Goal: Task Accomplishment & Management: Manage account settings

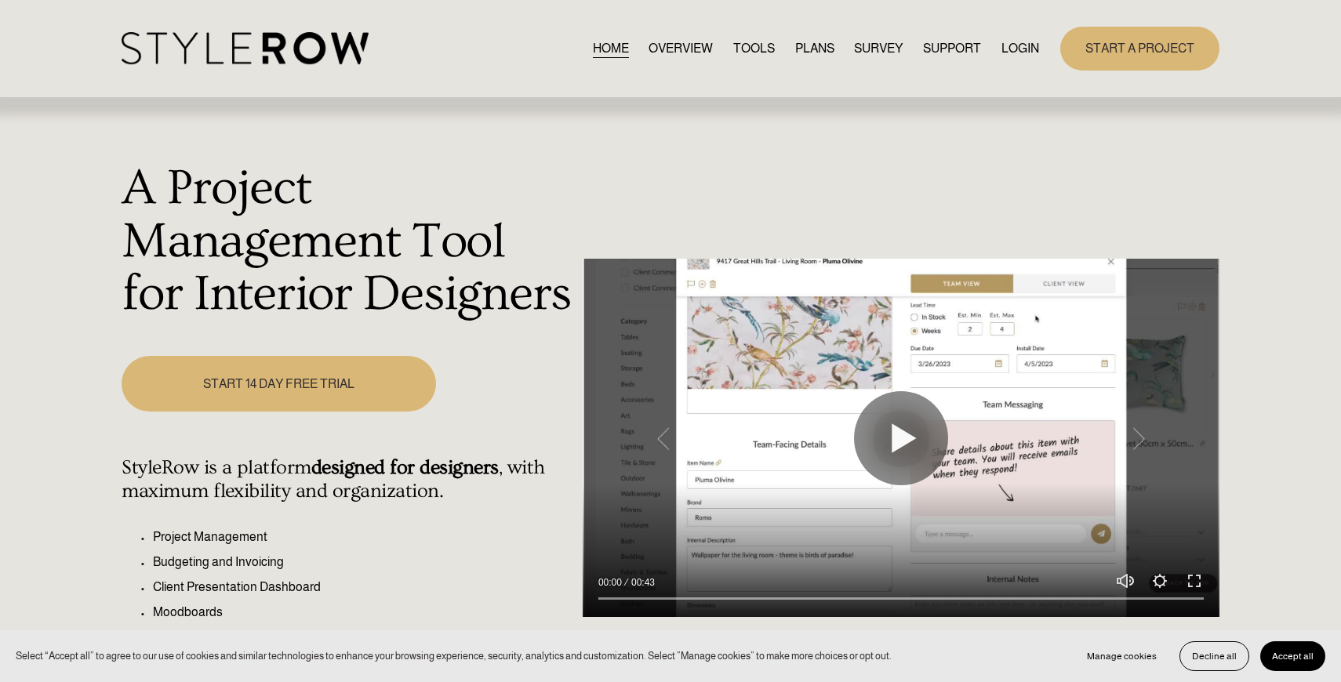
click at [1026, 49] on link "LOGIN" at bounding box center [1020, 48] width 38 height 21
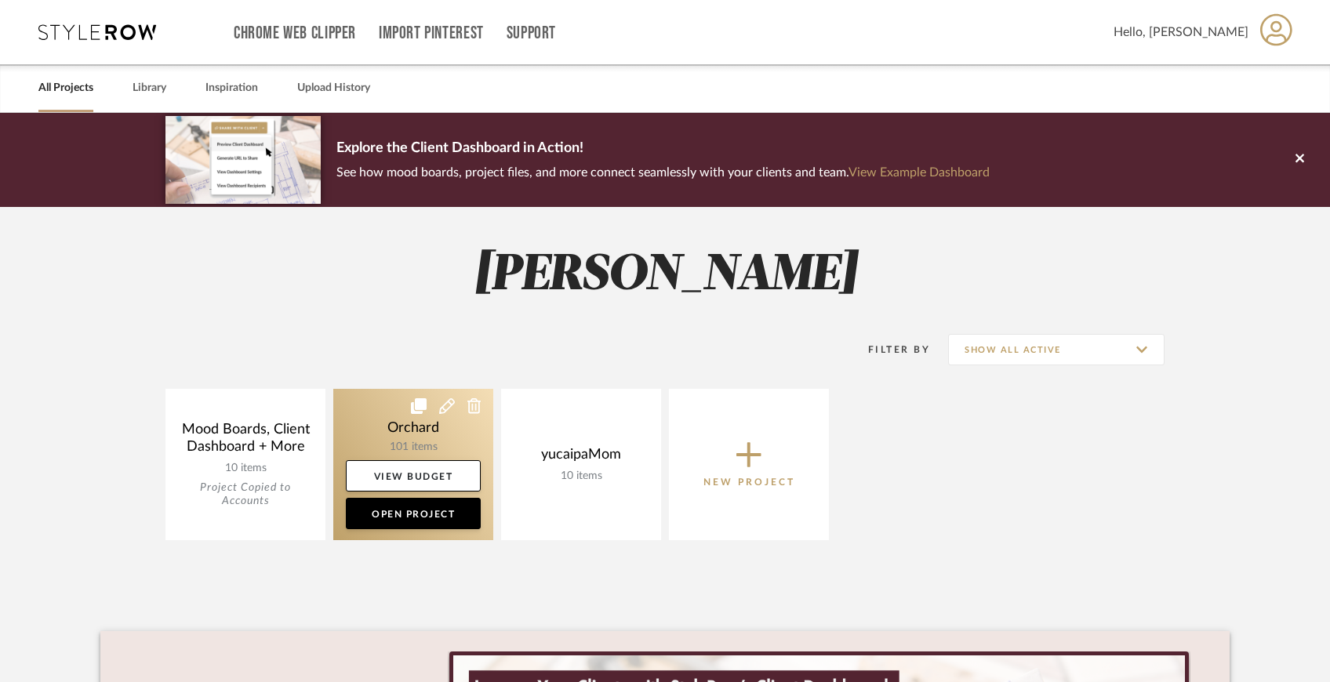
click at [459, 430] on link at bounding box center [413, 464] width 160 height 151
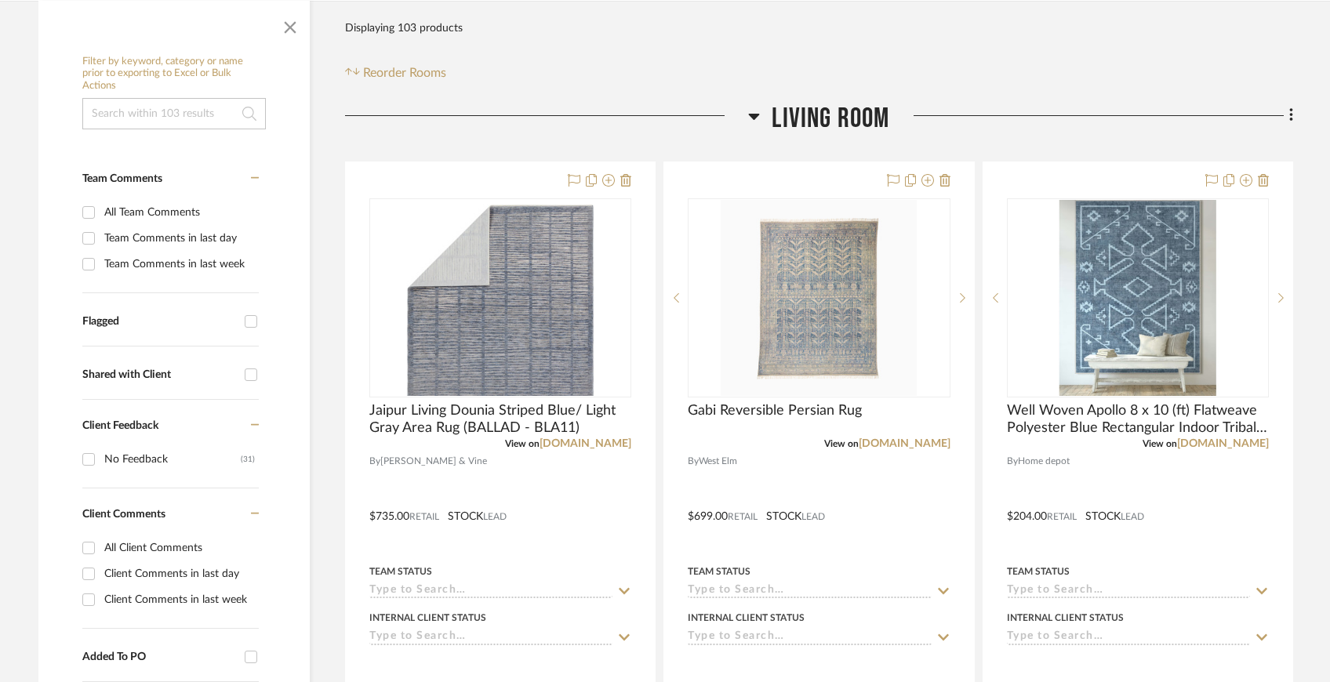
scroll to position [301, 0]
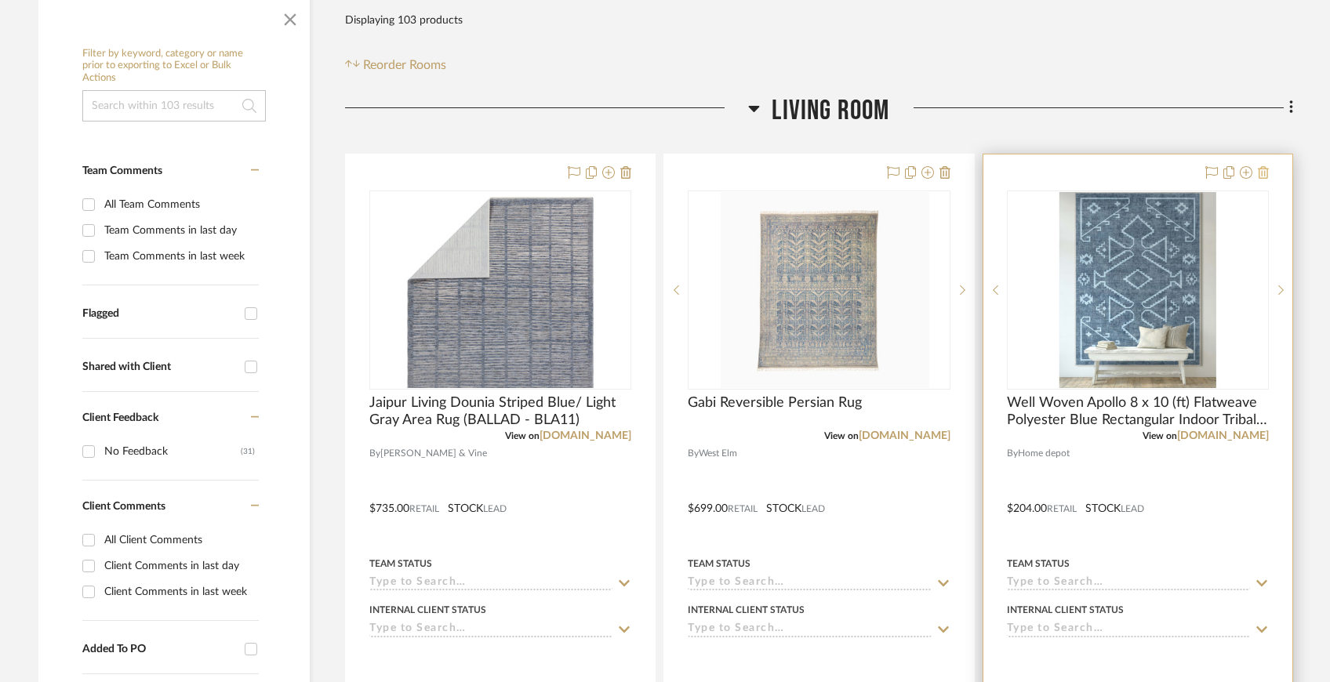
click at [1265, 169] on icon at bounding box center [1263, 172] width 11 height 13
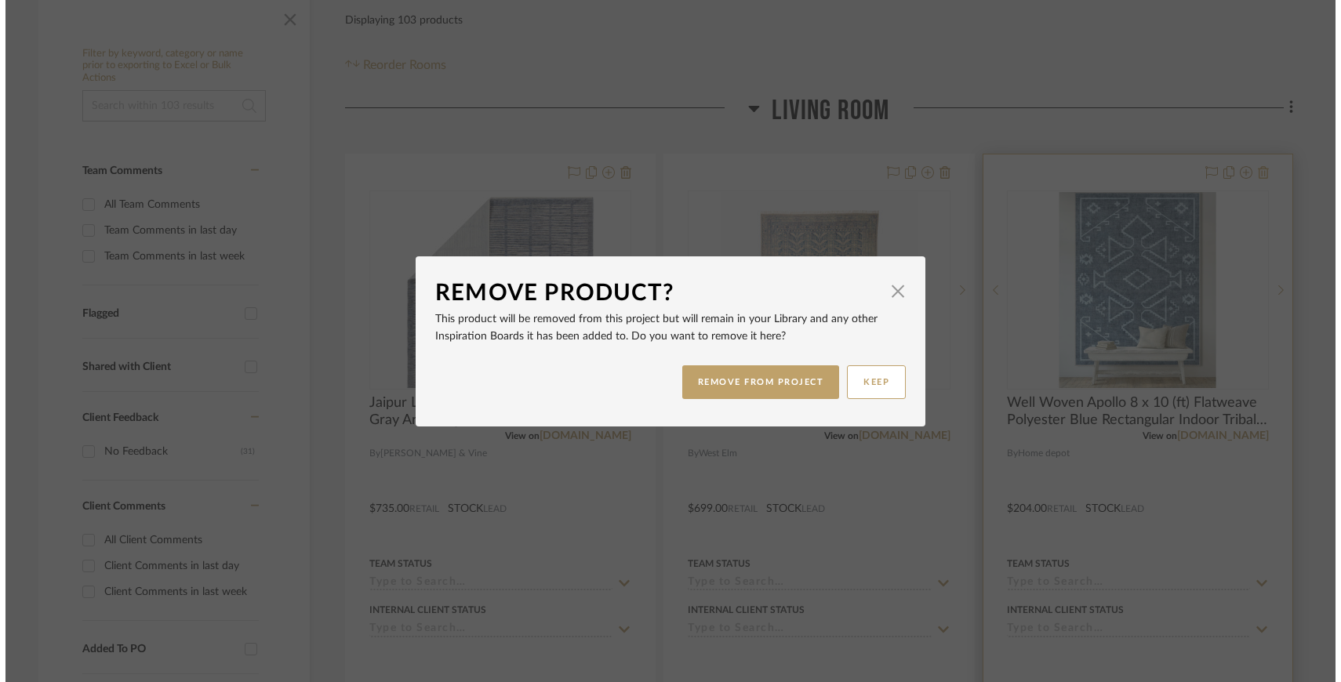
scroll to position [0, 0]
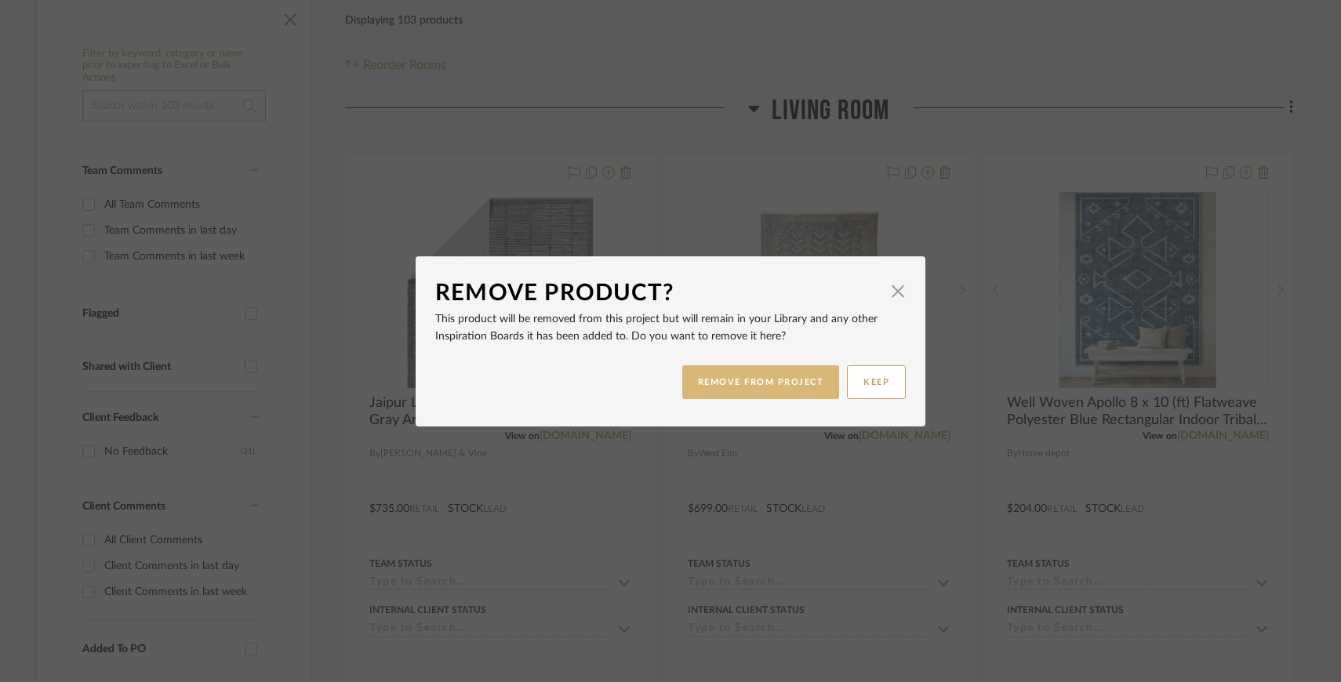
click at [801, 377] on button "REMOVE FROM PROJECT" at bounding box center [761, 382] width 158 height 34
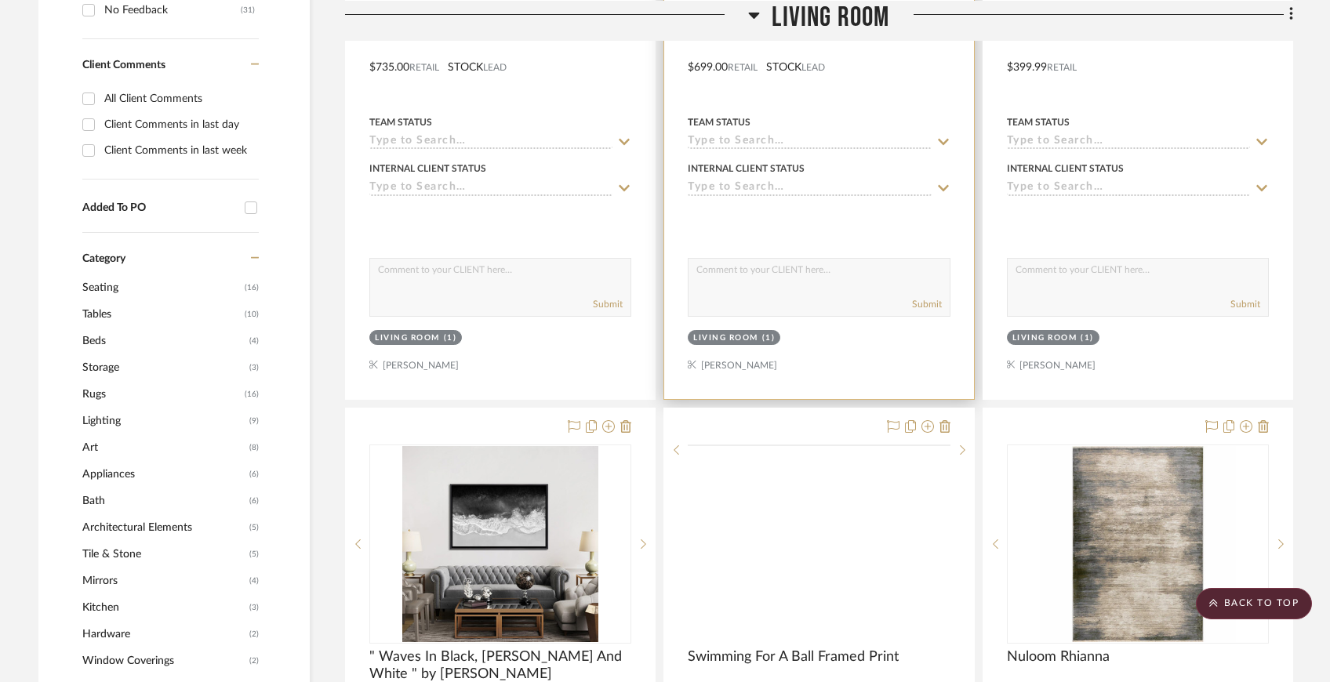
scroll to position [901, 0]
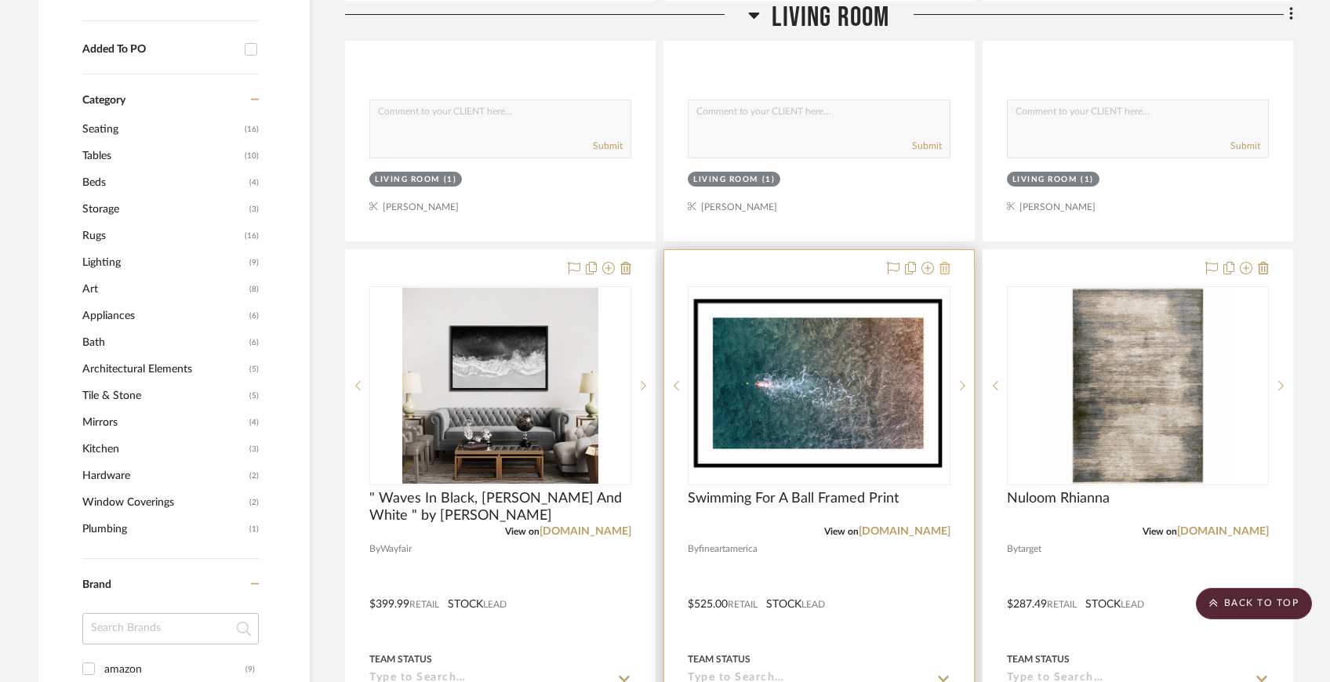
click at [942, 266] on icon at bounding box center [944, 268] width 11 height 13
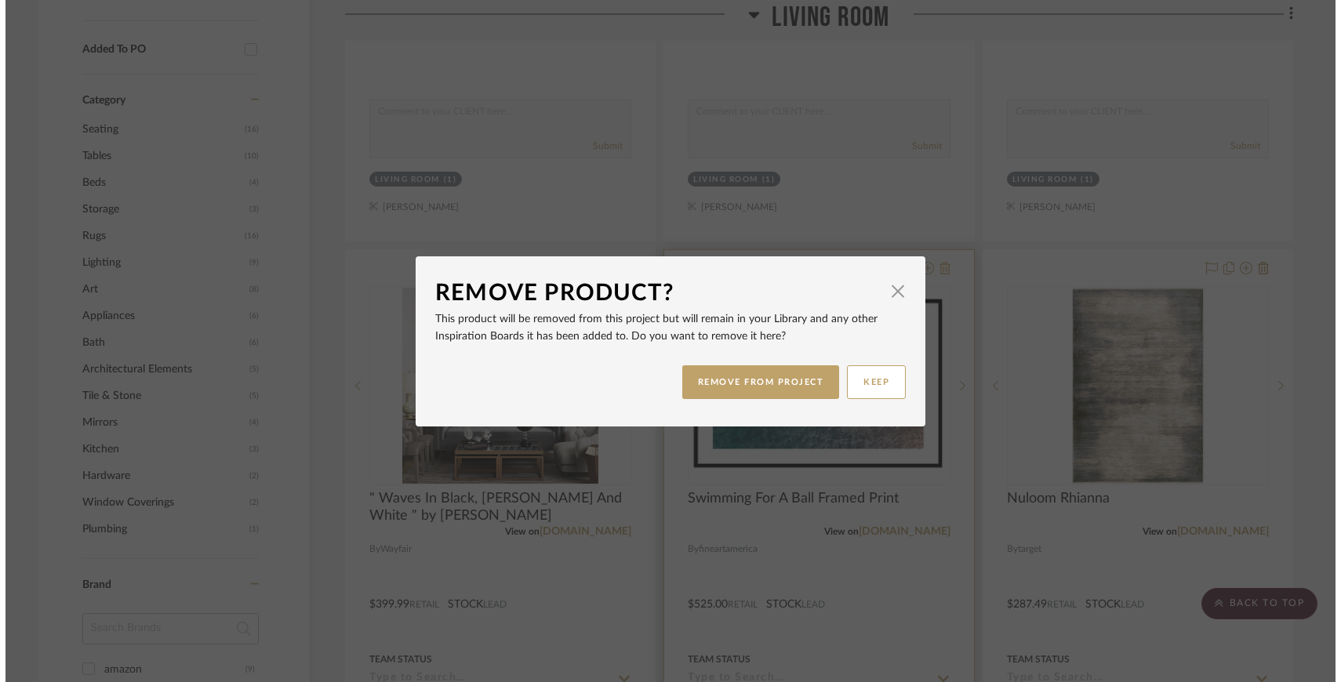
scroll to position [0, 0]
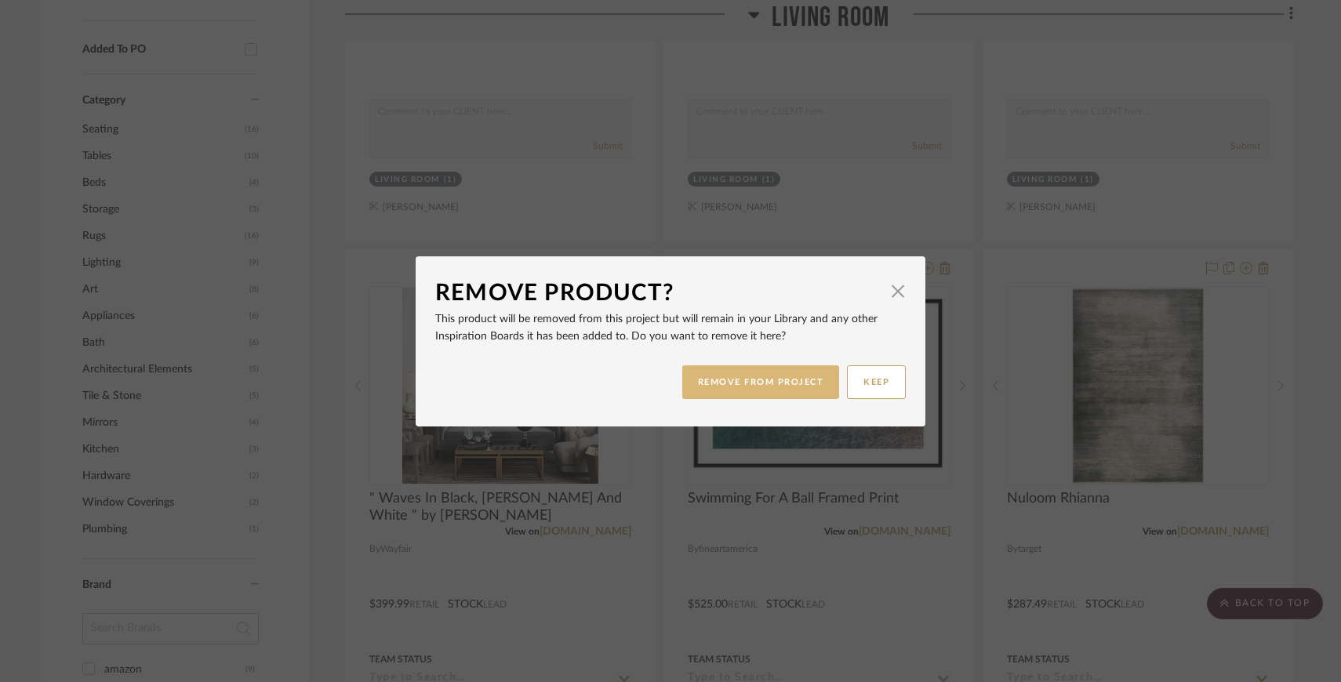
click at [789, 376] on button "REMOVE FROM PROJECT" at bounding box center [761, 382] width 158 height 34
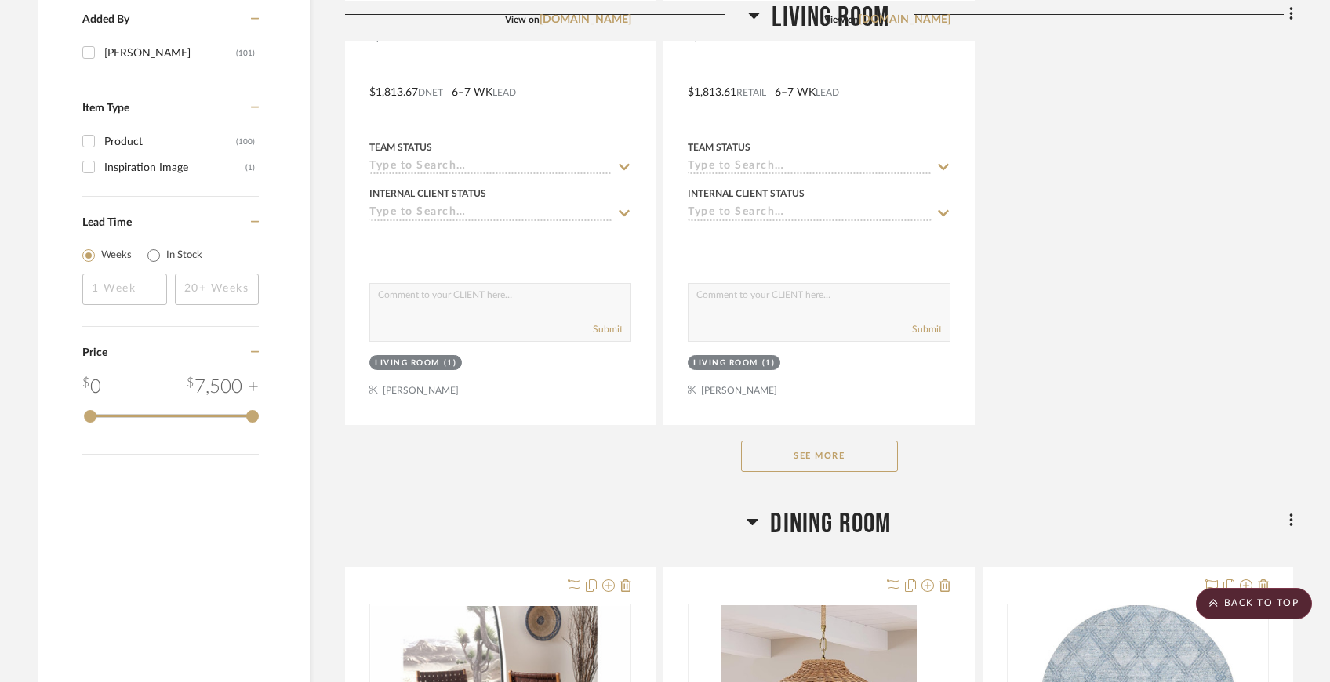
scroll to position [2130, 0]
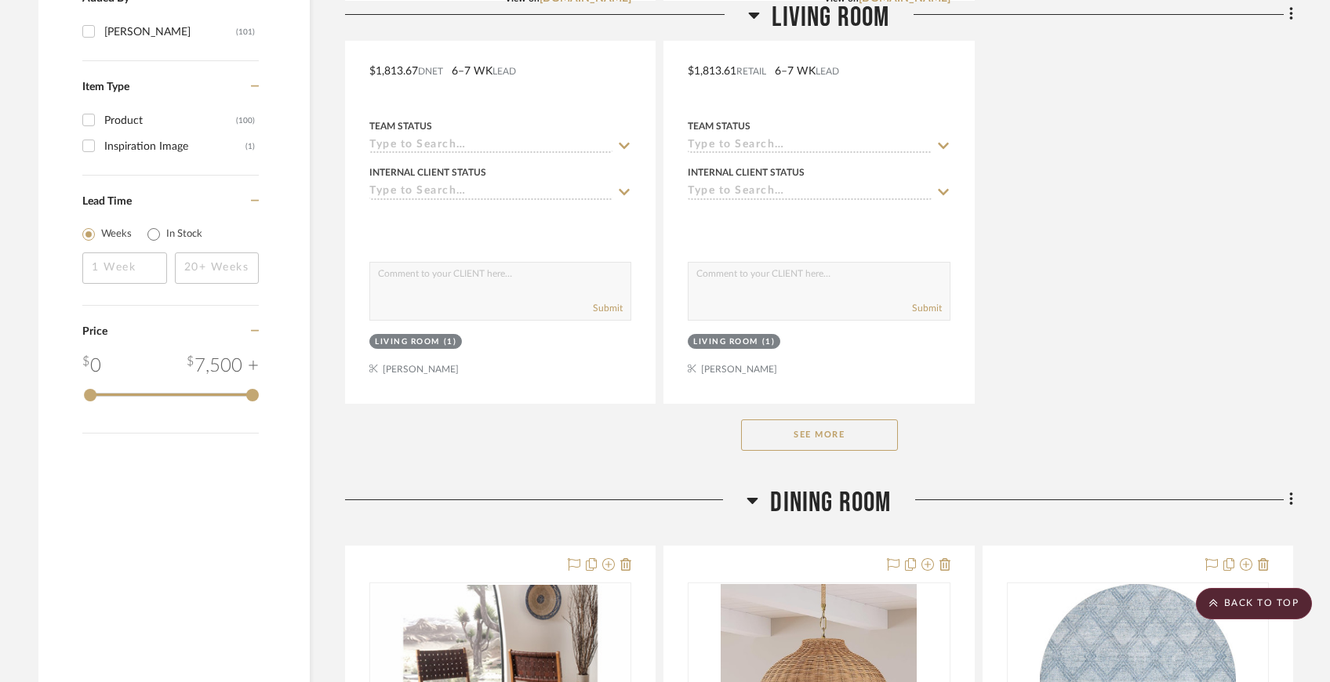
click at [817, 428] on button "See More" at bounding box center [819, 434] width 157 height 31
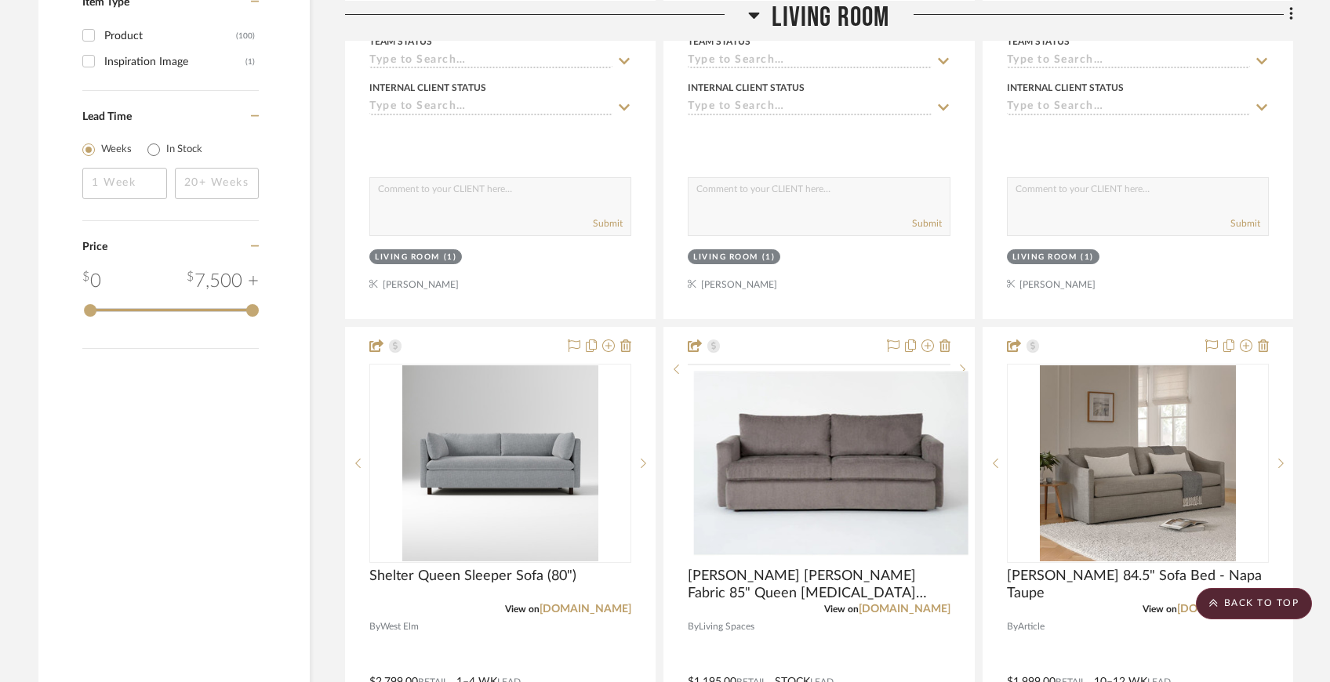
scroll to position [2335, 0]
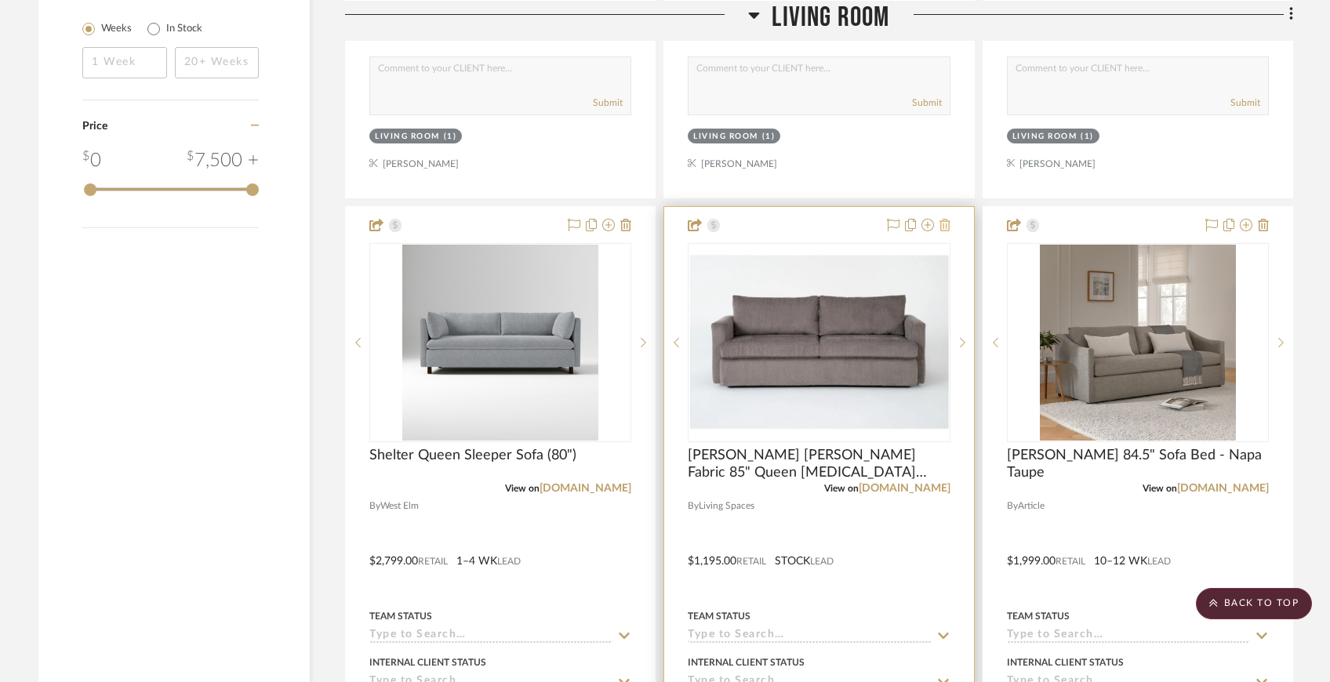
click at [943, 220] on icon at bounding box center [944, 225] width 11 height 13
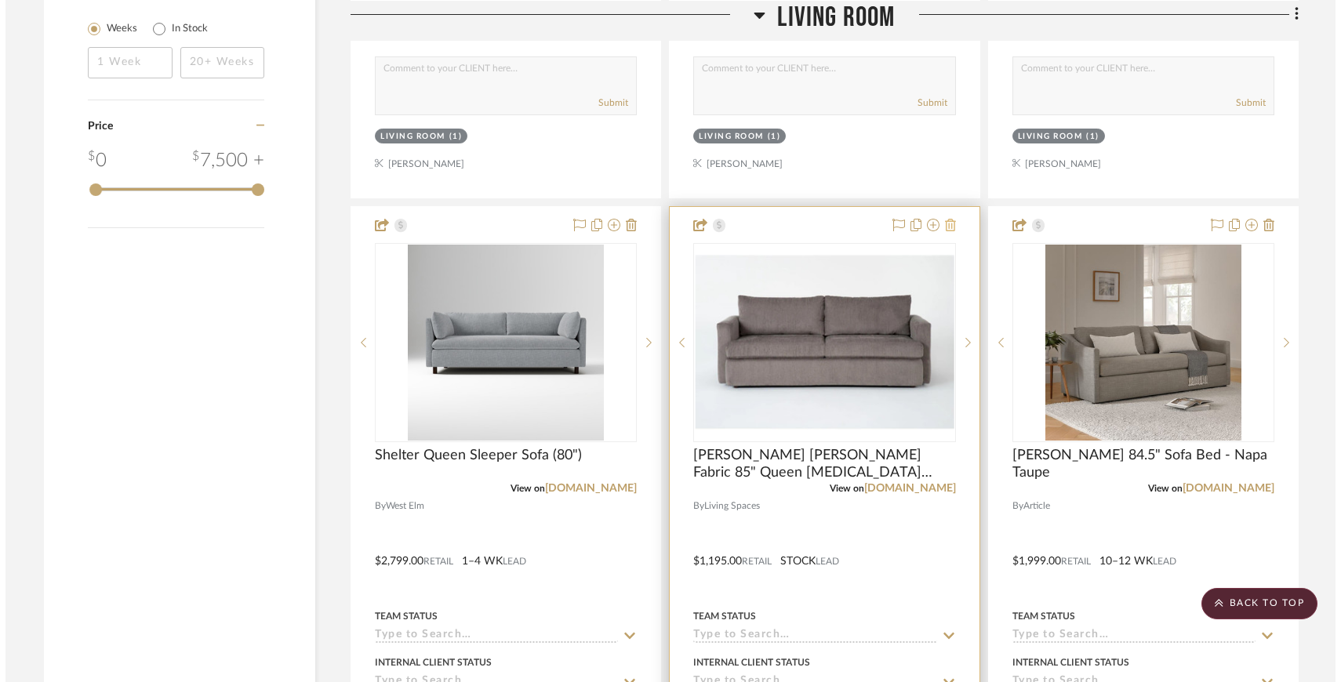
scroll to position [0, 0]
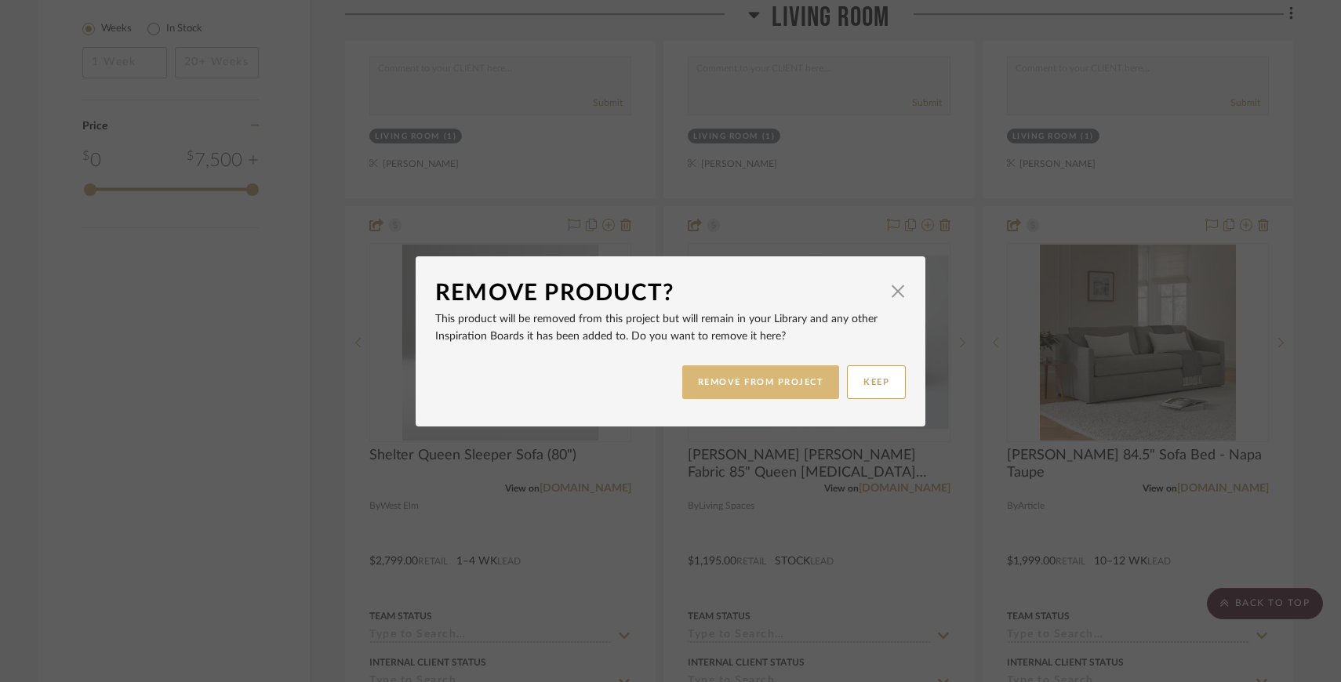
click at [786, 380] on button "REMOVE FROM PROJECT" at bounding box center [761, 382] width 158 height 34
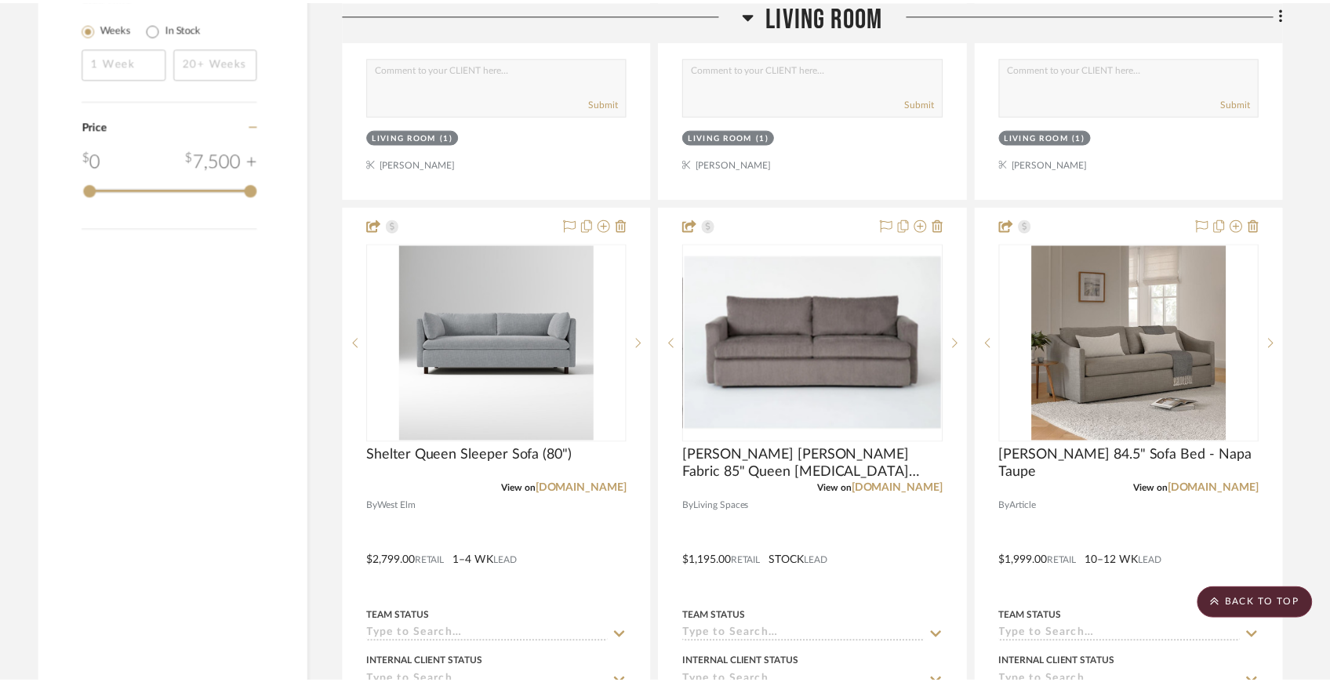
scroll to position [2335, 0]
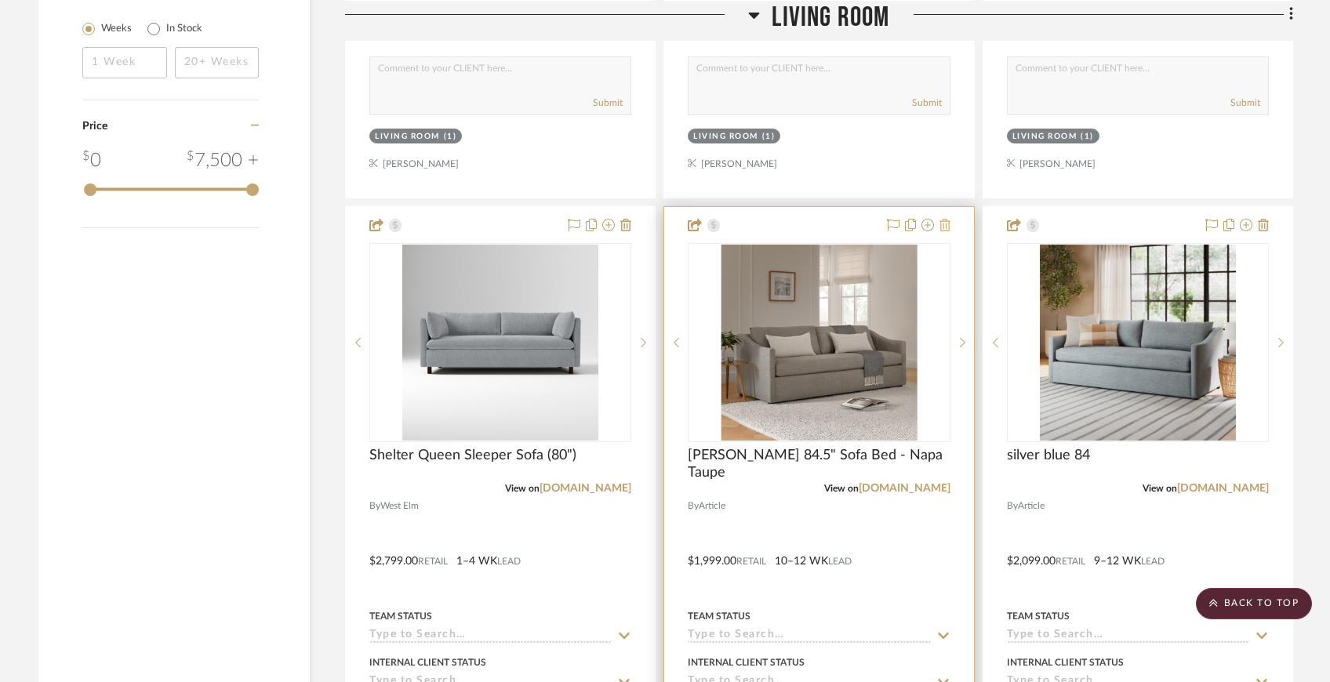
click at [943, 222] on icon at bounding box center [944, 225] width 11 height 13
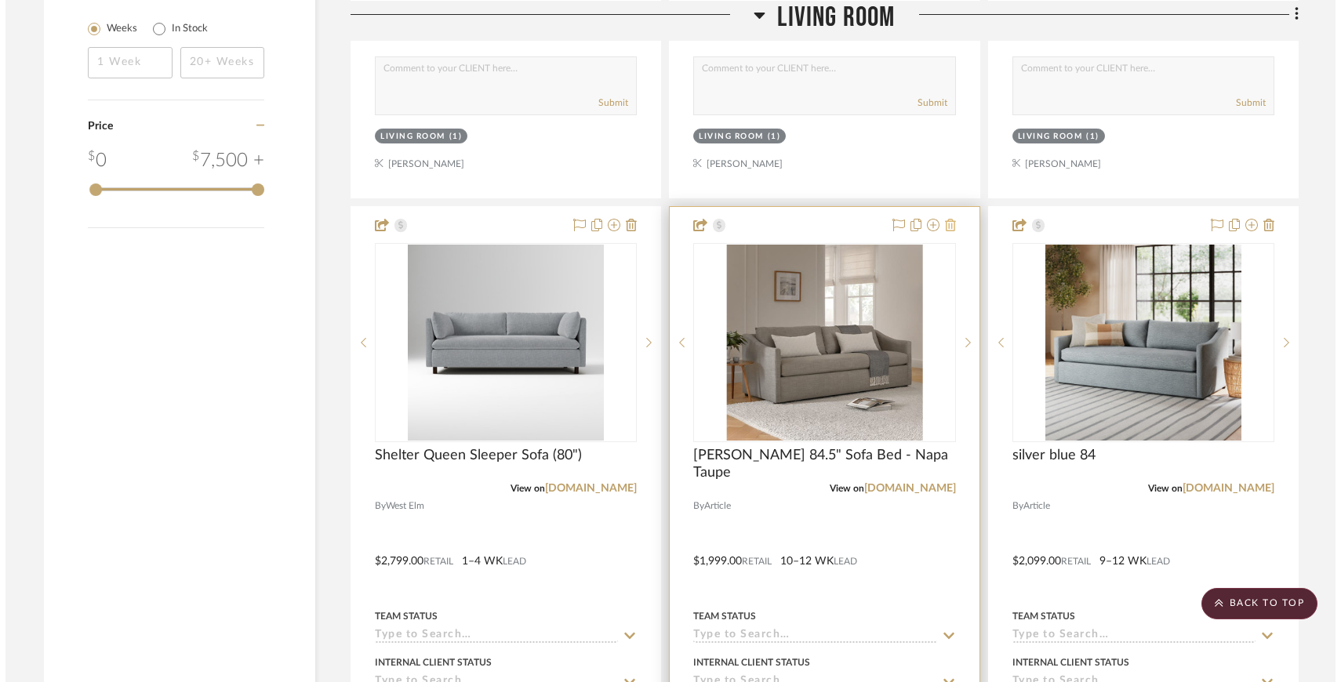
scroll to position [0, 0]
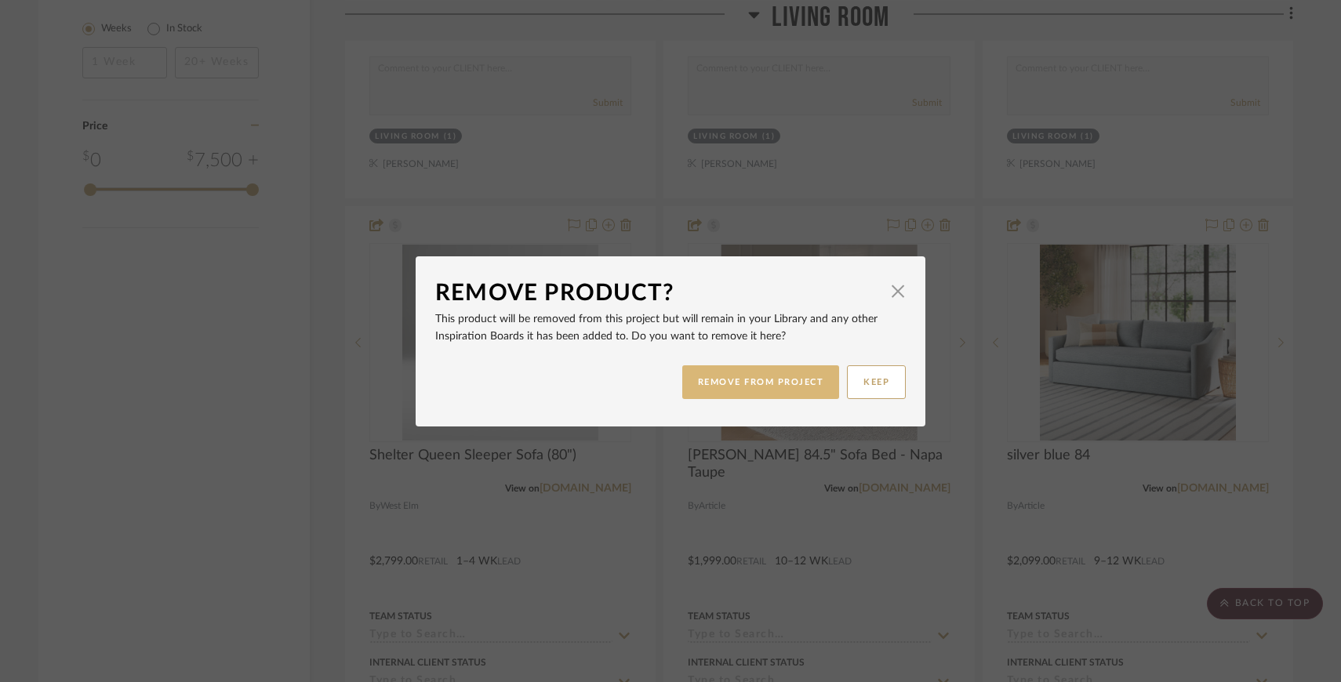
click at [750, 387] on button "REMOVE FROM PROJECT" at bounding box center [761, 382] width 158 height 34
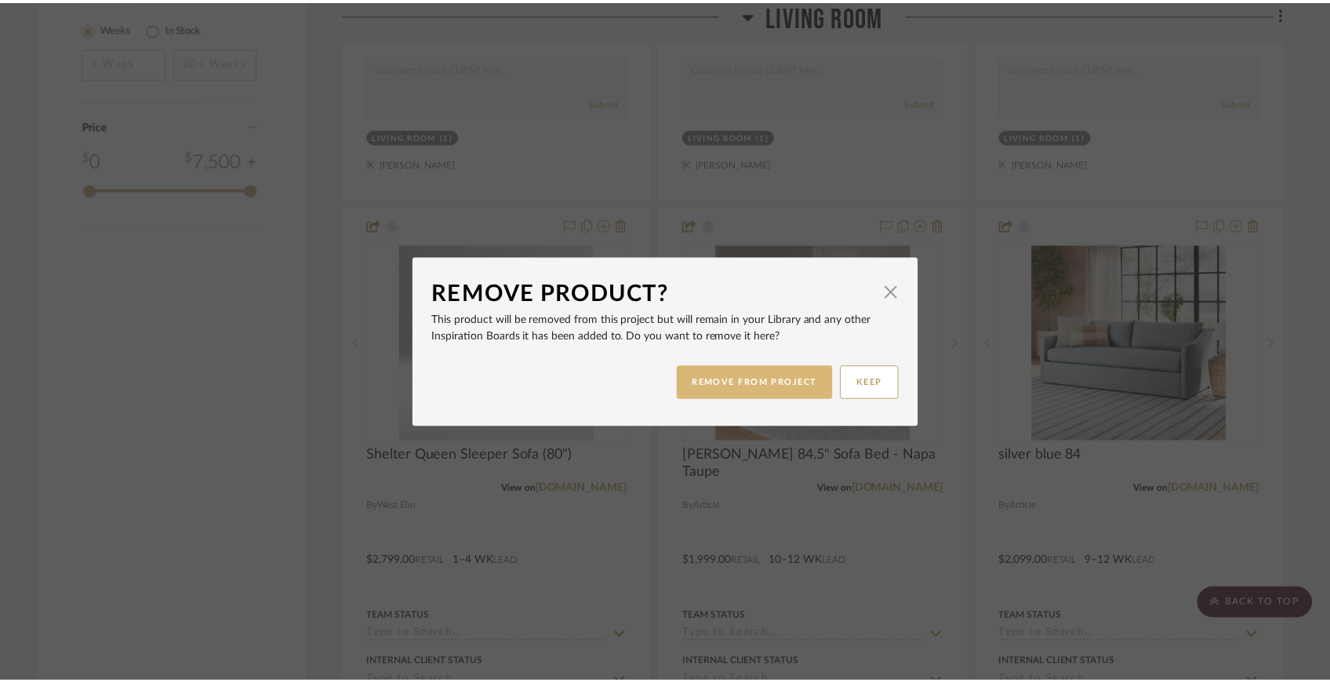
scroll to position [2335, 0]
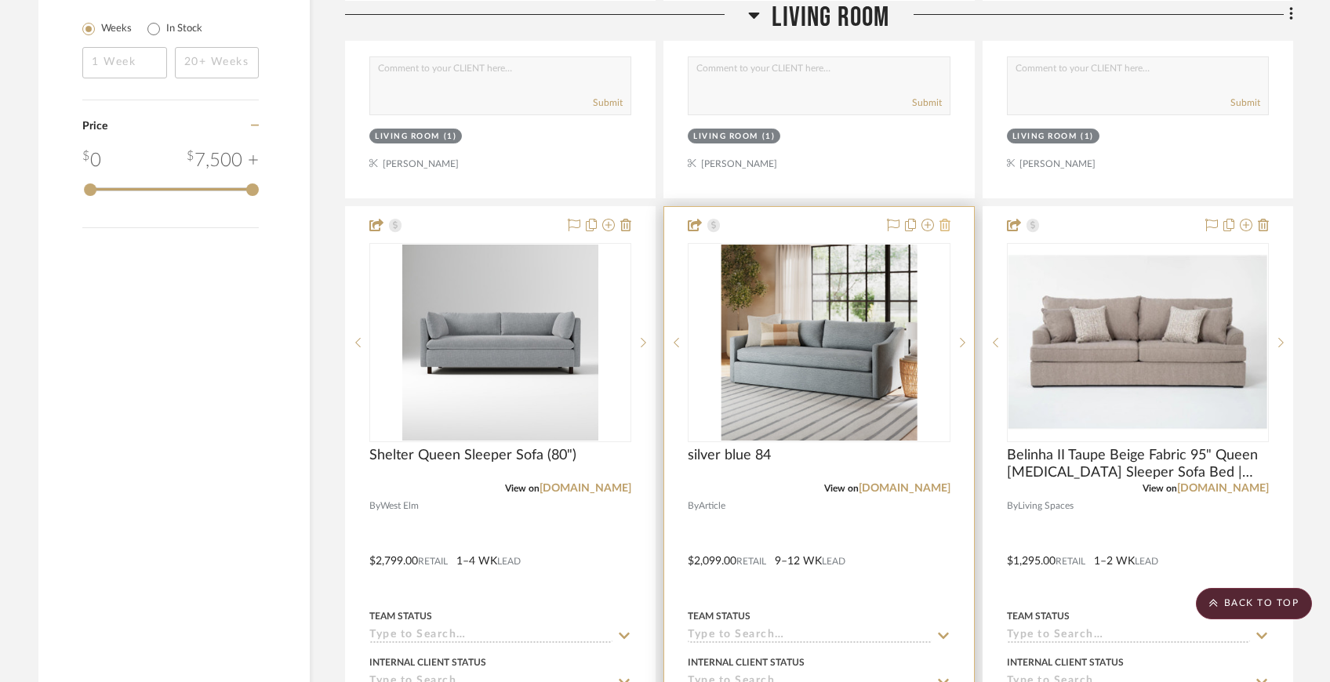
click at [945, 226] on icon at bounding box center [944, 225] width 11 height 13
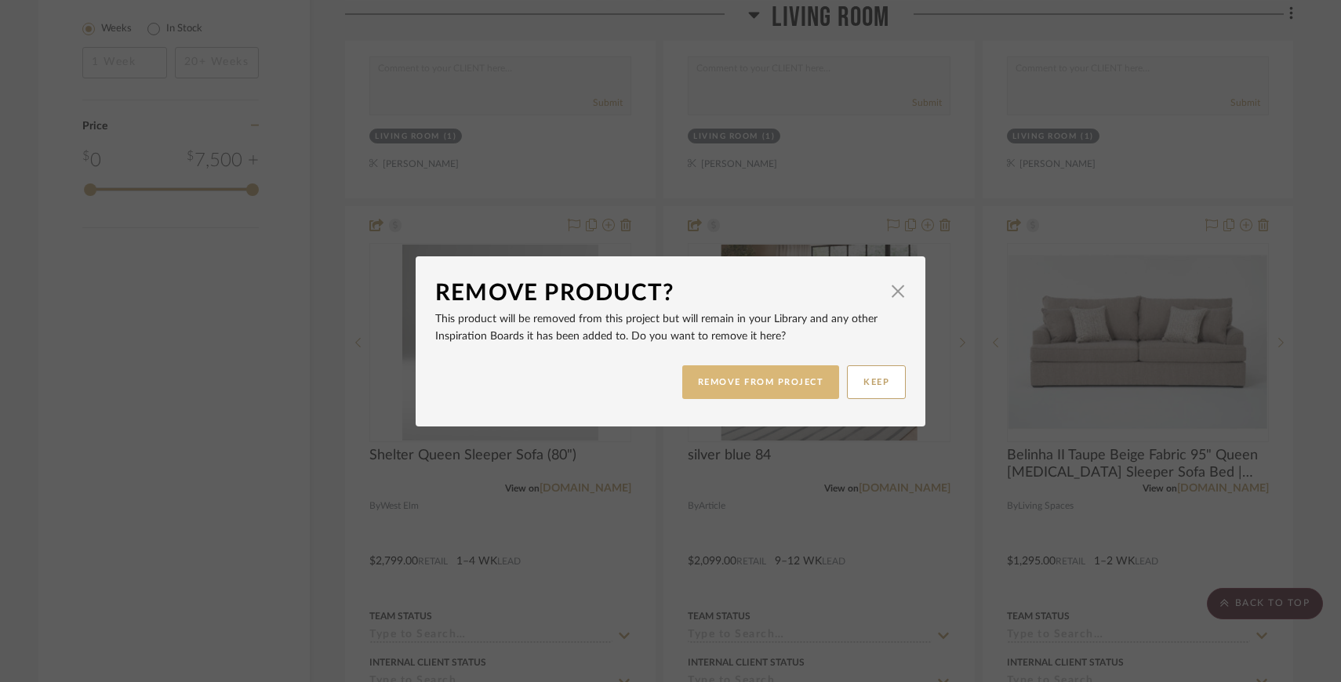
click at [752, 374] on button "REMOVE FROM PROJECT" at bounding box center [761, 382] width 158 height 34
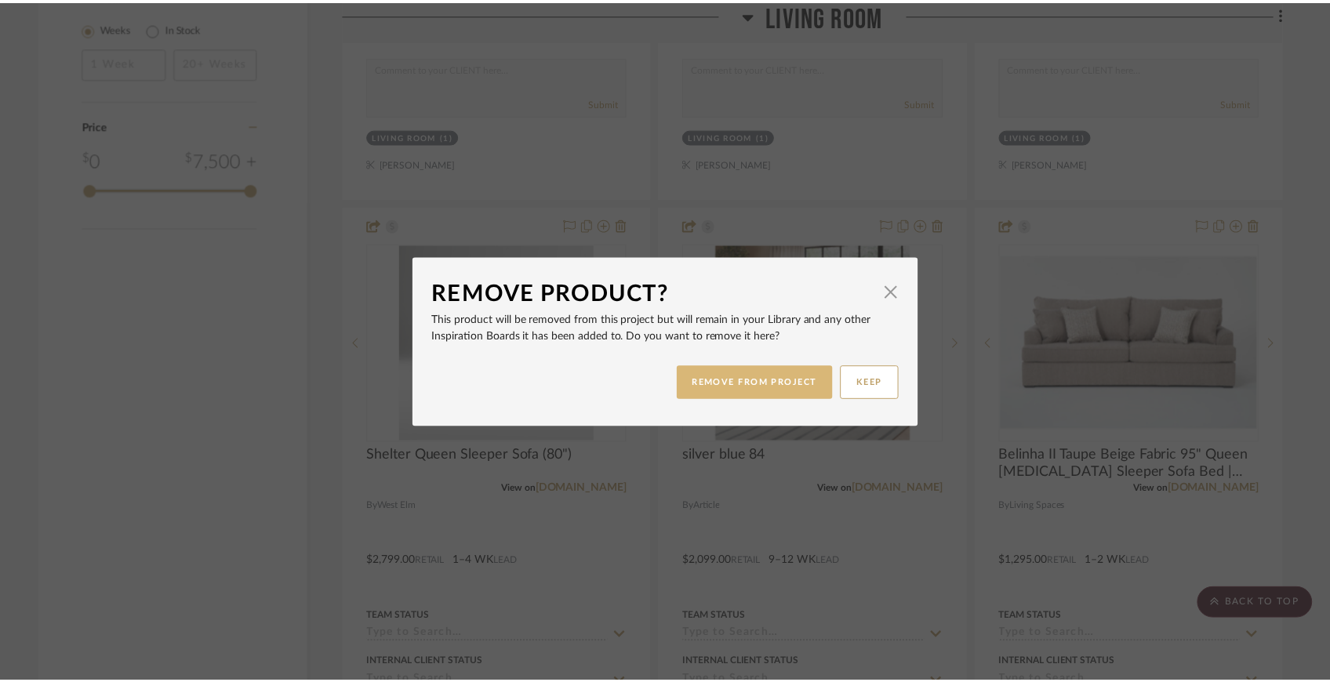
scroll to position [2335, 0]
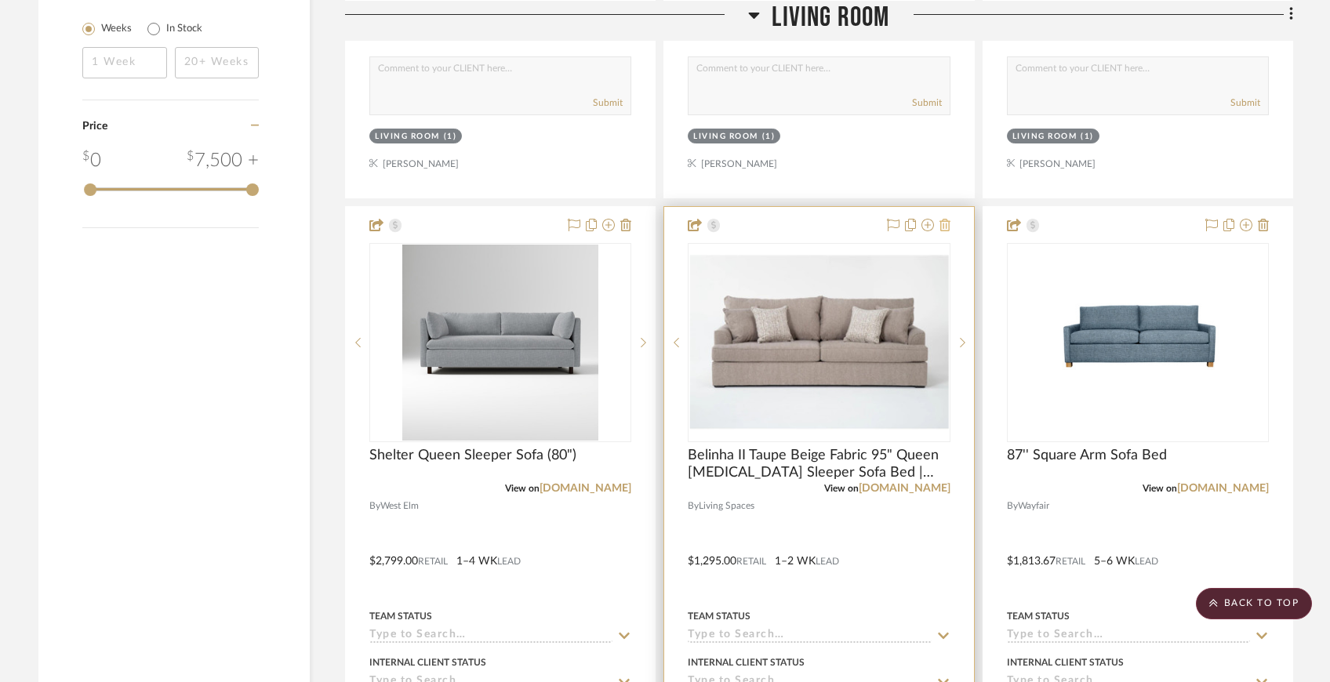
click at [947, 222] on icon at bounding box center [944, 225] width 11 height 13
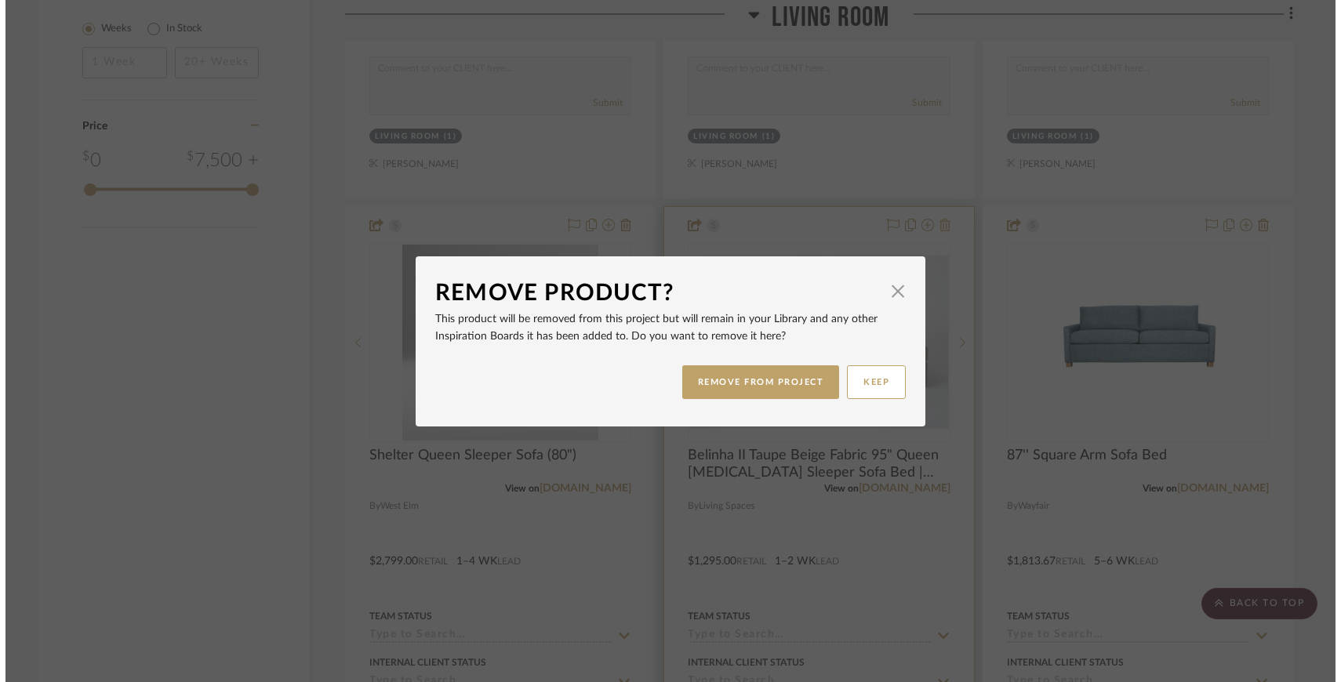
scroll to position [0, 0]
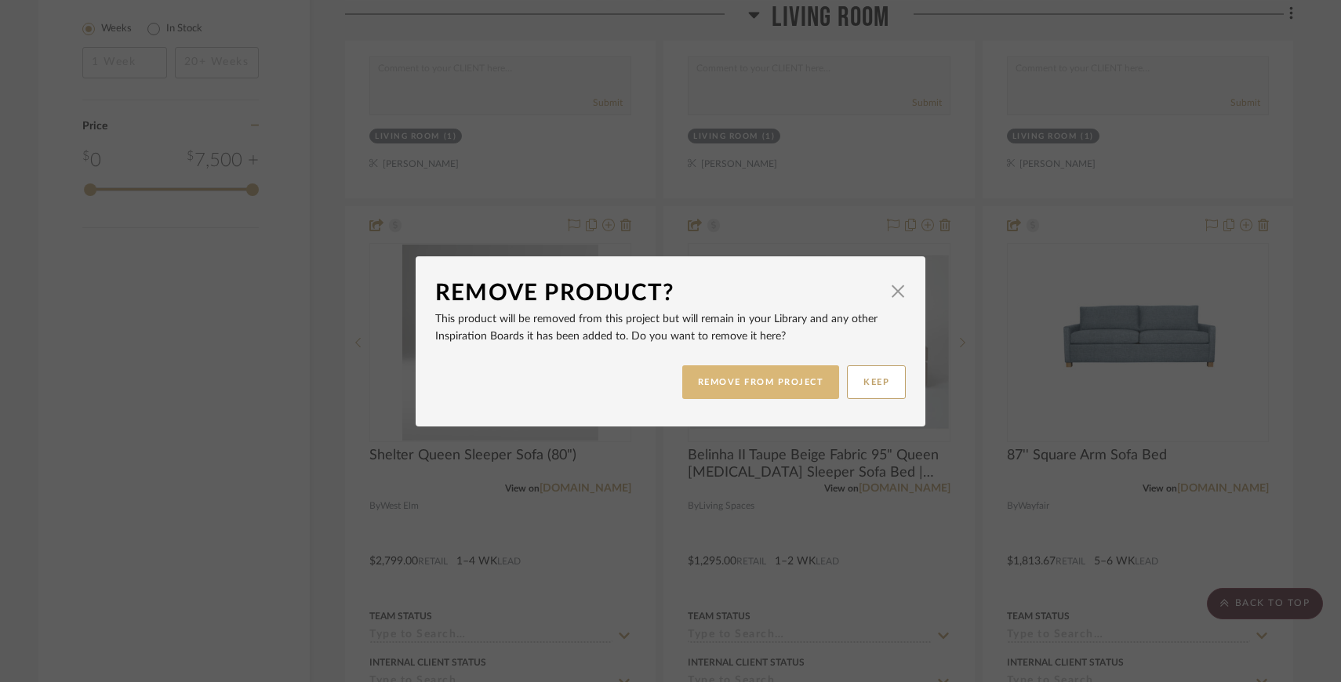
click at [802, 383] on button "REMOVE FROM PROJECT" at bounding box center [761, 382] width 158 height 34
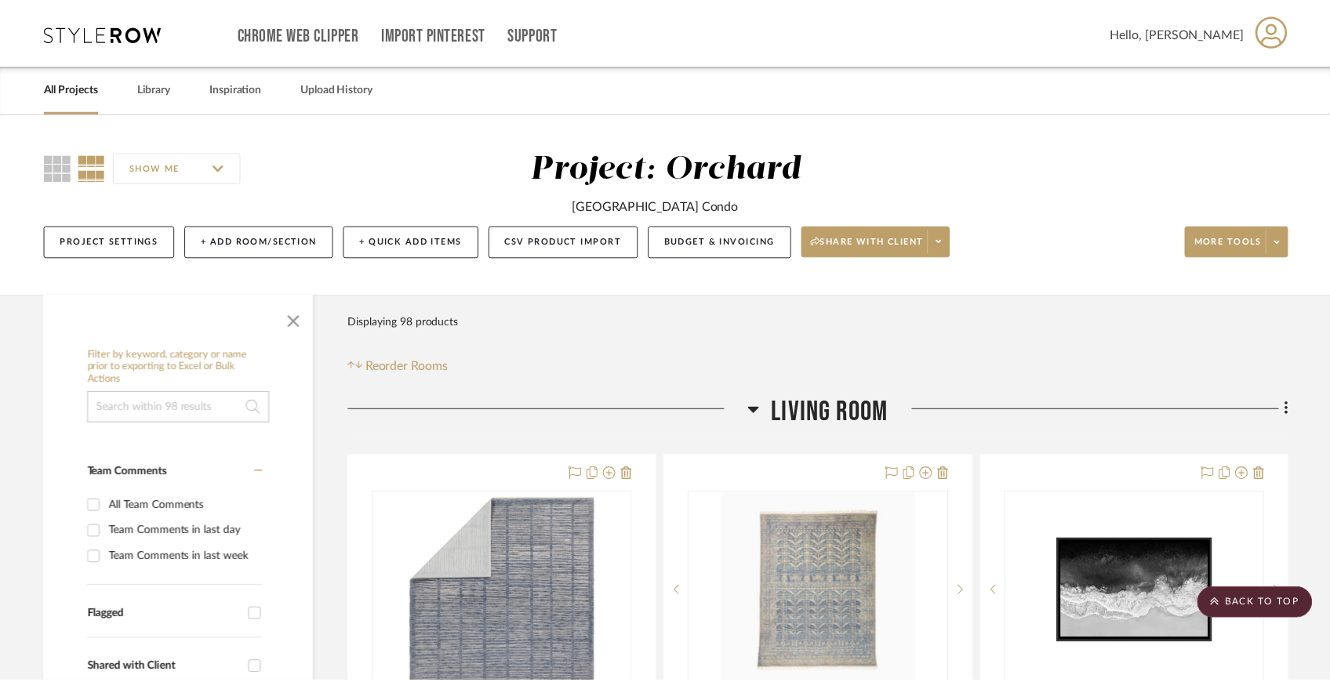
scroll to position [2335, 0]
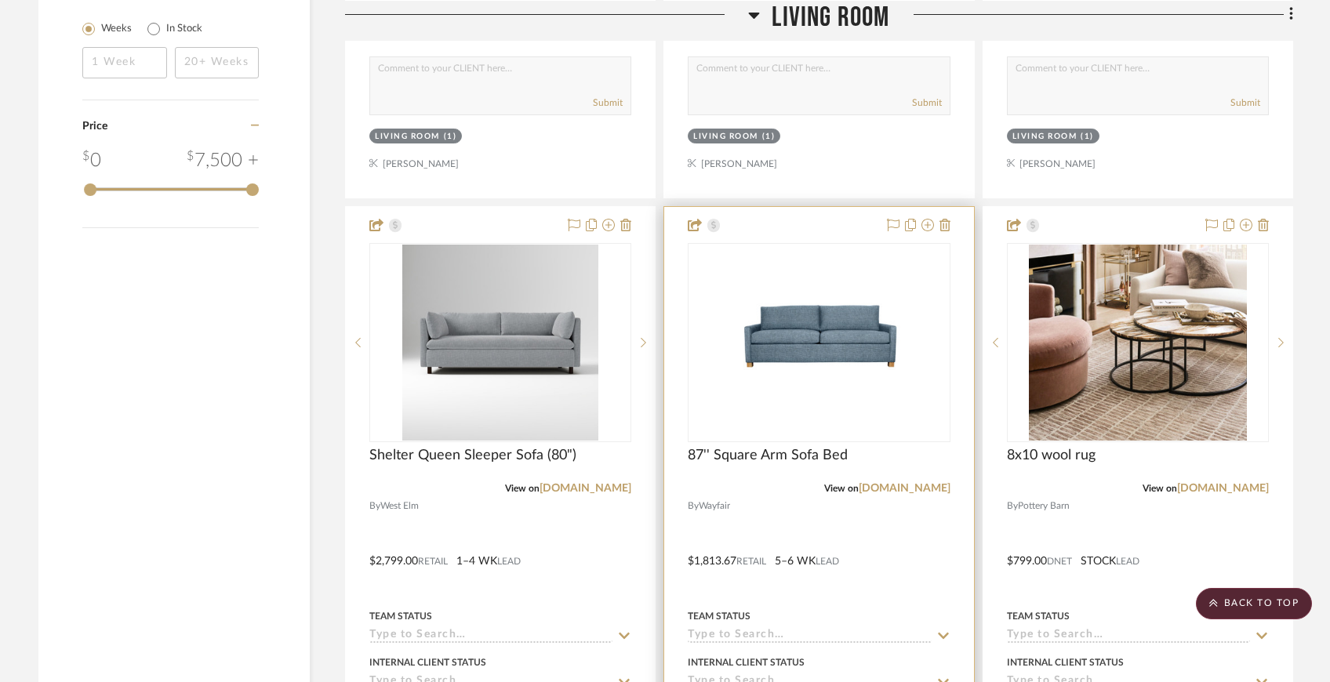
click at [950, 222] on div at bounding box center [818, 550] width 309 height 686
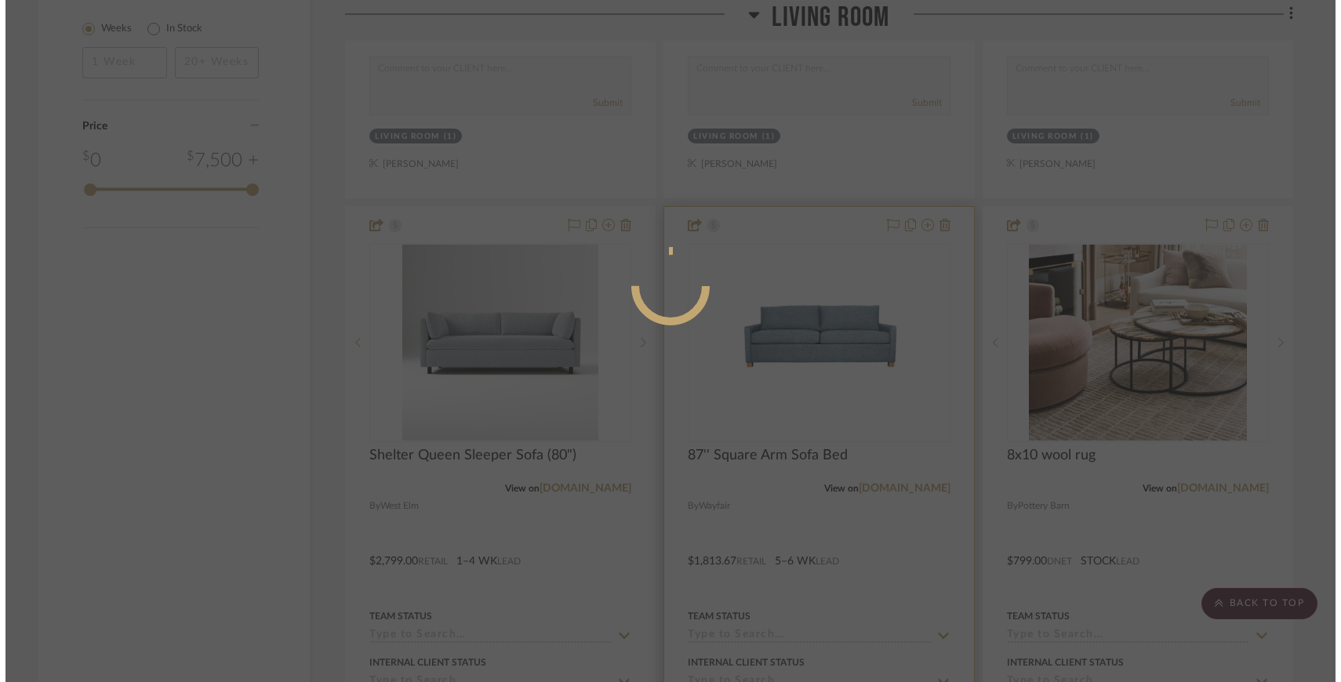
scroll to position [0, 0]
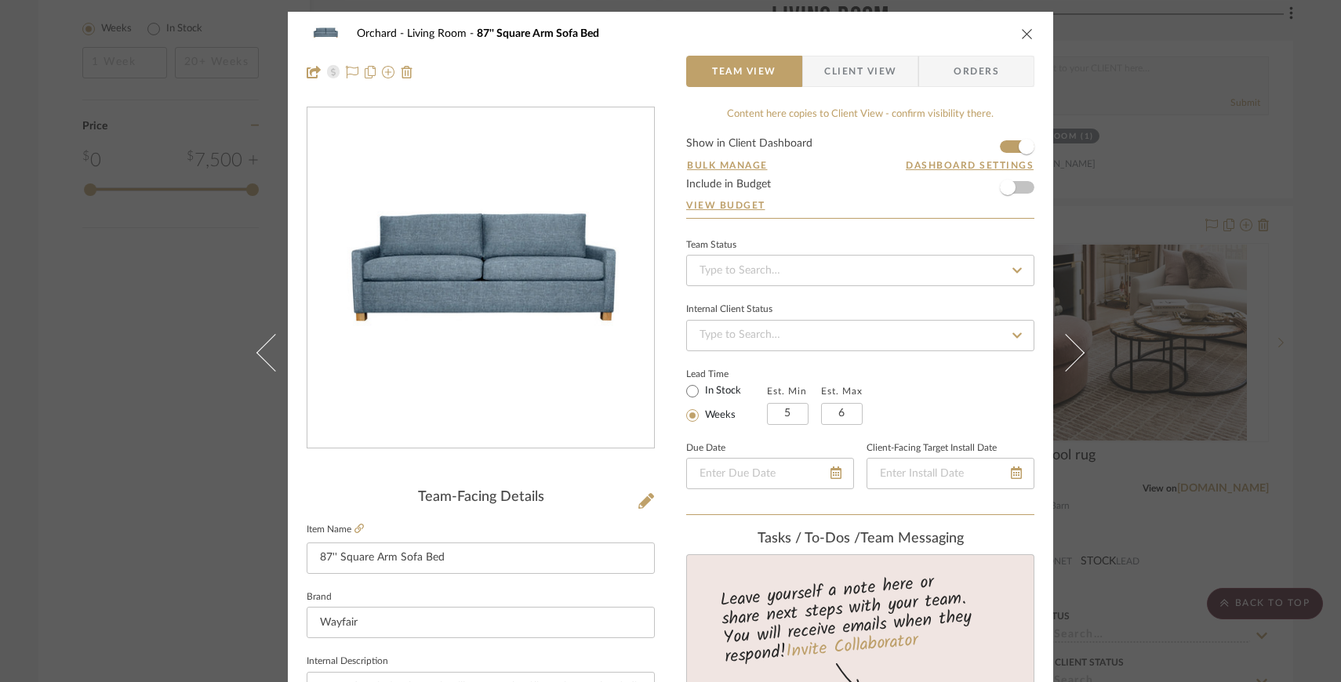
click at [1021, 35] on icon "close" at bounding box center [1027, 33] width 13 height 13
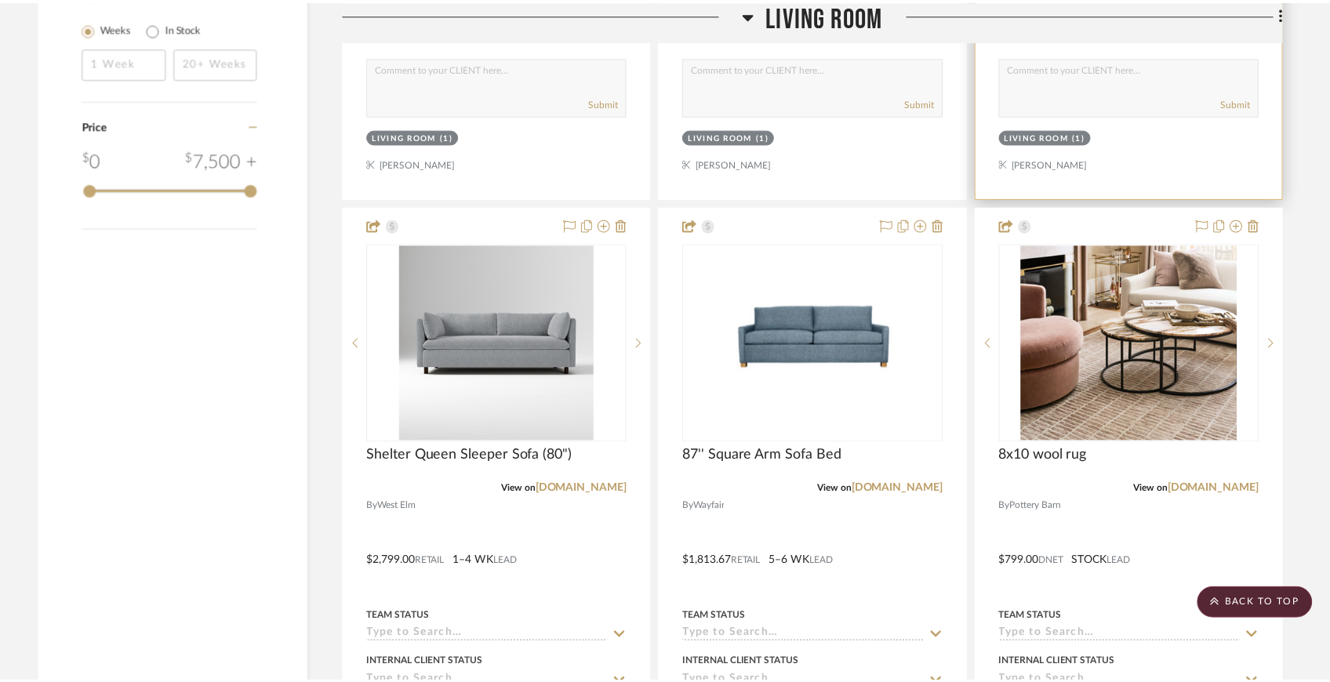
scroll to position [2335, 0]
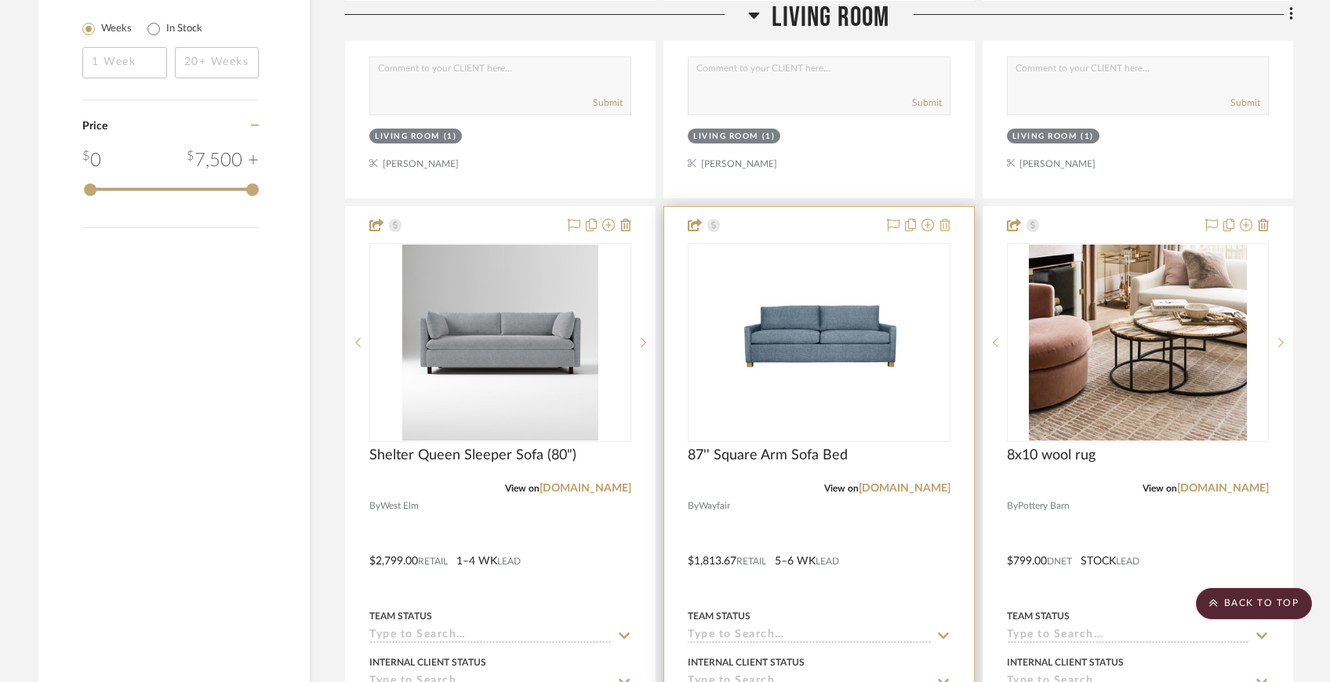
click at [948, 222] on icon at bounding box center [944, 225] width 11 height 13
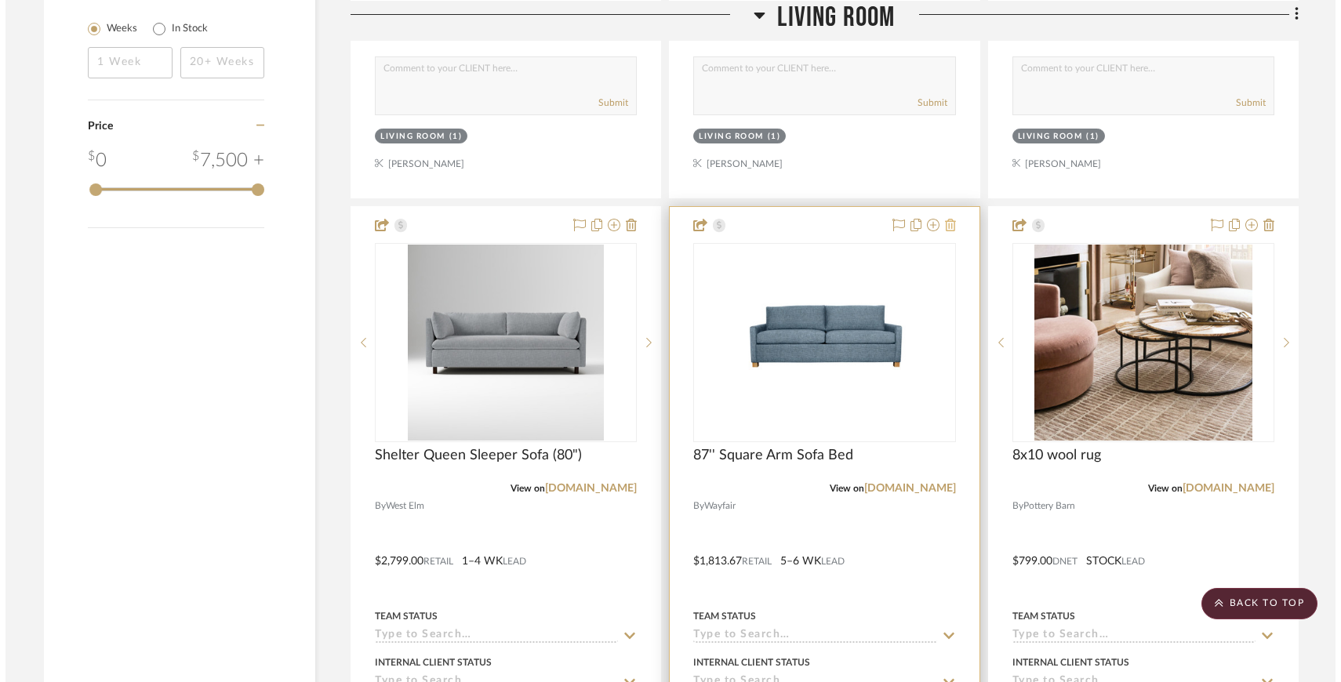
scroll to position [0, 0]
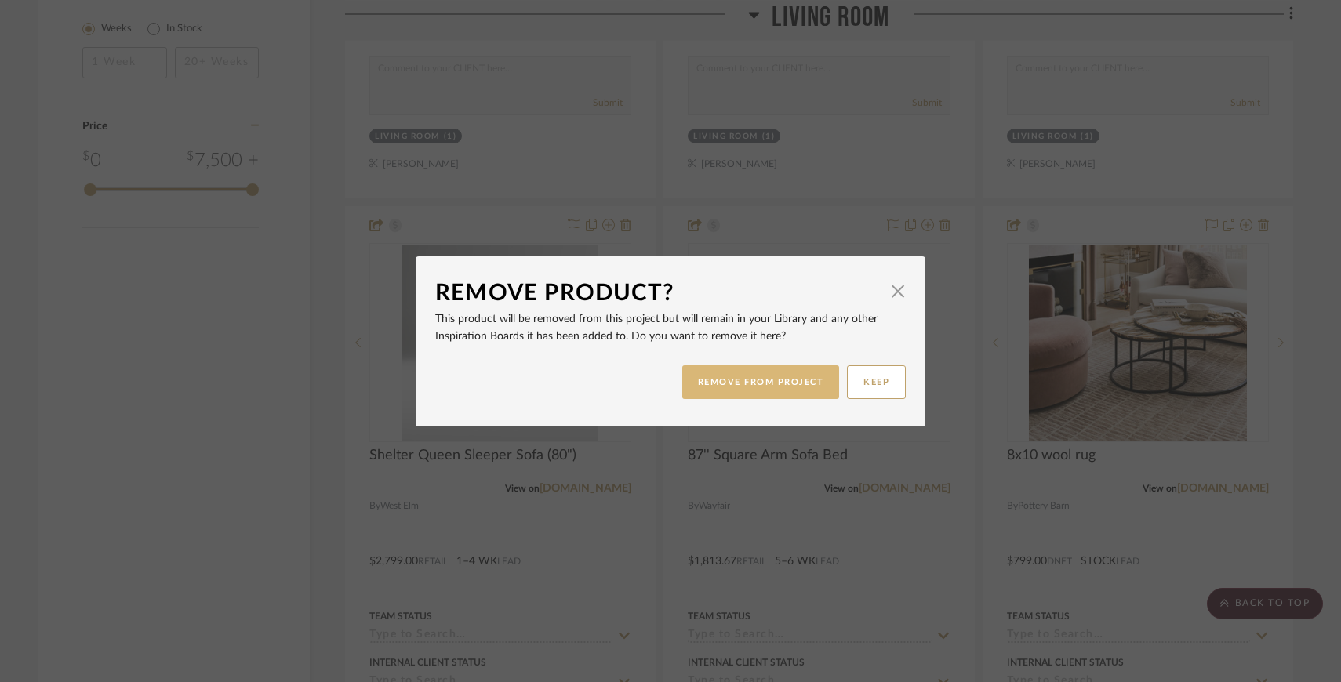
click at [768, 384] on button "REMOVE FROM PROJECT" at bounding box center [761, 382] width 158 height 34
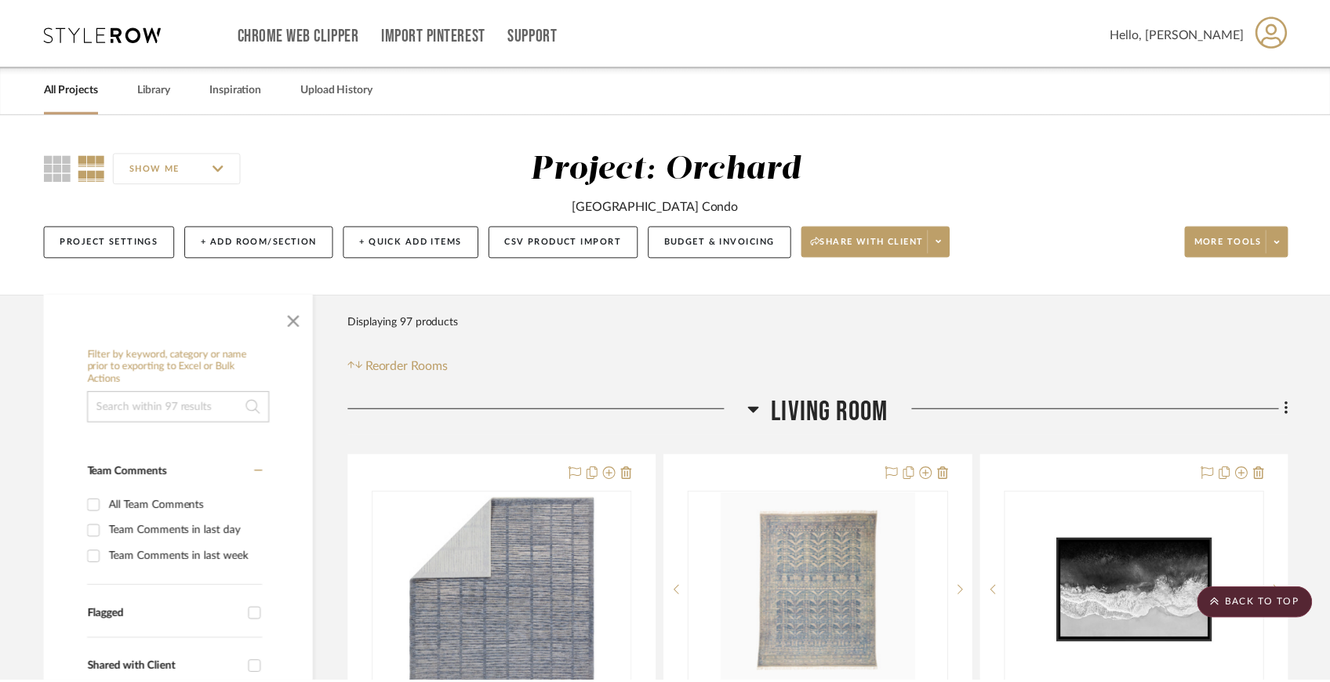
scroll to position [2335, 0]
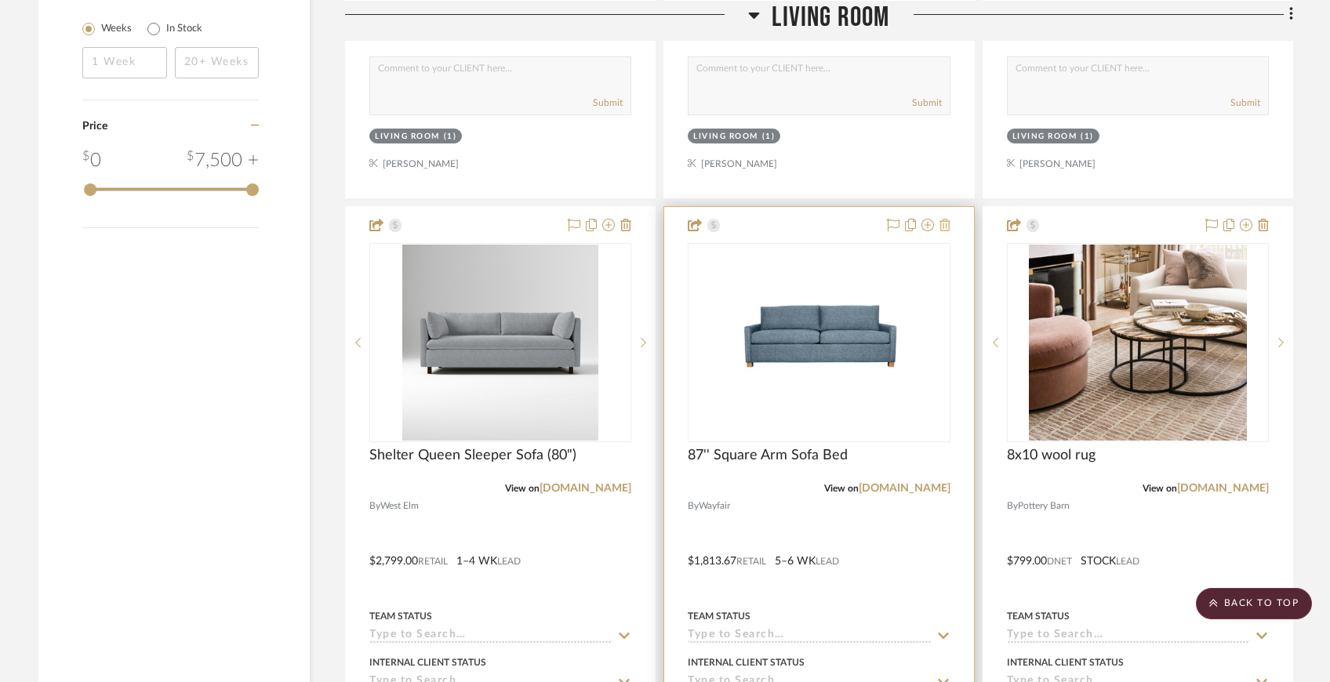
click at [946, 223] on icon at bounding box center [944, 225] width 11 height 13
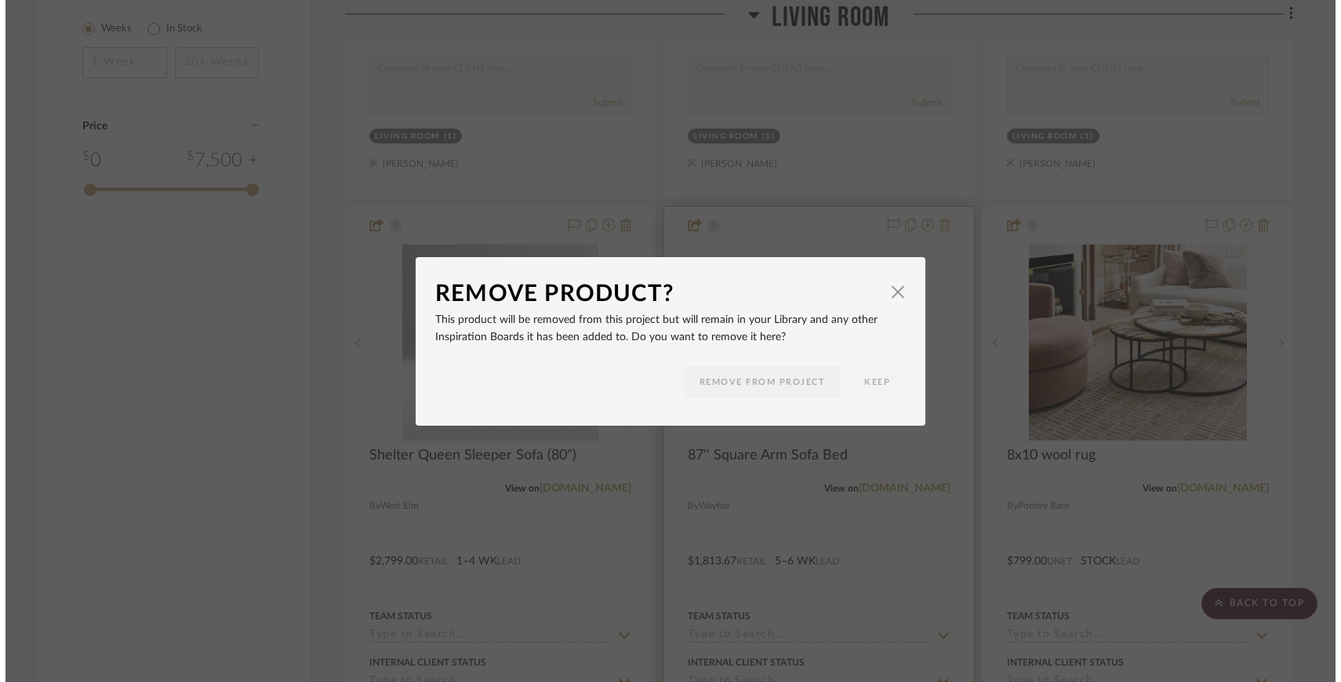
scroll to position [0, 0]
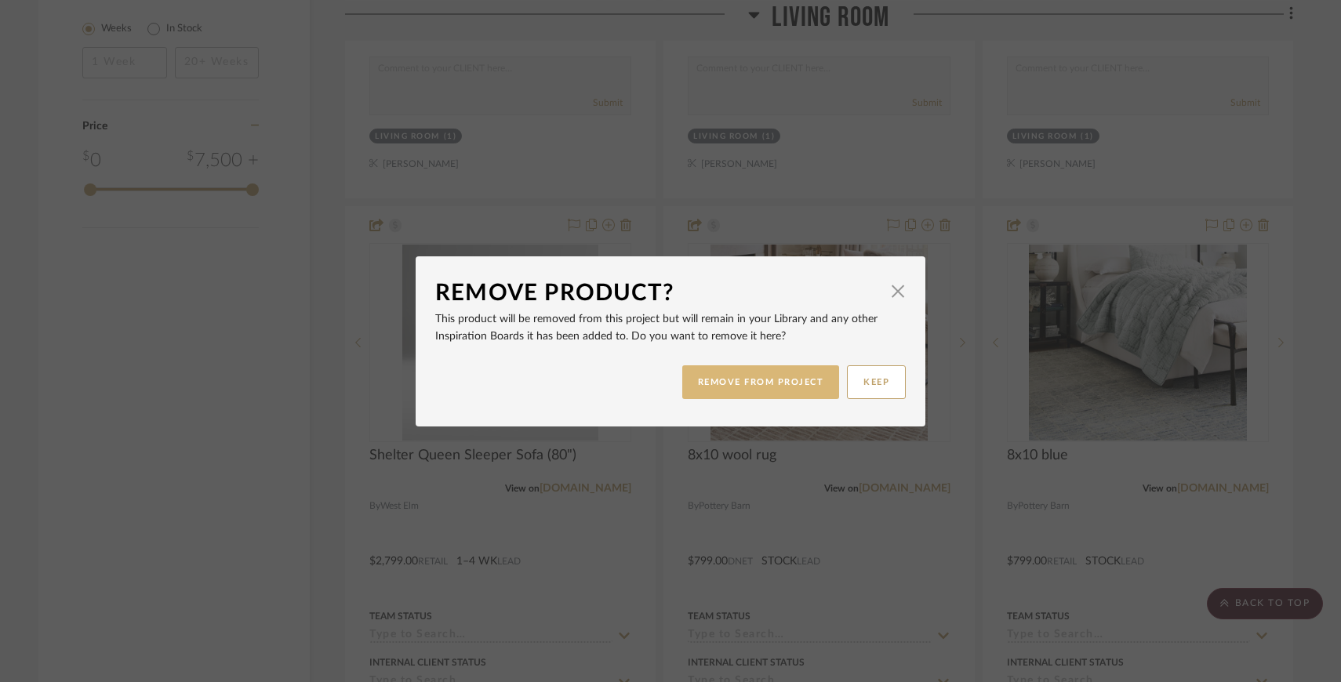
click at [786, 380] on button "REMOVE FROM PROJECT" at bounding box center [761, 382] width 158 height 34
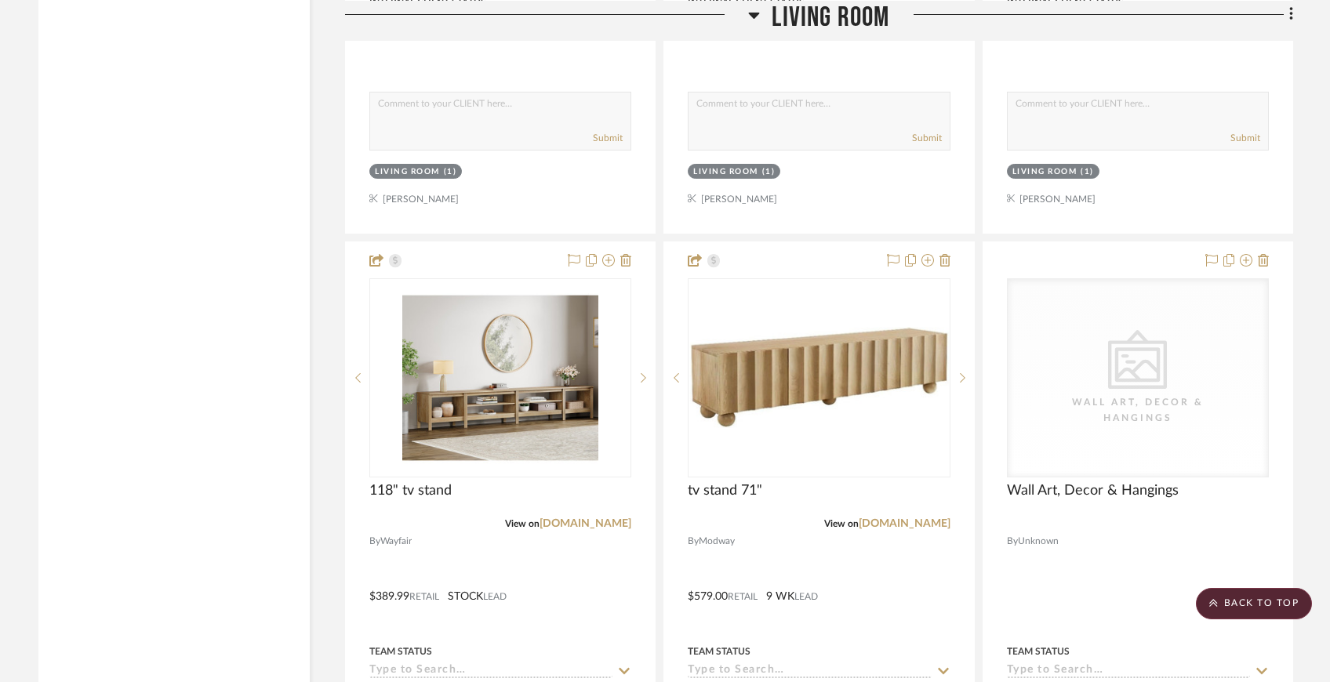
scroll to position [3687, 0]
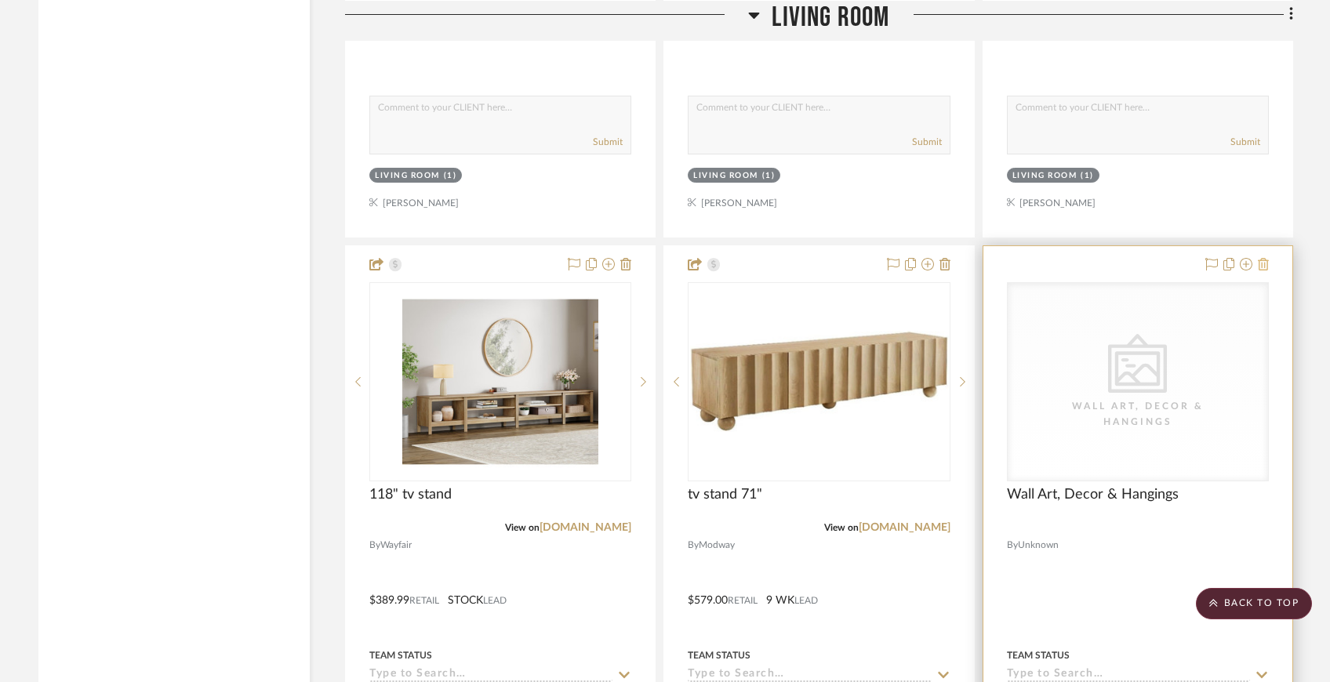
click at [1263, 263] on icon at bounding box center [1263, 264] width 11 height 13
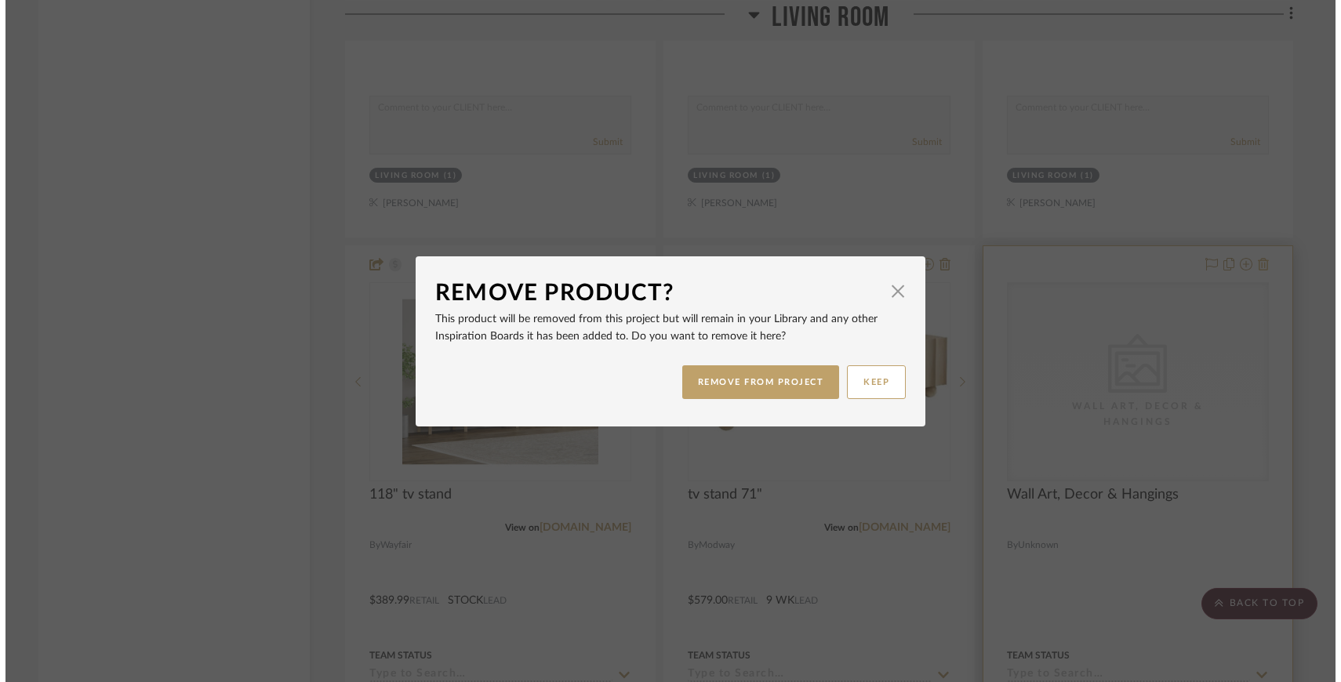
scroll to position [0, 0]
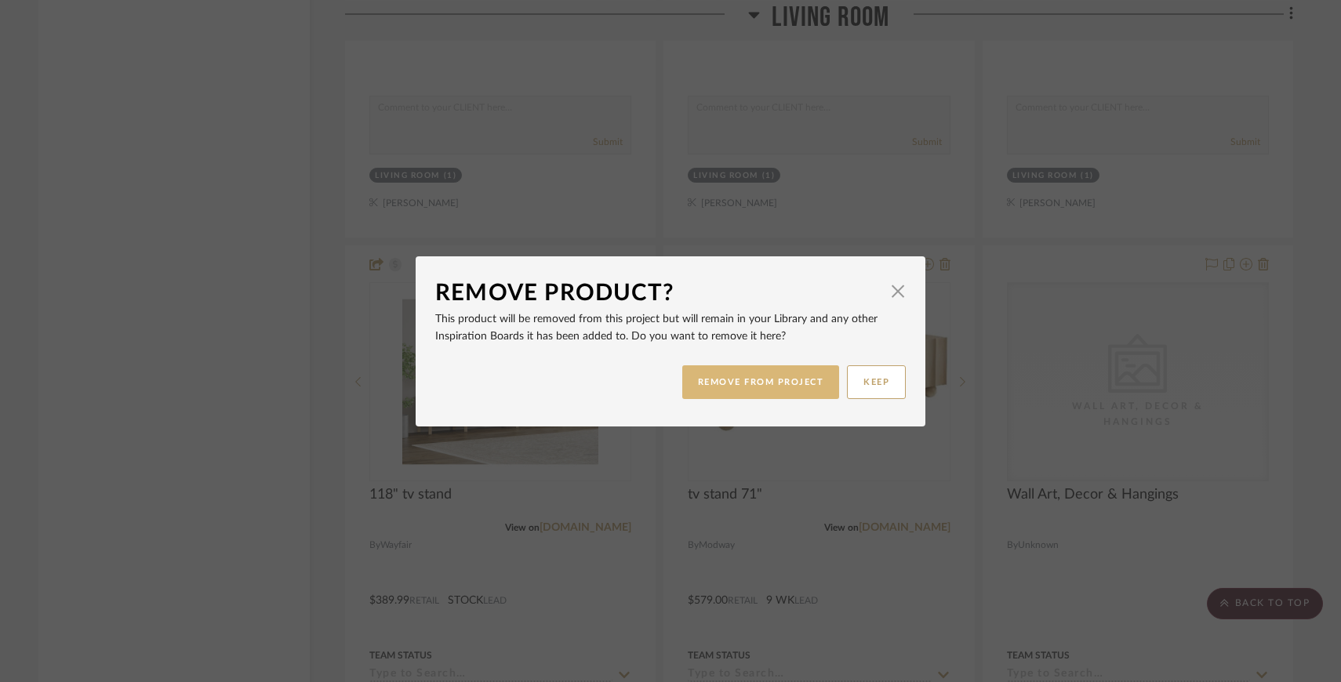
click at [764, 374] on button "REMOVE FROM PROJECT" at bounding box center [761, 382] width 158 height 34
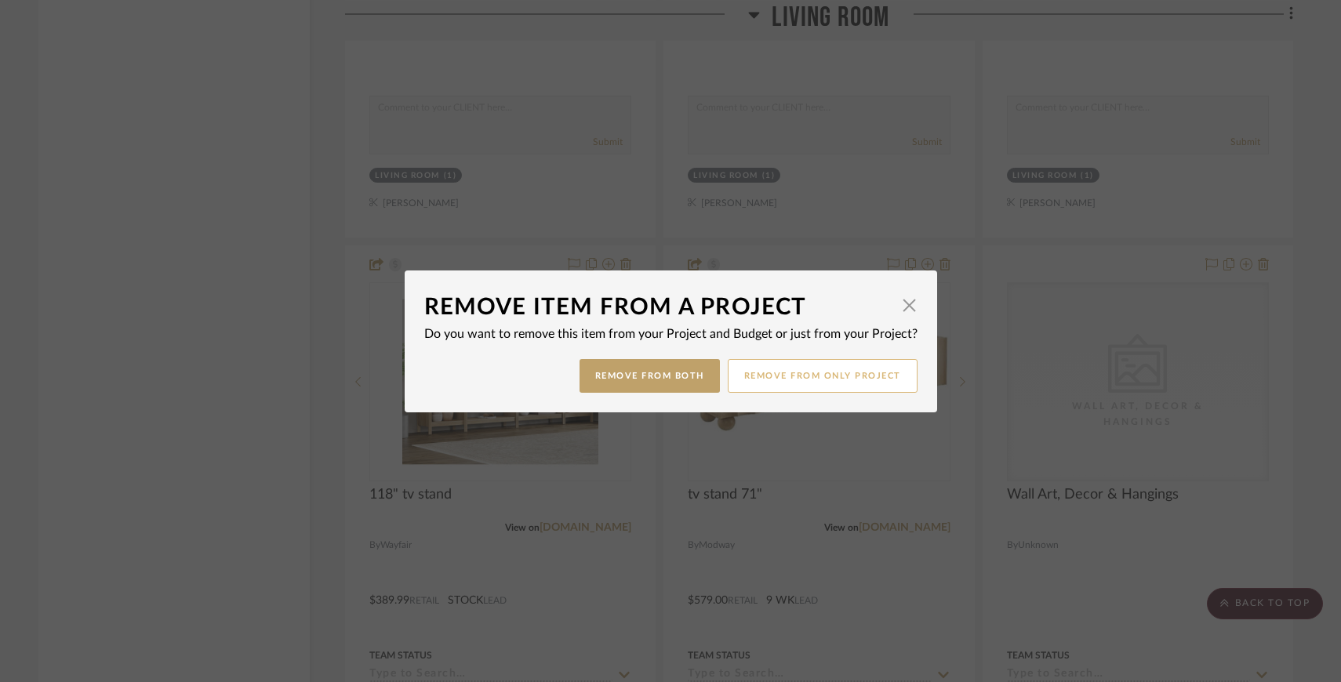
click at [762, 372] on button "Remove from only Project" at bounding box center [823, 376] width 190 height 34
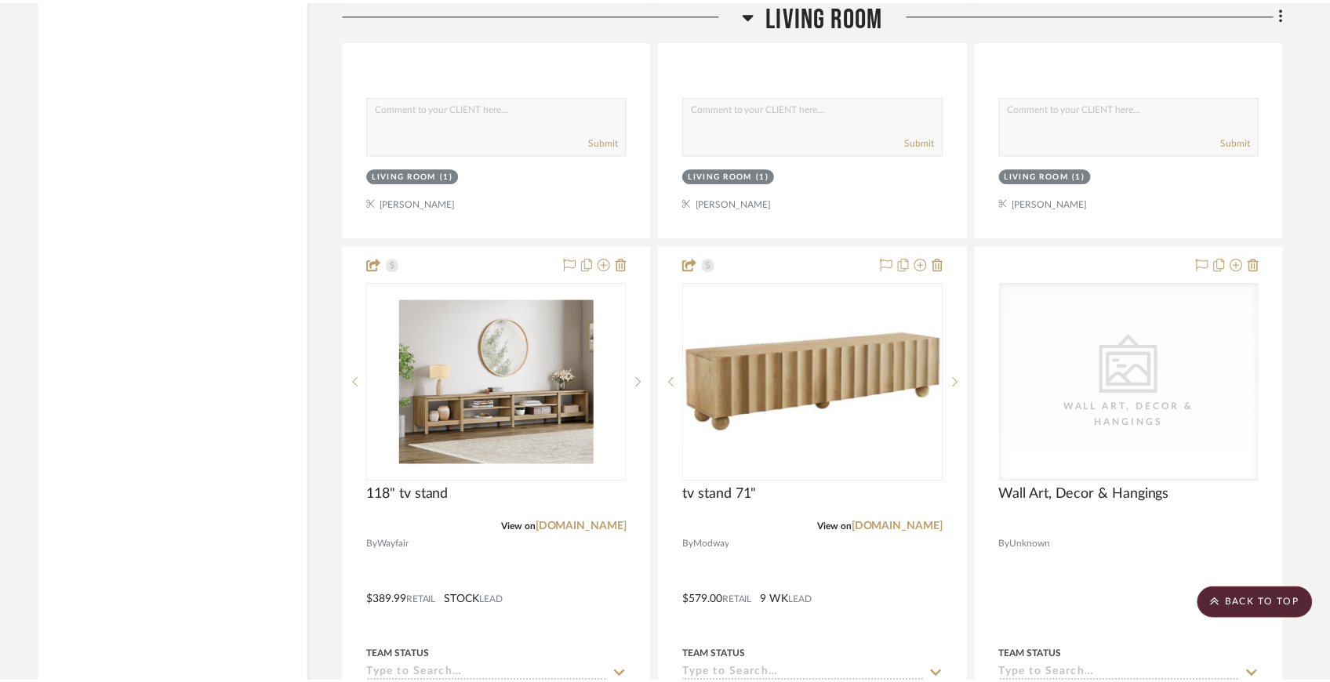
scroll to position [3687, 0]
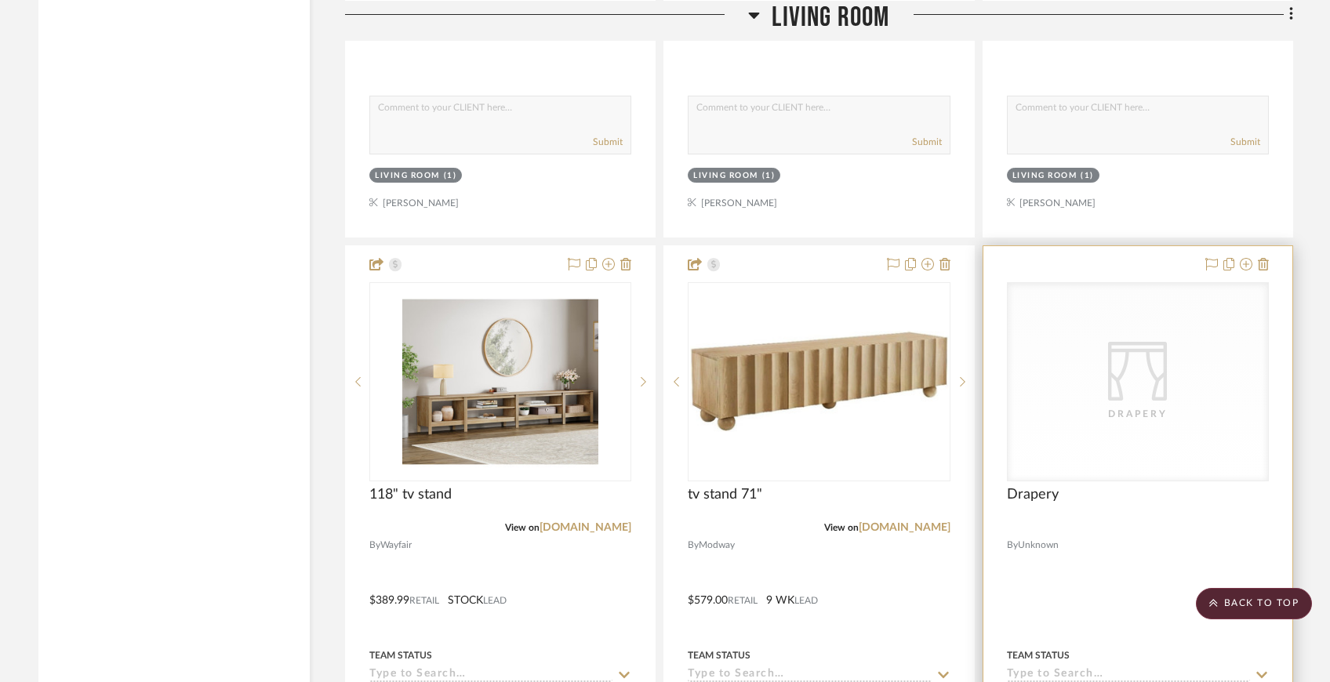
click at [1269, 265] on project-item-tile "CategoryIconFabrics Created with Sketch. Drapery Drapery By Unknown Team Status…" at bounding box center [1137, 589] width 311 height 688
click at [1266, 258] on icon at bounding box center [1263, 264] width 11 height 13
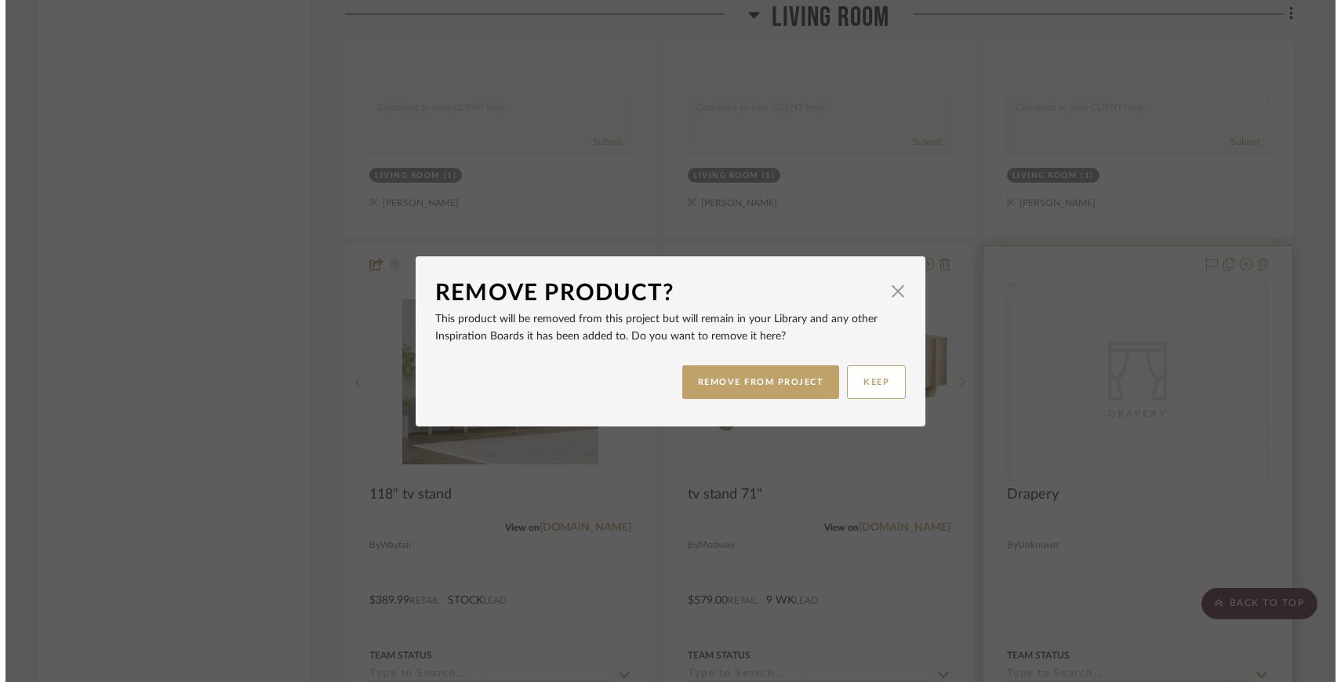
scroll to position [0, 0]
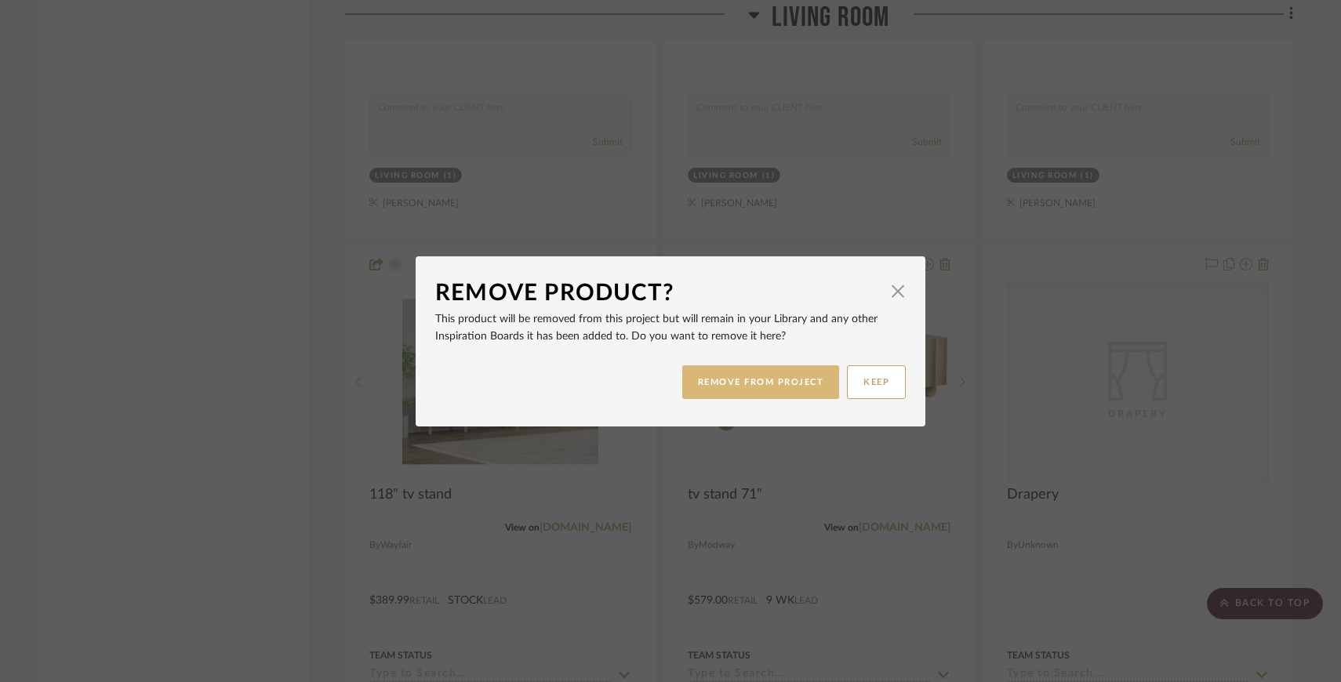
click at [780, 385] on button "REMOVE FROM PROJECT" at bounding box center [761, 382] width 158 height 34
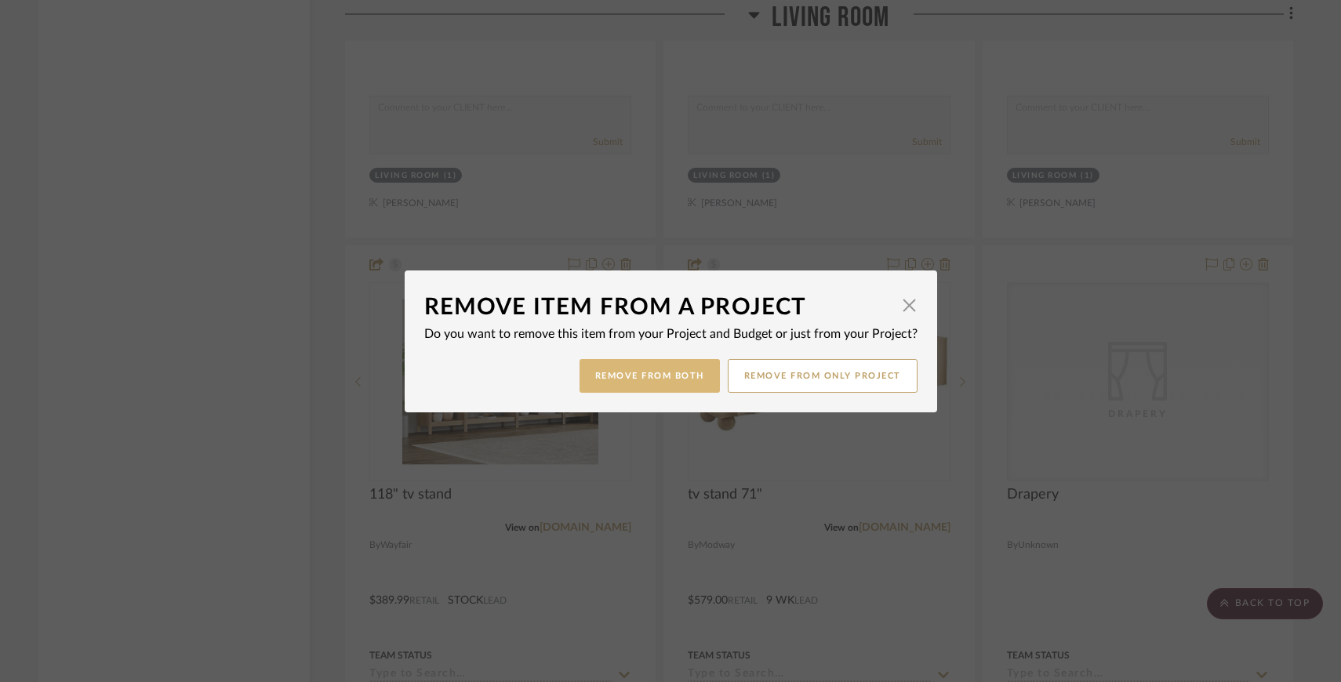
click at [659, 369] on button "Remove from Both" at bounding box center [649, 376] width 140 height 34
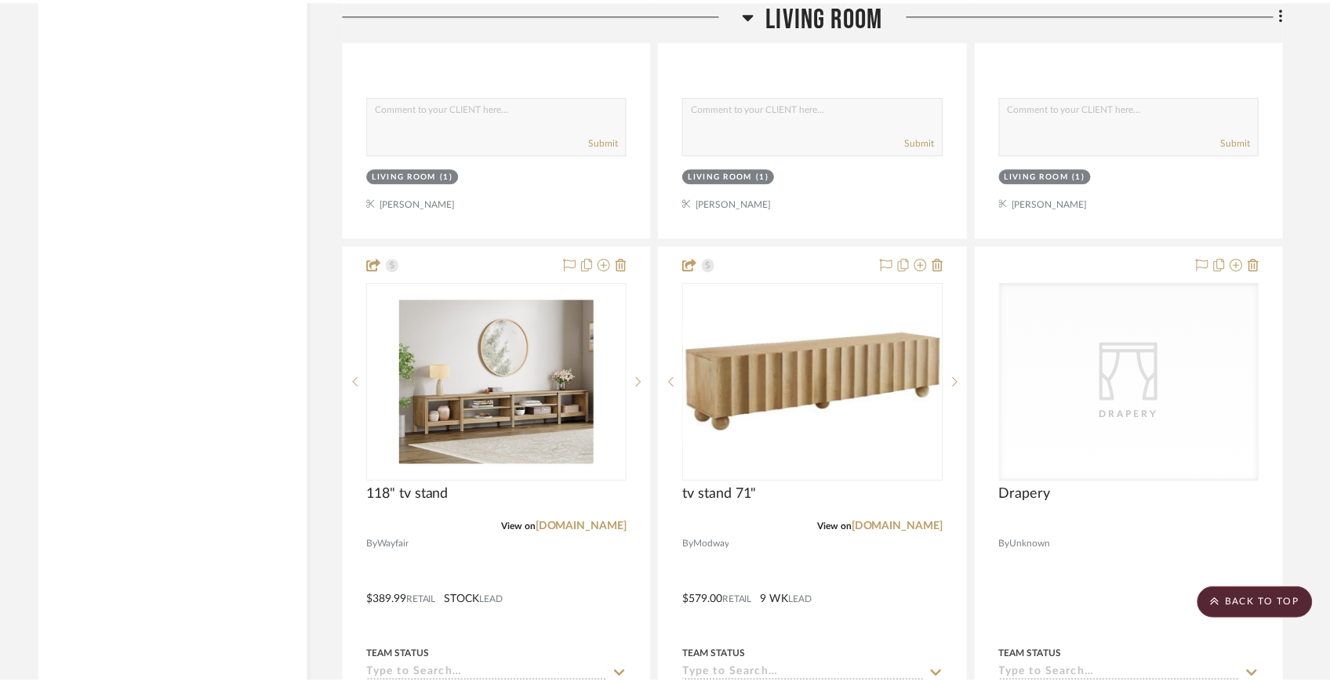
scroll to position [3687, 0]
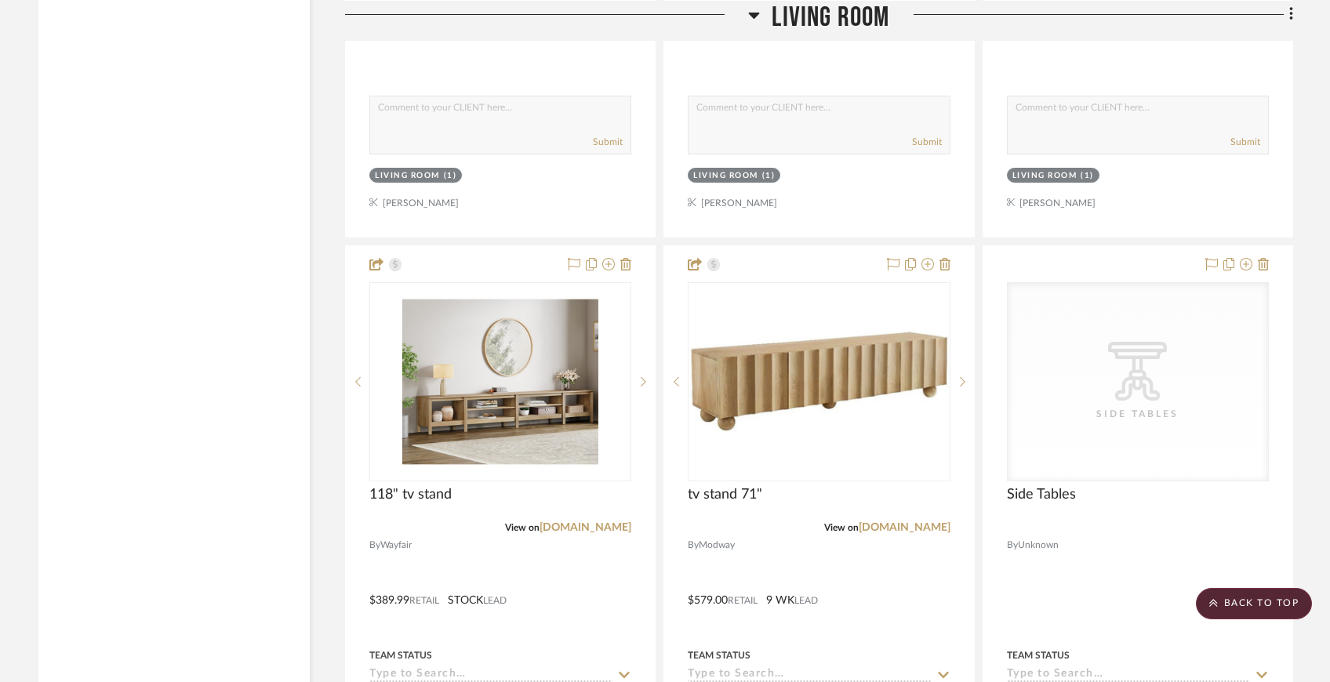
click at [1269, 257] on div at bounding box center [1137, 589] width 309 height 686
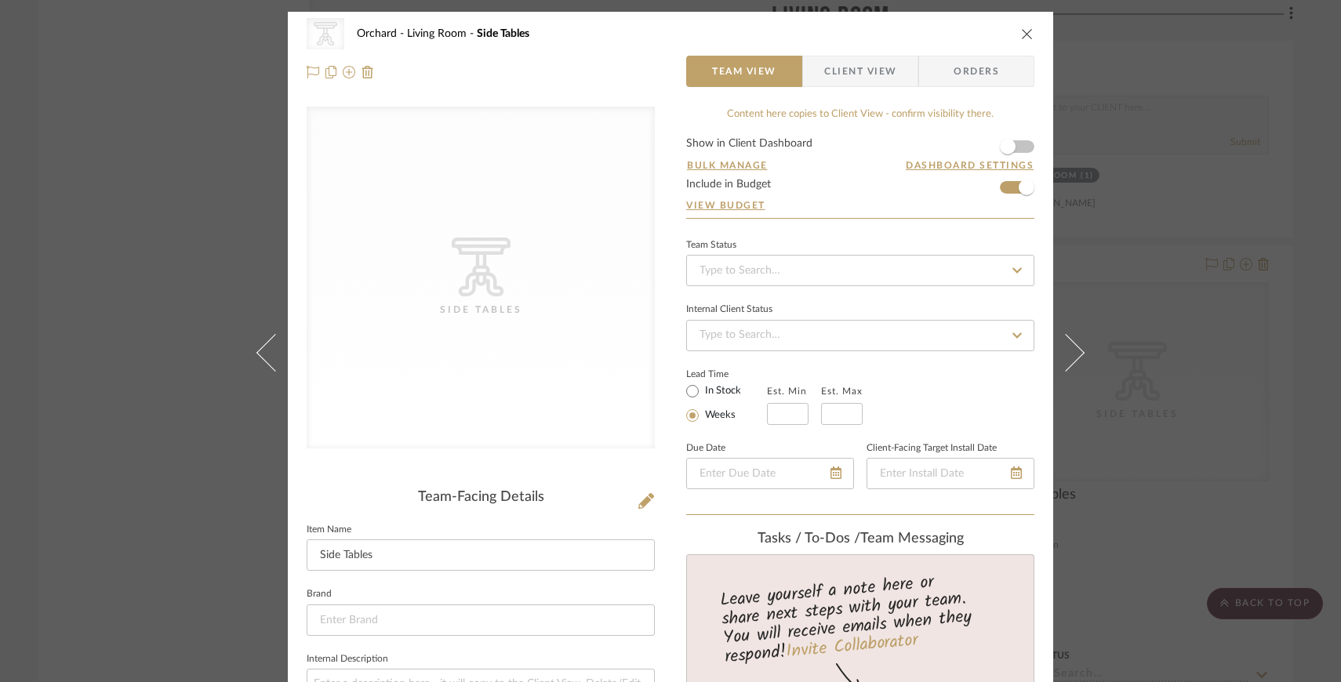
click at [1032, 33] on div "CategoryIconTables Created with Sketch. Side Tables Orchard Living Room Side Ta…" at bounding box center [670, 53] width 765 height 82
click at [1021, 33] on icon "close" at bounding box center [1027, 33] width 13 height 13
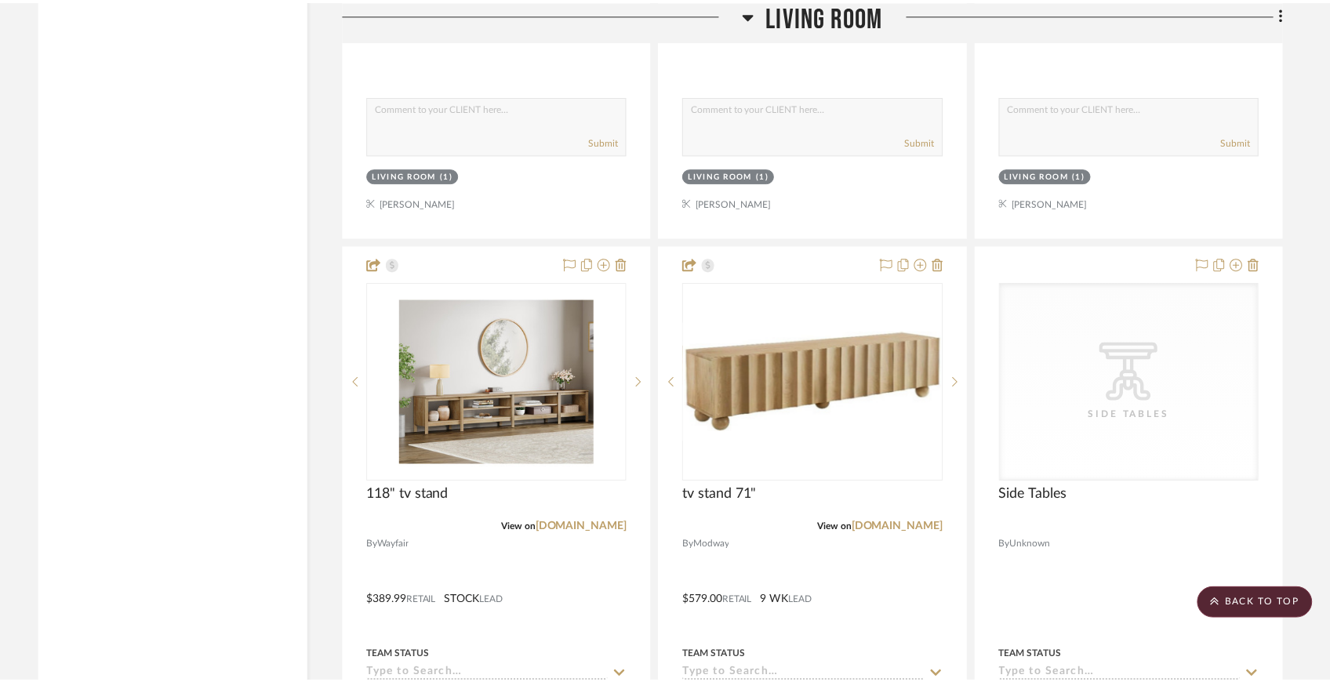
scroll to position [3687, 0]
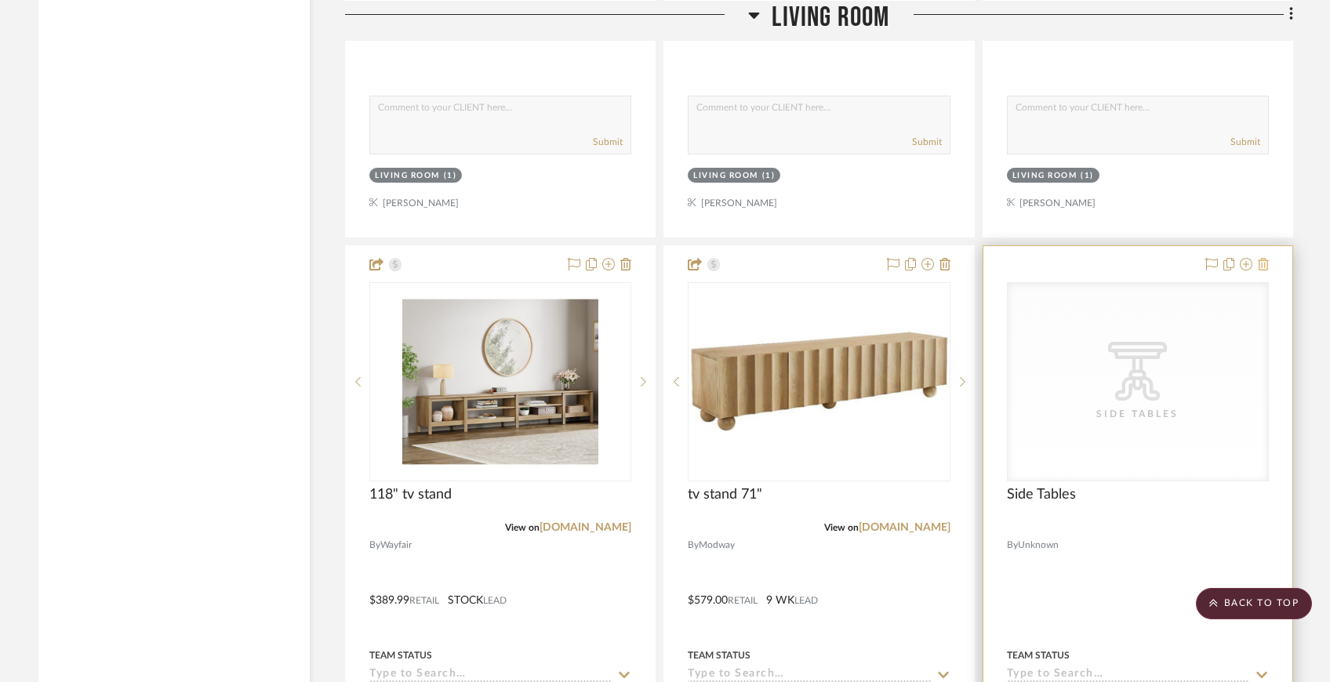
click at [1264, 262] on icon at bounding box center [1263, 264] width 11 height 13
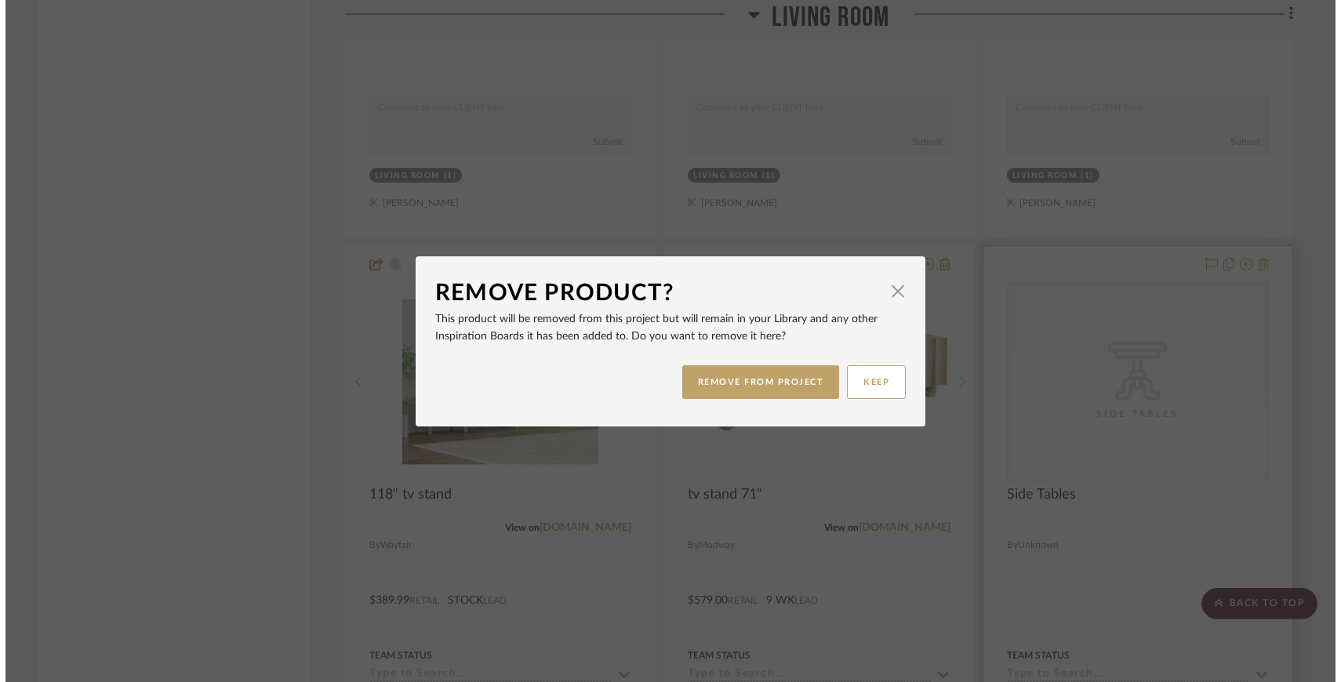
scroll to position [0, 0]
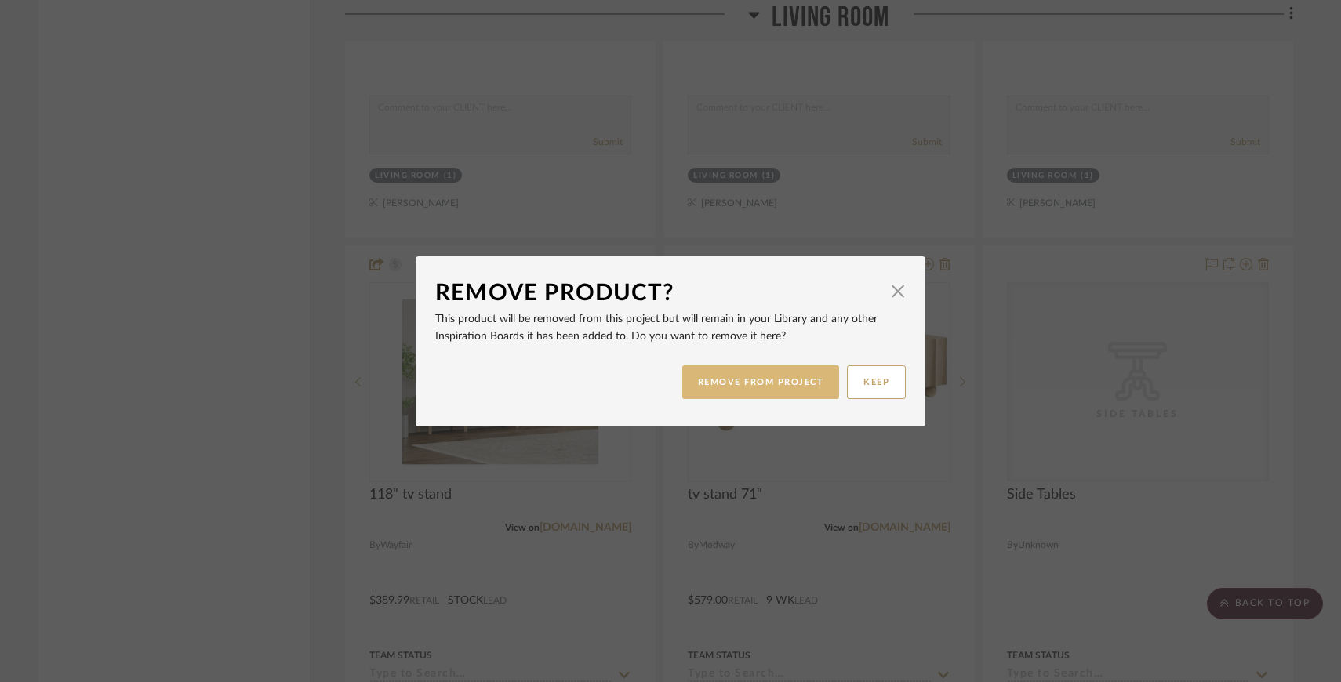
click at [723, 386] on button "REMOVE FROM PROJECT" at bounding box center [761, 382] width 158 height 34
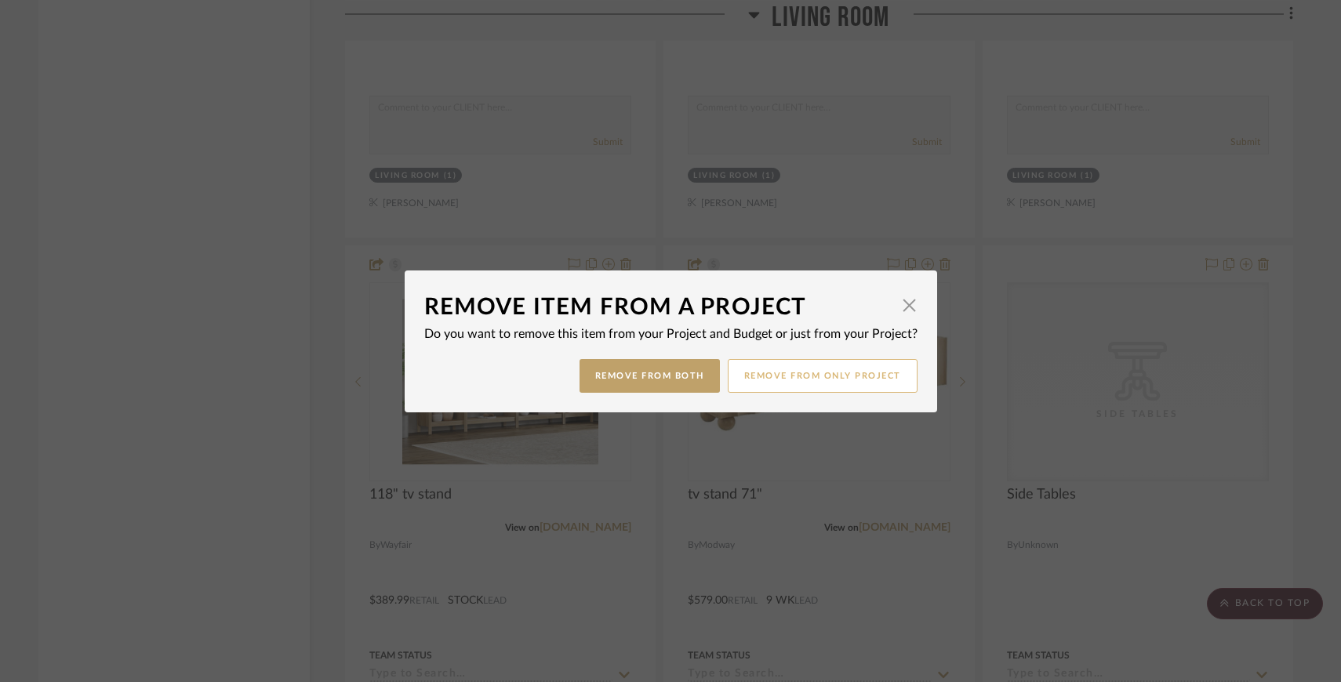
click at [779, 383] on button "Remove from only Project" at bounding box center [823, 376] width 190 height 34
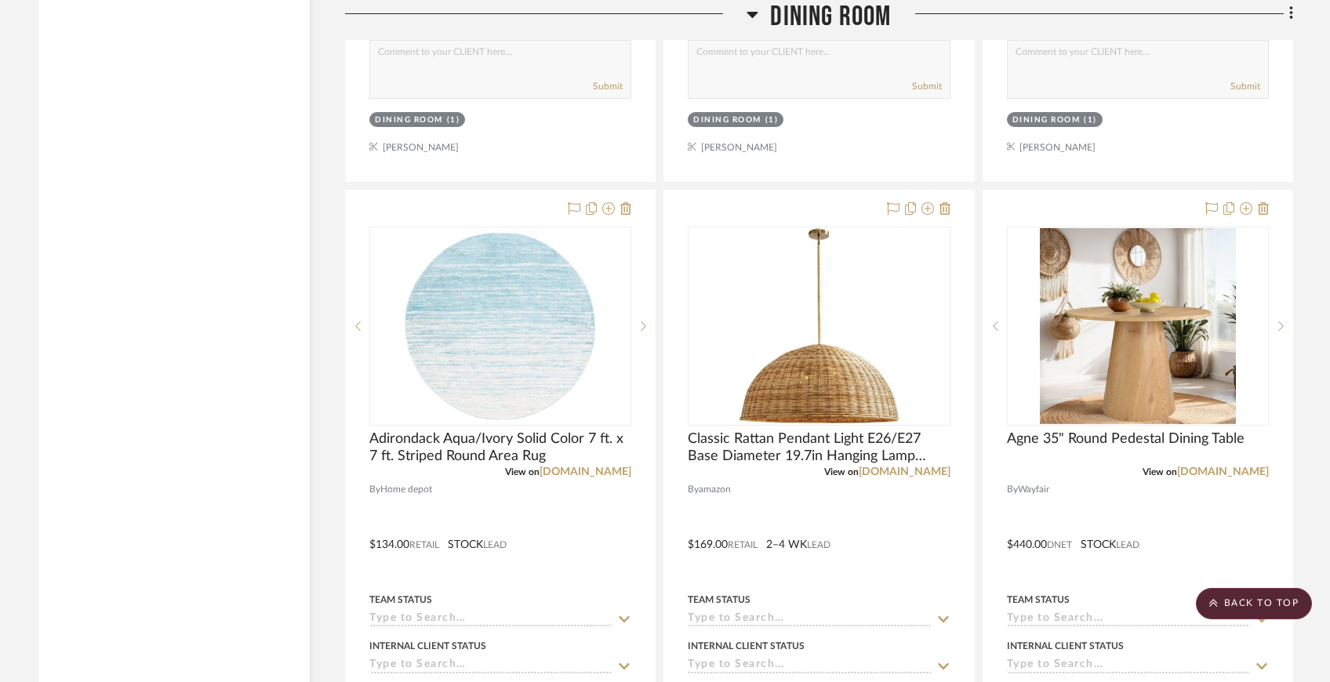
scroll to position [5275, 0]
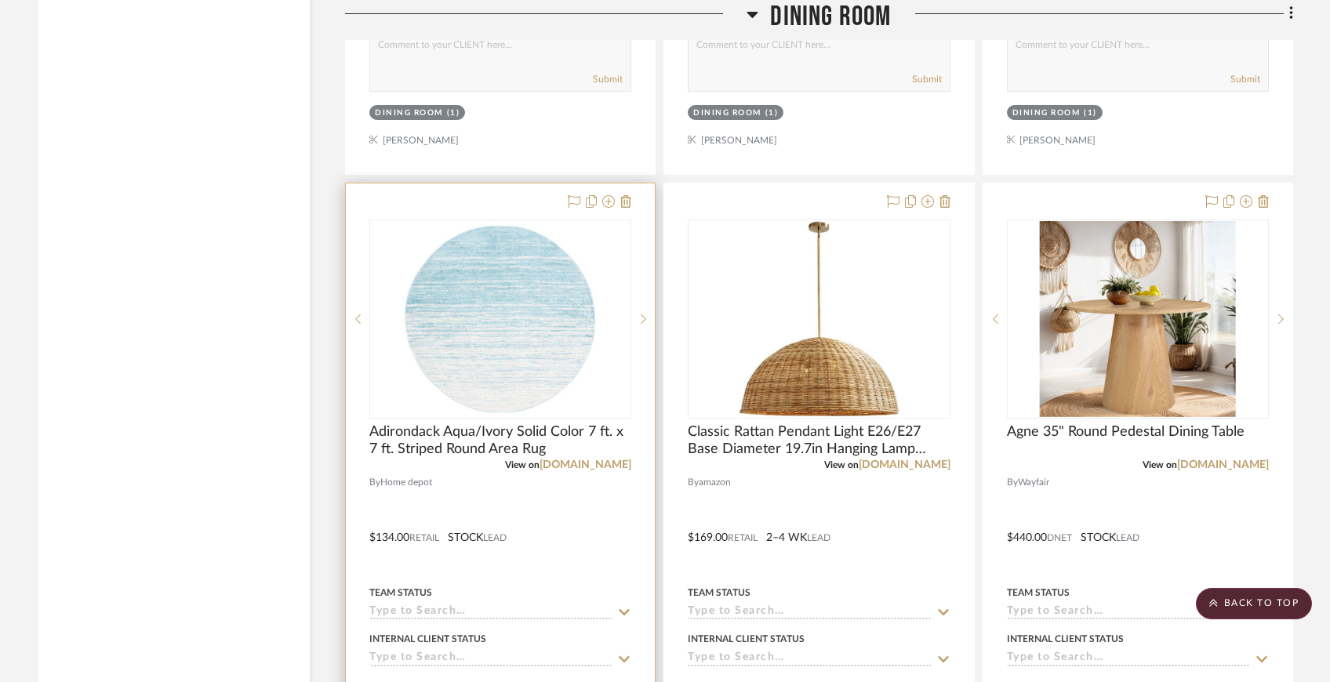
click at [619, 195] on div at bounding box center [596, 202] width 69 height 19
click at [630, 202] on icon at bounding box center [625, 201] width 11 height 13
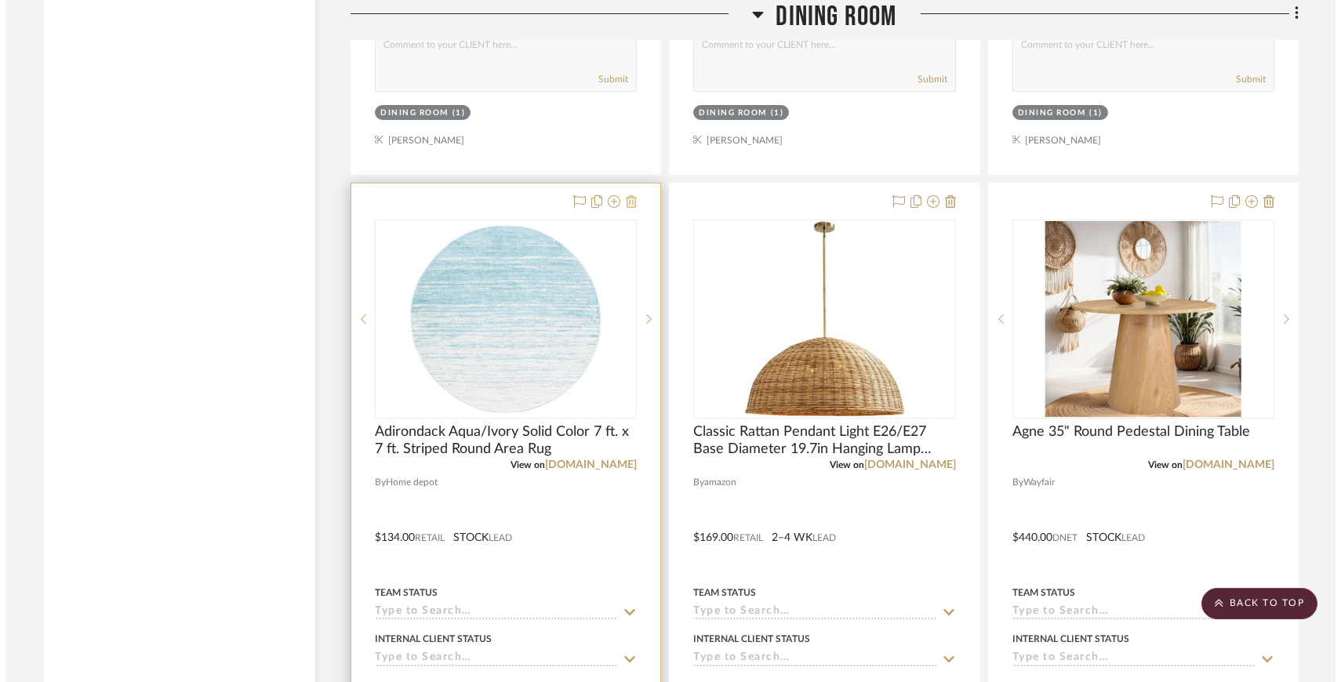
scroll to position [0, 0]
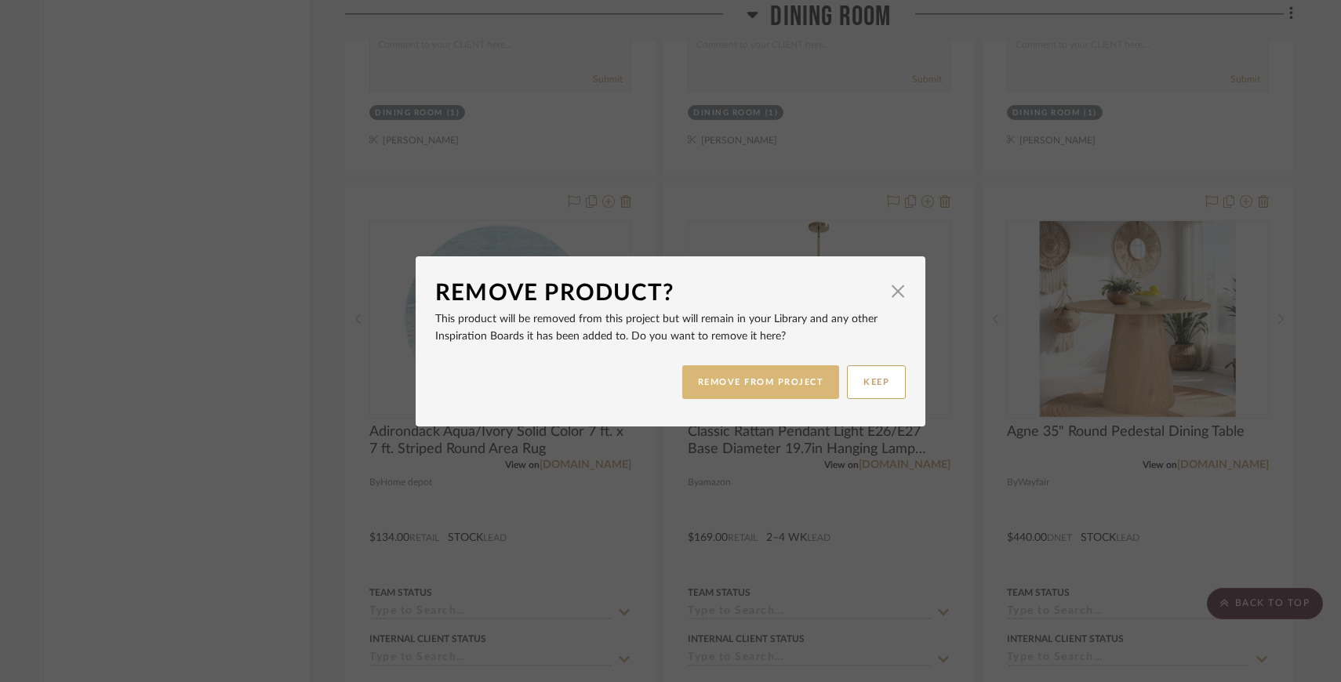
click at [783, 392] on button "REMOVE FROM PROJECT" at bounding box center [761, 382] width 158 height 34
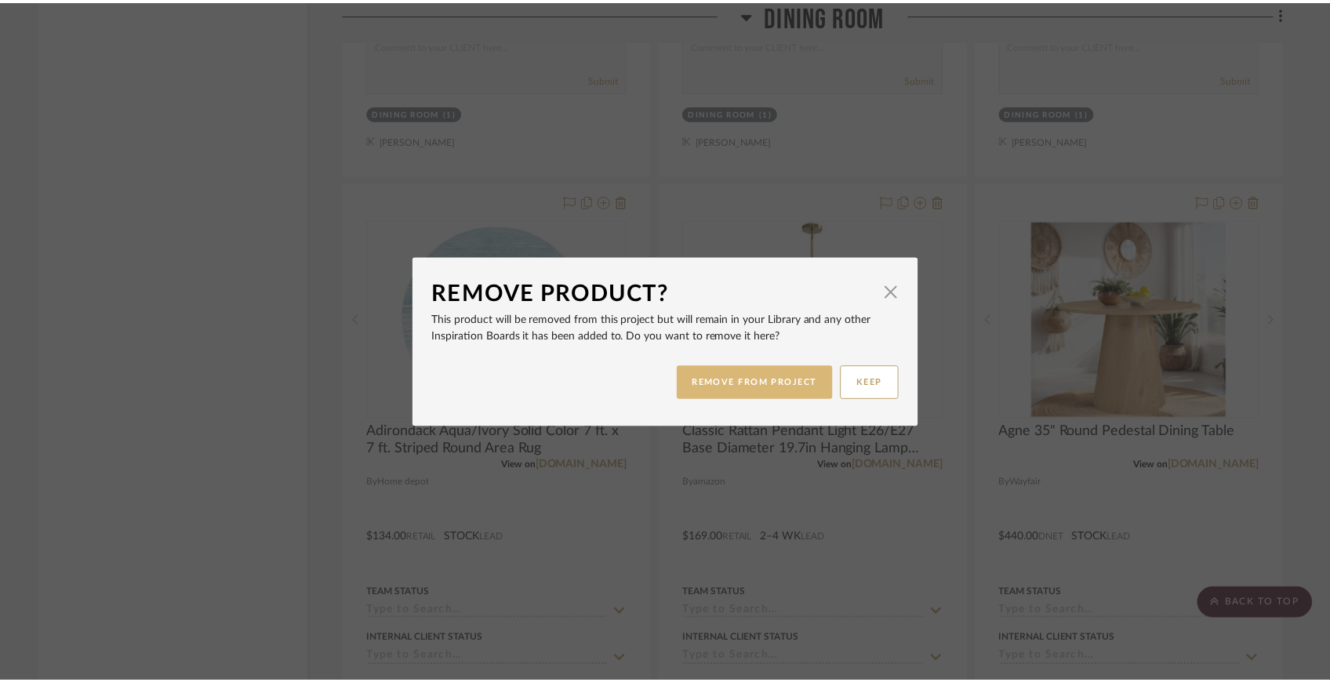
scroll to position [5275, 0]
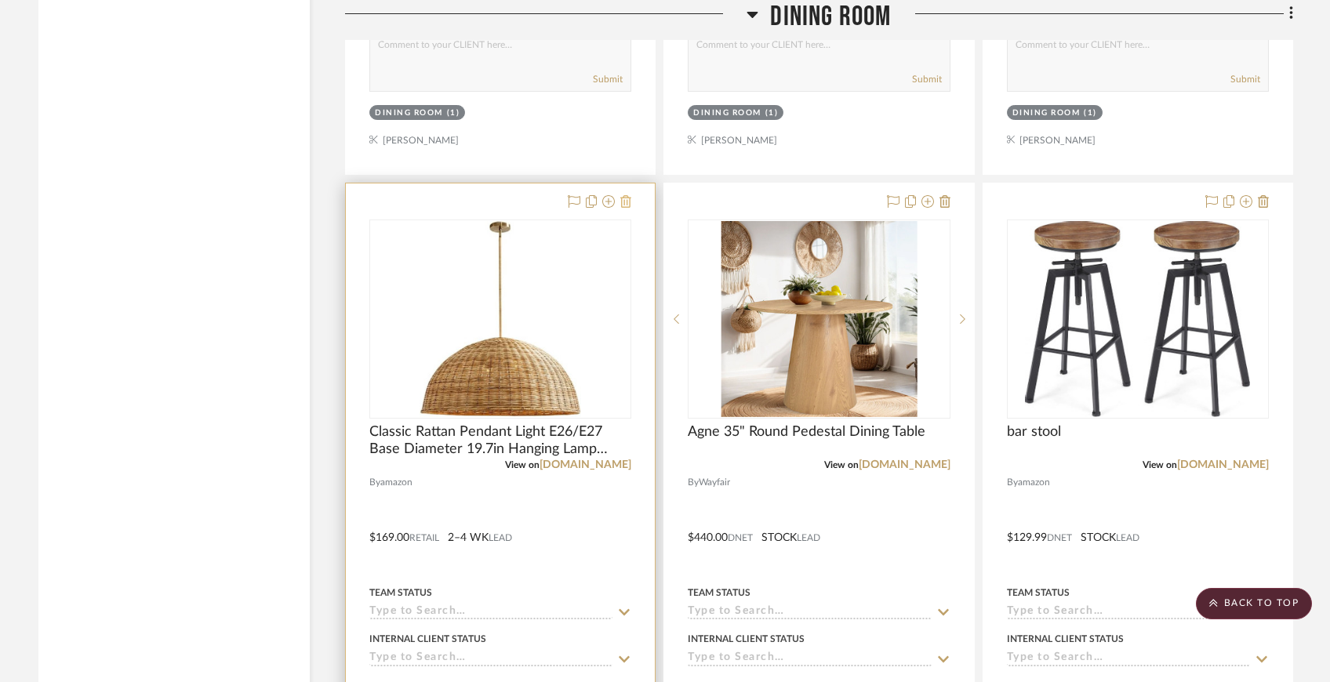
click at [625, 195] on icon at bounding box center [625, 201] width 11 height 13
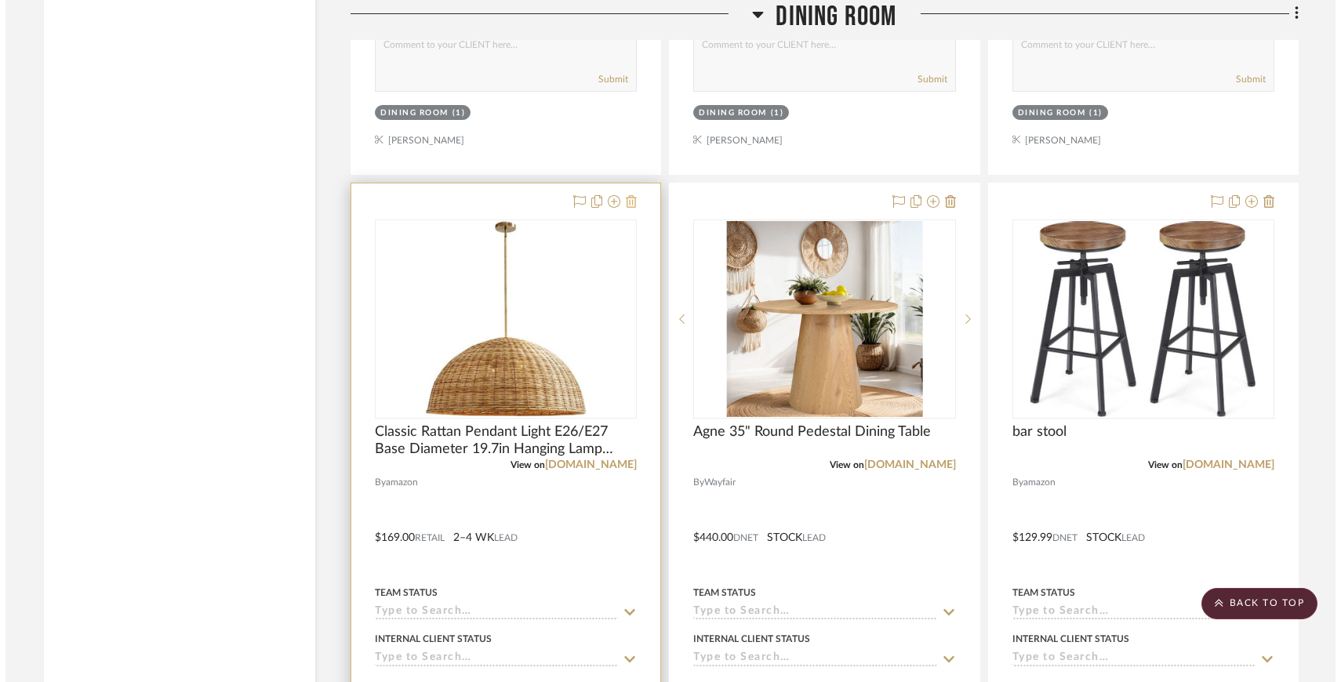
scroll to position [0, 0]
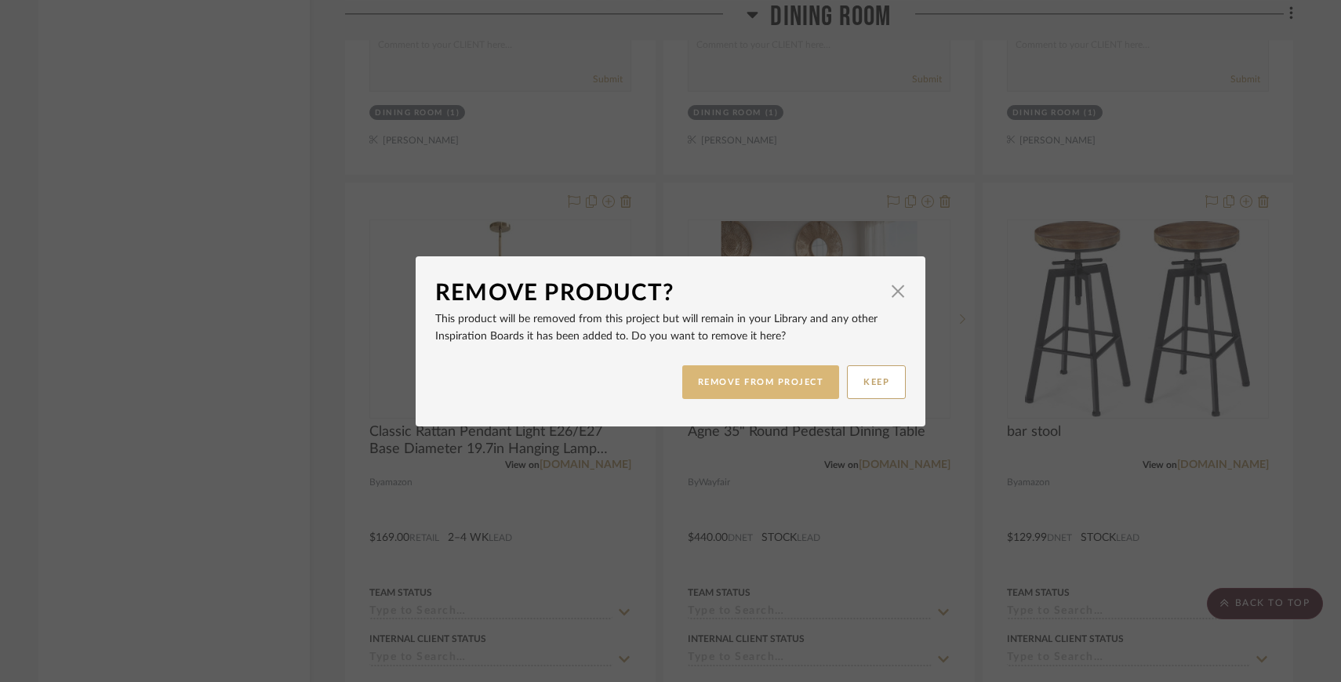
click at [759, 385] on button "REMOVE FROM PROJECT" at bounding box center [761, 382] width 158 height 34
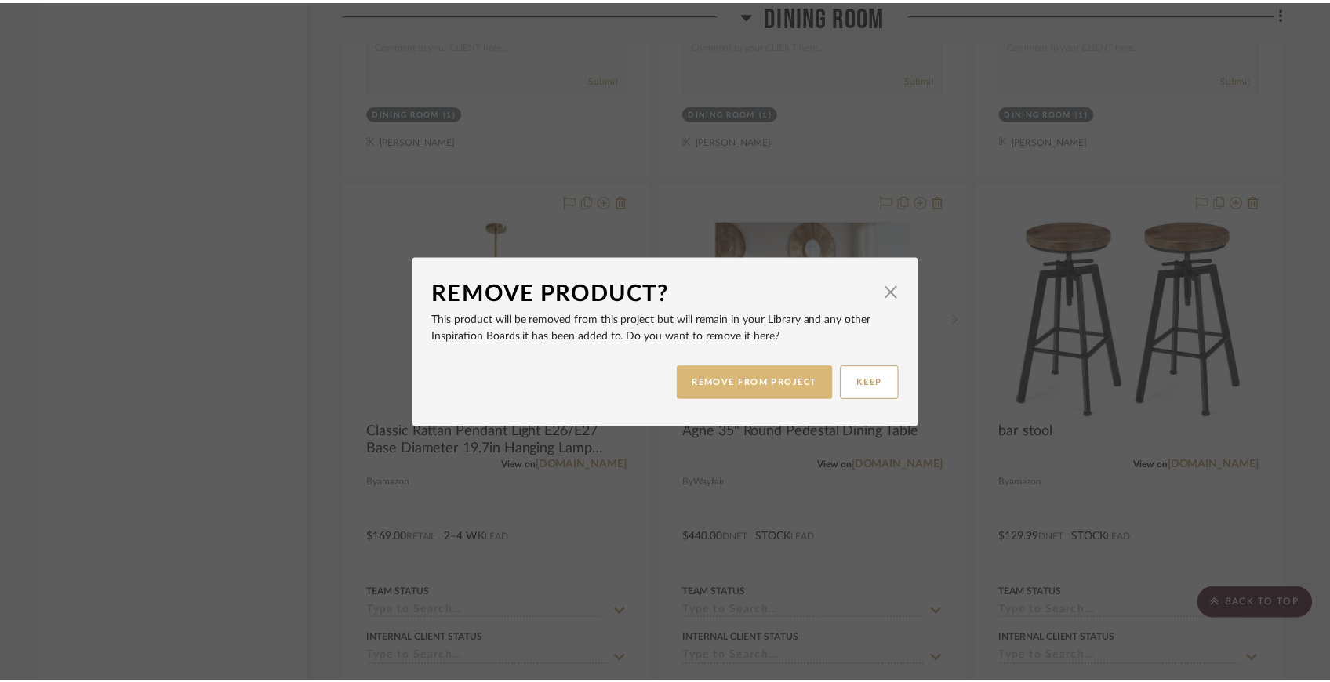
scroll to position [5275, 0]
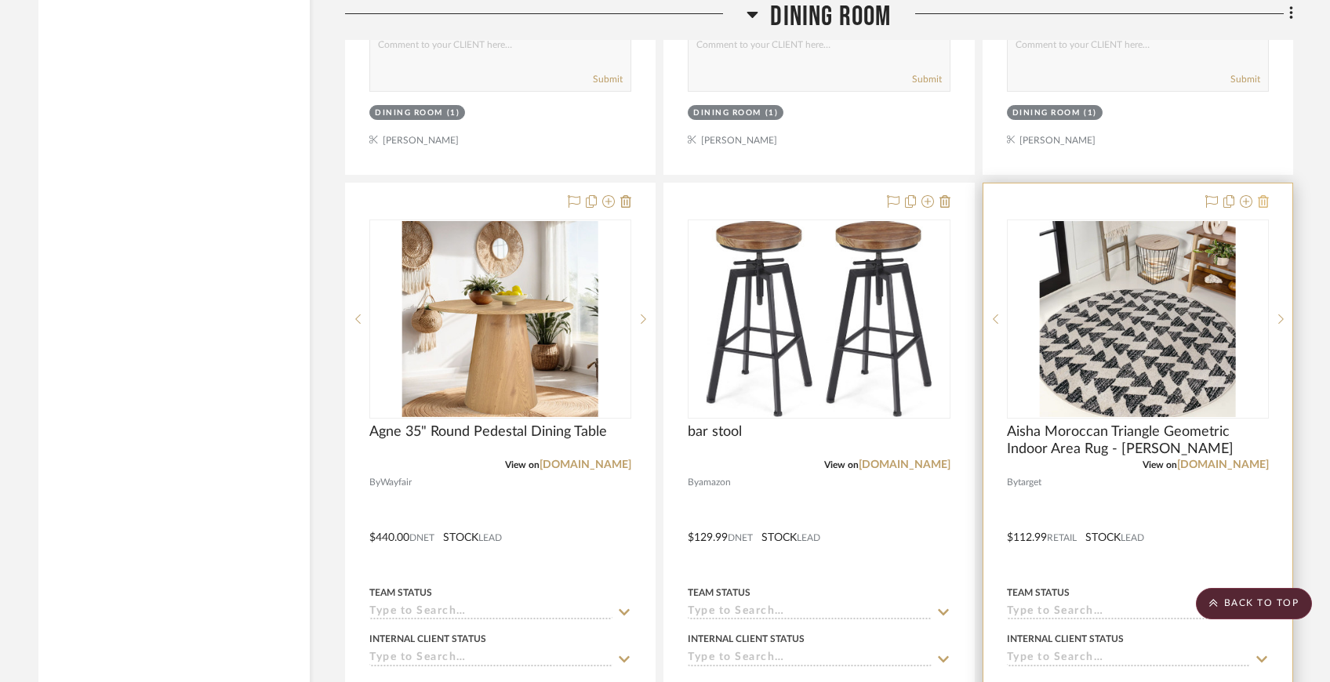
click at [1266, 195] on icon at bounding box center [1263, 201] width 11 height 13
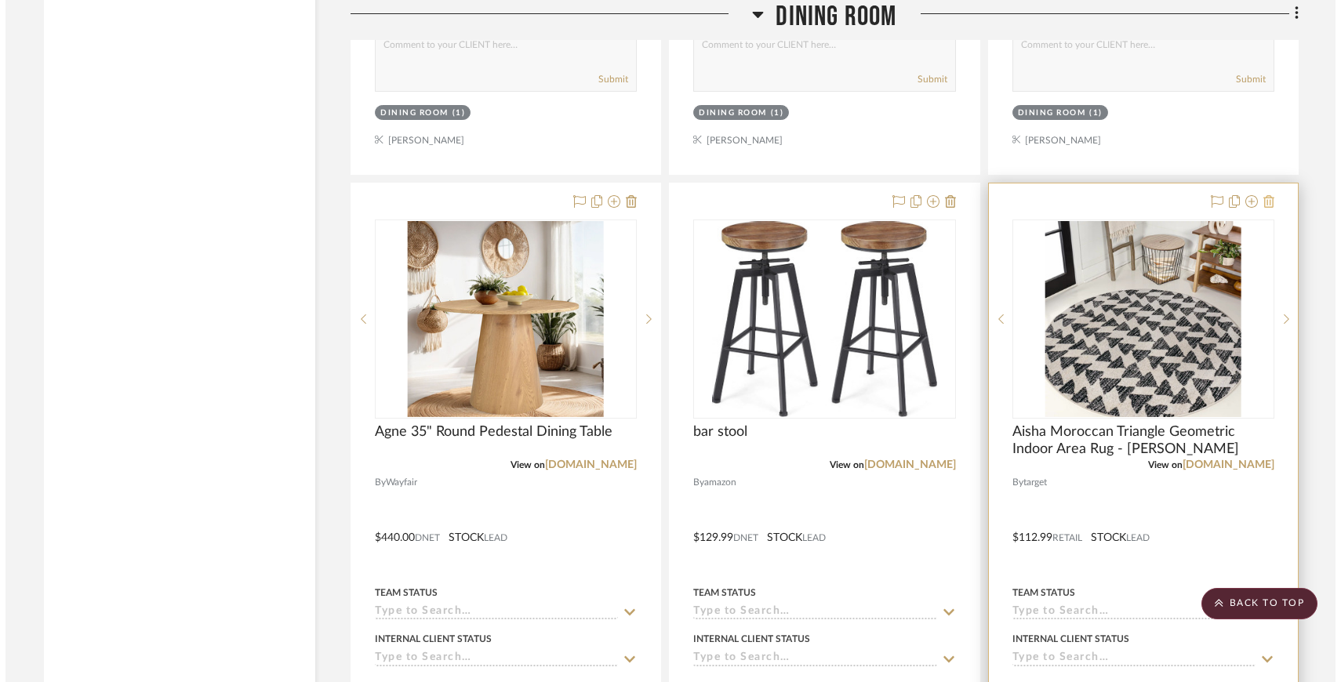
scroll to position [0, 0]
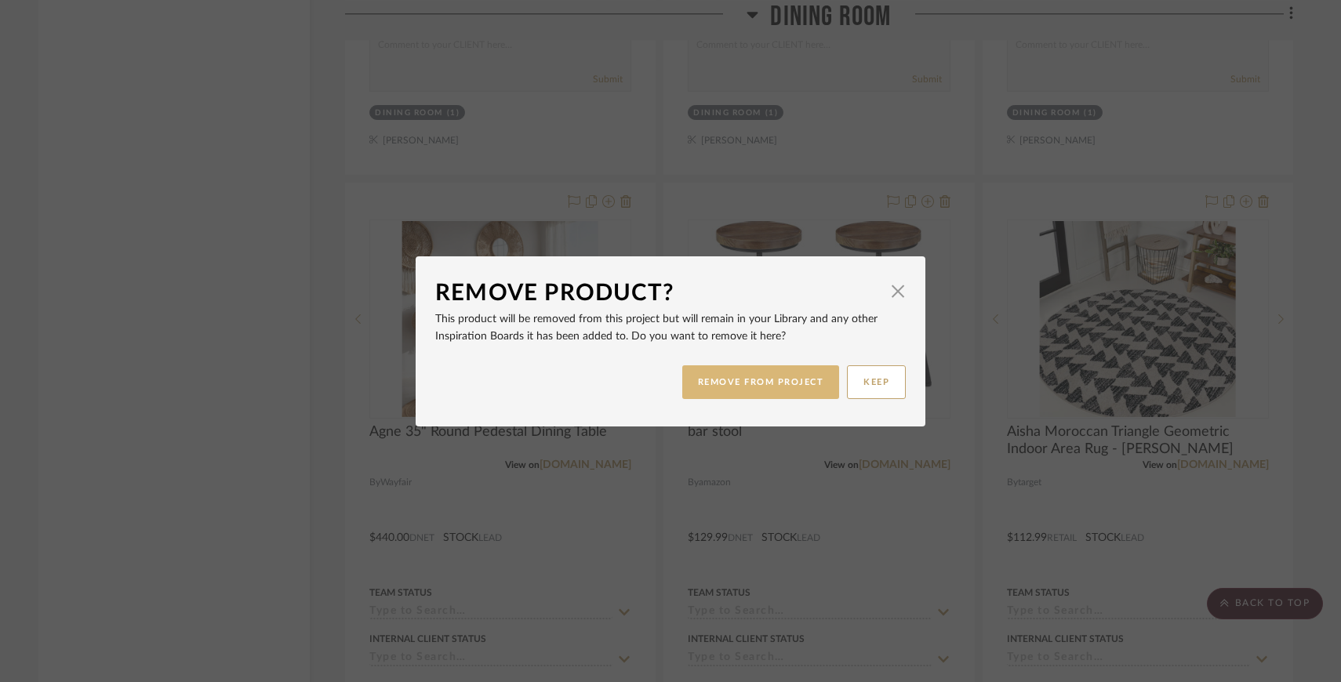
click at [753, 375] on button "REMOVE FROM PROJECT" at bounding box center [761, 382] width 158 height 34
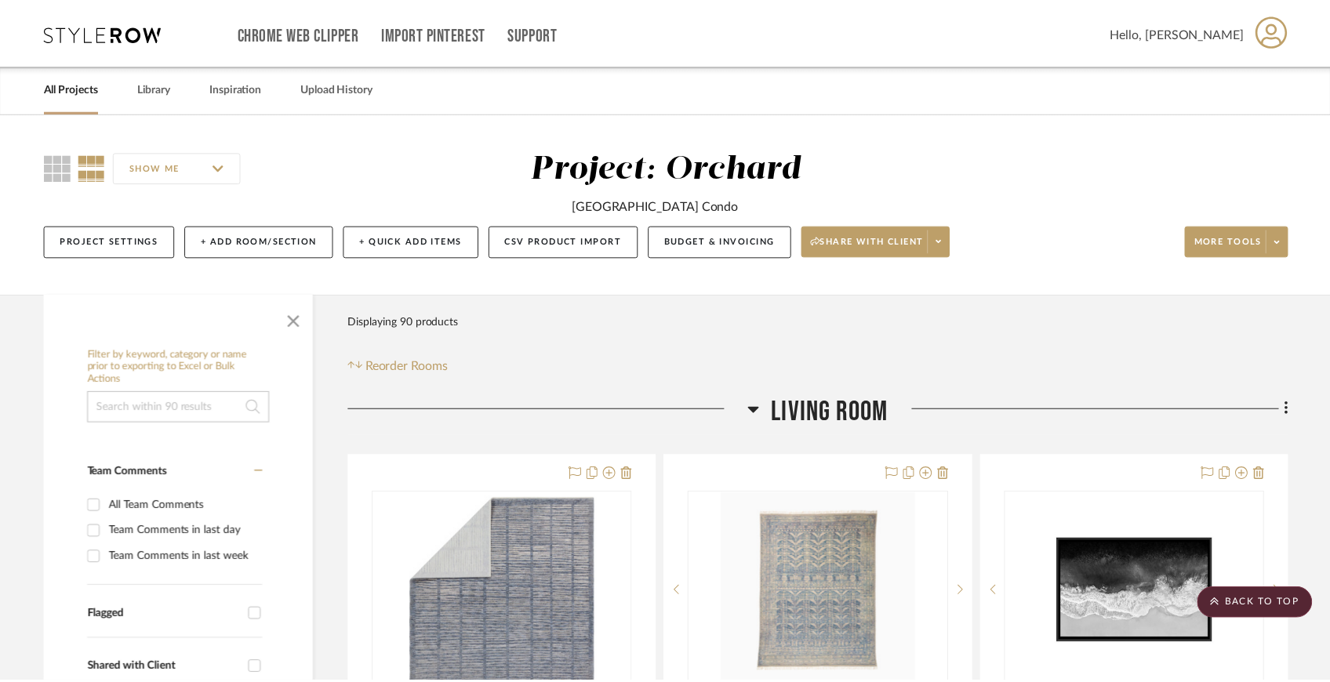
scroll to position [5275, 0]
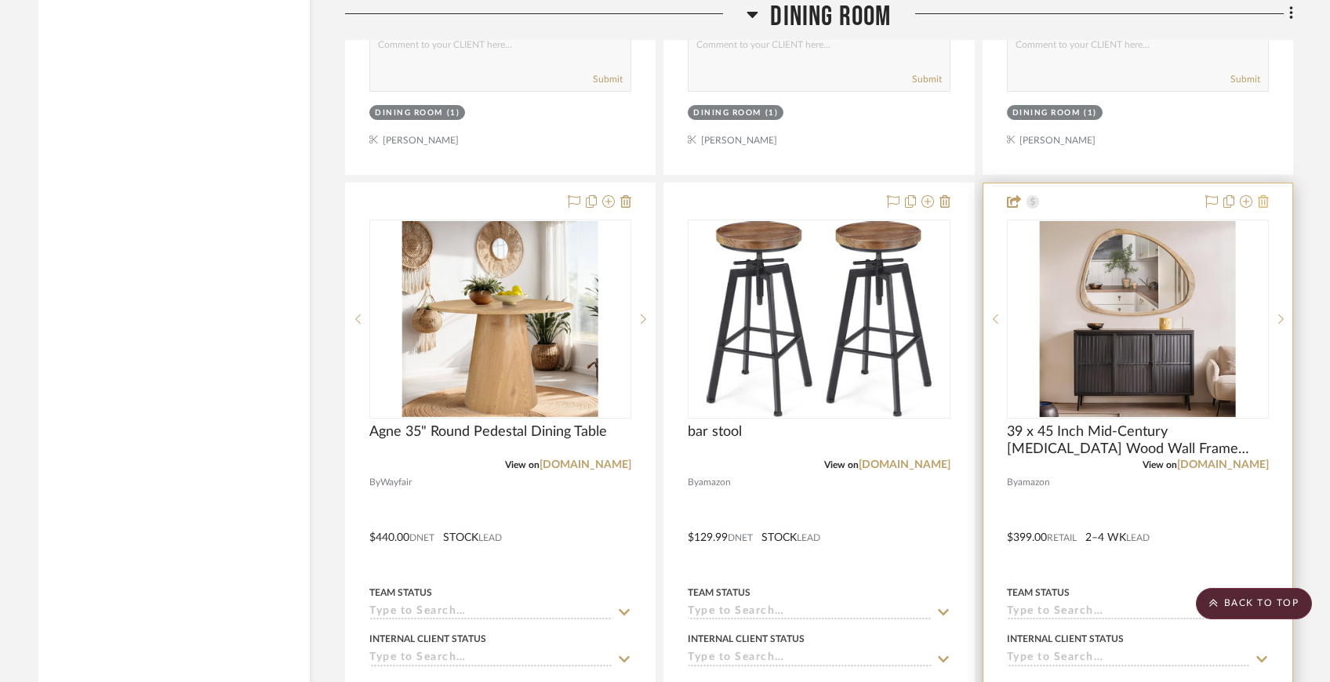
click at [1259, 204] on fa-icon at bounding box center [1263, 202] width 11 height 13
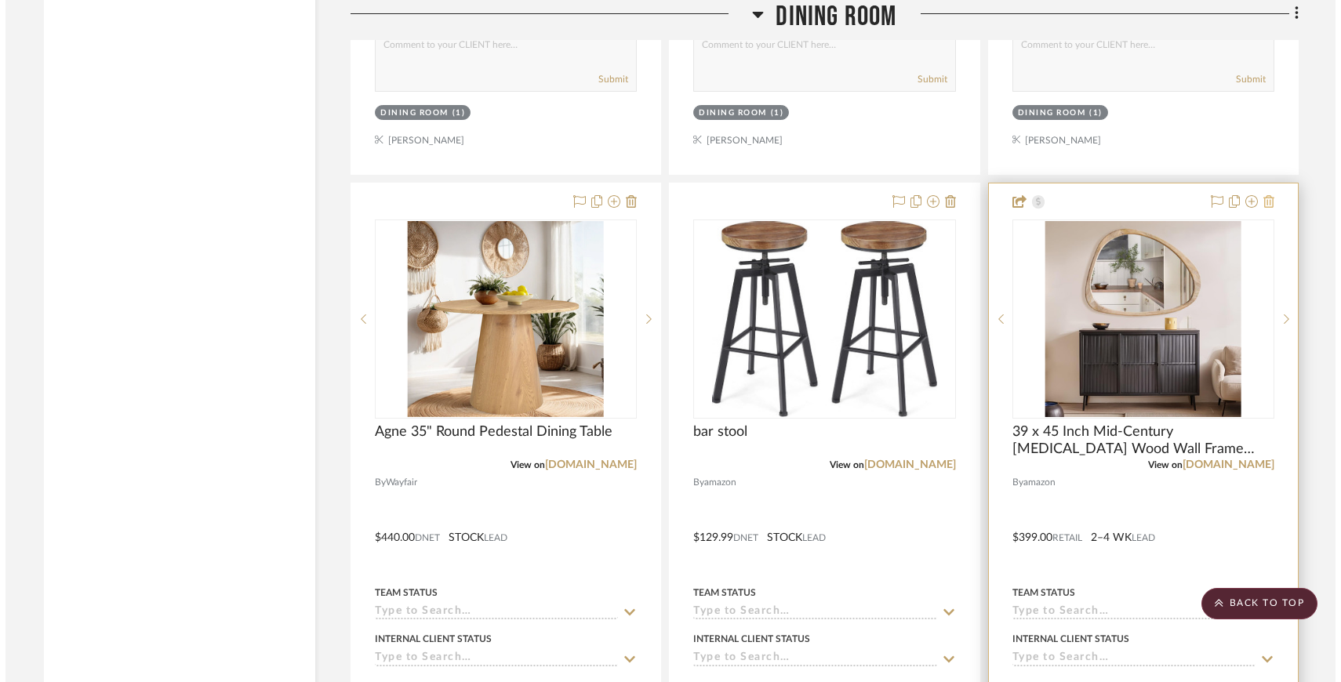
scroll to position [0, 0]
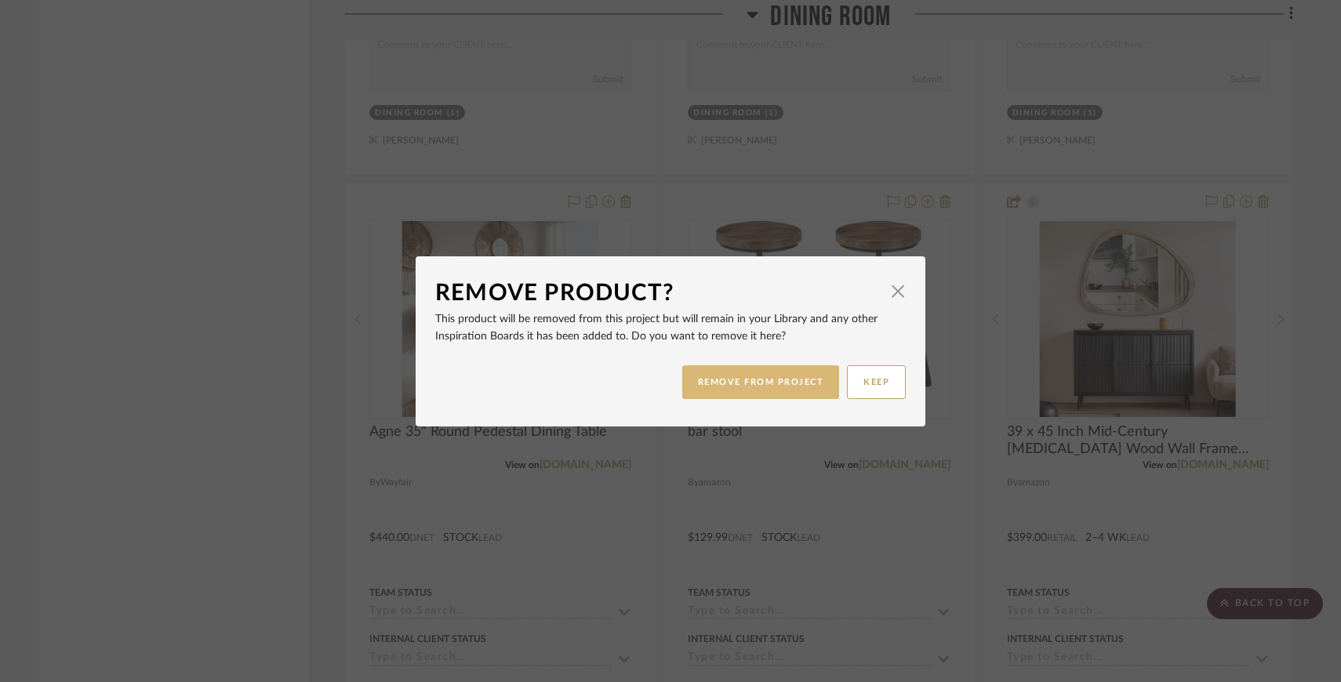
click at [790, 368] on button "REMOVE FROM PROJECT" at bounding box center [761, 382] width 158 height 34
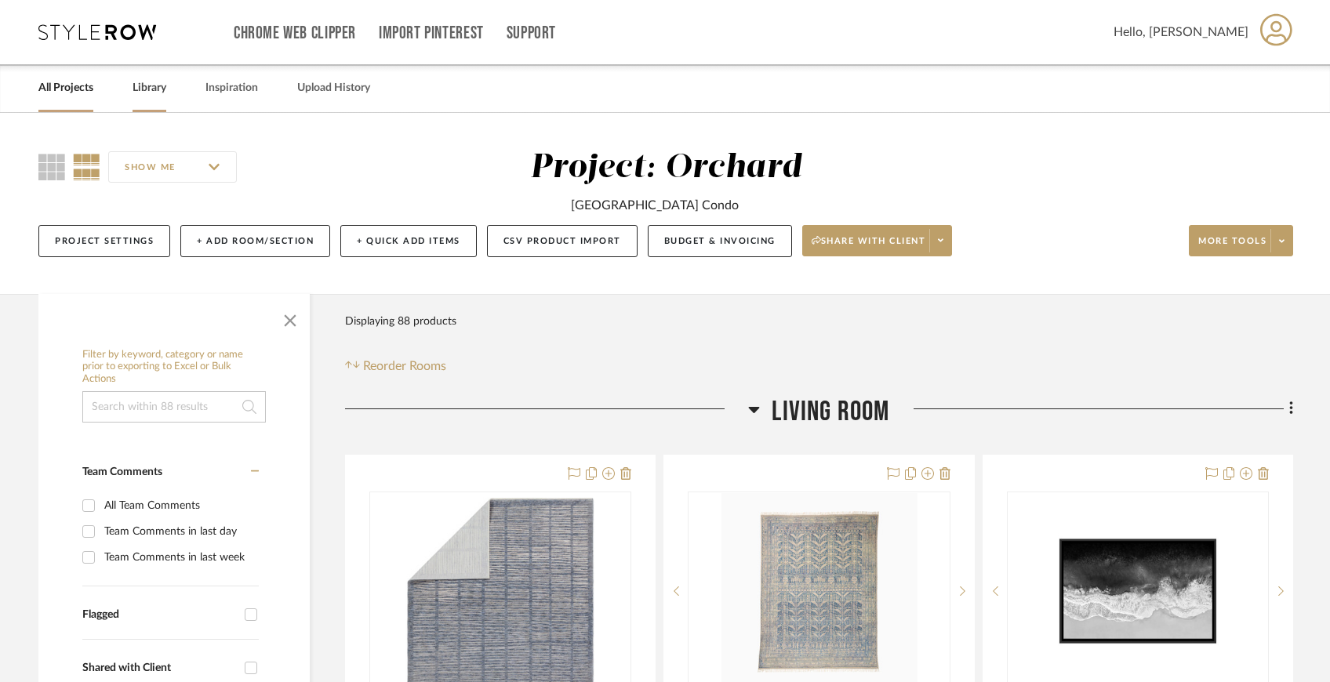
click at [134, 90] on link "Library" at bounding box center [150, 88] width 34 height 21
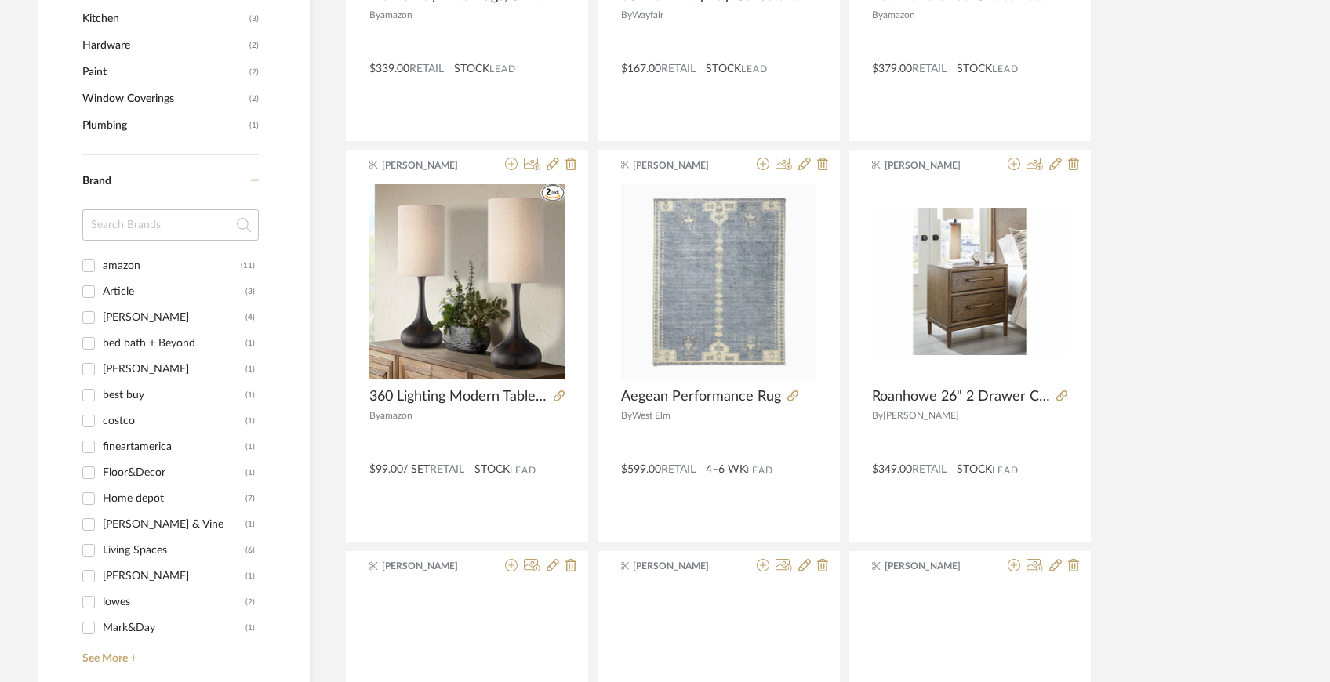
scroll to position [1063, 0]
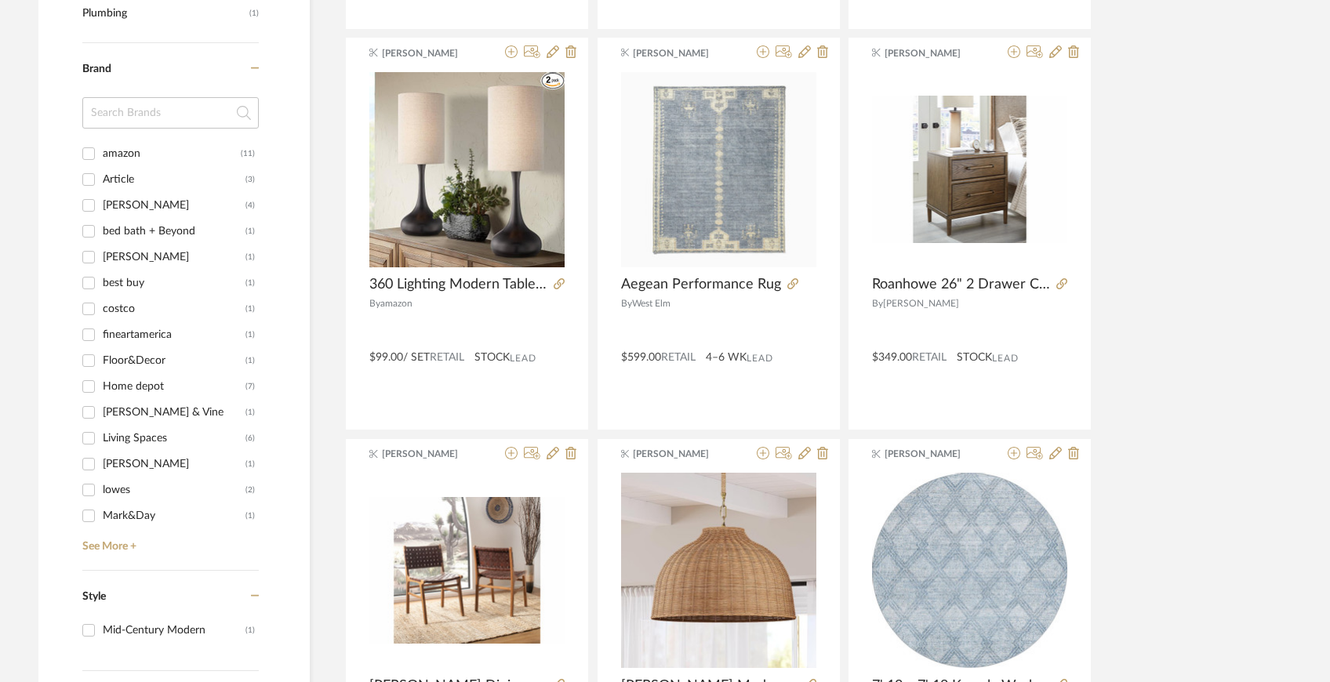
click at [88, 151] on input "amazon (11)" at bounding box center [88, 153] width 25 height 25
checkbox input "true"
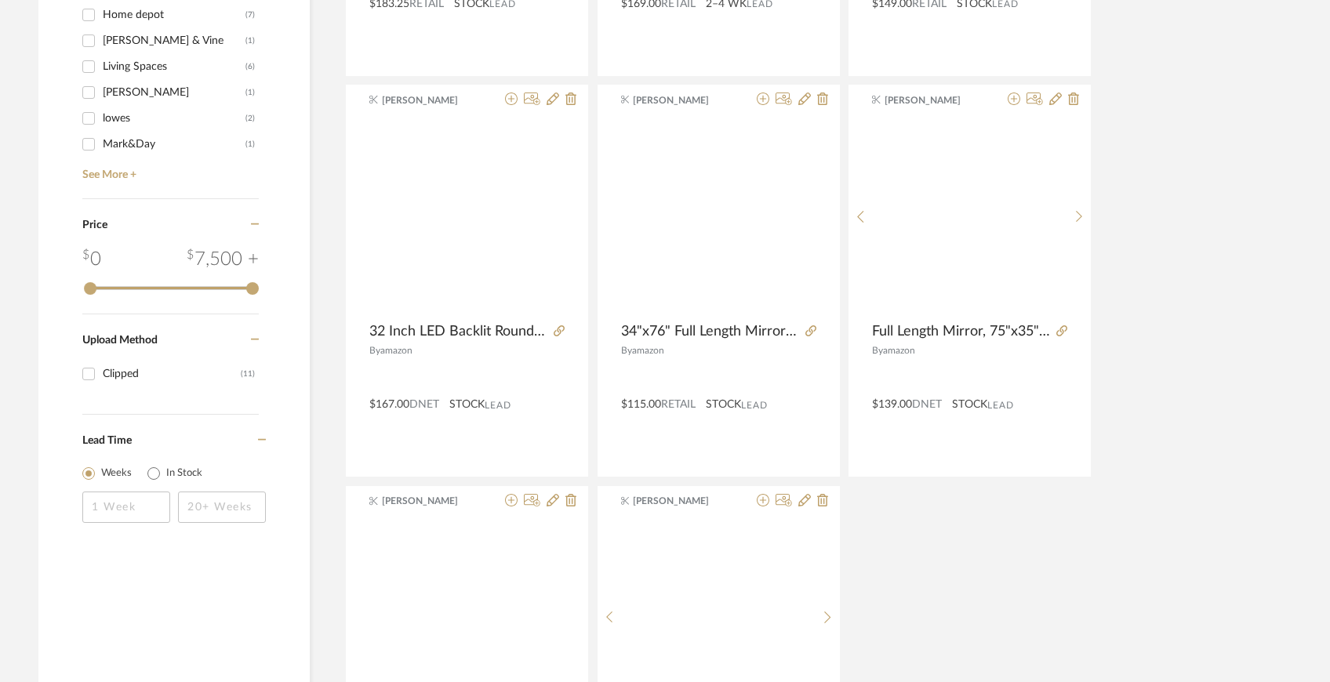
scroll to position [1012, 0]
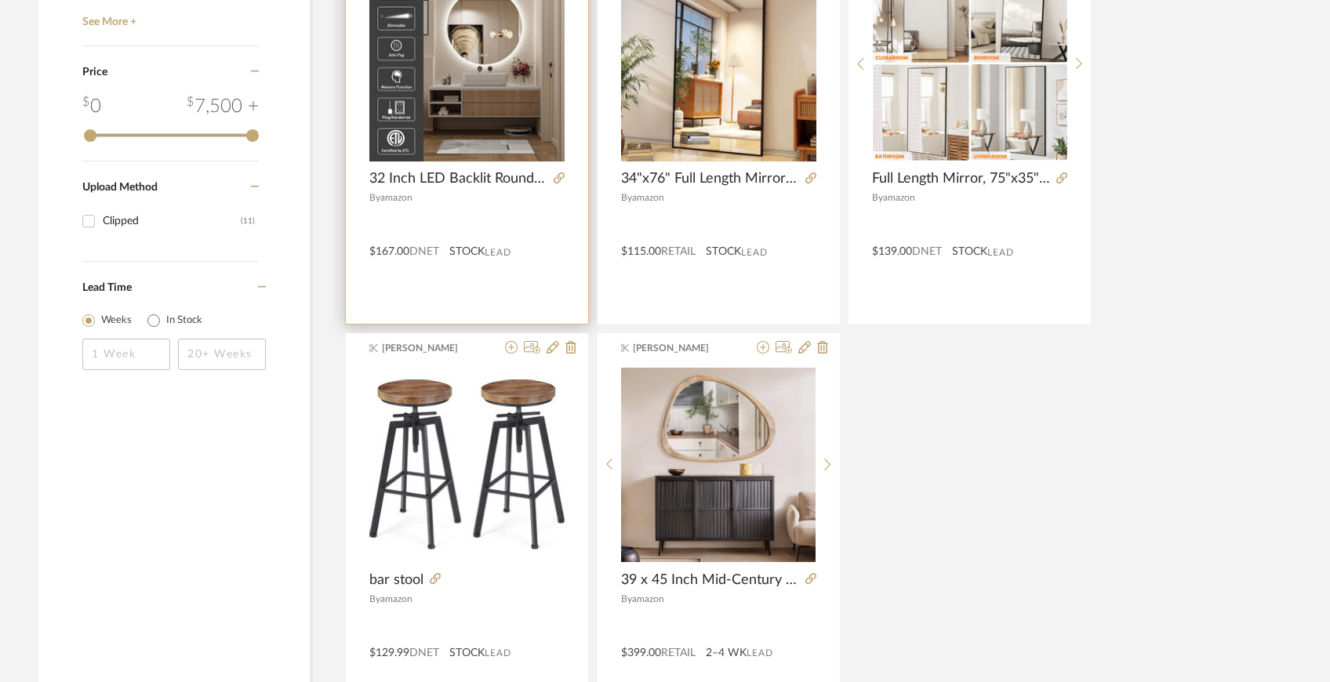
scroll to position [1311, 0]
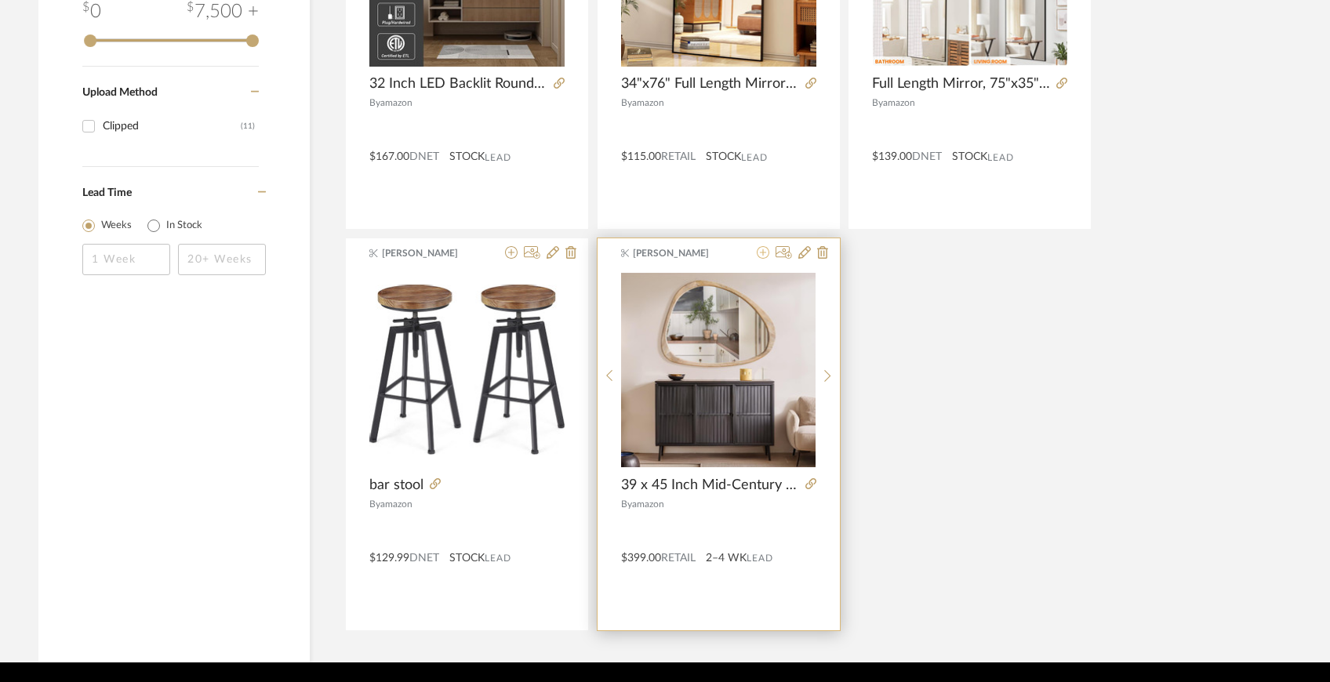
click at [765, 252] on icon at bounding box center [763, 252] width 13 height 13
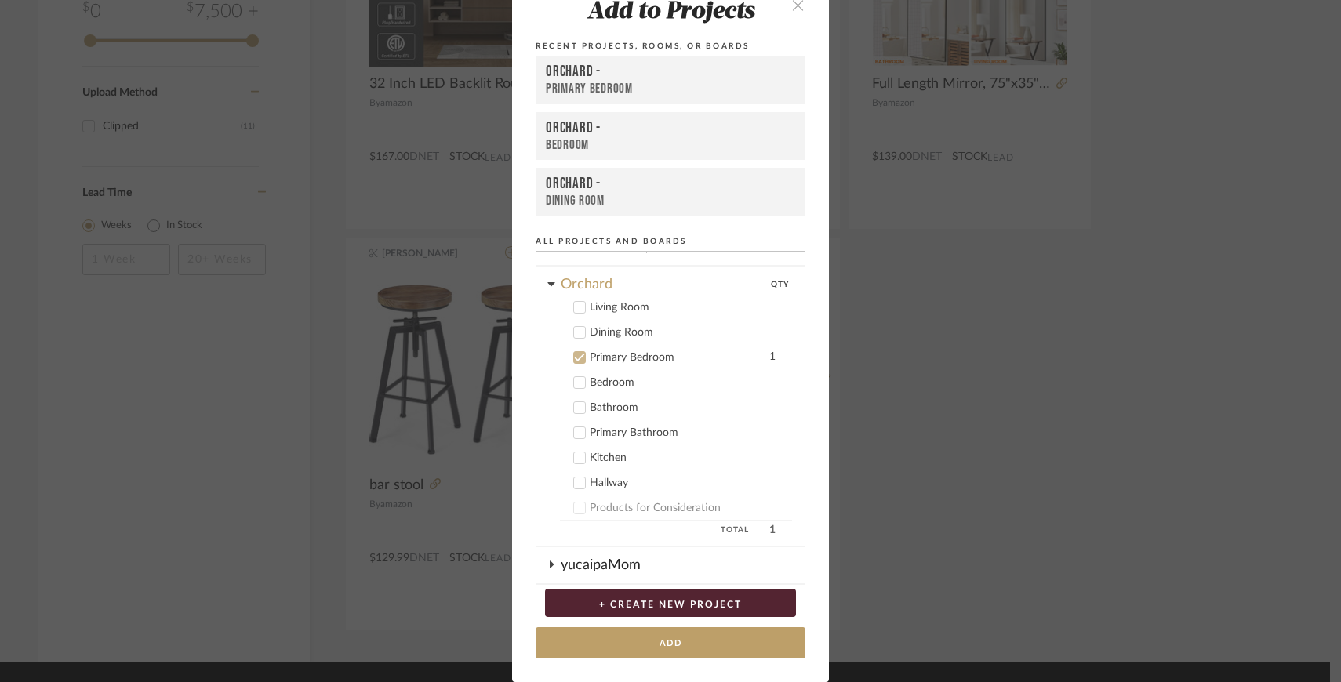
scroll to position [66, 0]
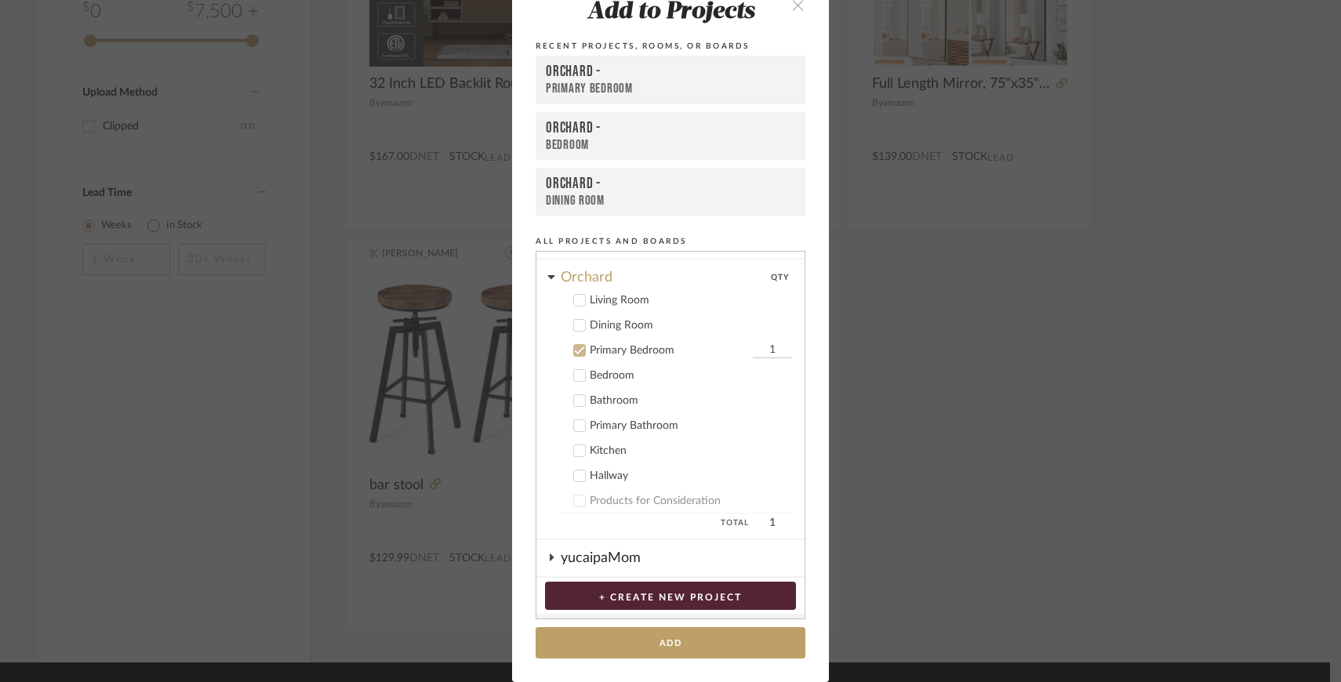
click at [577, 319] on div at bounding box center [579, 325] width 13 height 13
click at [576, 348] on icon at bounding box center [580, 351] width 10 height 8
click at [692, 640] on button "Add" at bounding box center [671, 643] width 270 height 32
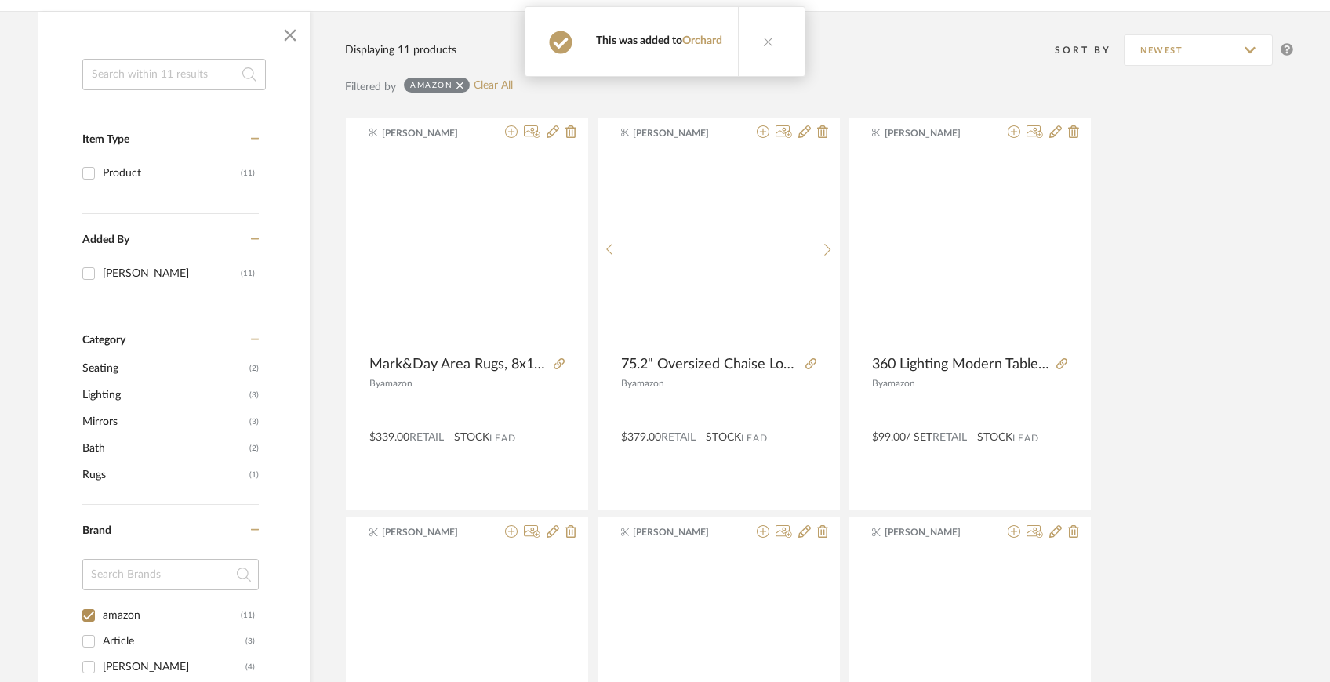
scroll to position [0, 0]
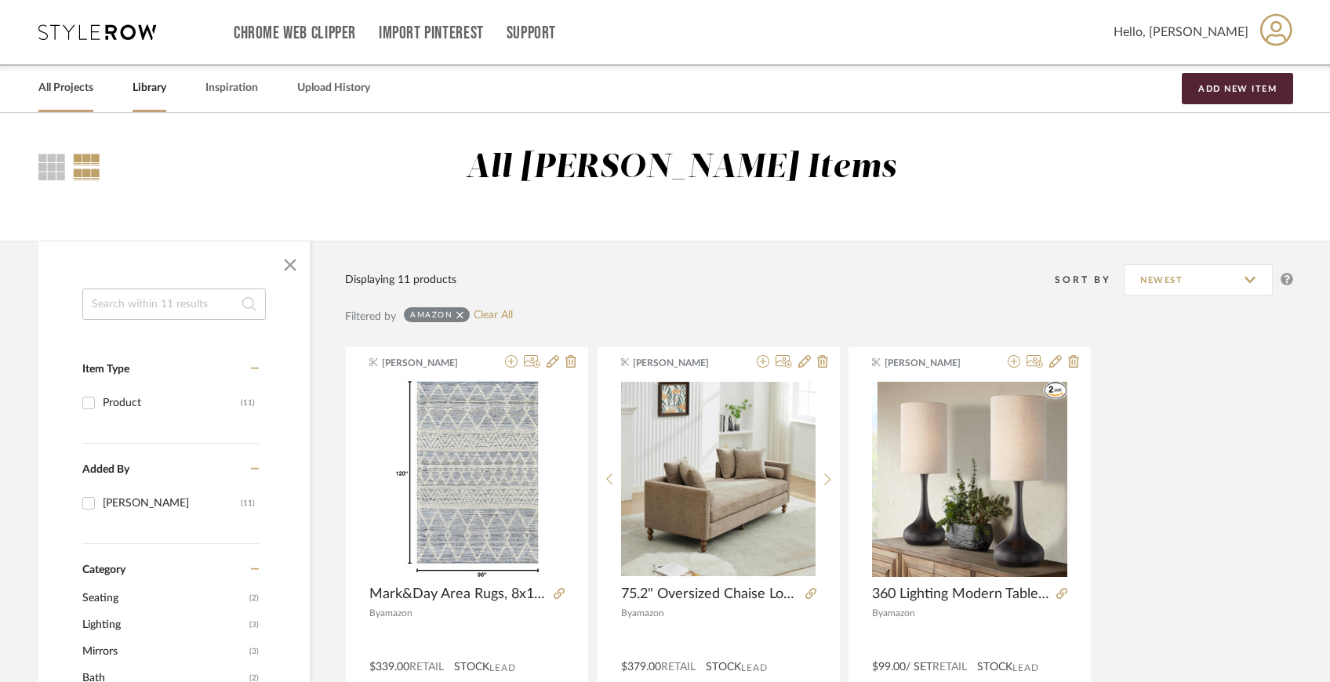
click at [61, 88] on link "All Projects" at bounding box center [65, 88] width 55 height 21
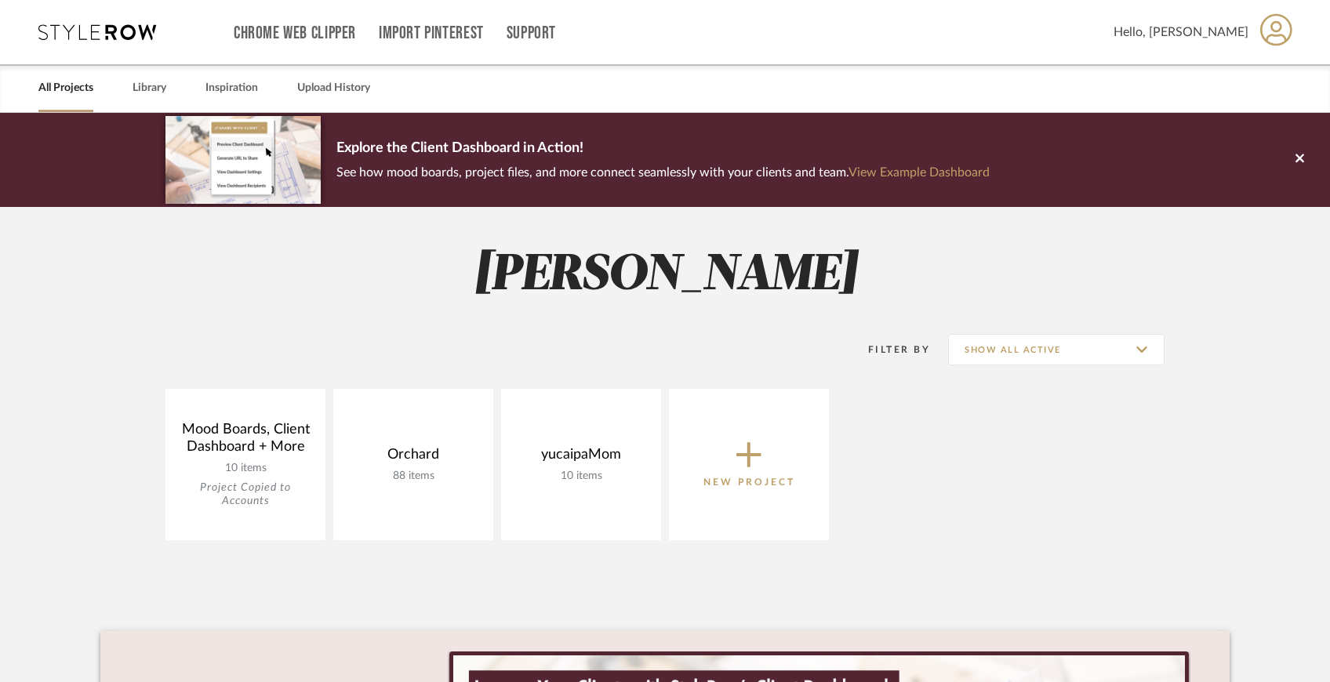
click at [0, 0] on link at bounding box center [0, 0] width 0 height 0
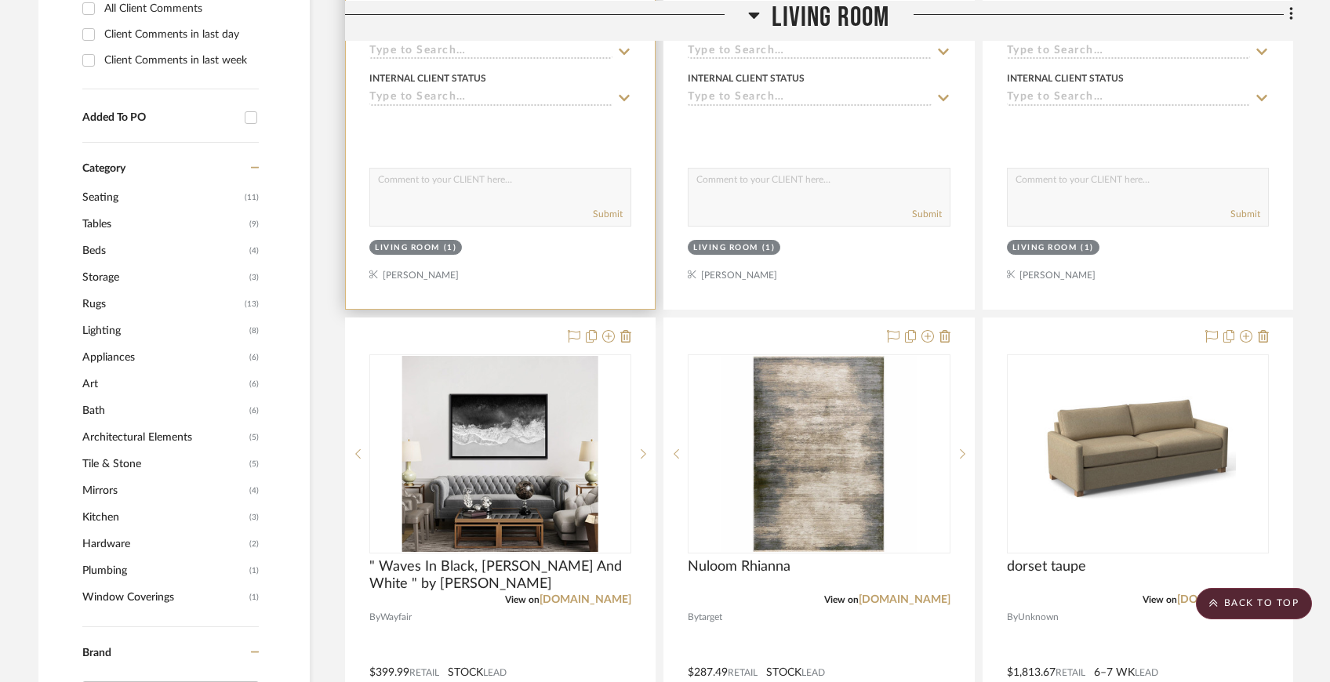
scroll to position [925, 0]
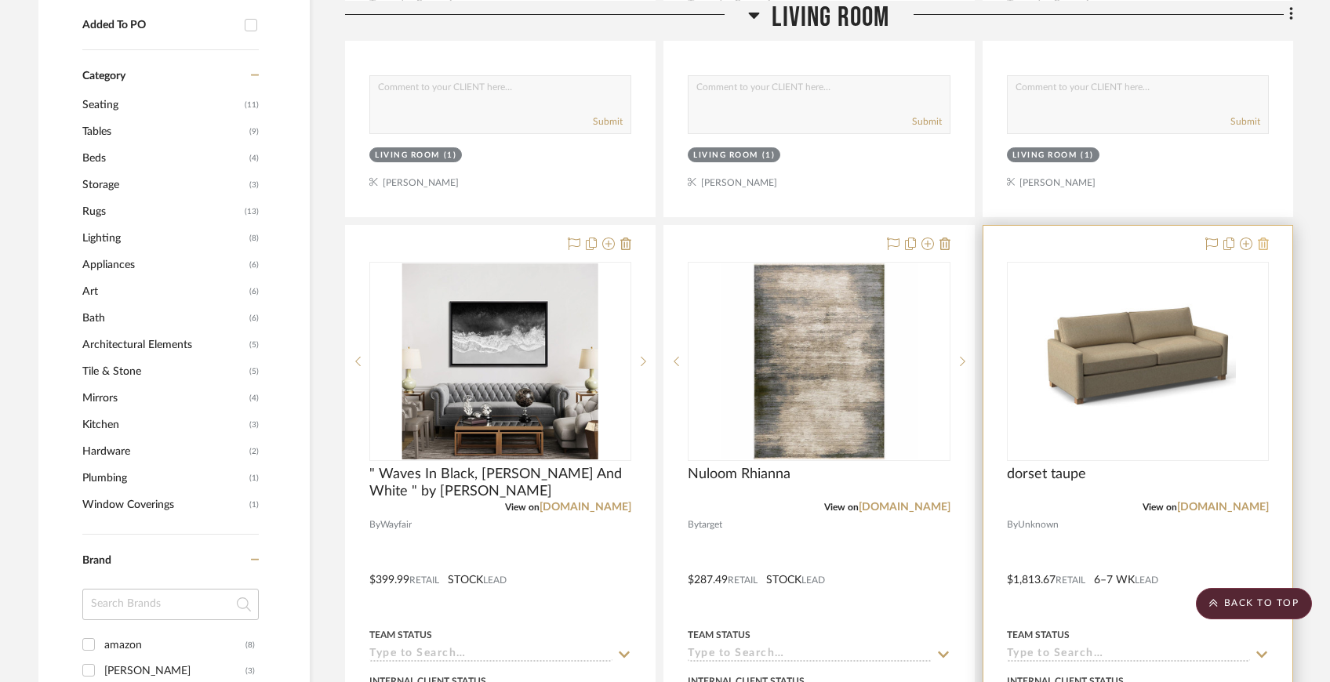
click at [1266, 243] on icon at bounding box center [1263, 244] width 11 height 13
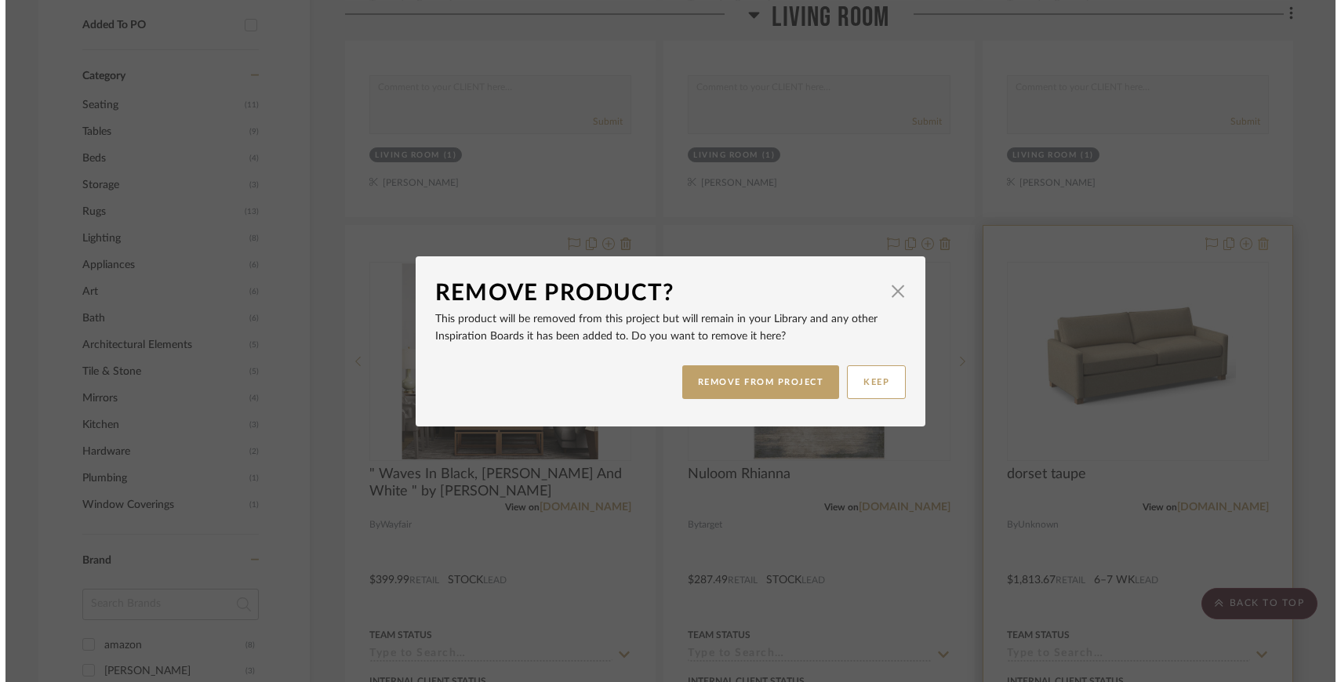
scroll to position [0, 0]
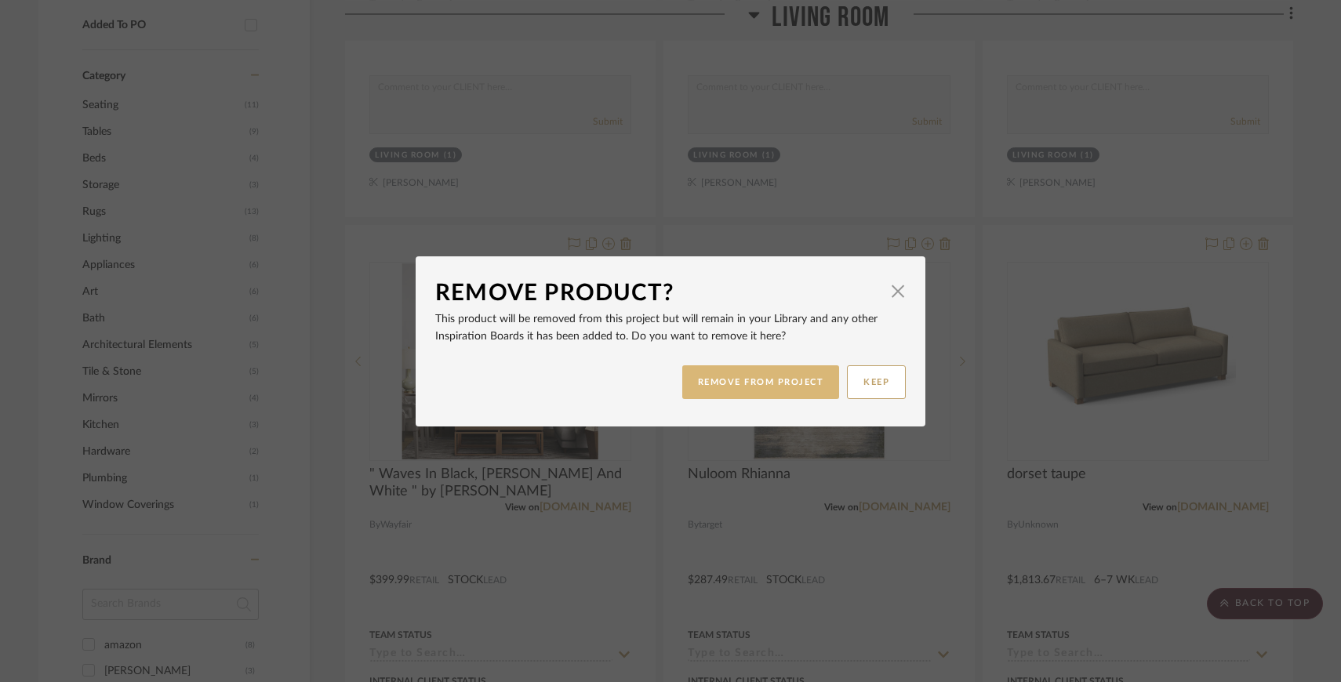
click at [775, 387] on button "REMOVE FROM PROJECT" at bounding box center [761, 382] width 158 height 34
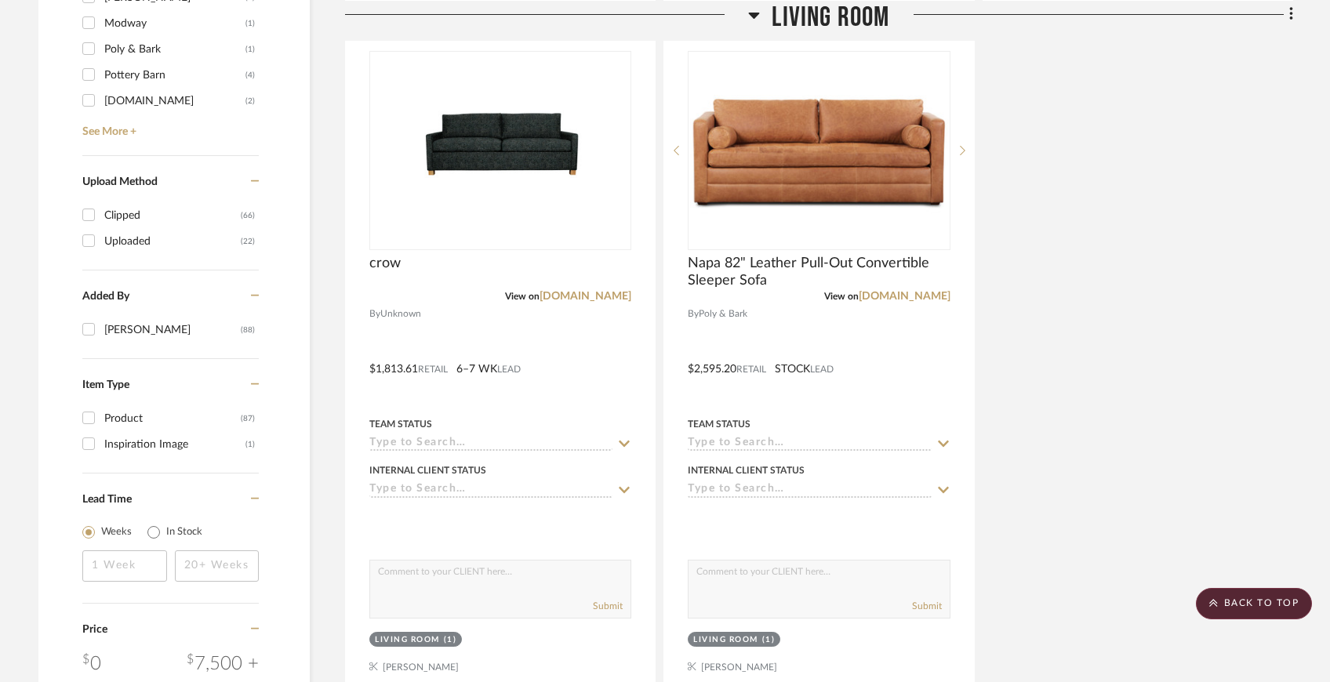
scroll to position [2028, 0]
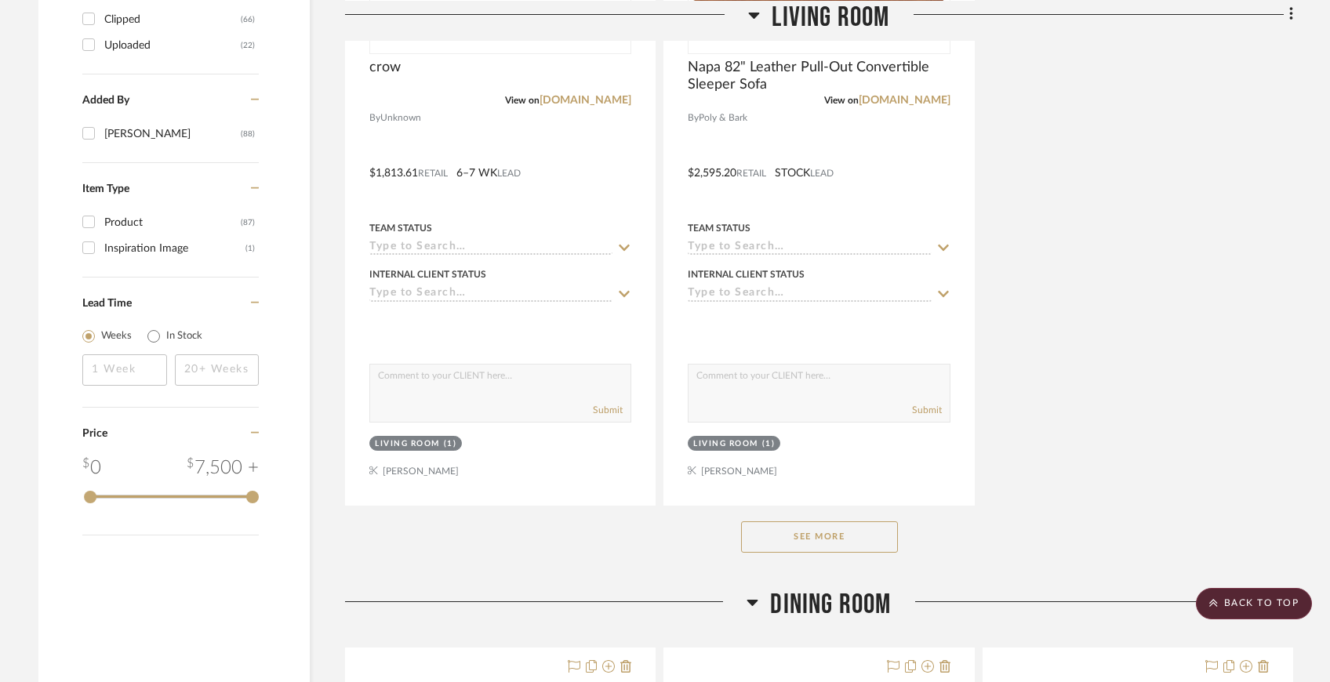
click at [835, 545] on button "See More" at bounding box center [819, 536] width 157 height 31
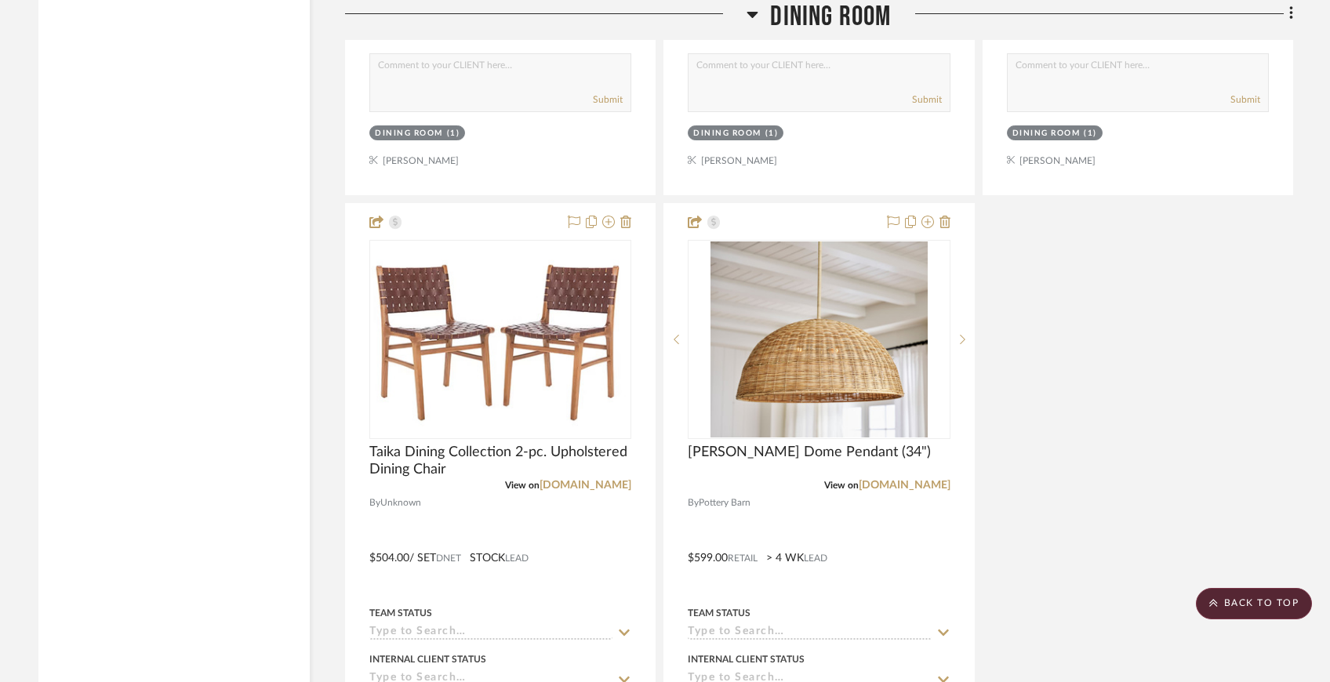
scroll to position [6035, 0]
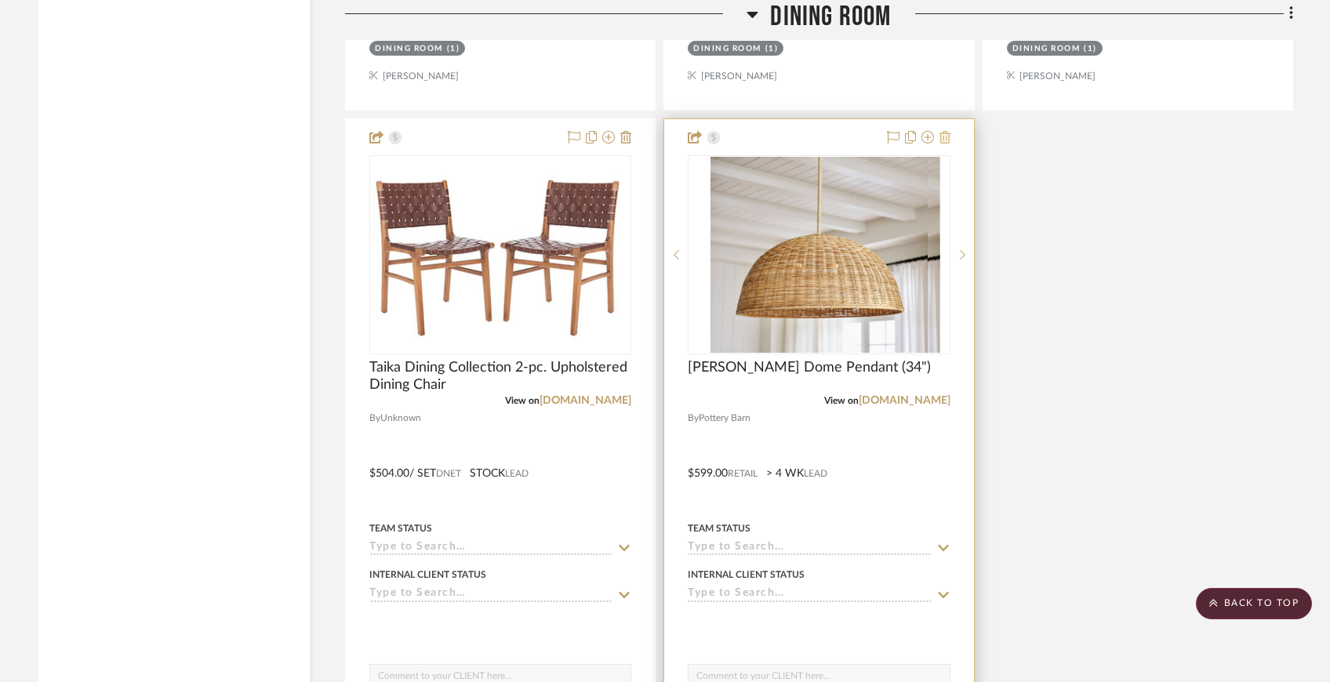
click at [947, 131] on icon at bounding box center [944, 137] width 11 height 13
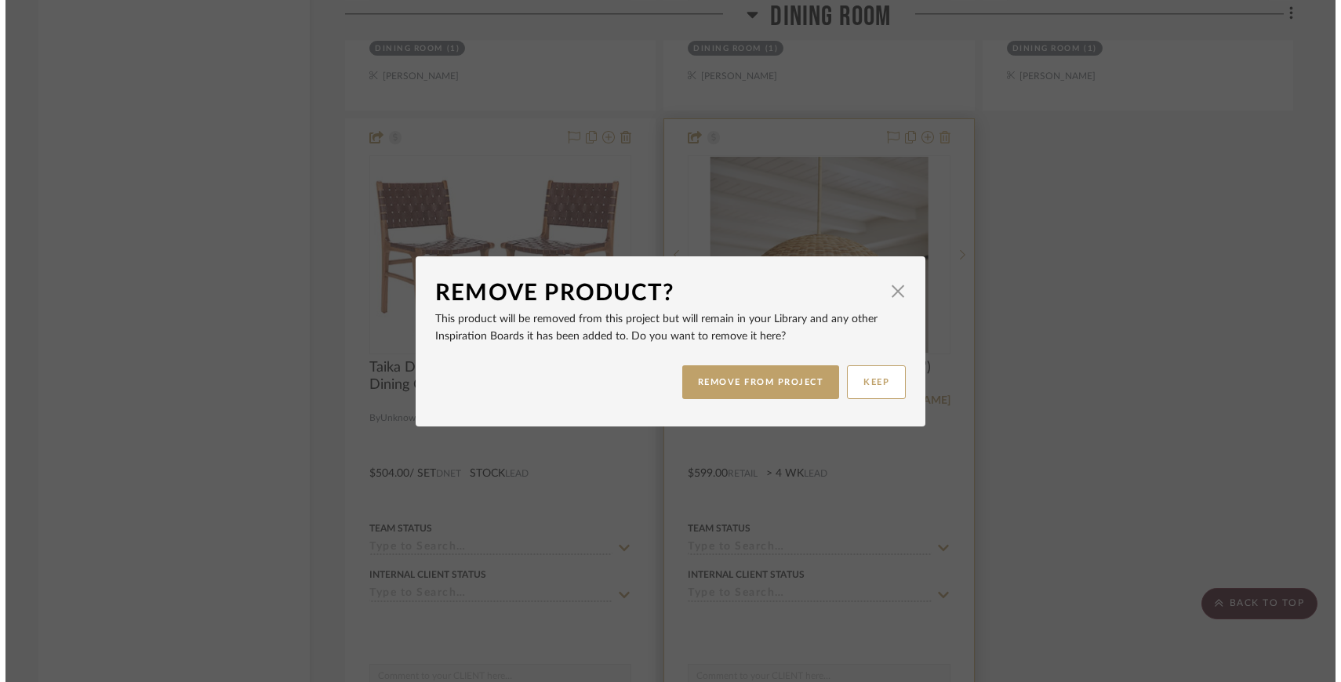
scroll to position [0, 0]
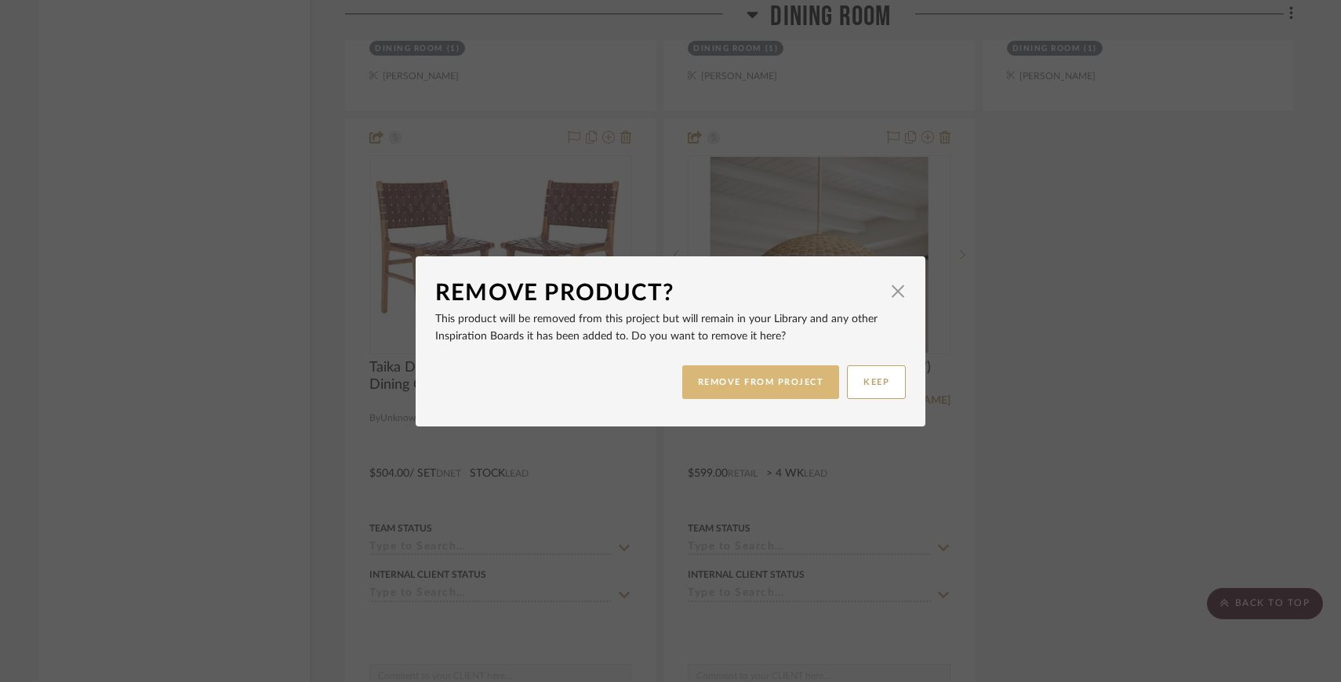
click at [809, 382] on button "REMOVE FROM PROJECT" at bounding box center [761, 382] width 158 height 34
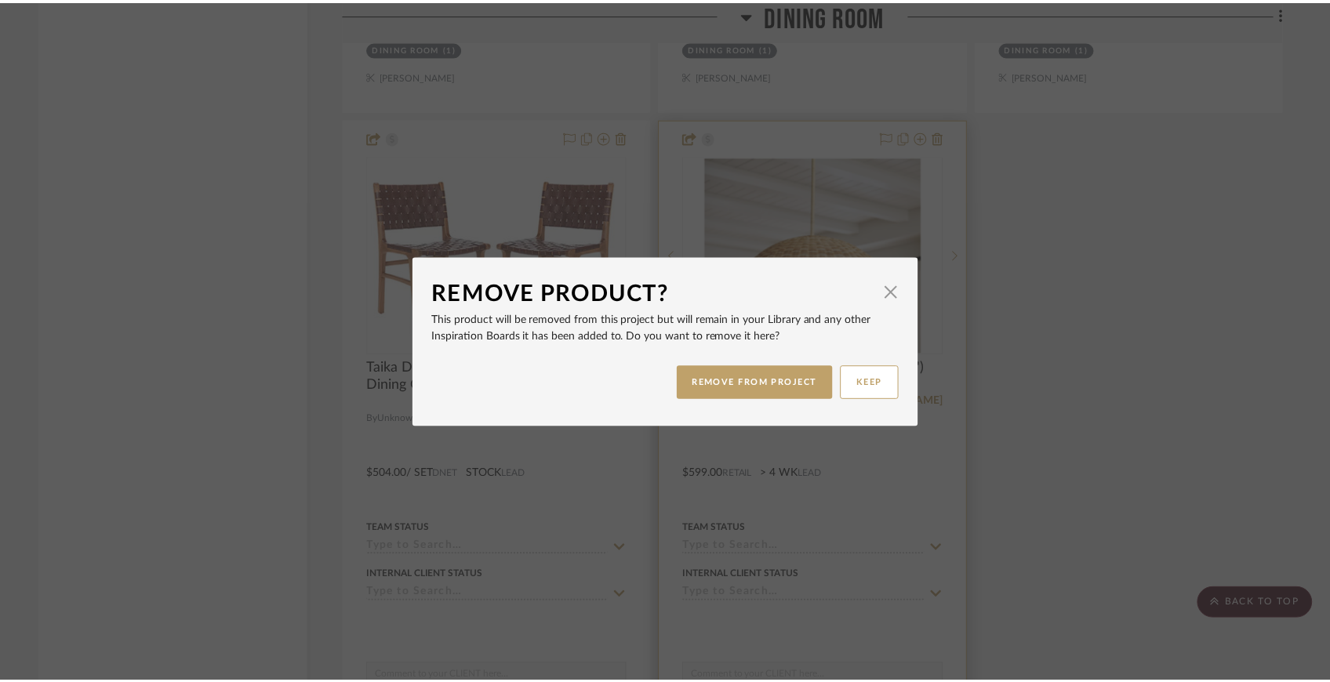
scroll to position [6035, 0]
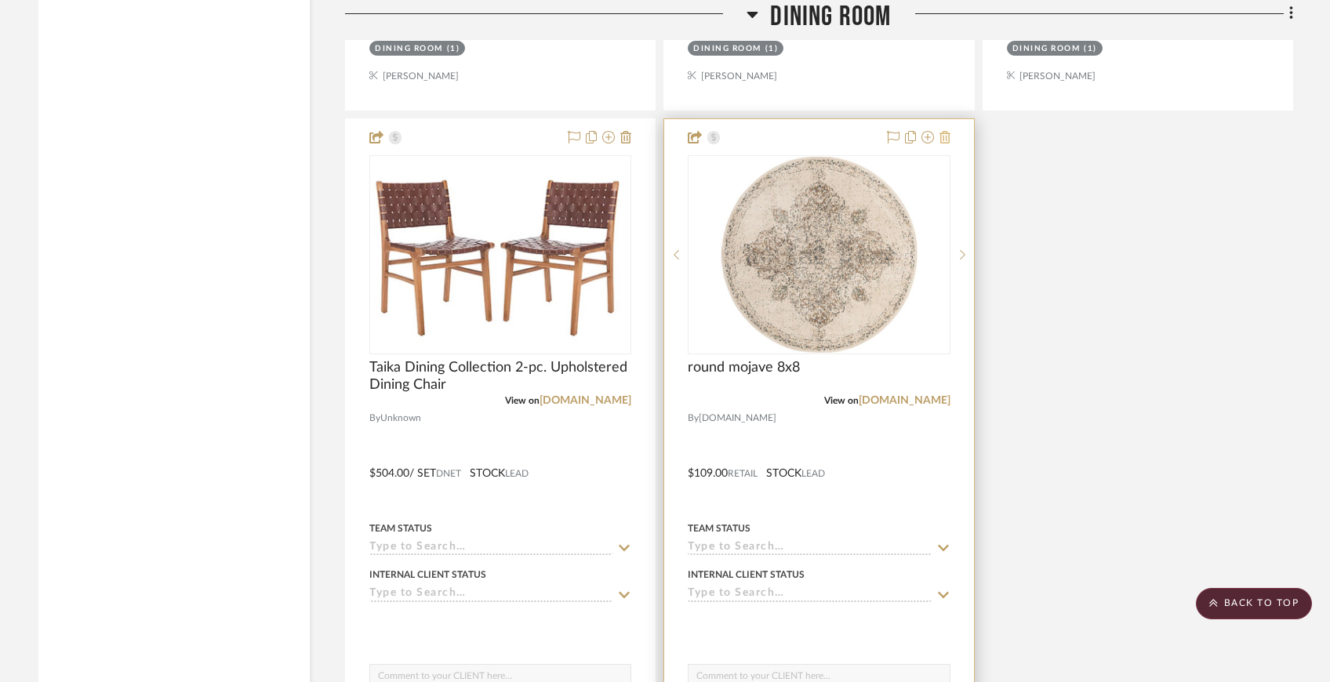
click at [949, 136] on icon at bounding box center [944, 137] width 11 height 13
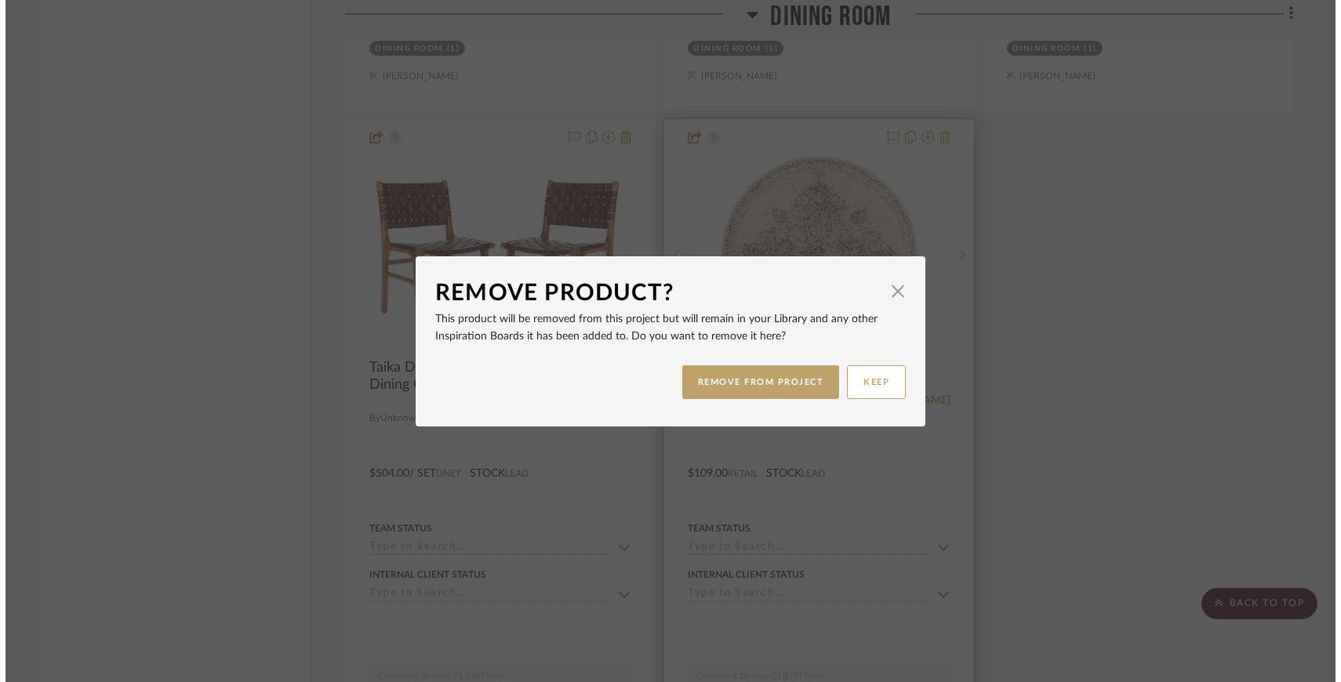
scroll to position [0, 0]
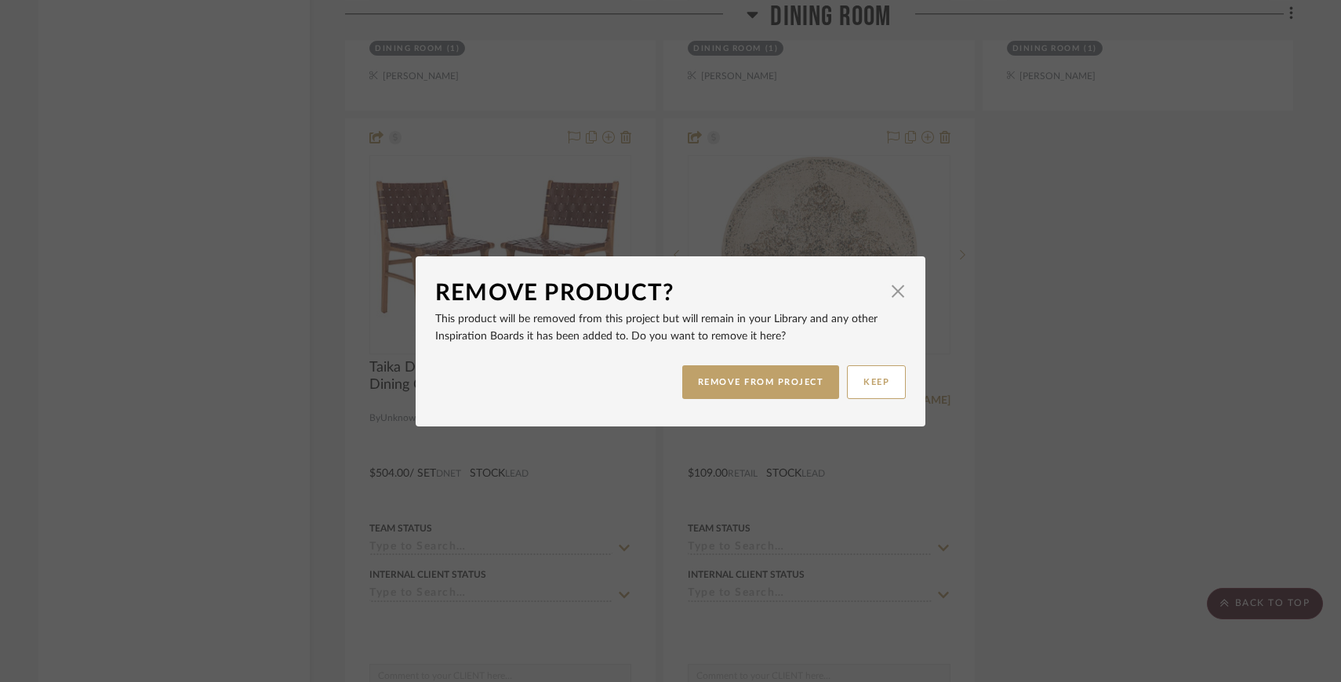
click at [794, 403] on div "REMOVE FROM PROJECT KEEP" at bounding box center [670, 382] width 470 height 49
click at [792, 378] on button "REMOVE FROM PROJECT" at bounding box center [761, 382] width 158 height 34
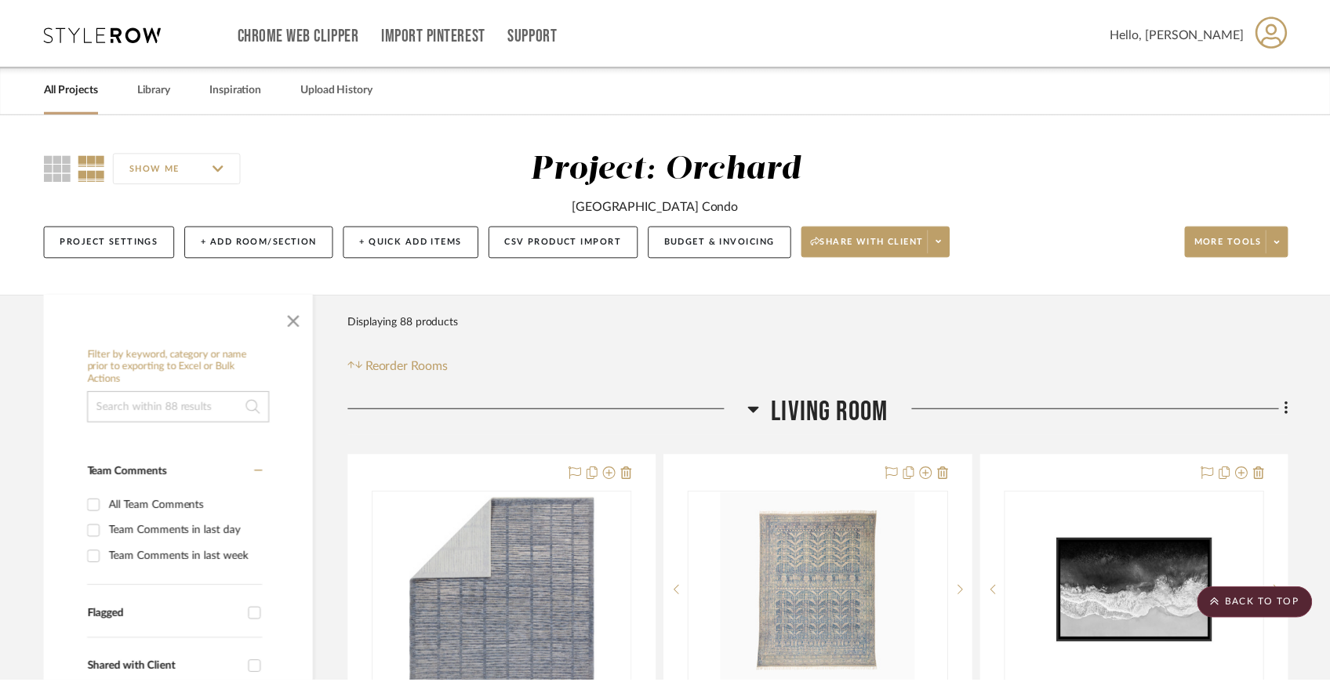
scroll to position [6035, 0]
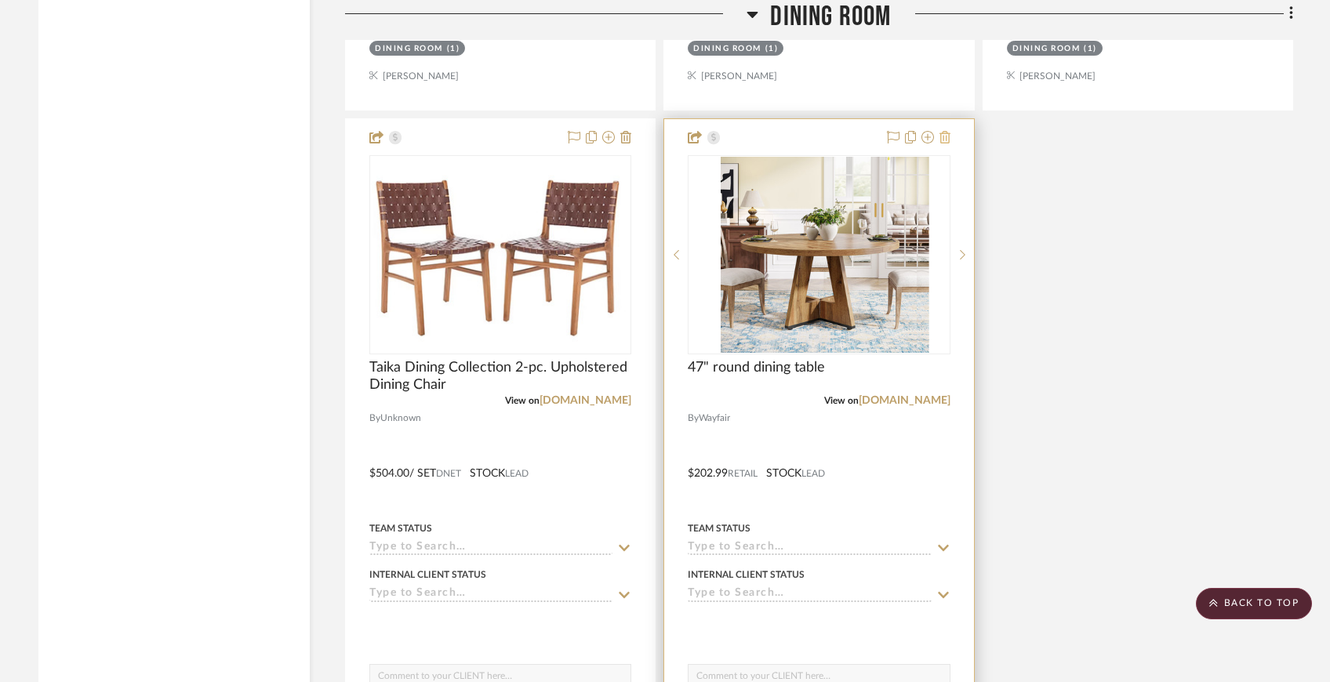
click at [949, 134] on icon at bounding box center [944, 137] width 11 height 13
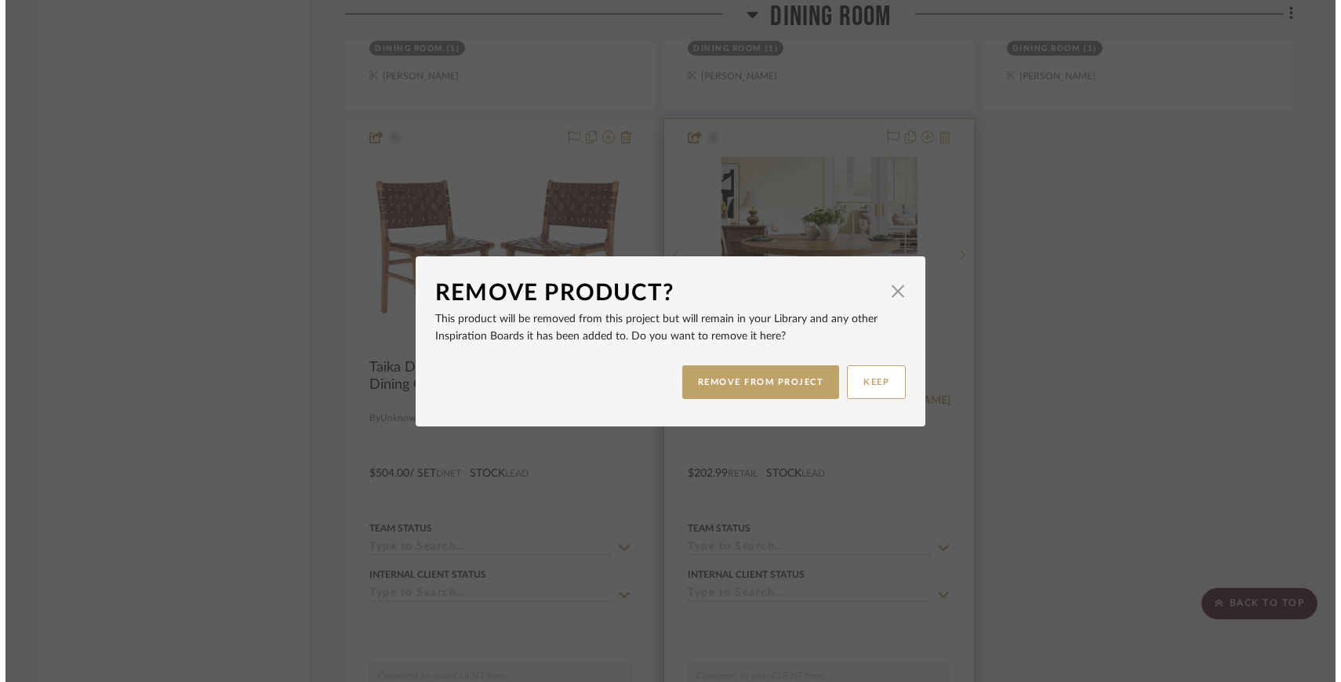
scroll to position [0, 0]
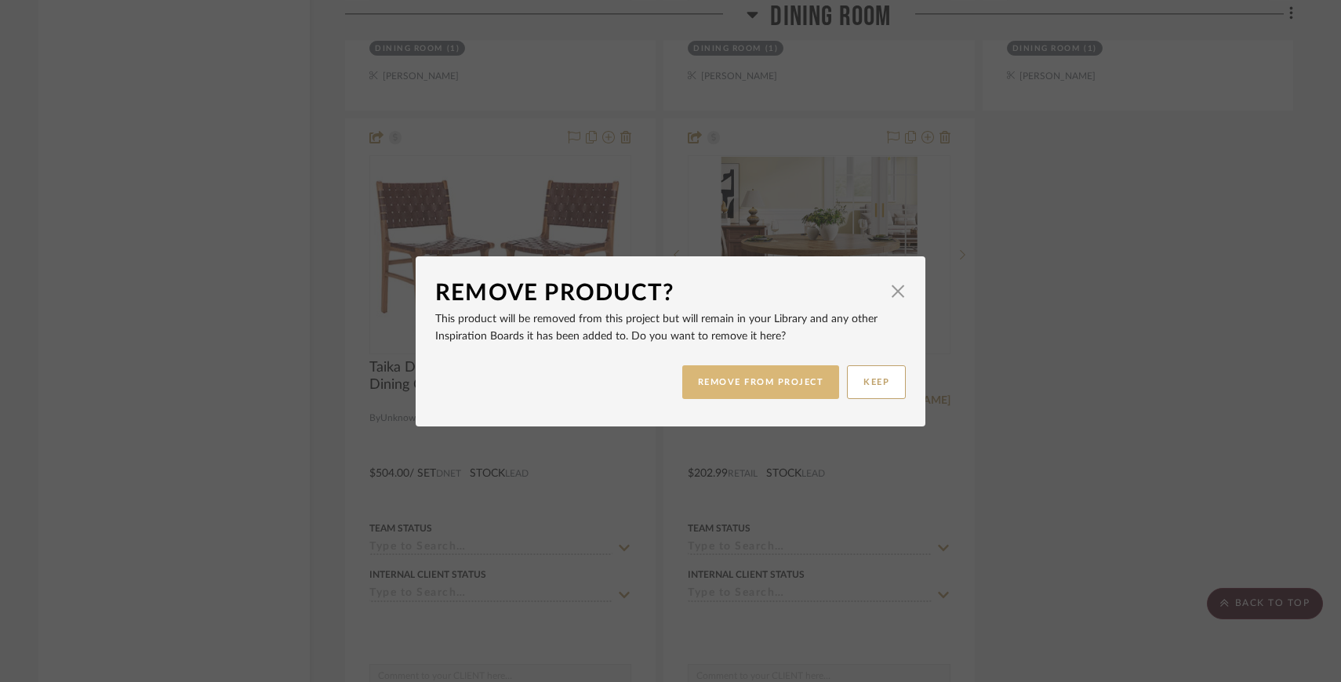
click at [812, 380] on button "REMOVE FROM PROJECT" at bounding box center [761, 382] width 158 height 34
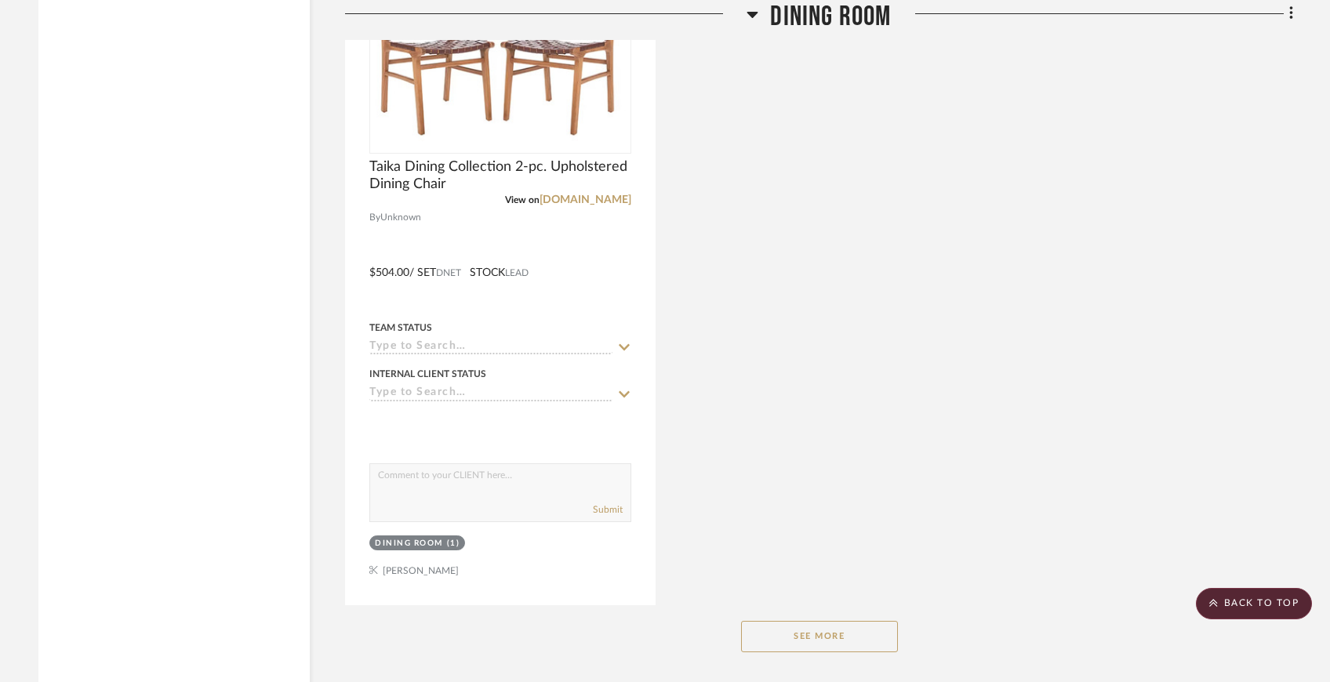
scroll to position [5905, 0]
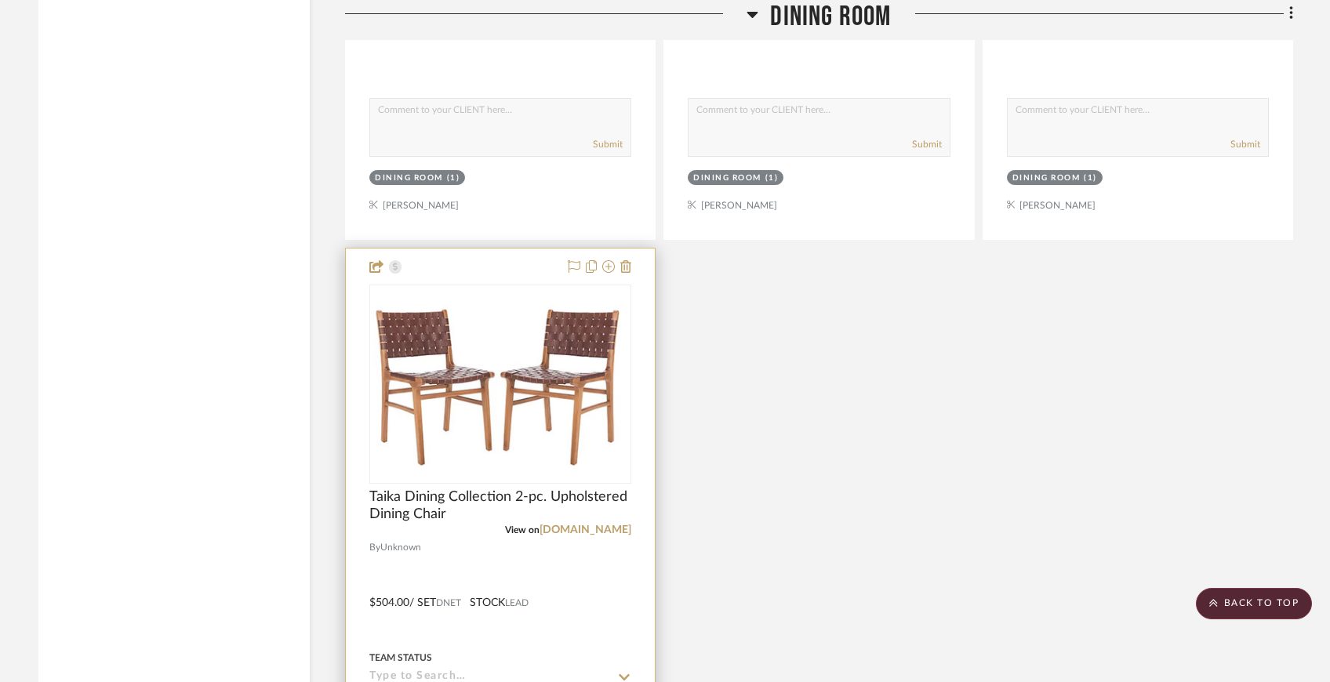
click at [632, 262] on div at bounding box center [500, 592] width 309 height 686
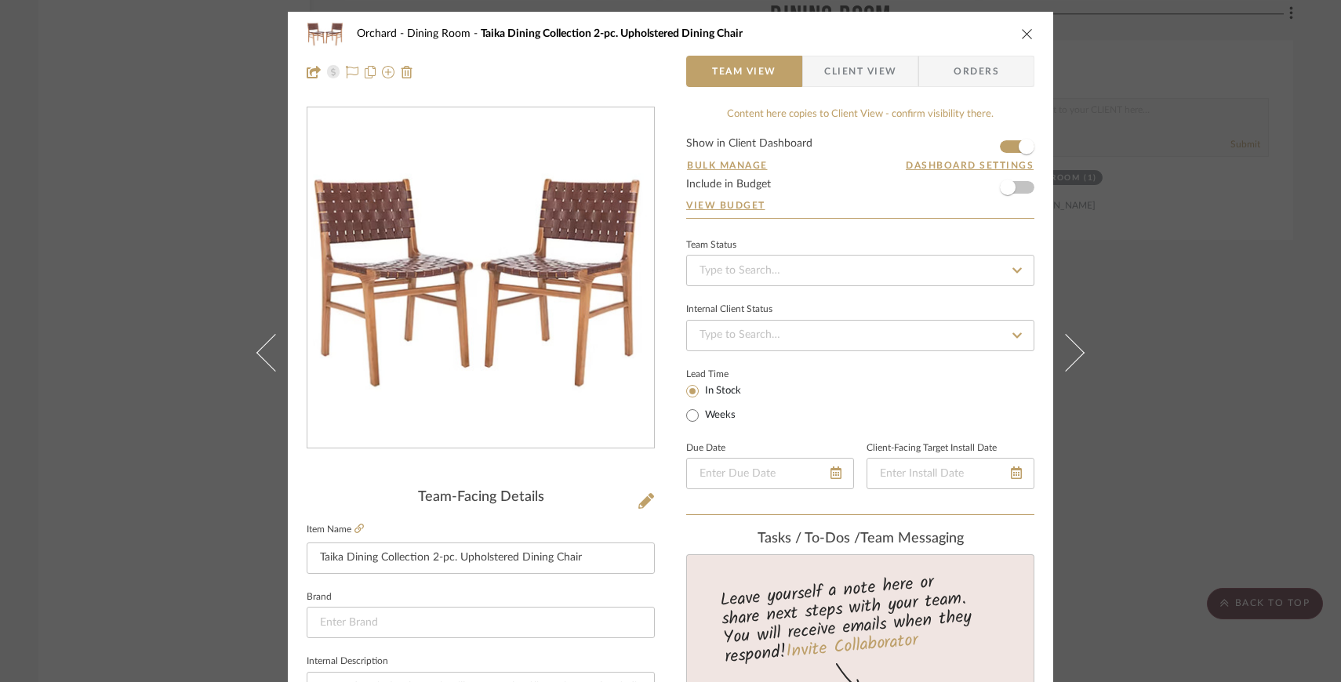
click at [1022, 31] on icon "close" at bounding box center [1027, 33] width 13 height 13
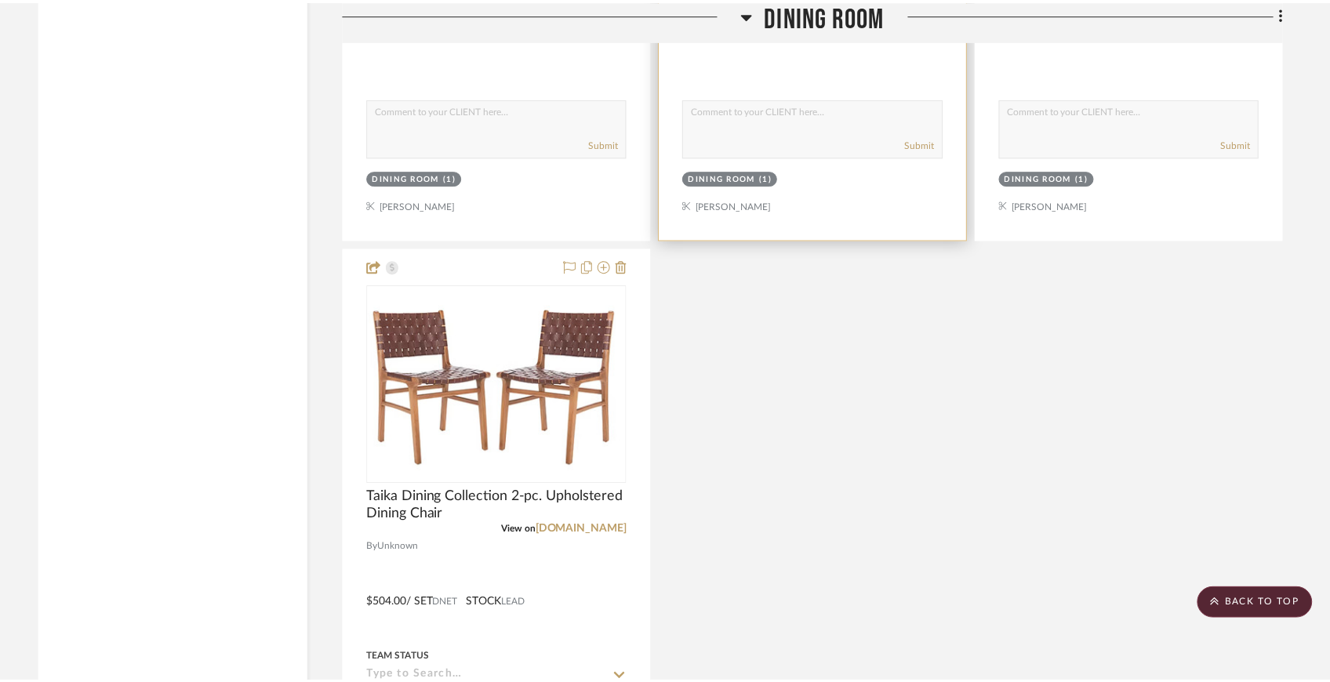
scroll to position [5905, 0]
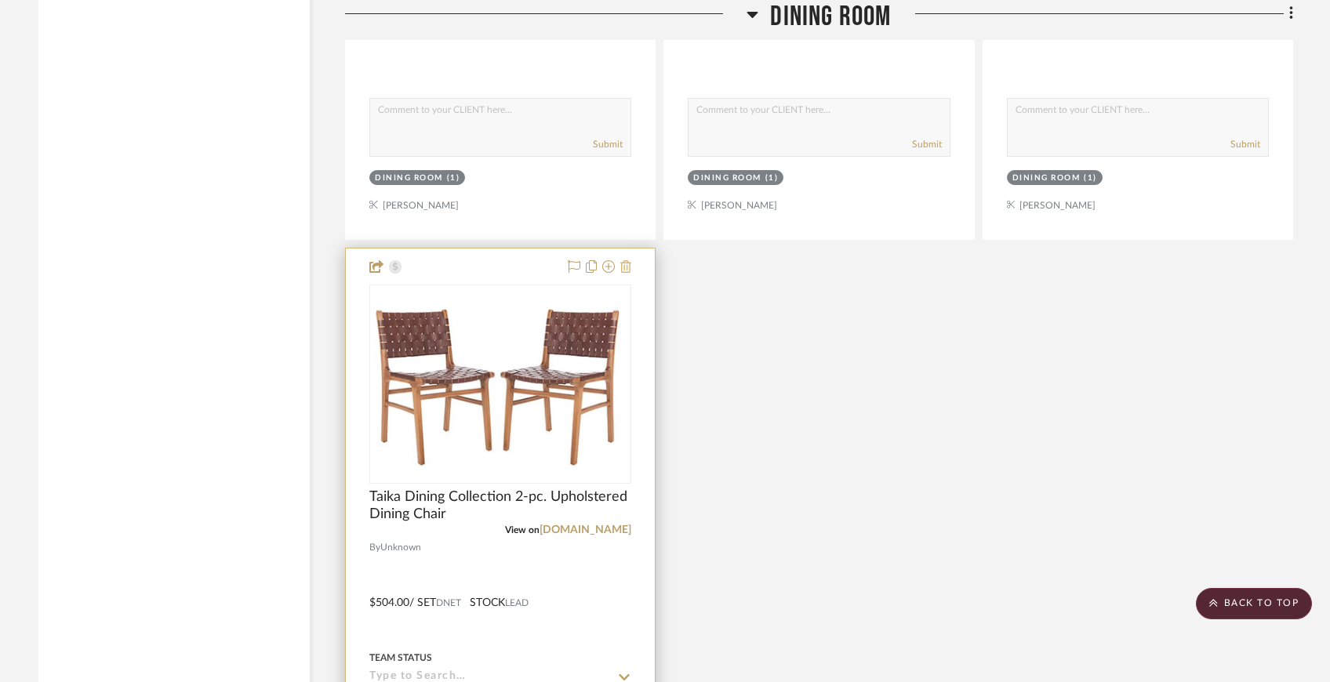
click at [629, 263] on icon at bounding box center [625, 266] width 11 height 13
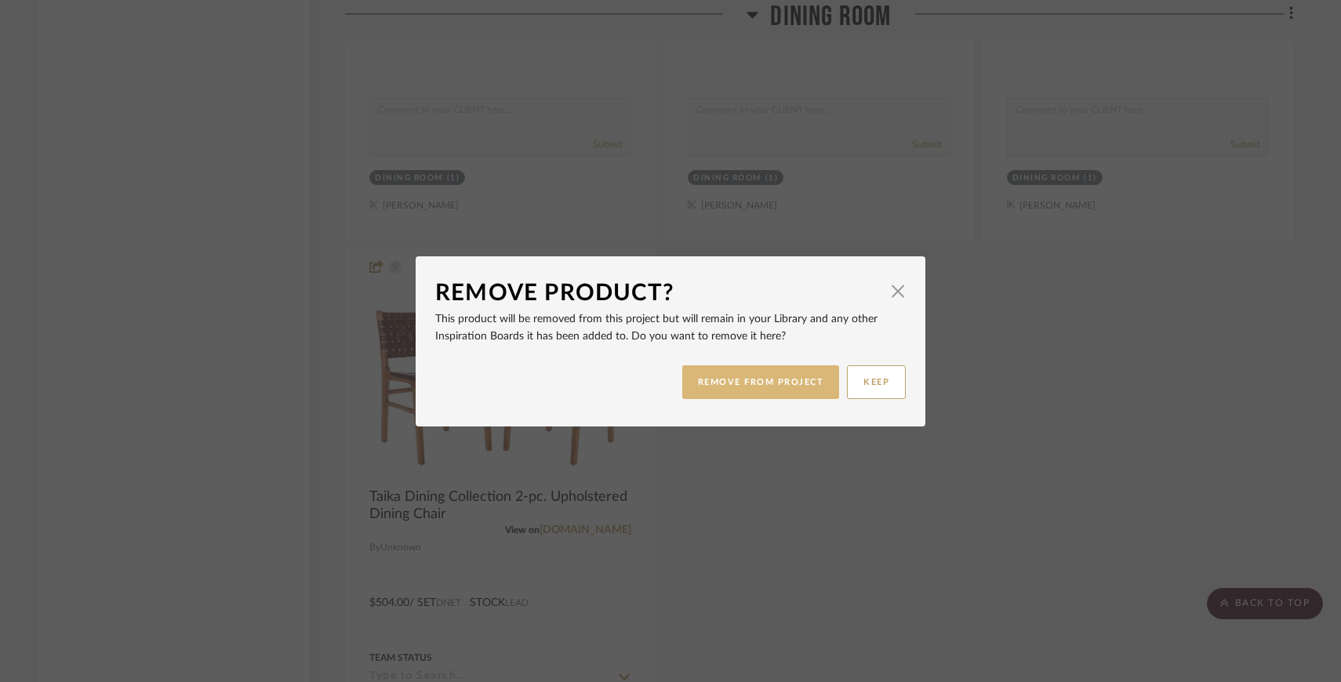
click at [734, 371] on button "REMOVE FROM PROJECT" at bounding box center [761, 382] width 158 height 34
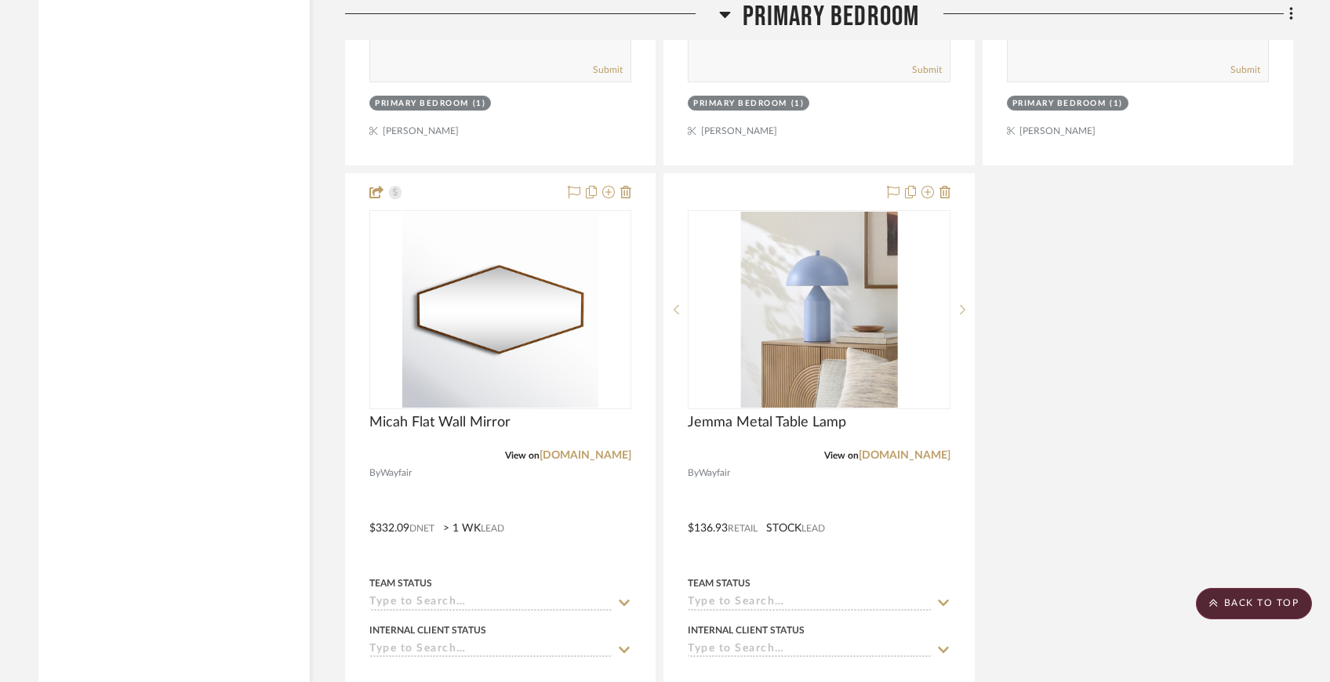
scroll to position [7537, 0]
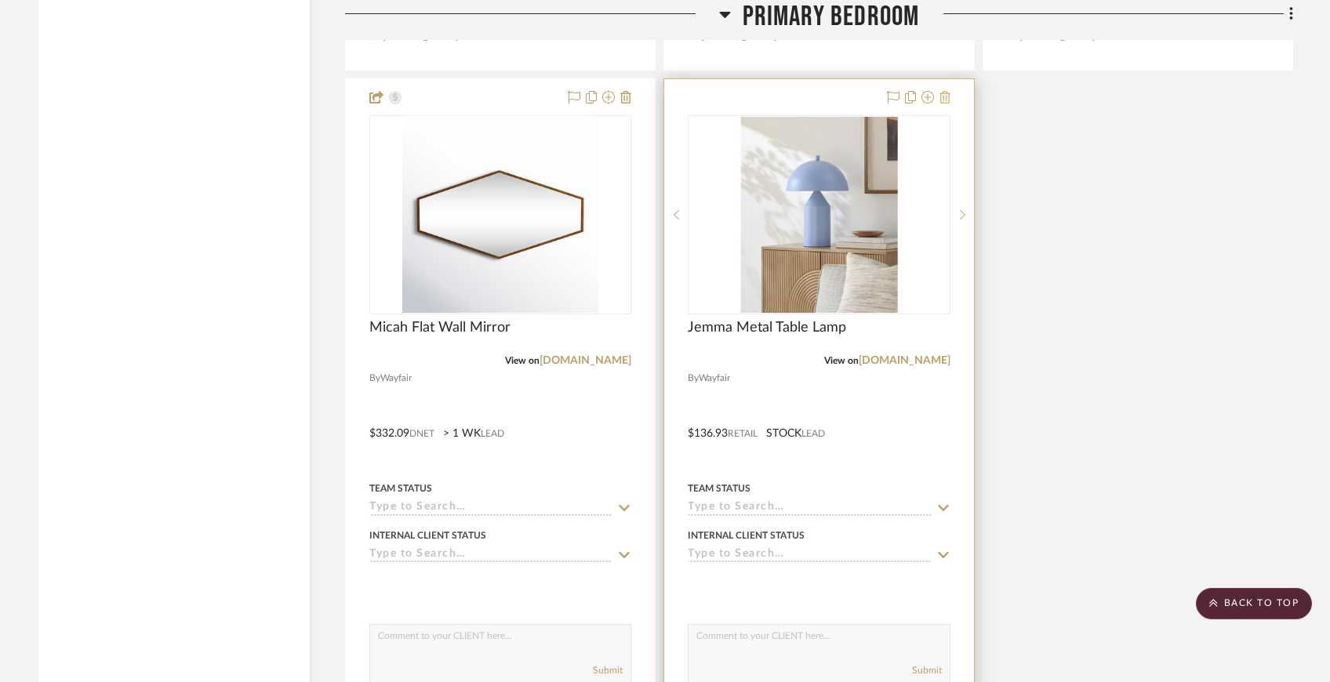
click at [942, 91] on icon at bounding box center [944, 97] width 11 height 13
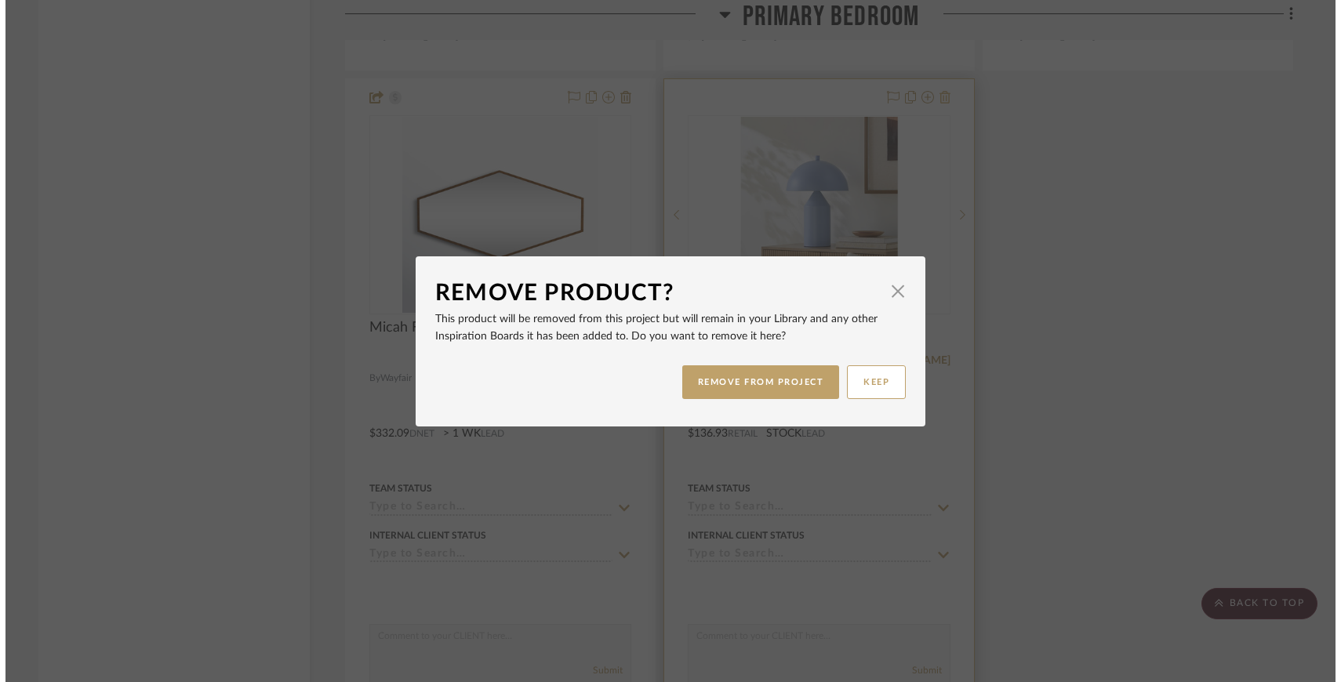
scroll to position [0, 0]
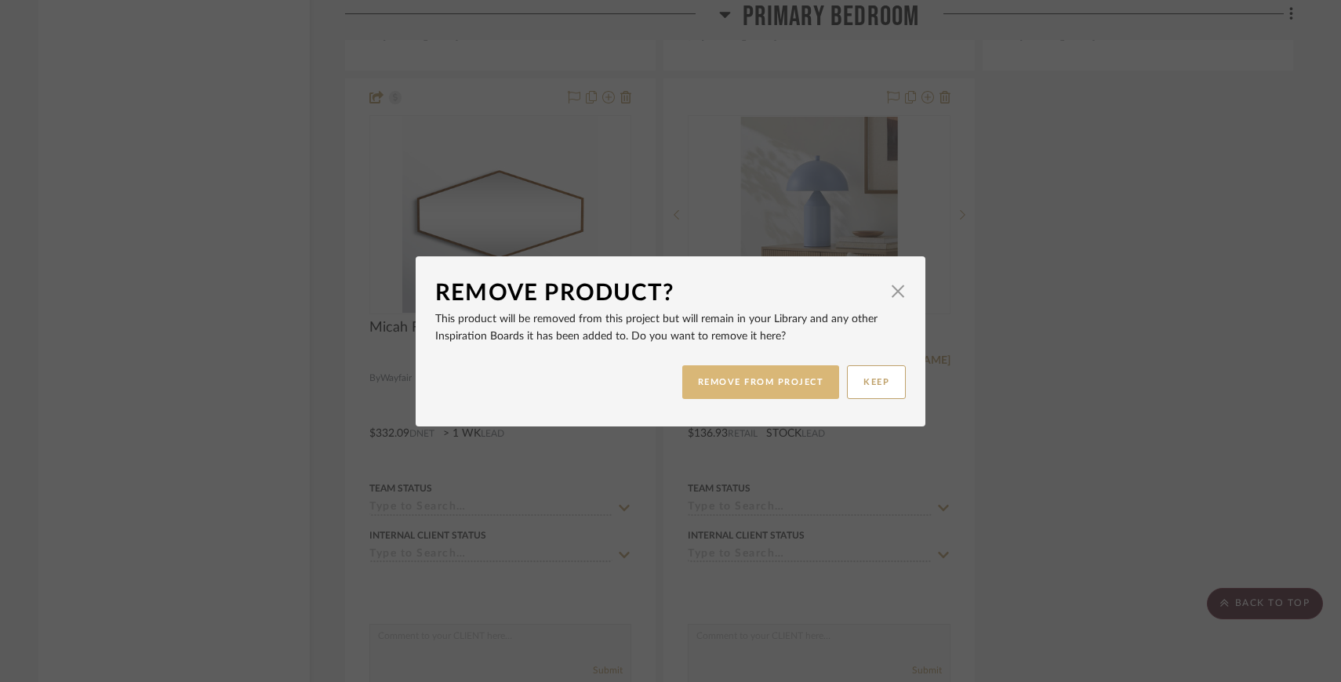
click at [764, 383] on button "REMOVE FROM PROJECT" at bounding box center [761, 382] width 158 height 34
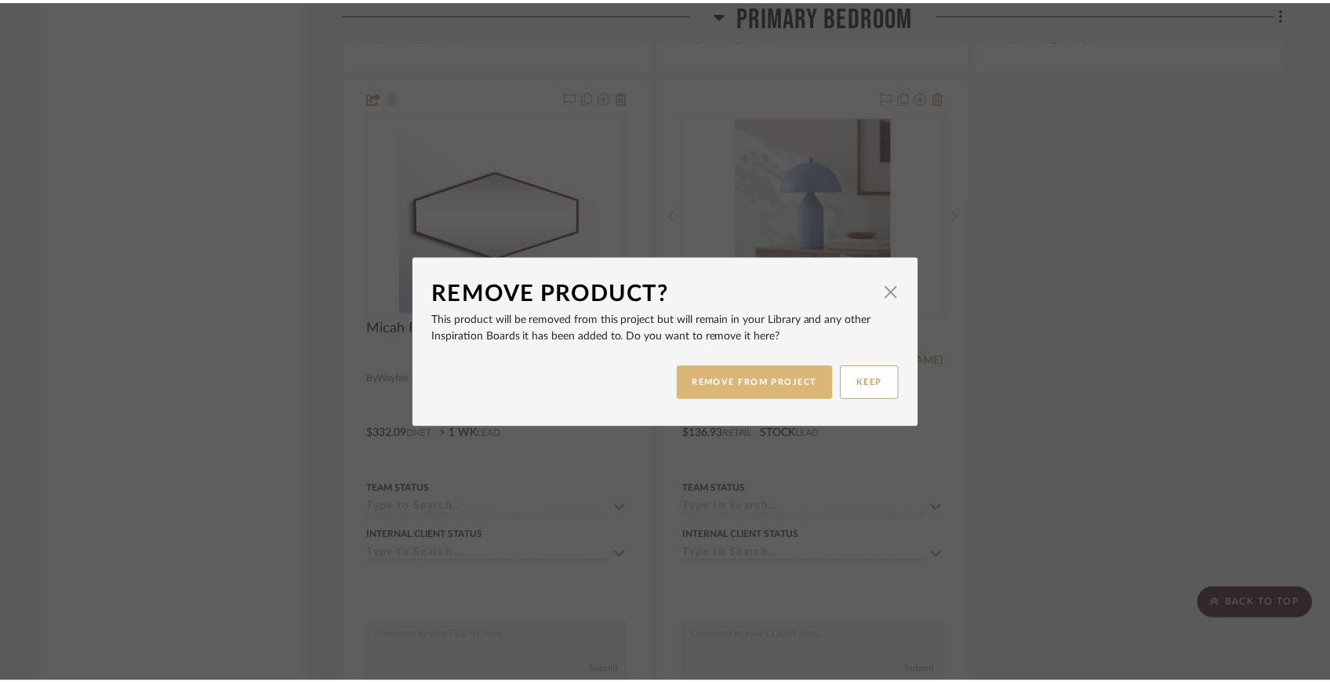
scroll to position [7537, 0]
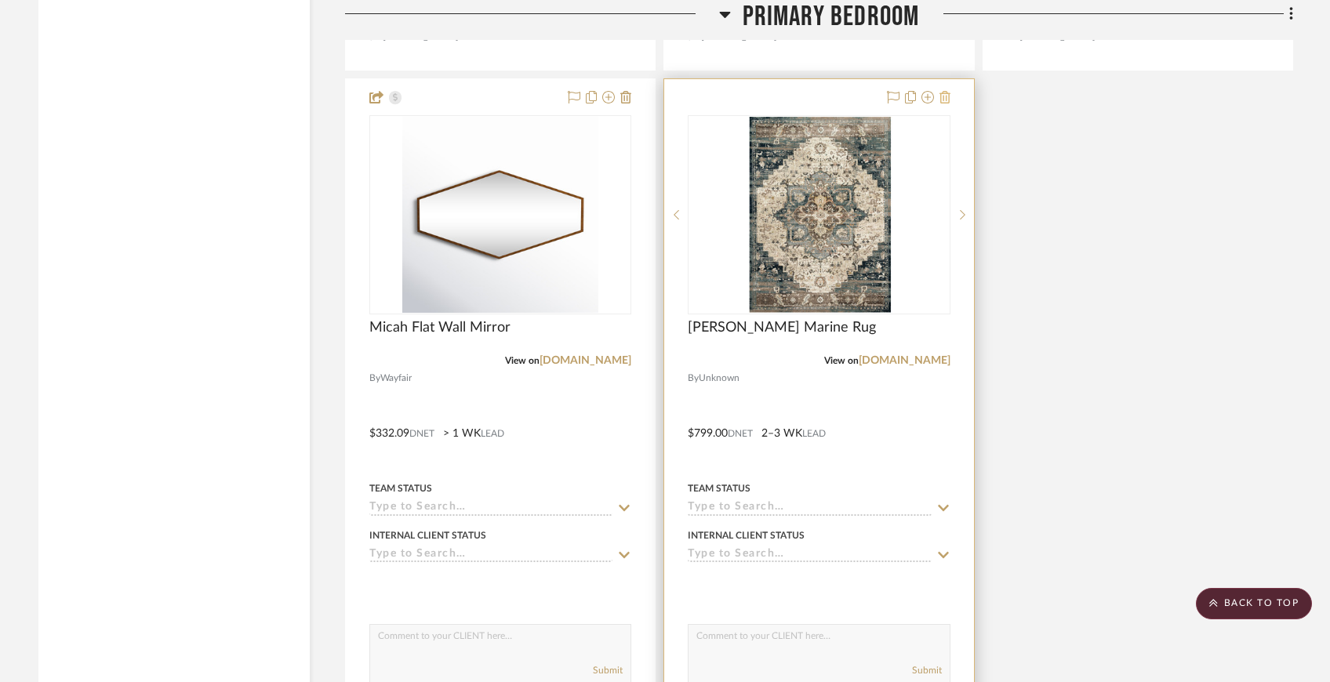
click at [945, 96] on fa-icon at bounding box center [944, 98] width 11 height 13
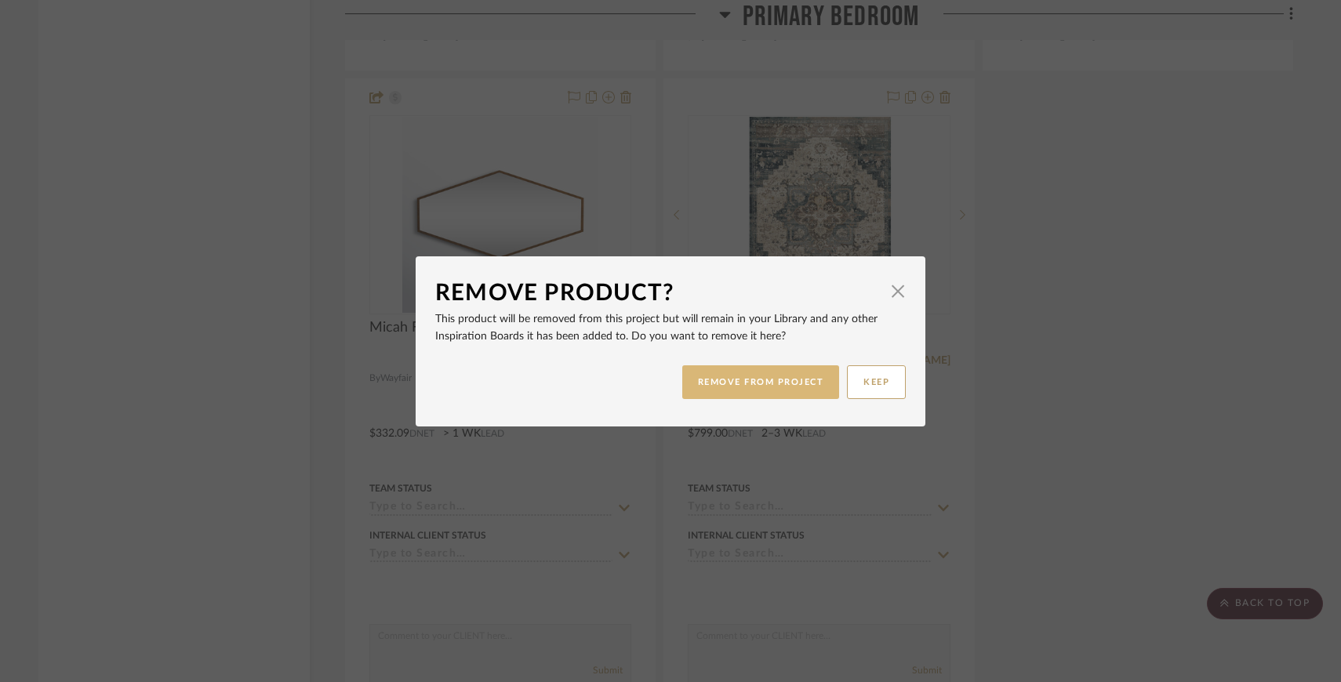
click at [780, 390] on button "REMOVE FROM PROJECT" at bounding box center [761, 382] width 158 height 34
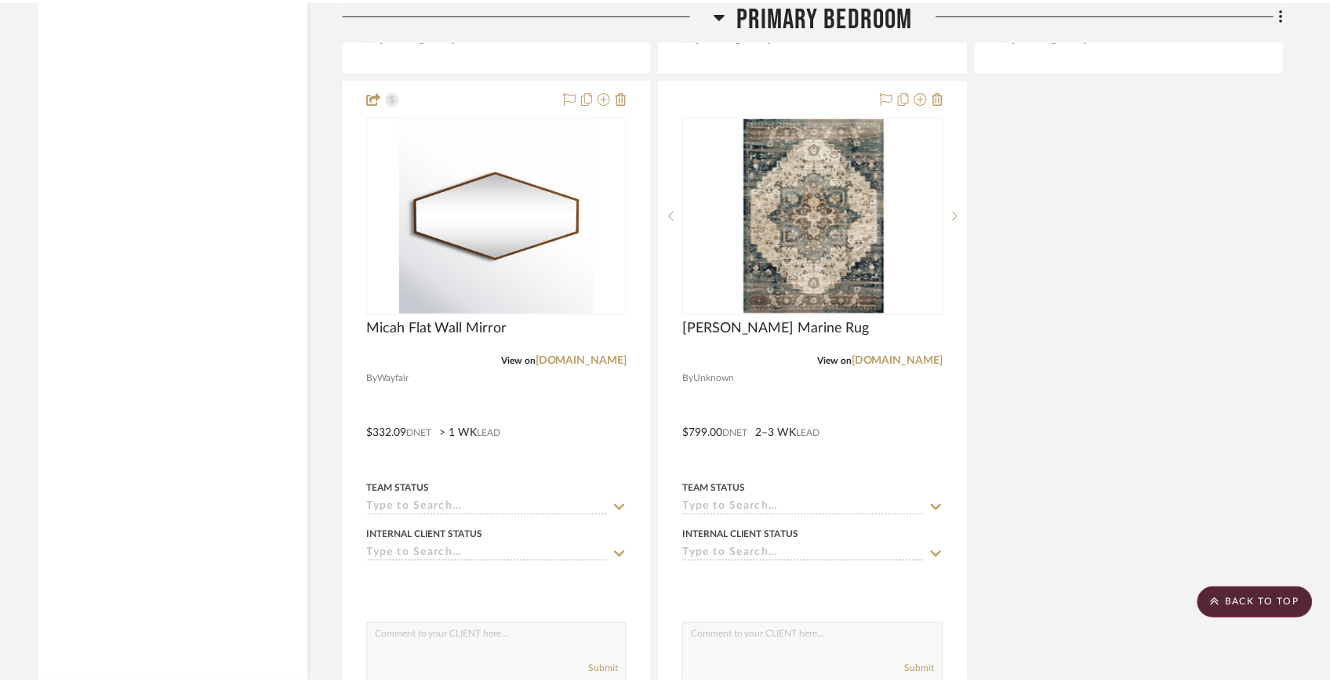
scroll to position [7537, 0]
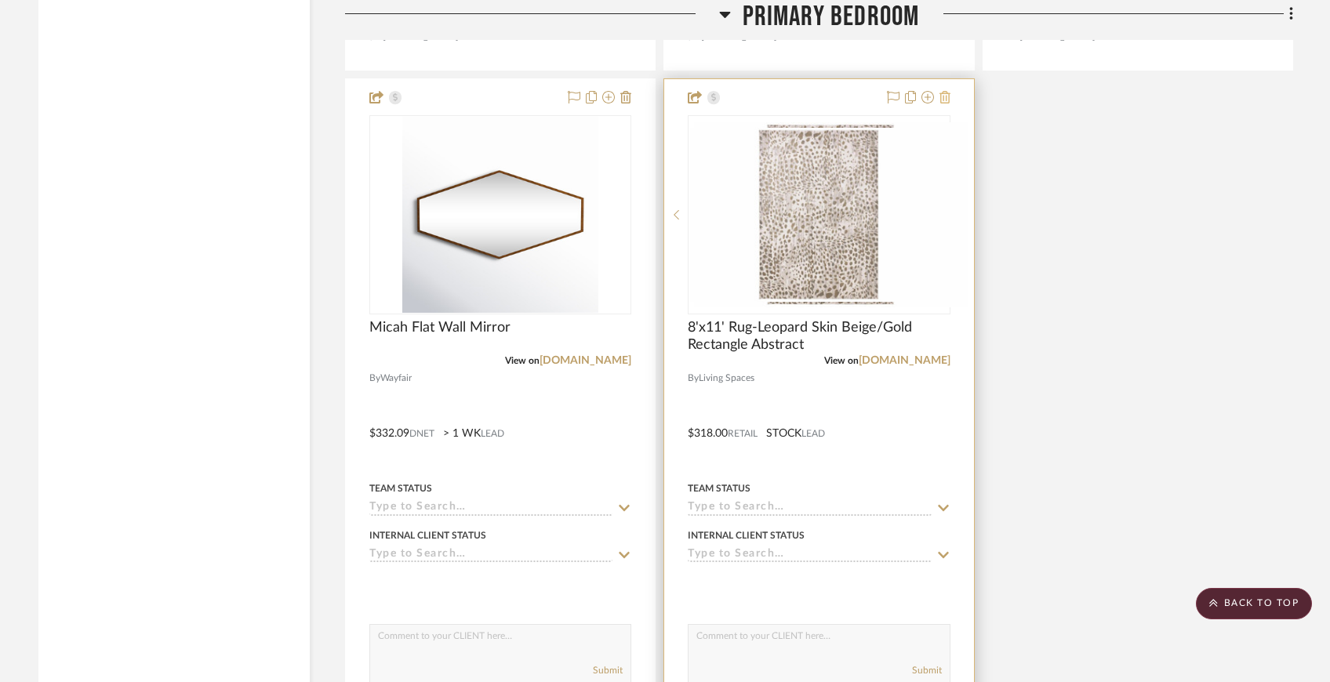
click at [944, 91] on icon at bounding box center [944, 97] width 11 height 13
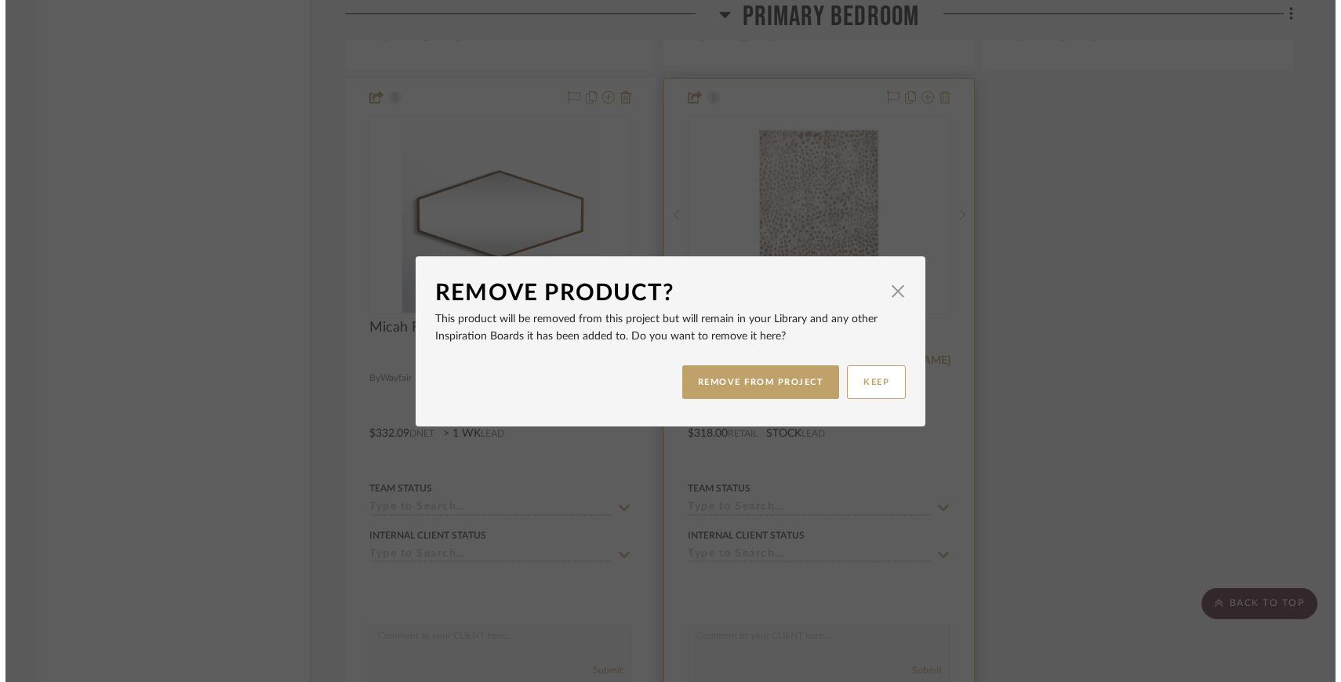
scroll to position [0, 0]
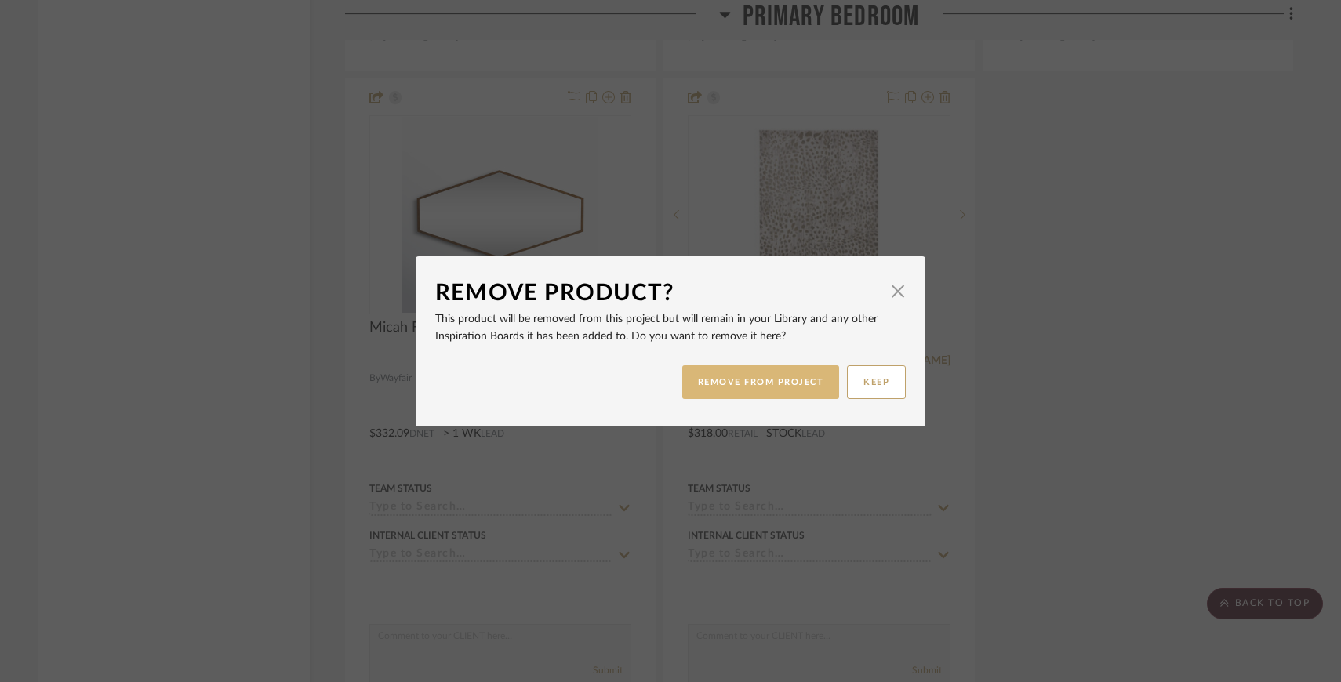
click at [784, 380] on button "REMOVE FROM PROJECT" at bounding box center [761, 382] width 158 height 34
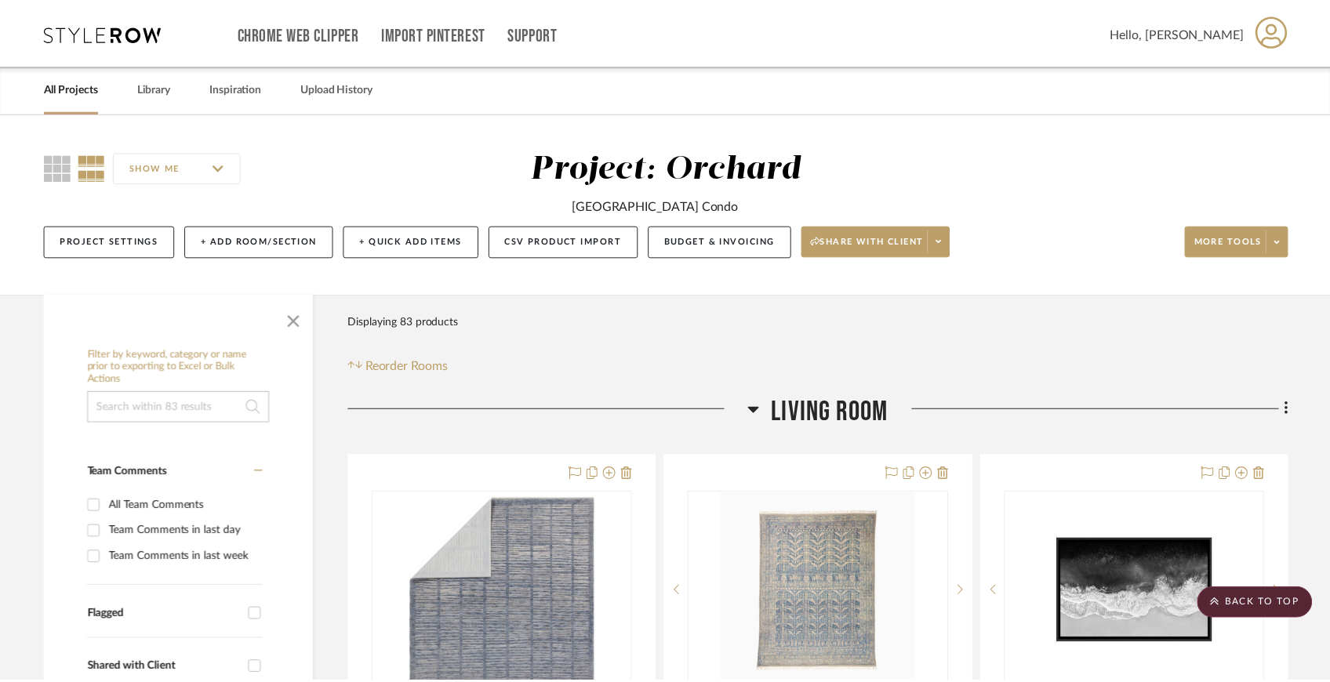
scroll to position [7537, 0]
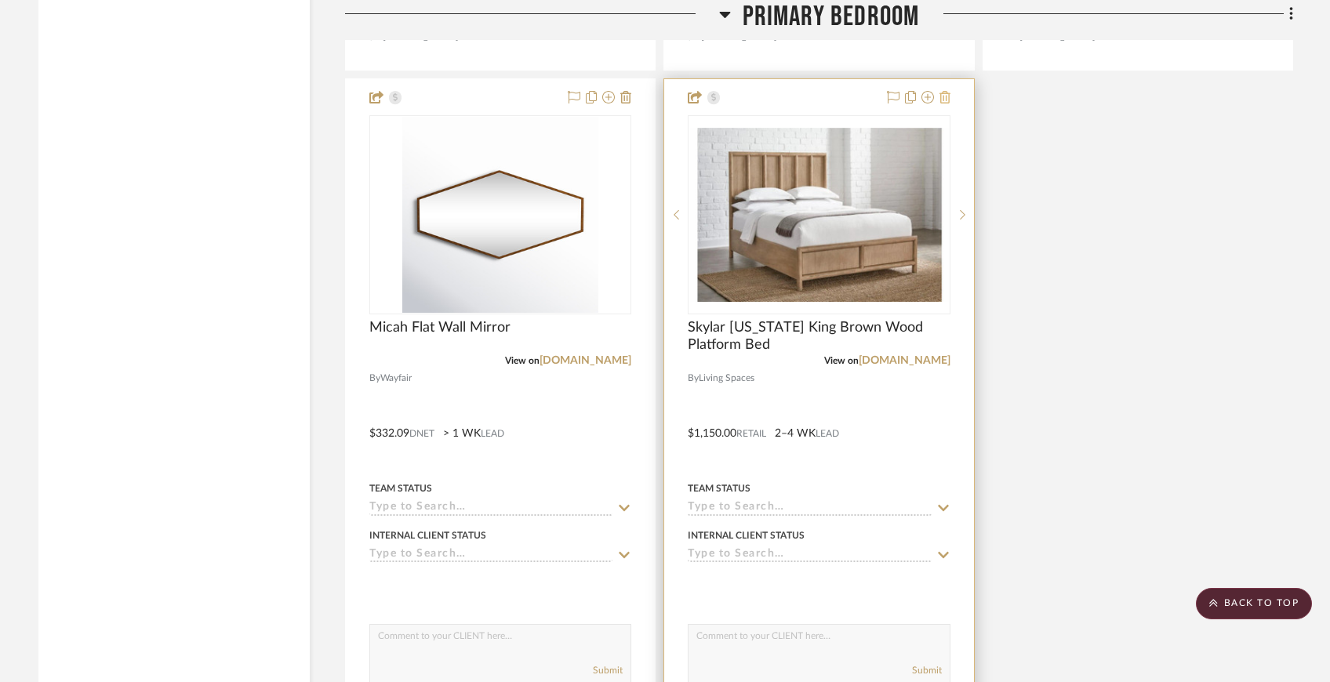
click at [942, 91] on icon at bounding box center [944, 97] width 11 height 13
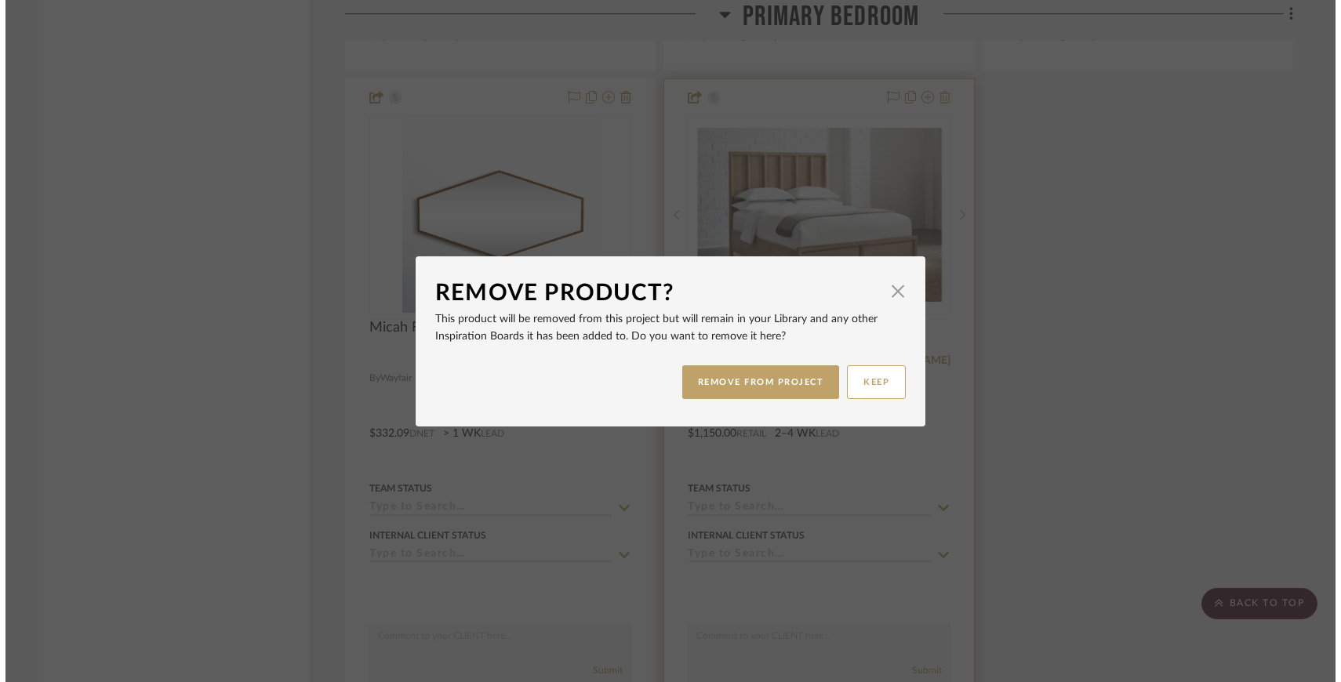
scroll to position [0, 0]
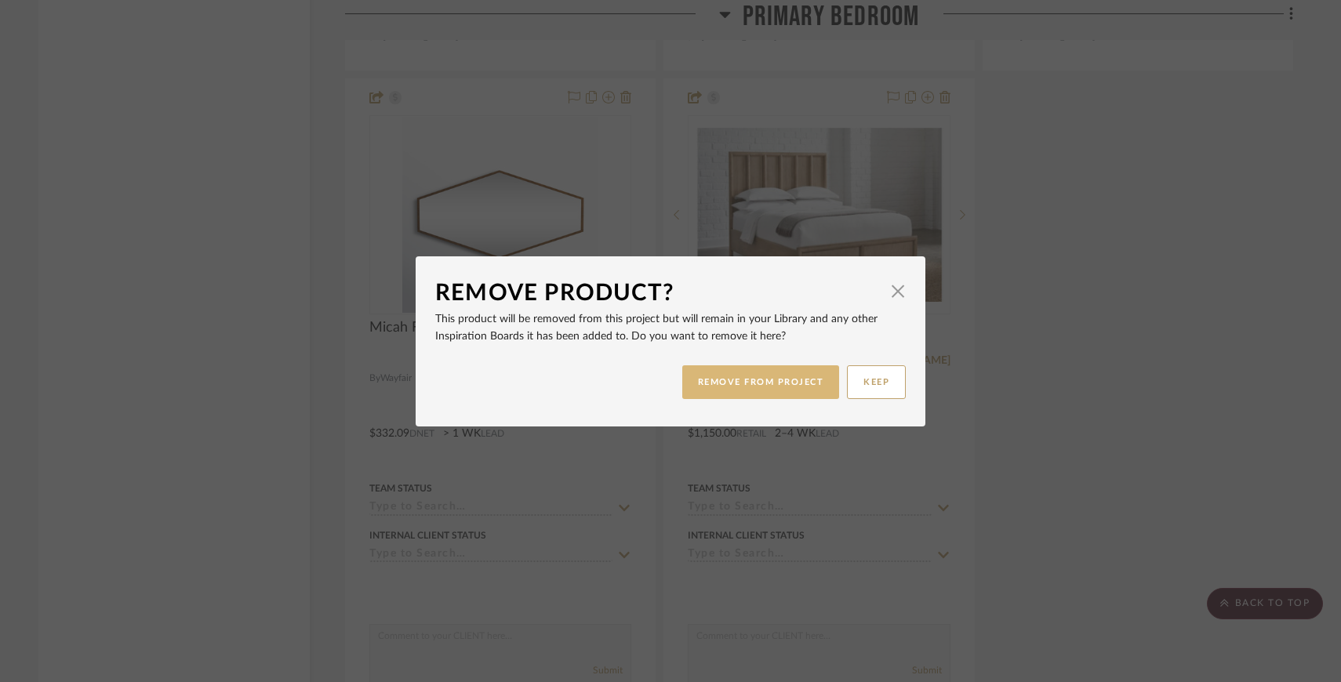
click at [813, 388] on button "REMOVE FROM PROJECT" at bounding box center [761, 382] width 158 height 34
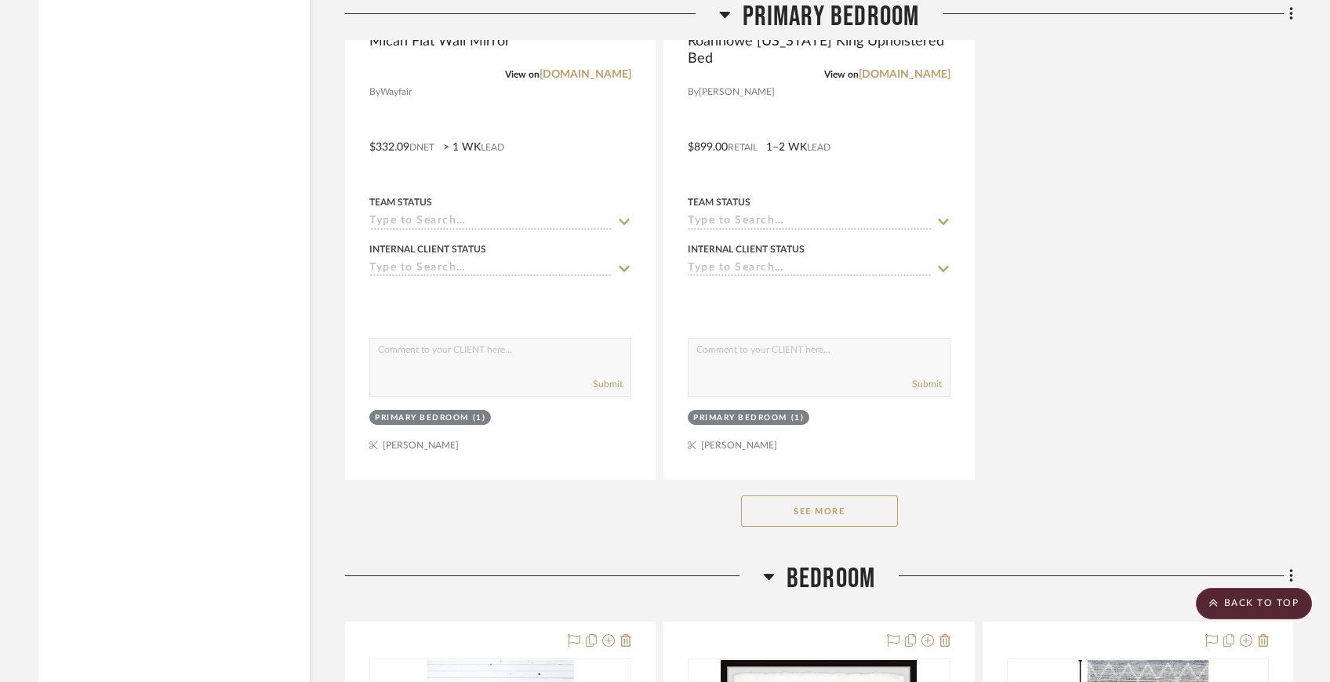
scroll to position [7861, 0]
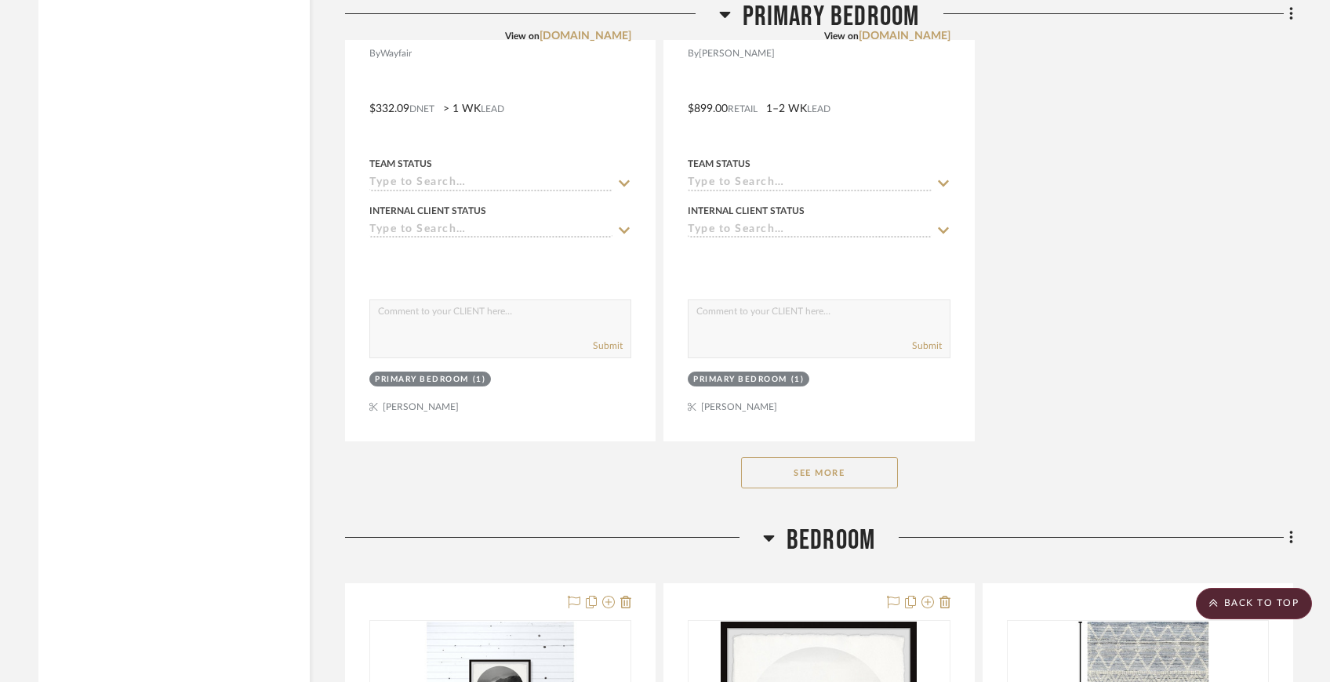
click at [830, 446] on div "See More" at bounding box center [819, 472] width 948 height 63
click at [834, 462] on button "See More" at bounding box center [819, 472] width 157 height 31
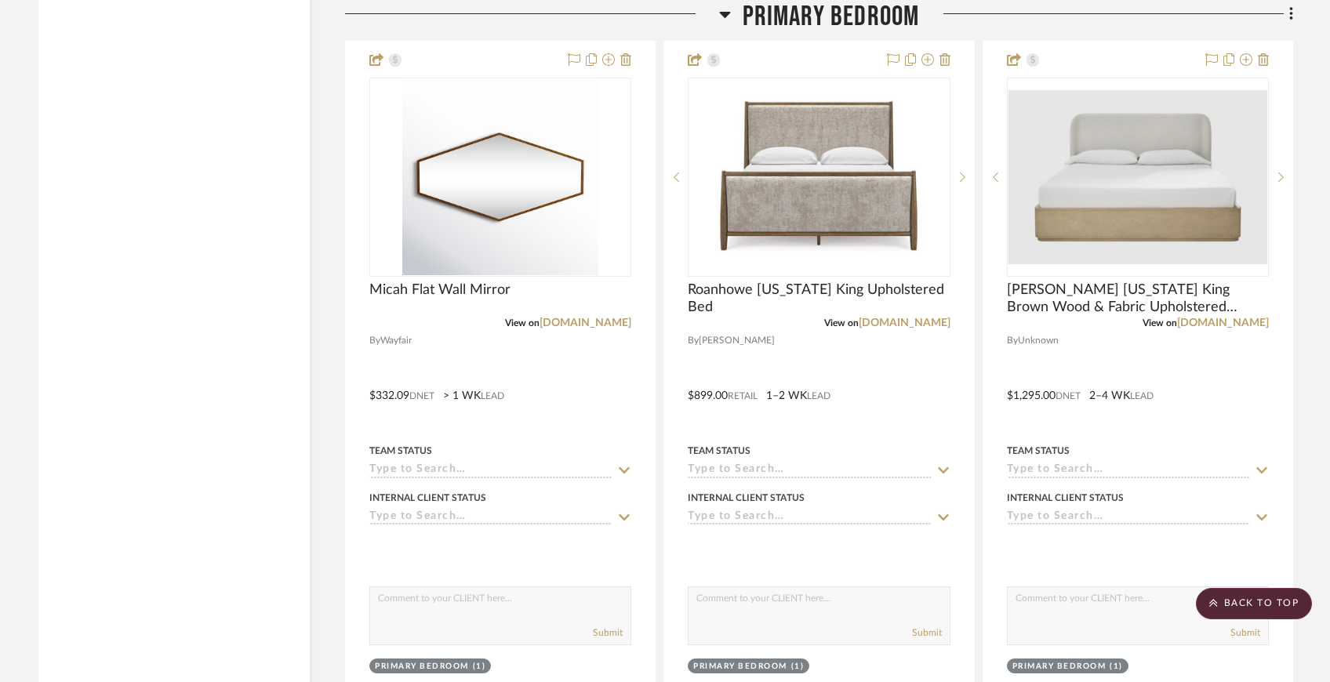
scroll to position [7567, 0]
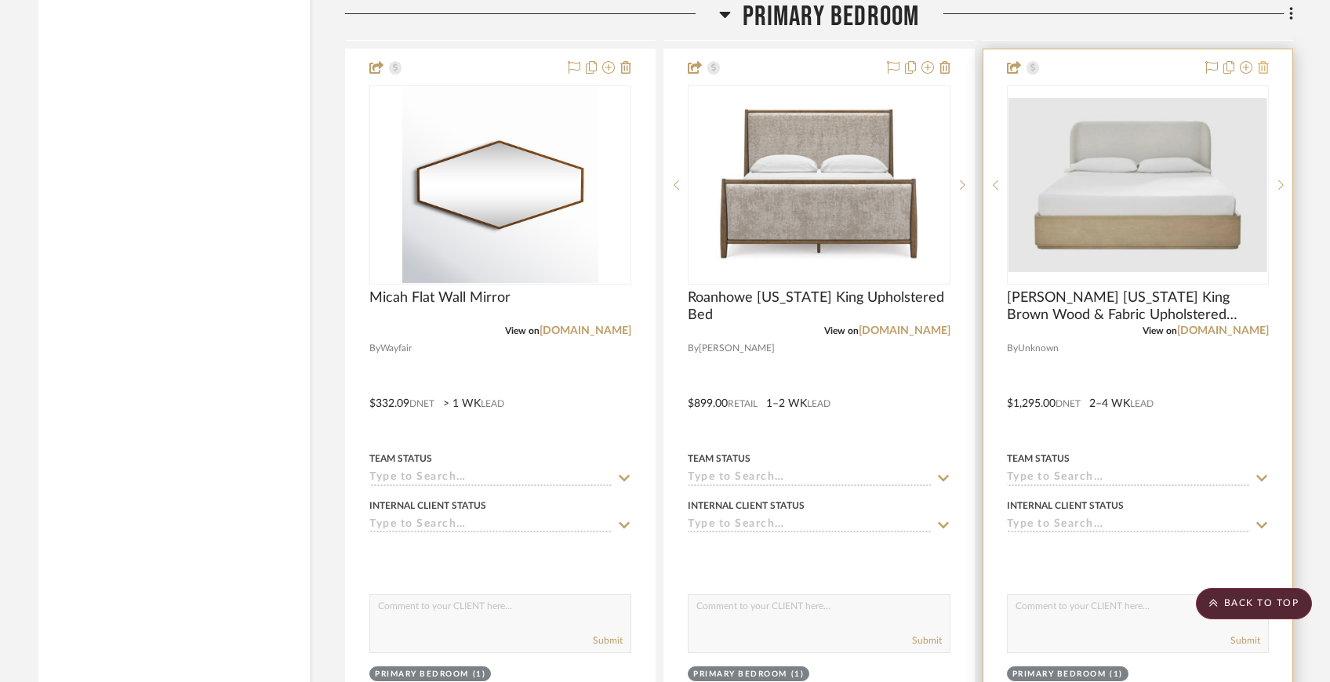
click at [1258, 67] on fa-icon at bounding box center [1263, 68] width 11 height 13
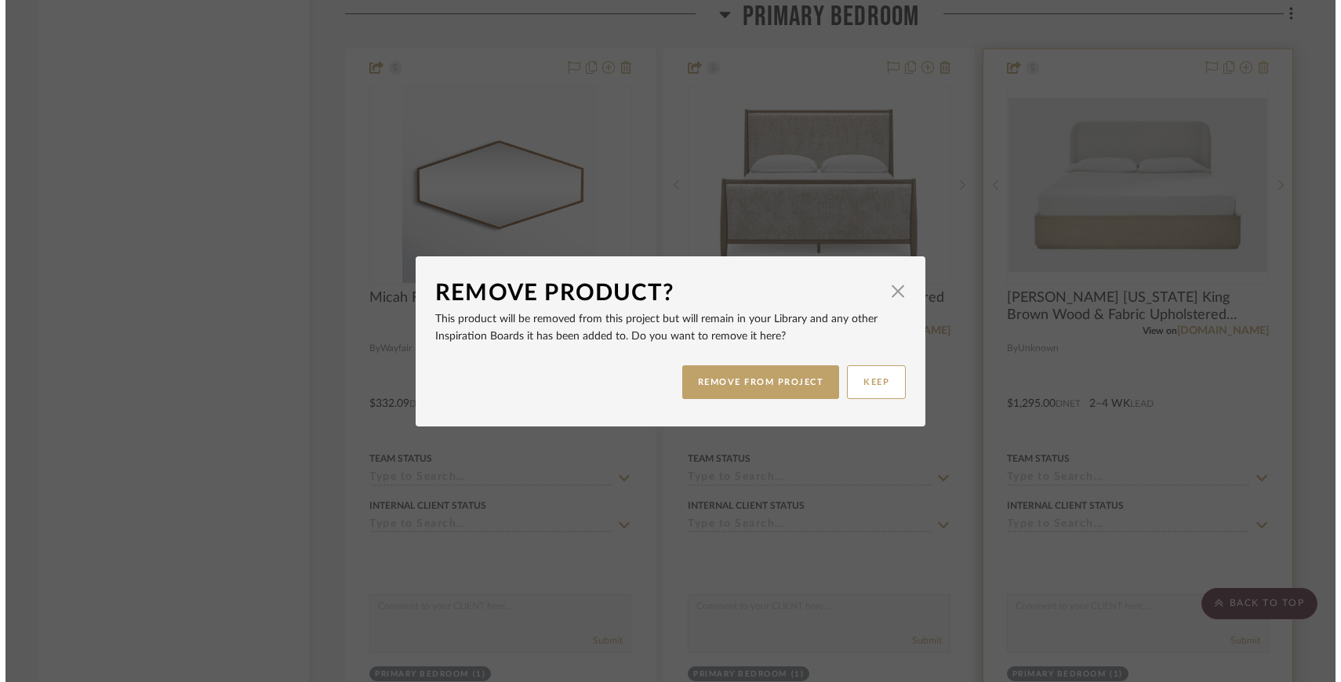
scroll to position [0, 0]
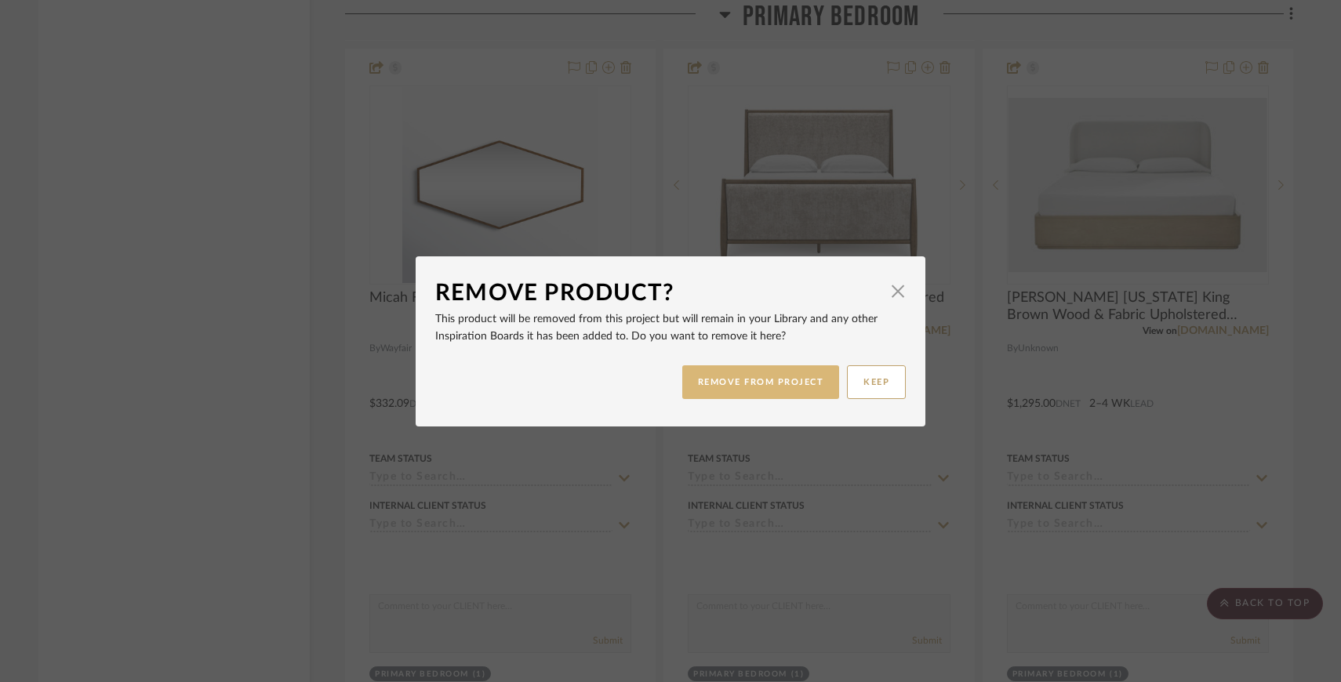
click at [798, 380] on button "REMOVE FROM PROJECT" at bounding box center [761, 382] width 158 height 34
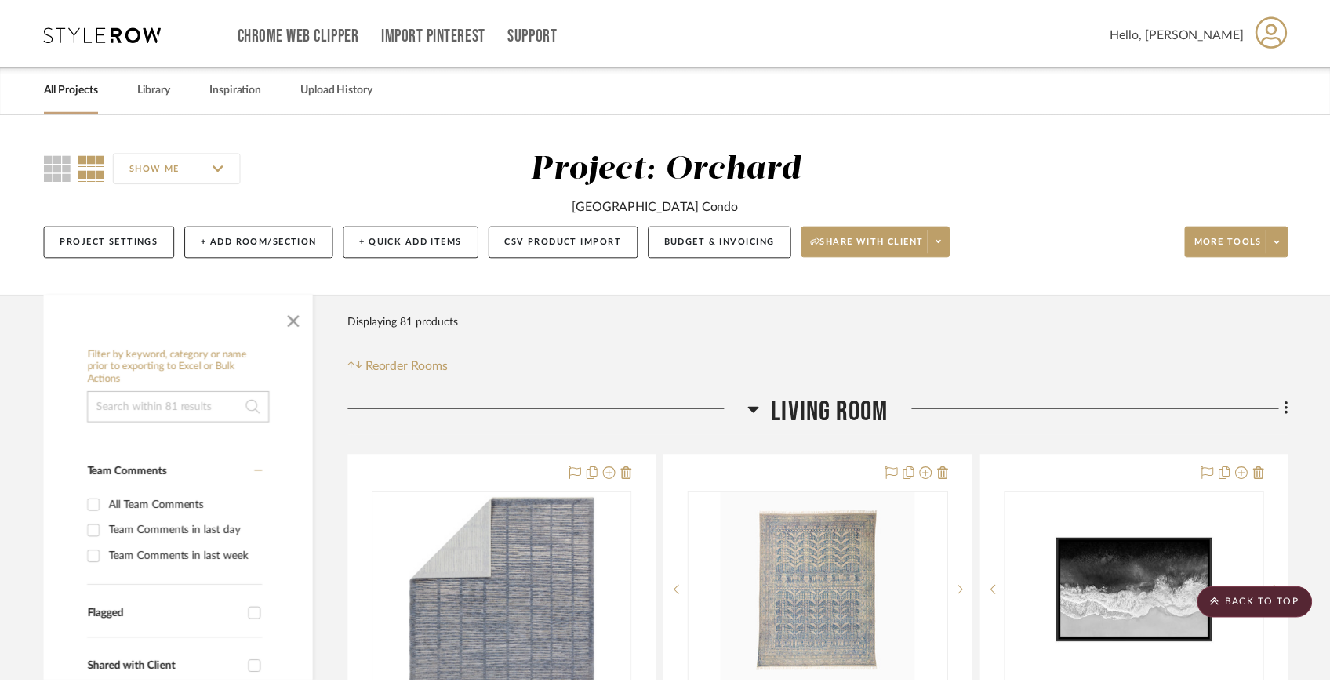
scroll to position [7567, 0]
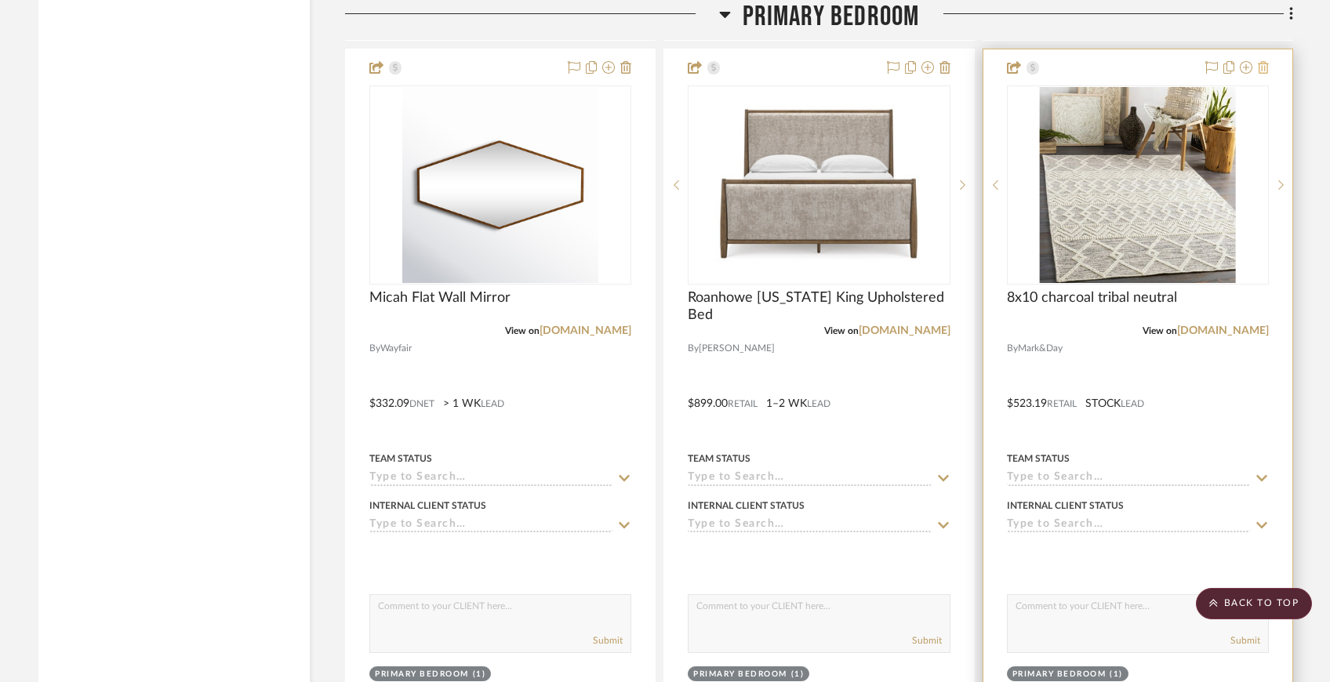
click at [1266, 61] on icon at bounding box center [1263, 67] width 11 height 13
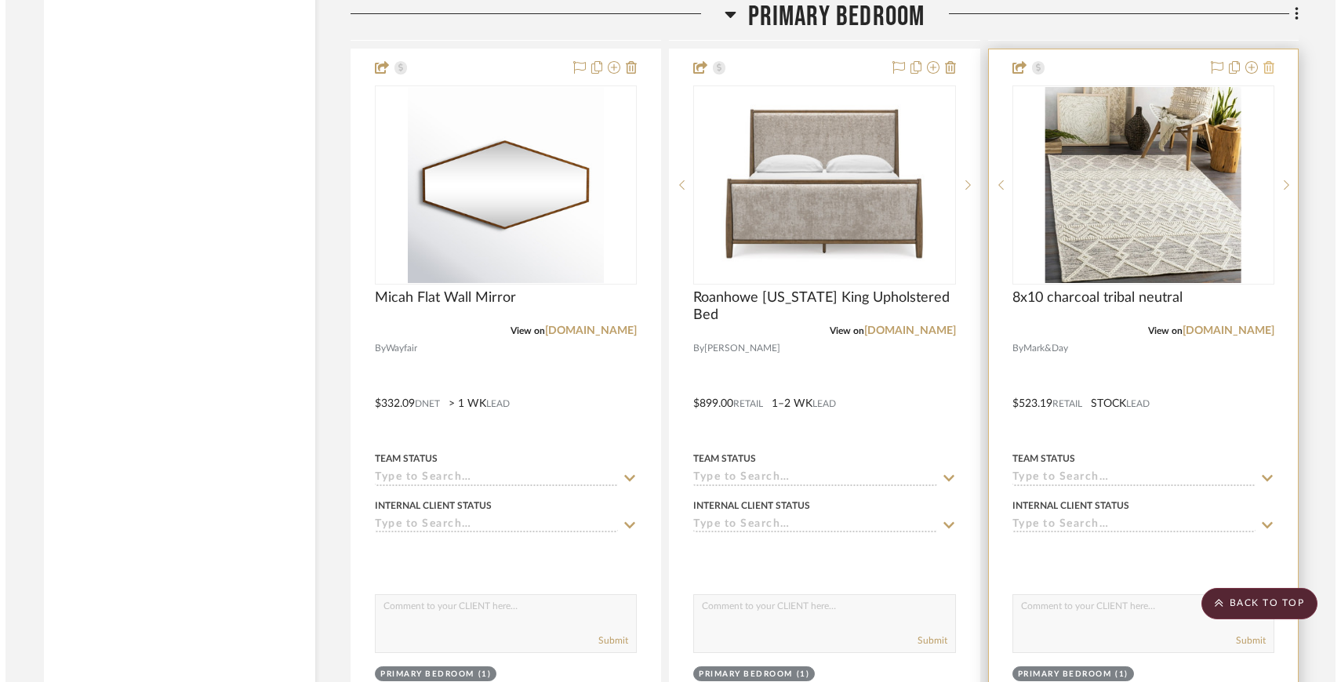
scroll to position [0, 0]
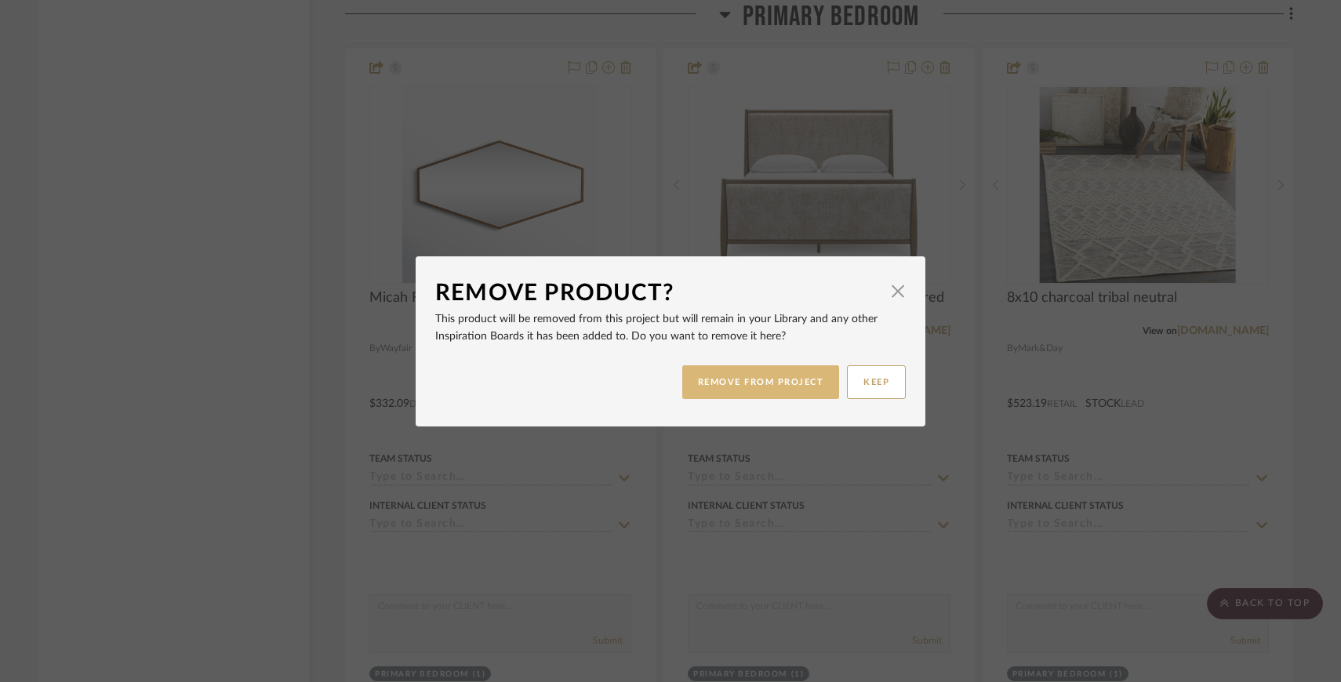
click at [816, 382] on button "REMOVE FROM PROJECT" at bounding box center [761, 382] width 158 height 34
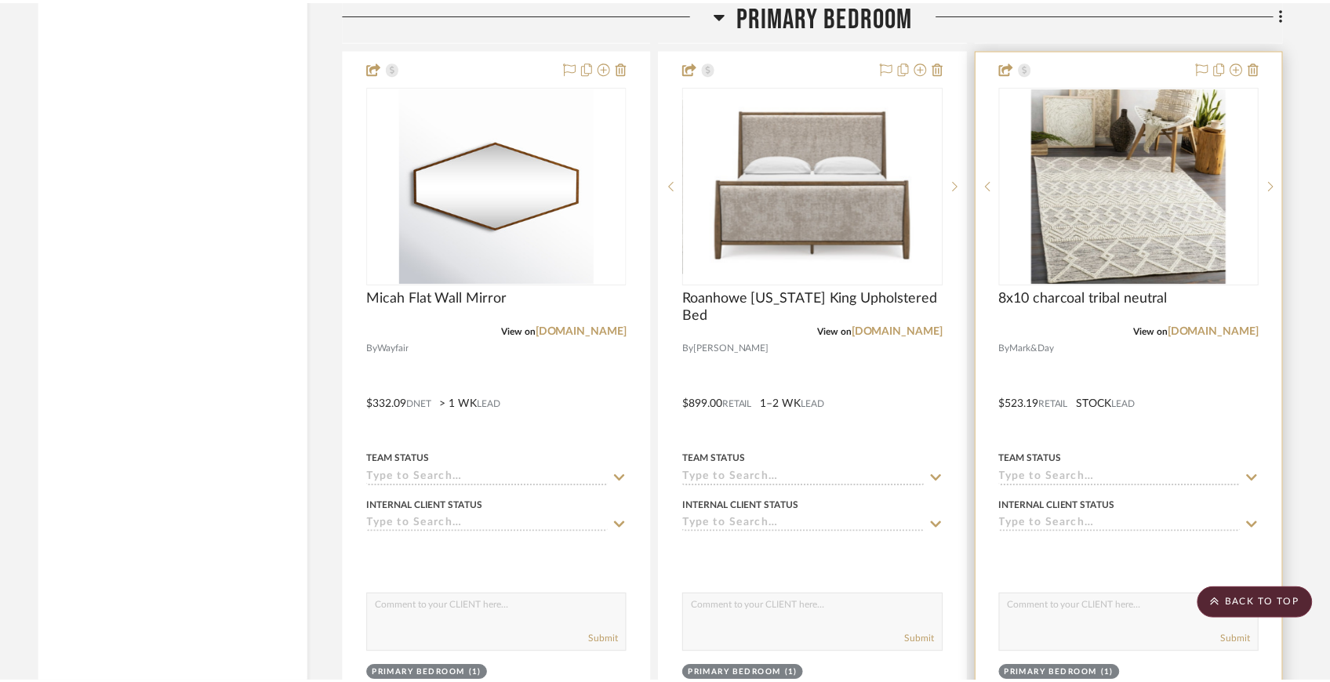
scroll to position [7567, 0]
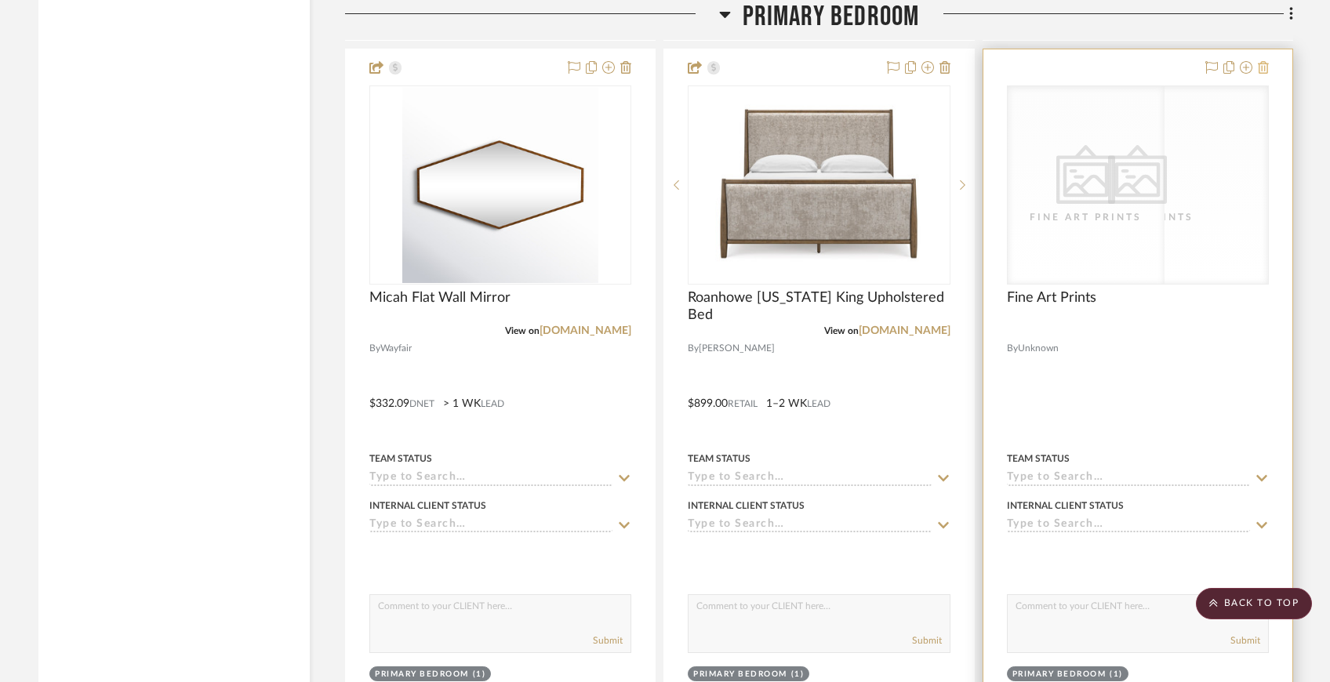
click at [1265, 65] on icon at bounding box center [1263, 67] width 11 height 13
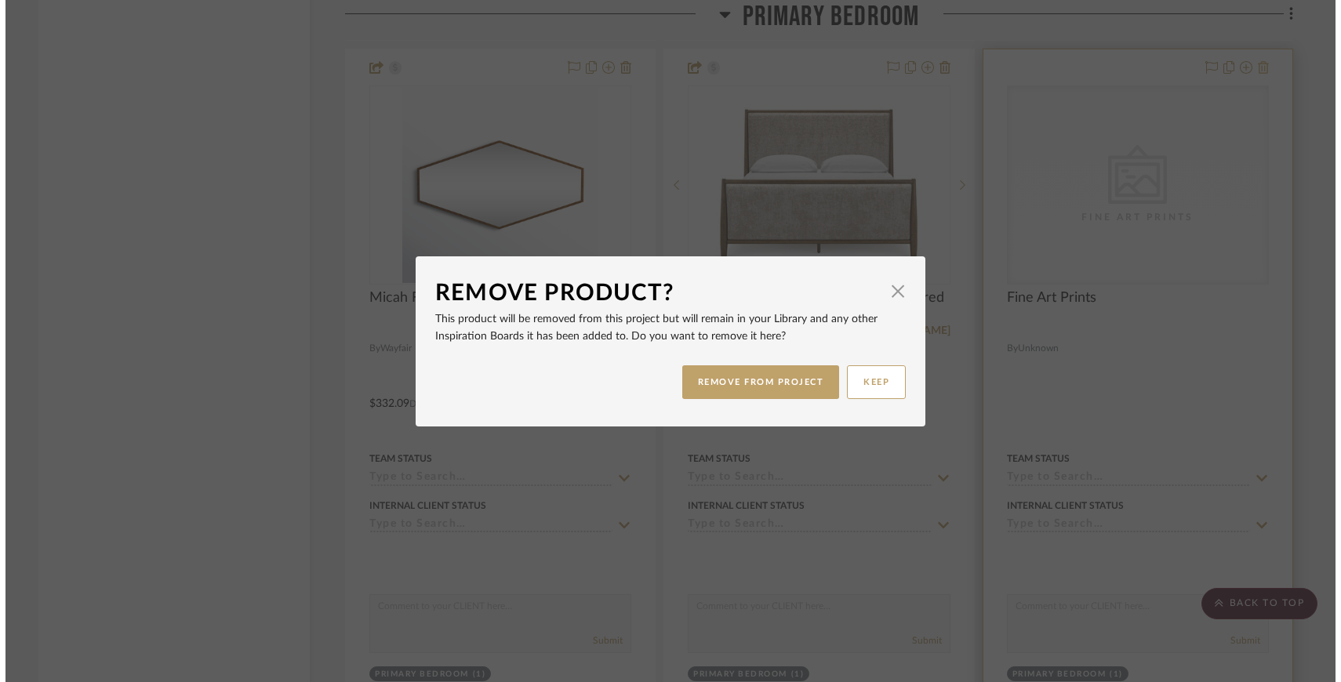
scroll to position [0, 0]
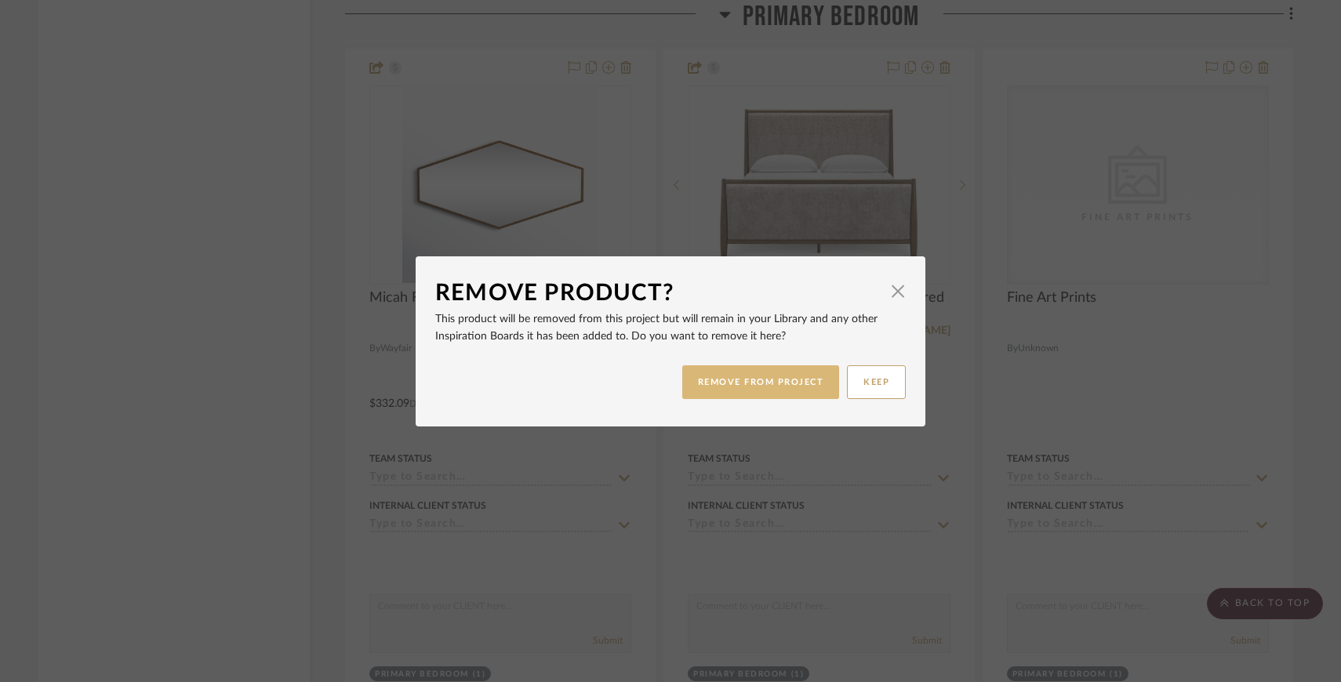
click at [779, 396] on button "REMOVE FROM PROJECT" at bounding box center [761, 382] width 158 height 34
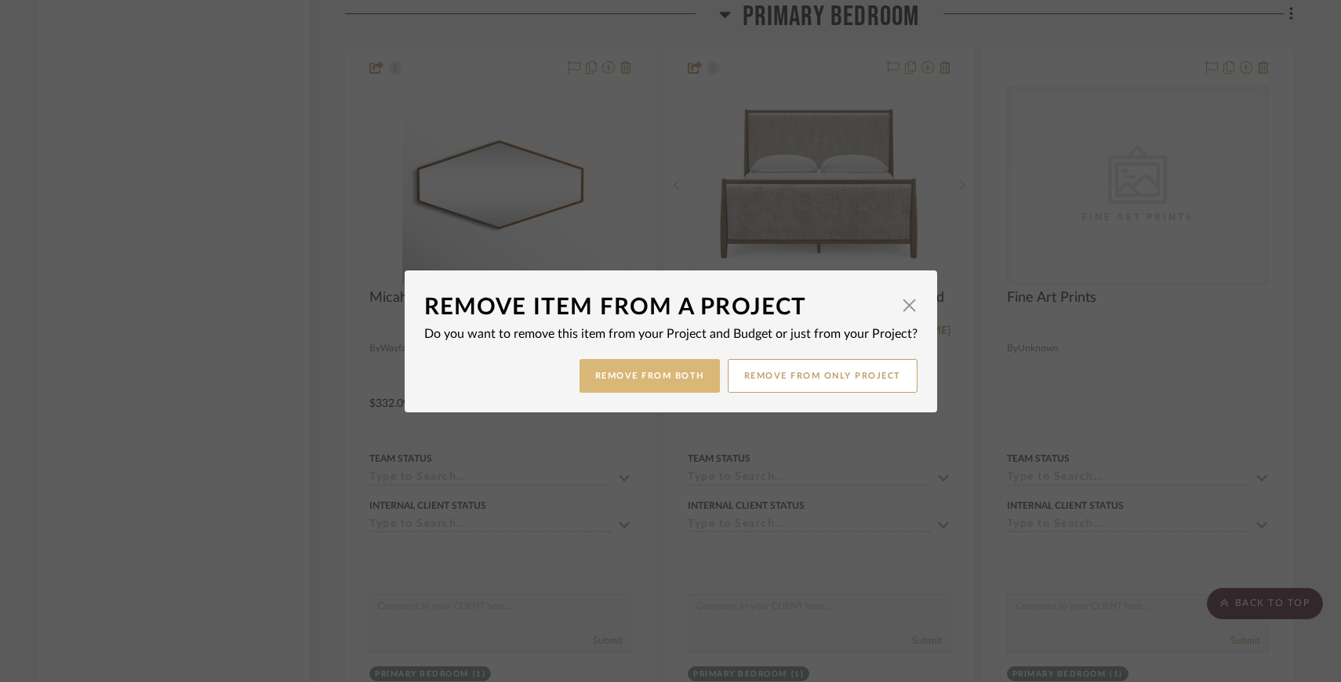
click at [662, 391] on button "Remove from Both" at bounding box center [649, 376] width 140 height 34
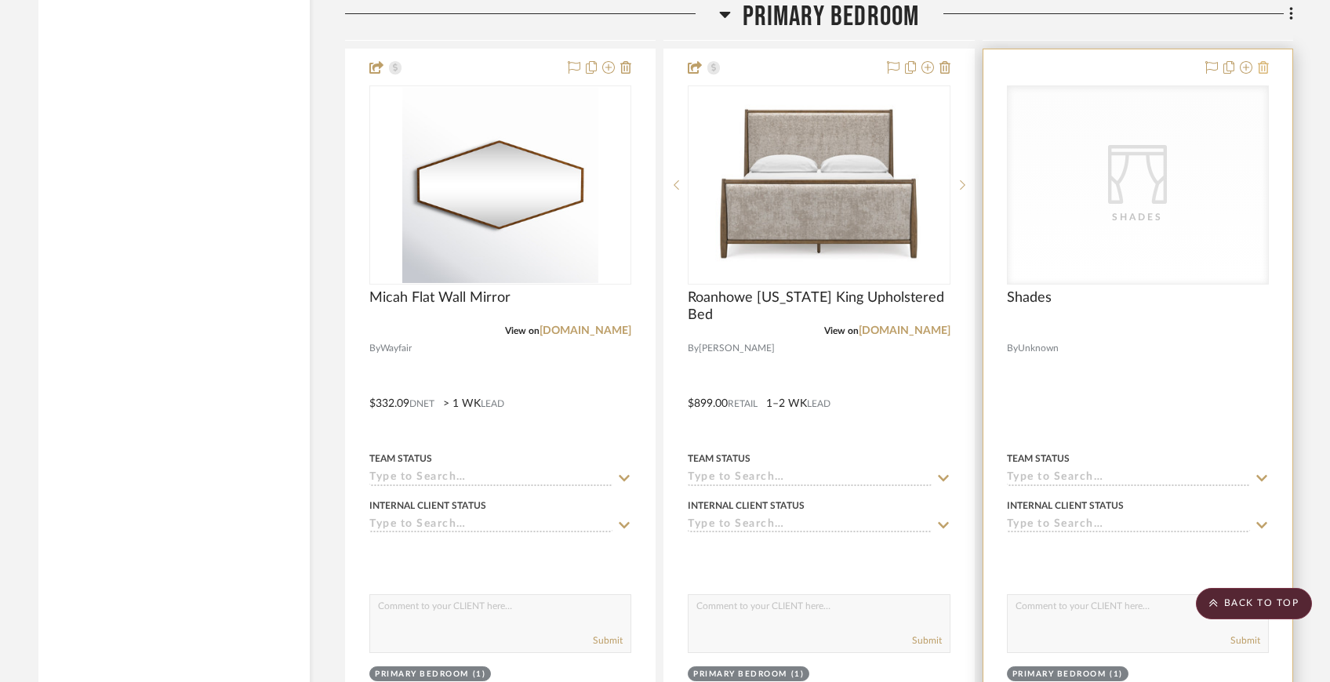
click at [1265, 61] on icon at bounding box center [1263, 67] width 11 height 13
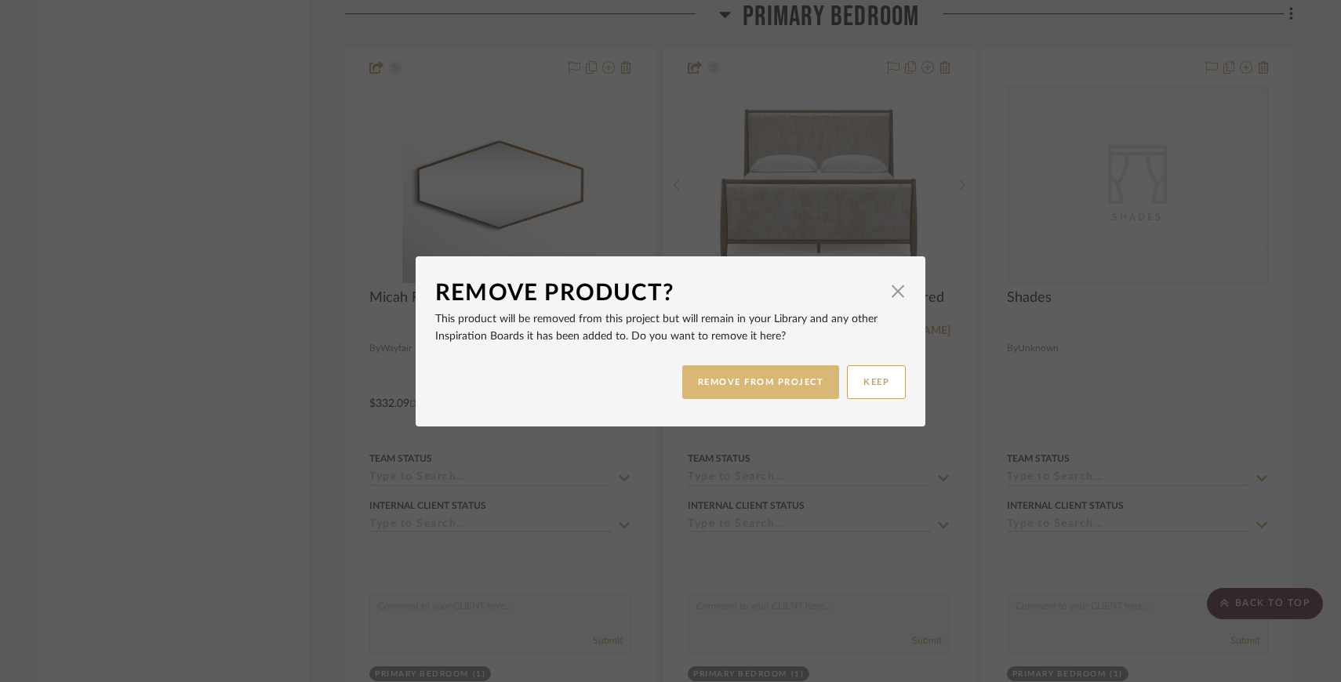
click at [728, 372] on button "REMOVE FROM PROJECT" at bounding box center [761, 382] width 158 height 34
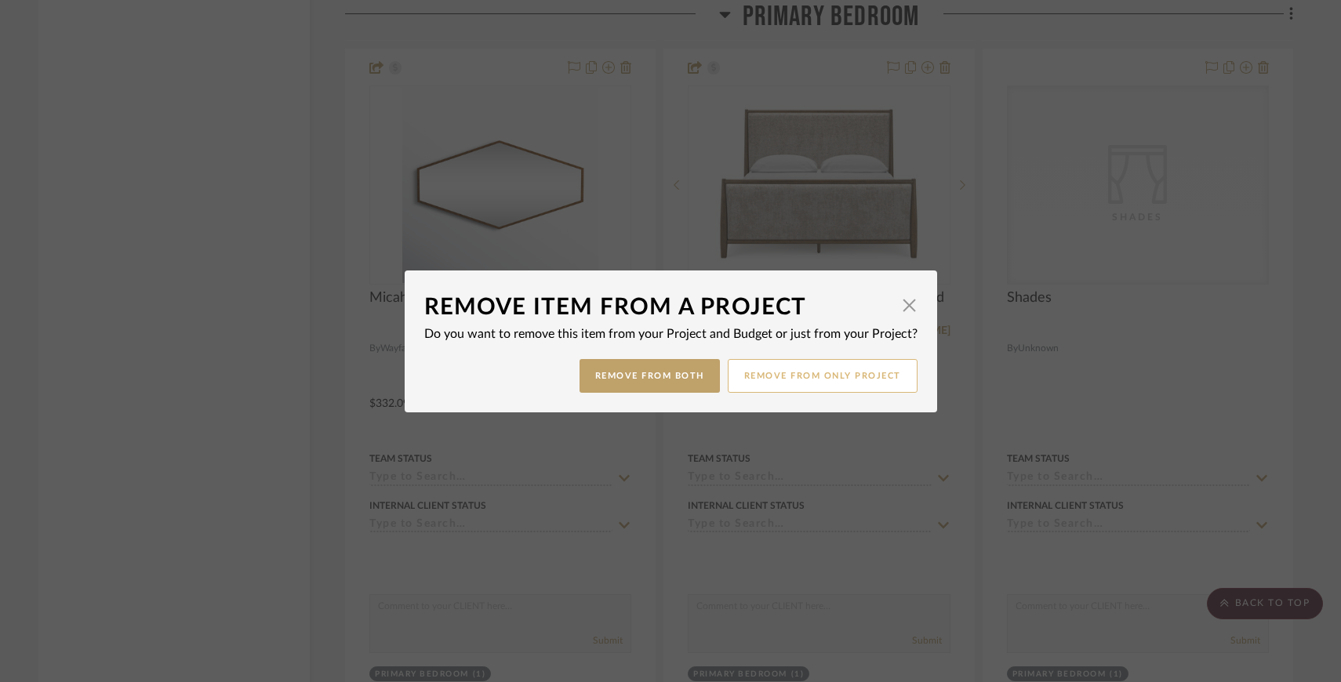
click at [735, 372] on button "Remove from only Project" at bounding box center [823, 376] width 190 height 34
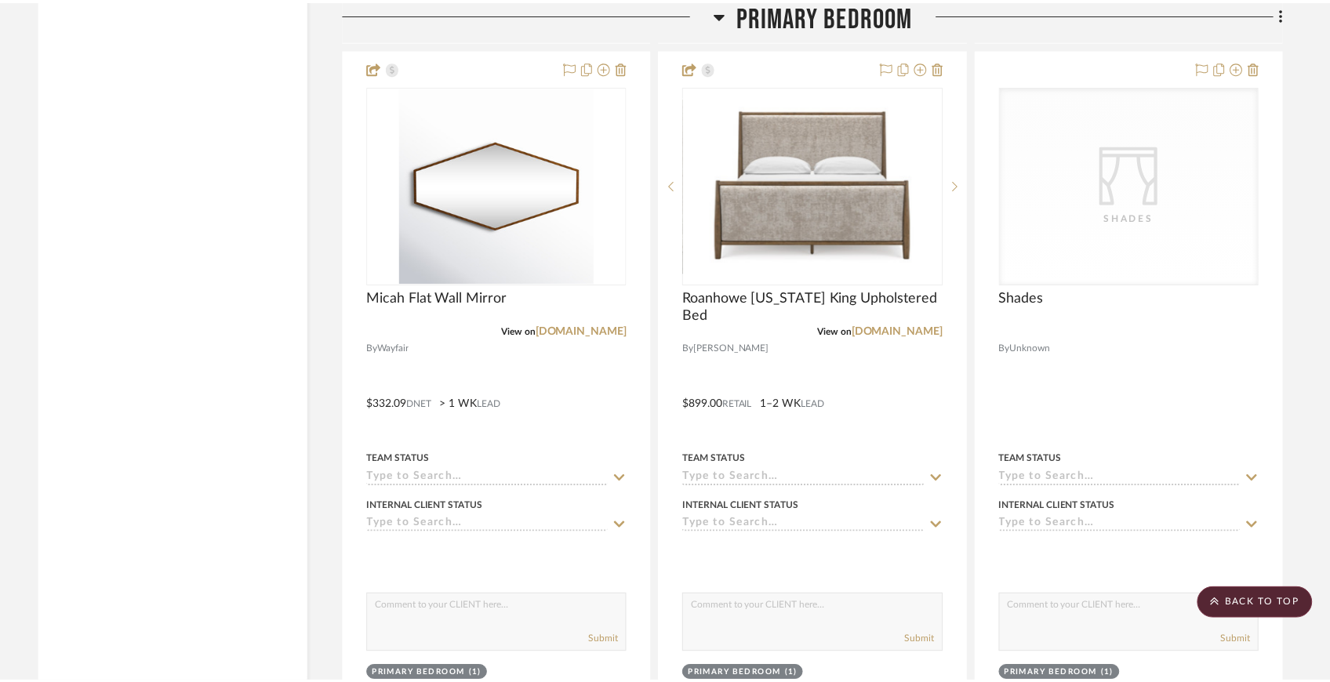
scroll to position [7567, 0]
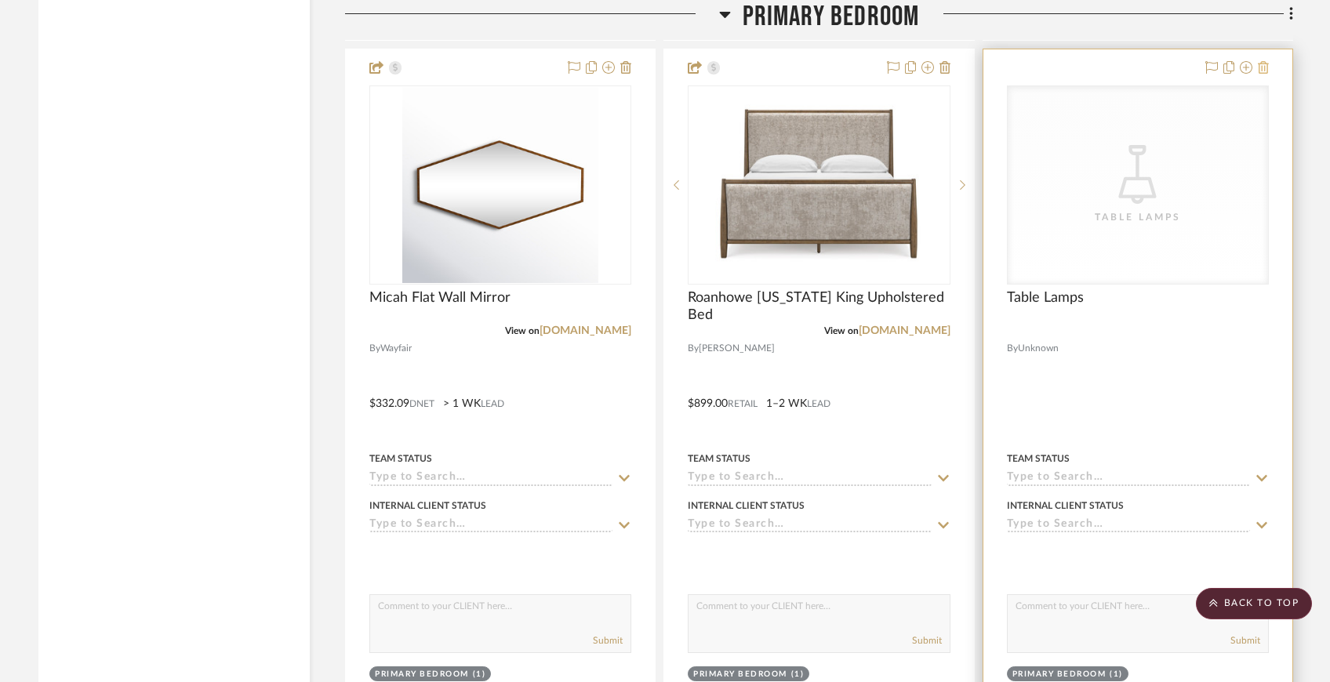
click at [1263, 63] on icon at bounding box center [1263, 67] width 11 height 13
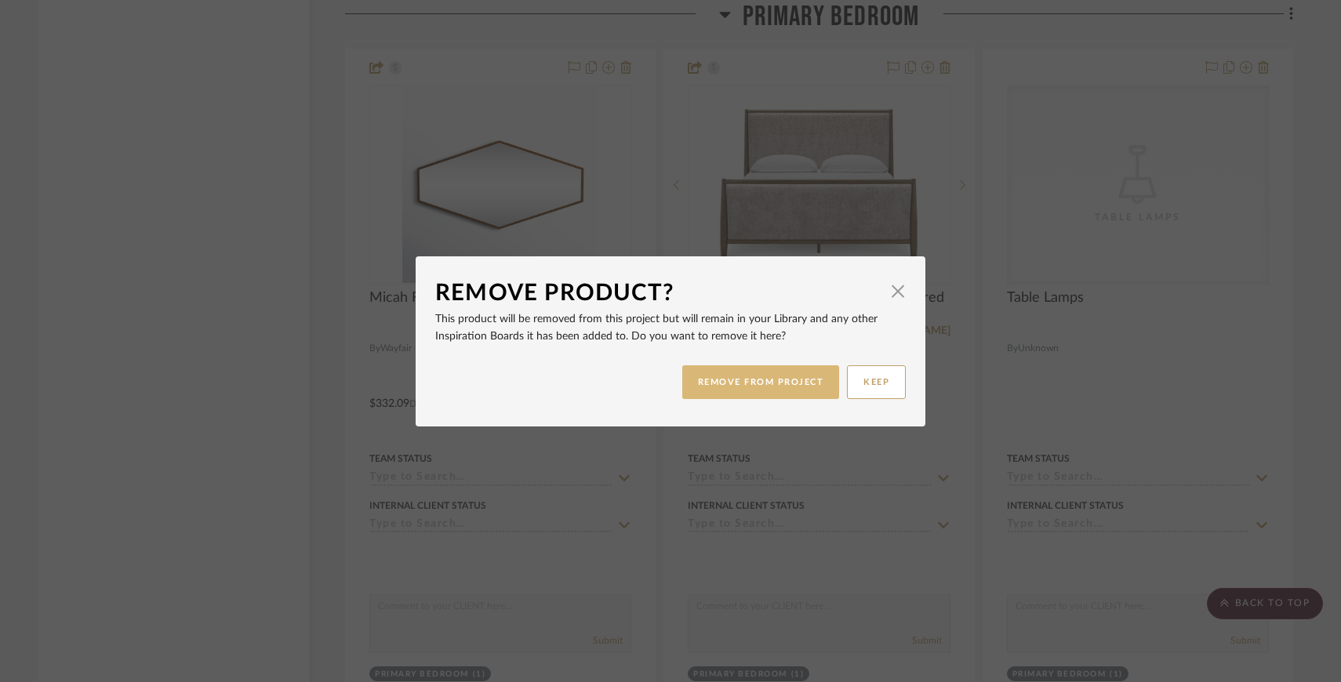
click at [812, 388] on button "REMOVE FROM PROJECT" at bounding box center [761, 382] width 158 height 34
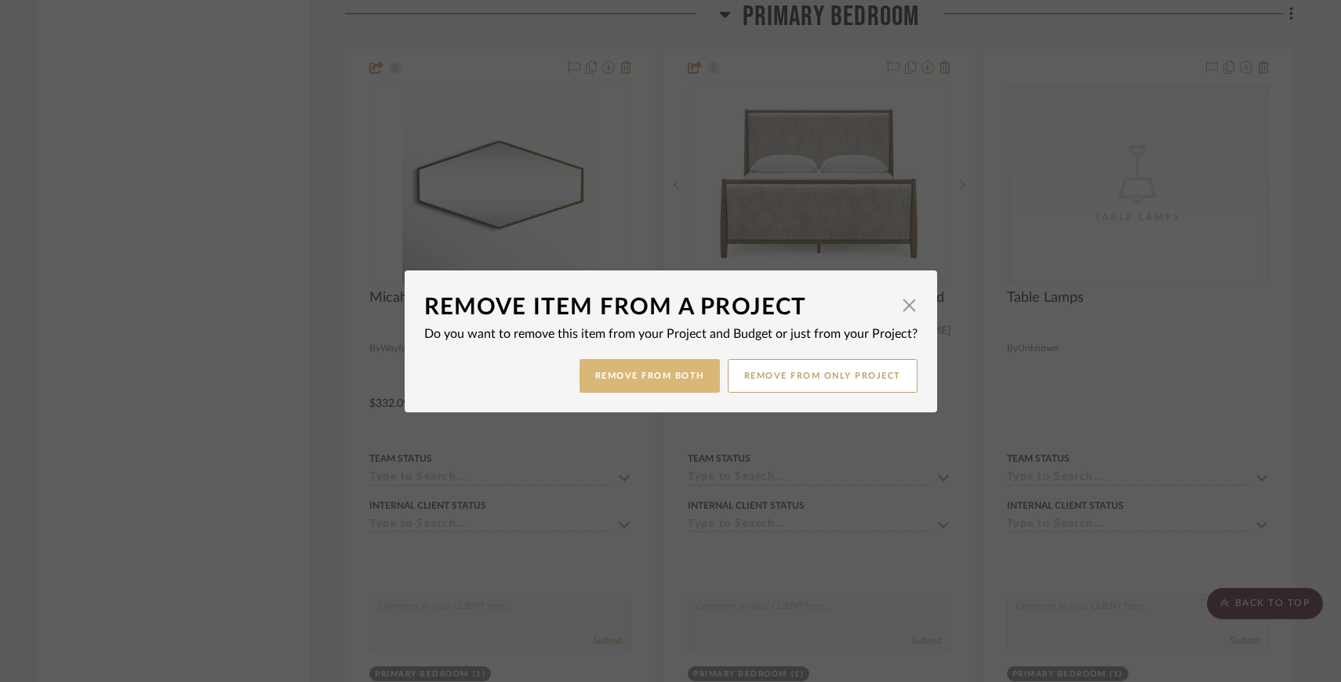
click at [688, 380] on button "Remove from Both" at bounding box center [649, 376] width 140 height 34
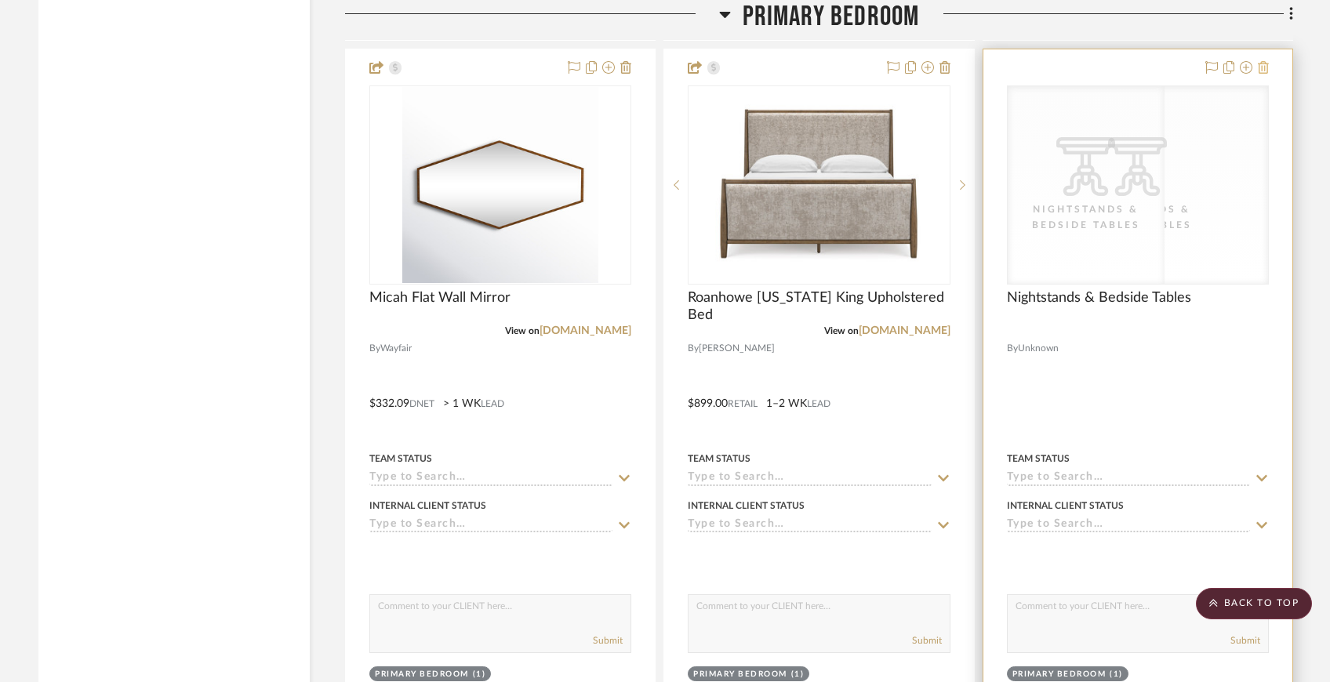
click at [1266, 62] on icon at bounding box center [1263, 67] width 11 height 13
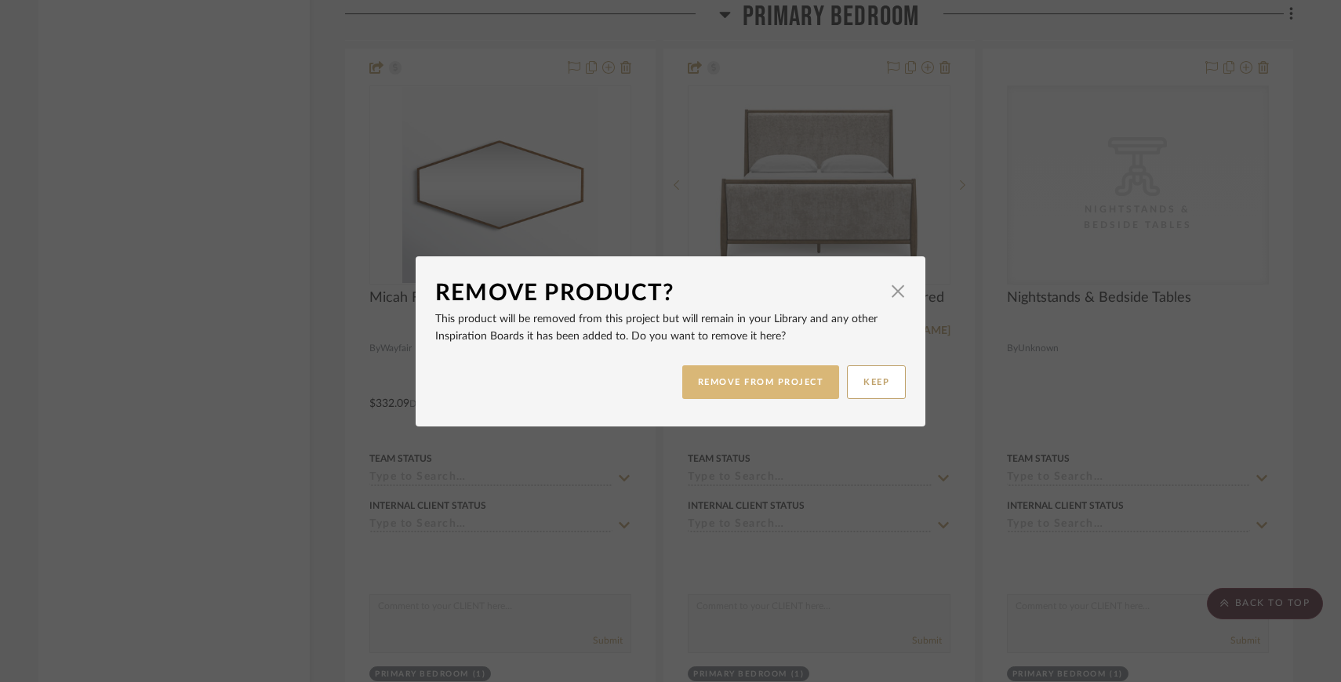
click at [804, 378] on button "REMOVE FROM PROJECT" at bounding box center [761, 382] width 158 height 34
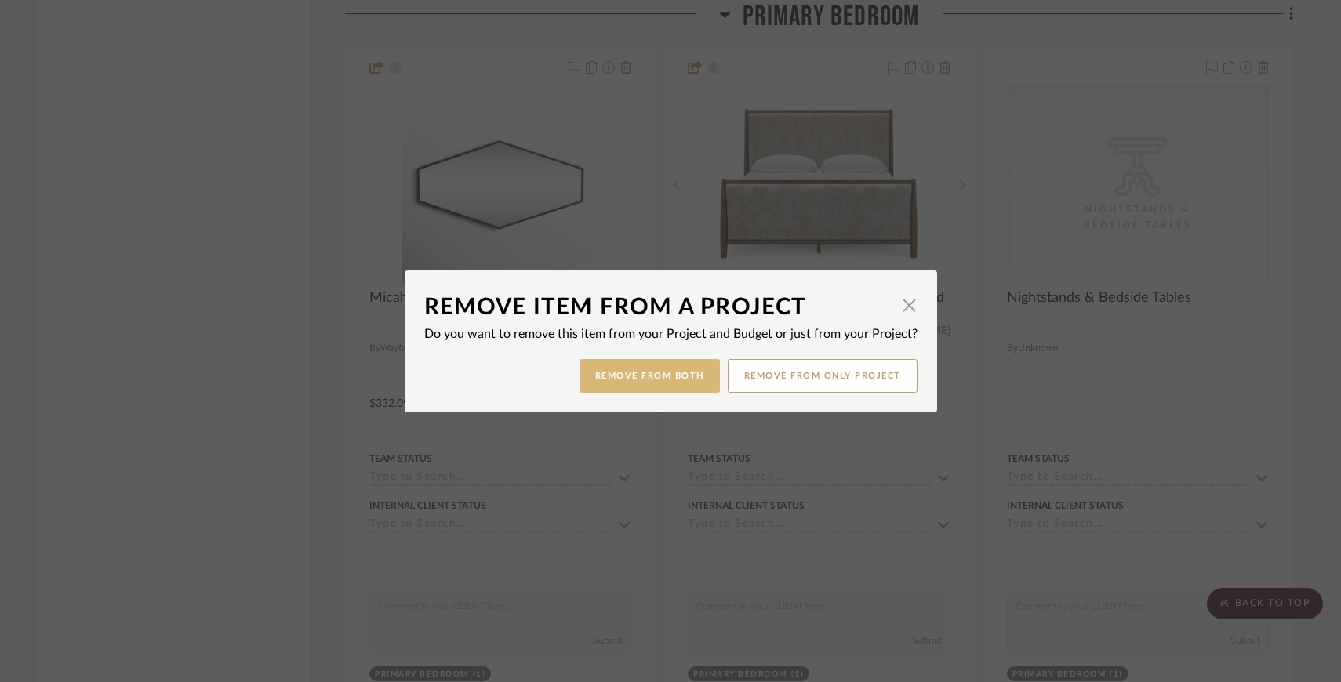
click at [675, 381] on button "Remove from Both" at bounding box center [649, 376] width 140 height 34
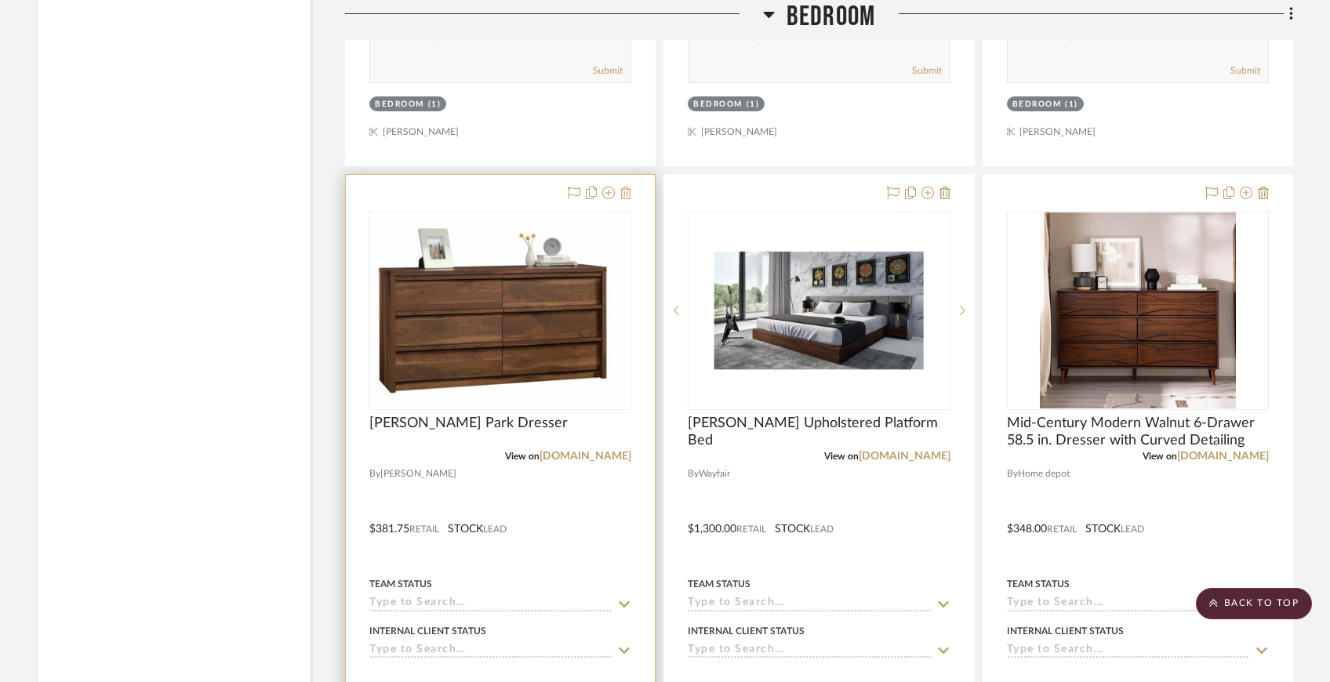
click at [629, 187] on icon at bounding box center [625, 193] width 11 height 13
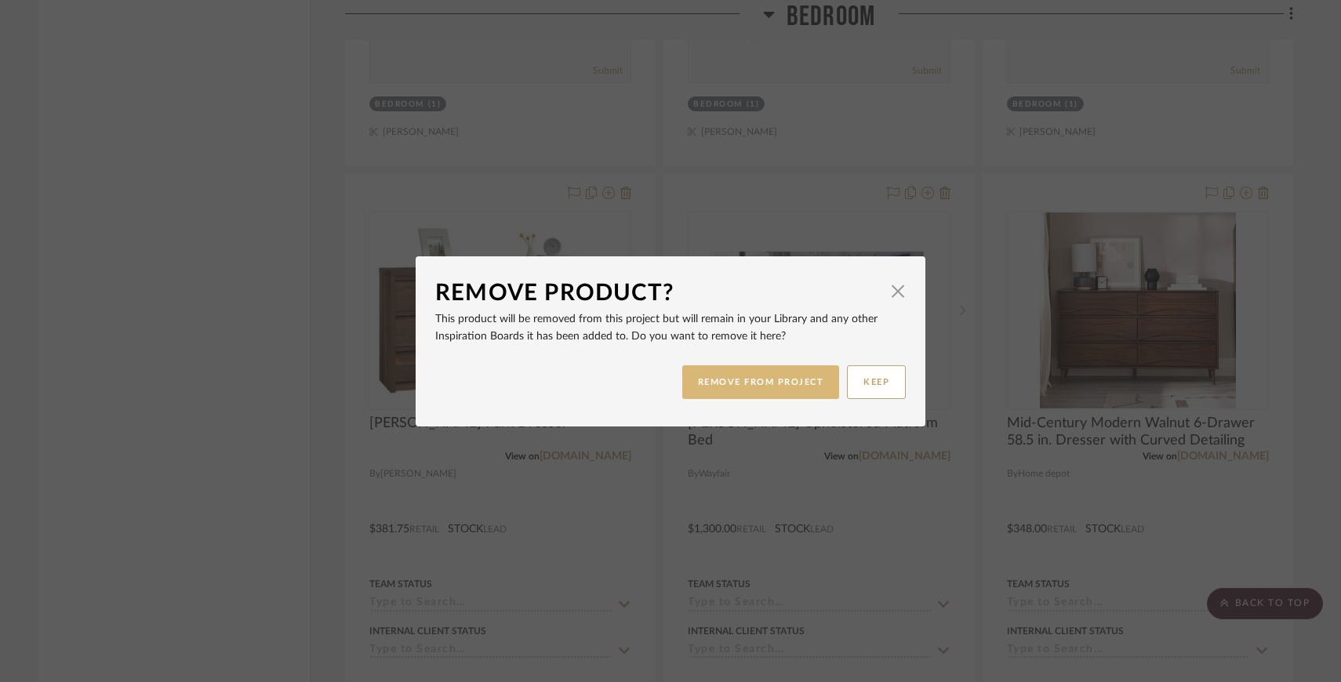
click at [750, 378] on button "REMOVE FROM PROJECT" at bounding box center [761, 382] width 158 height 34
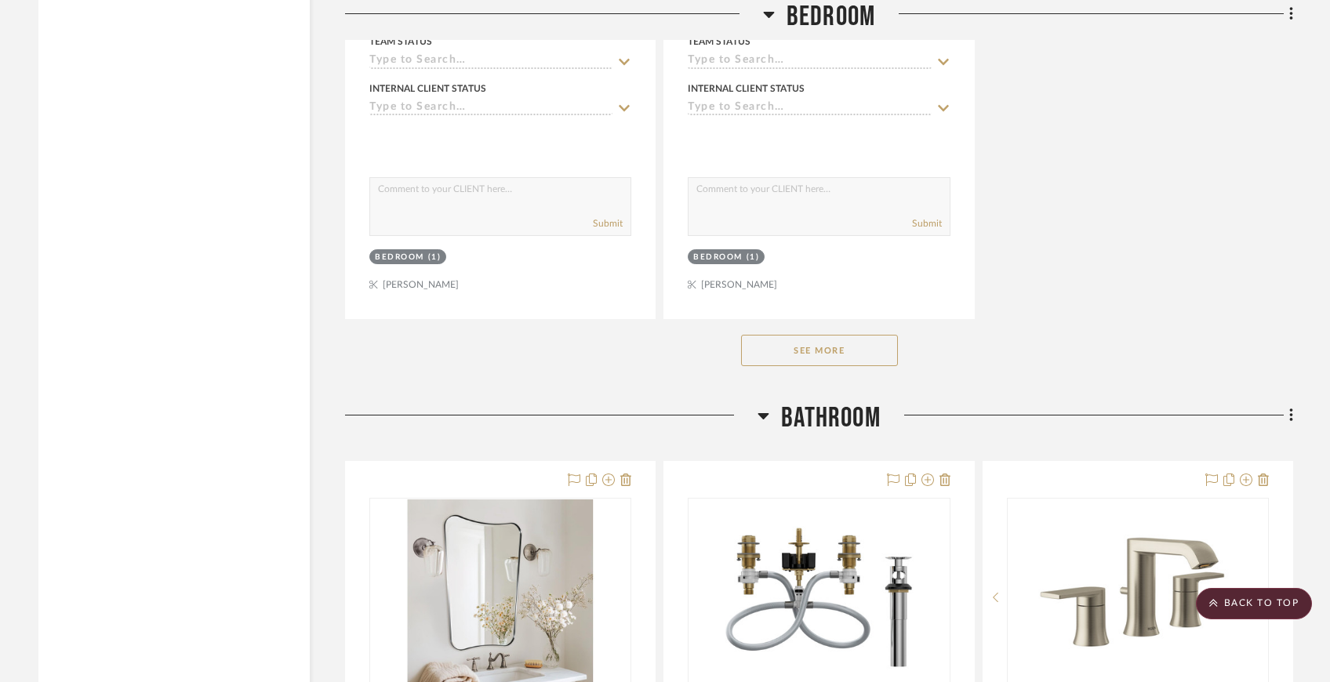
scroll to position [10261, 0]
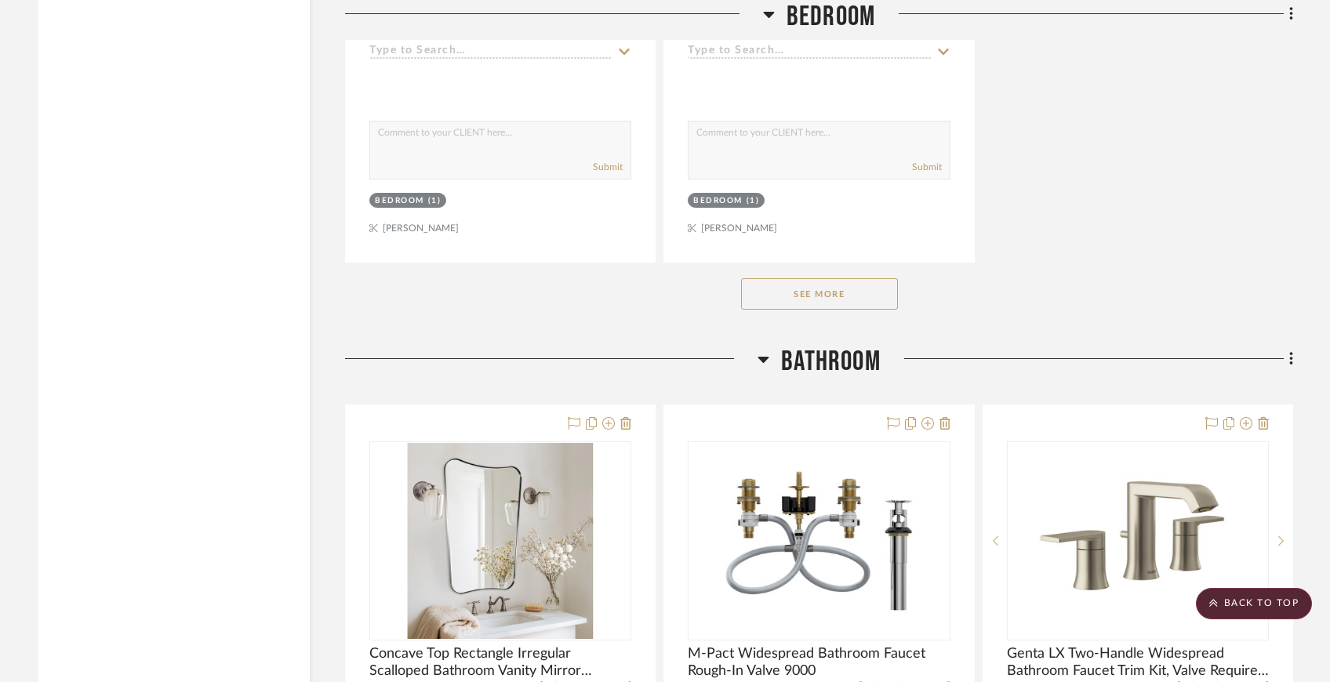
click at [790, 284] on button "See More" at bounding box center [819, 293] width 157 height 31
click at [834, 282] on button "See Less" at bounding box center [819, 293] width 157 height 31
click at [834, 282] on button "See More" at bounding box center [819, 293] width 157 height 31
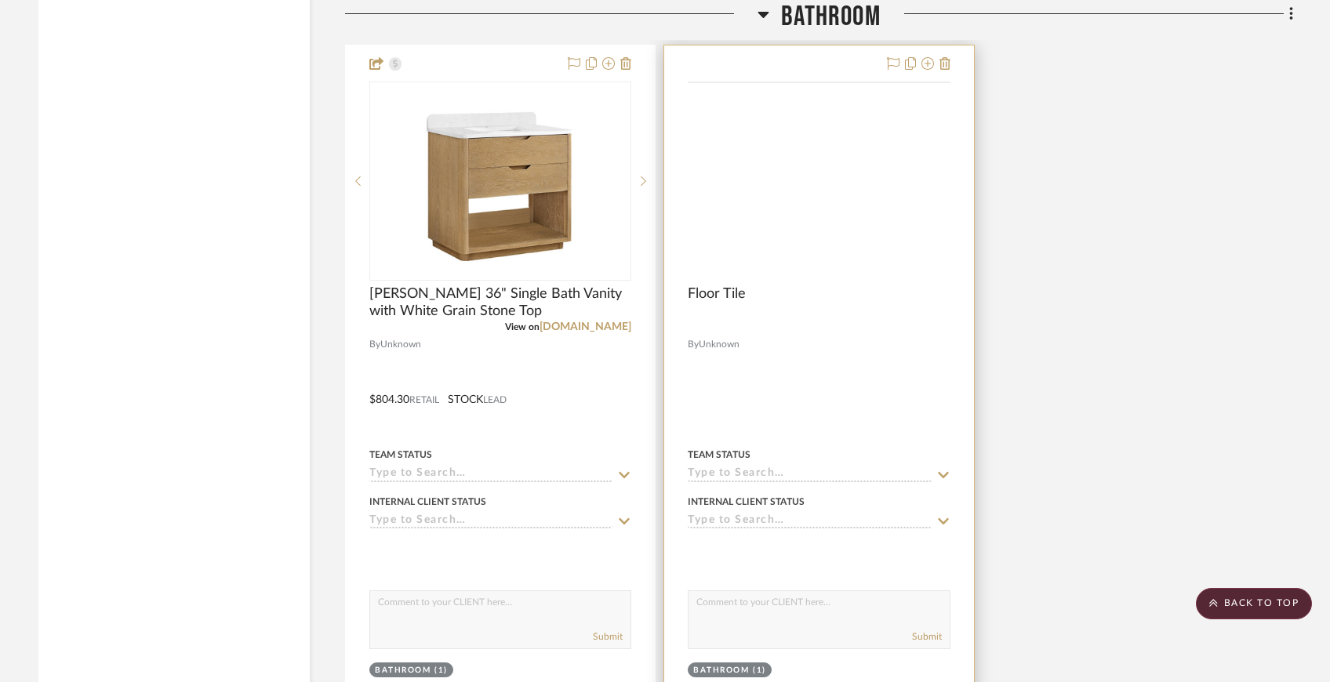
scroll to position [11810, 0]
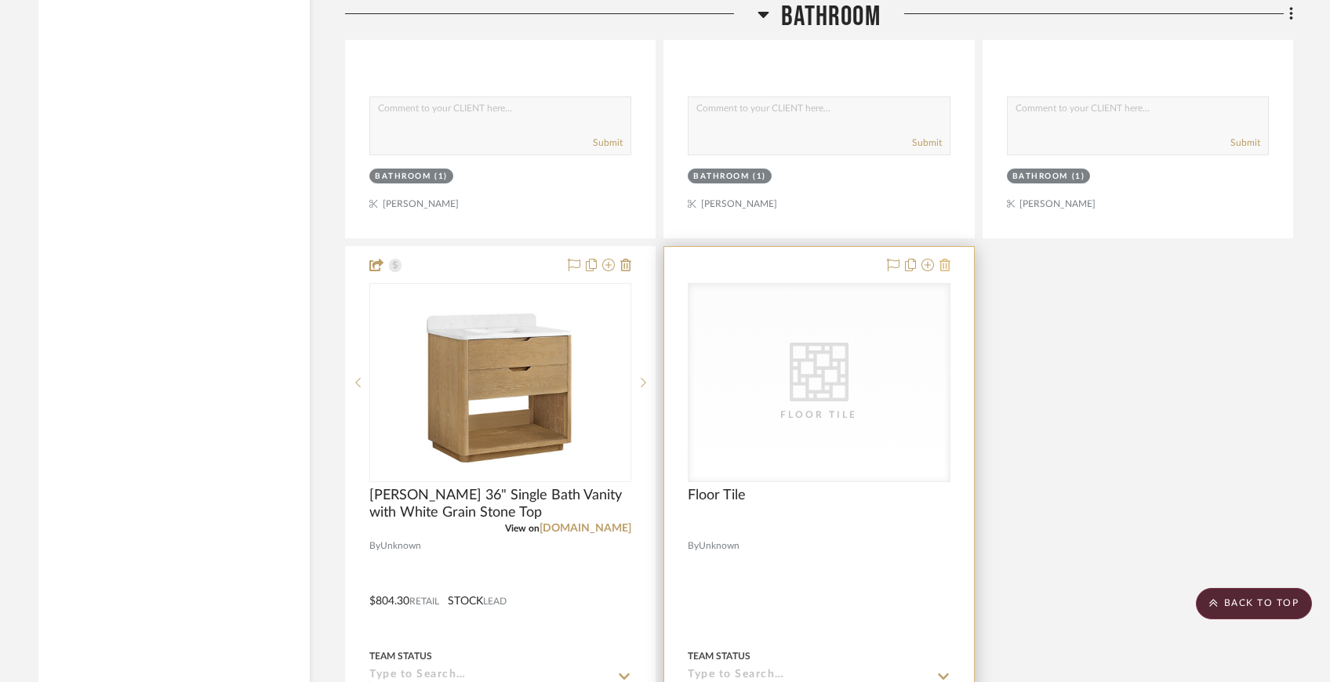
click at [949, 259] on icon at bounding box center [944, 265] width 11 height 13
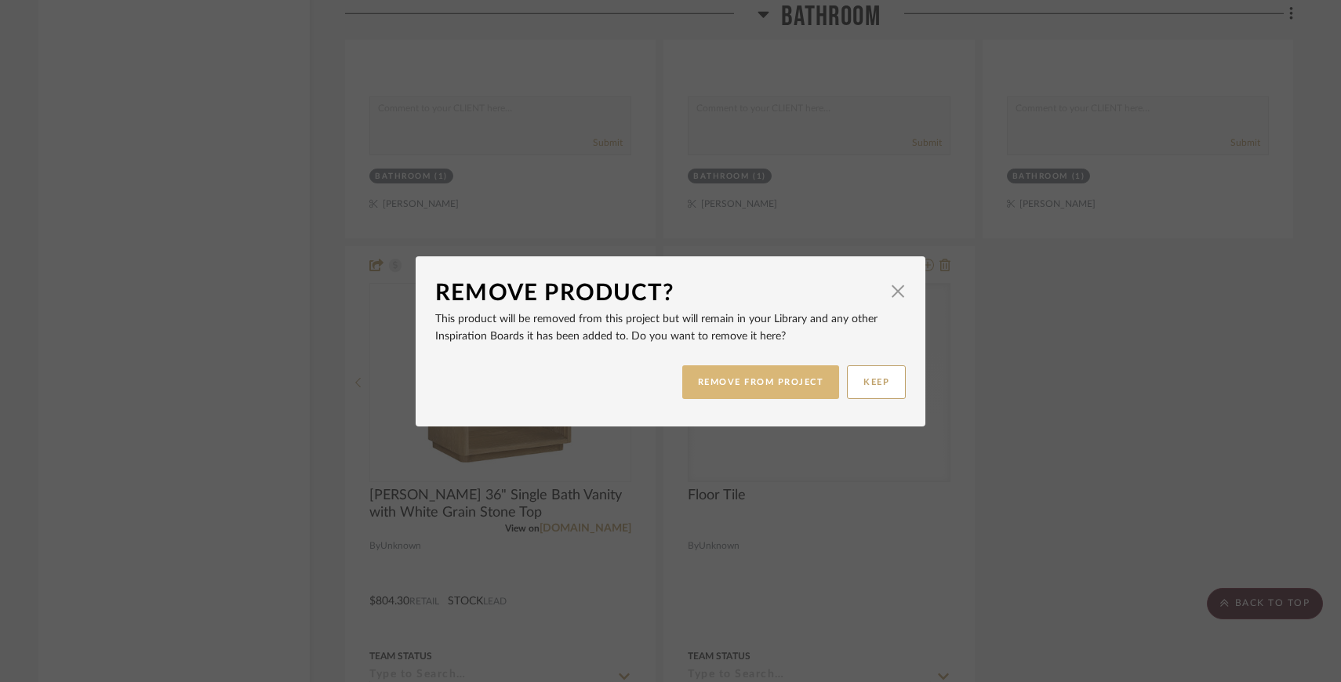
click at [746, 375] on button "REMOVE FROM PROJECT" at bounding box center [761, 382] width 158 height 34
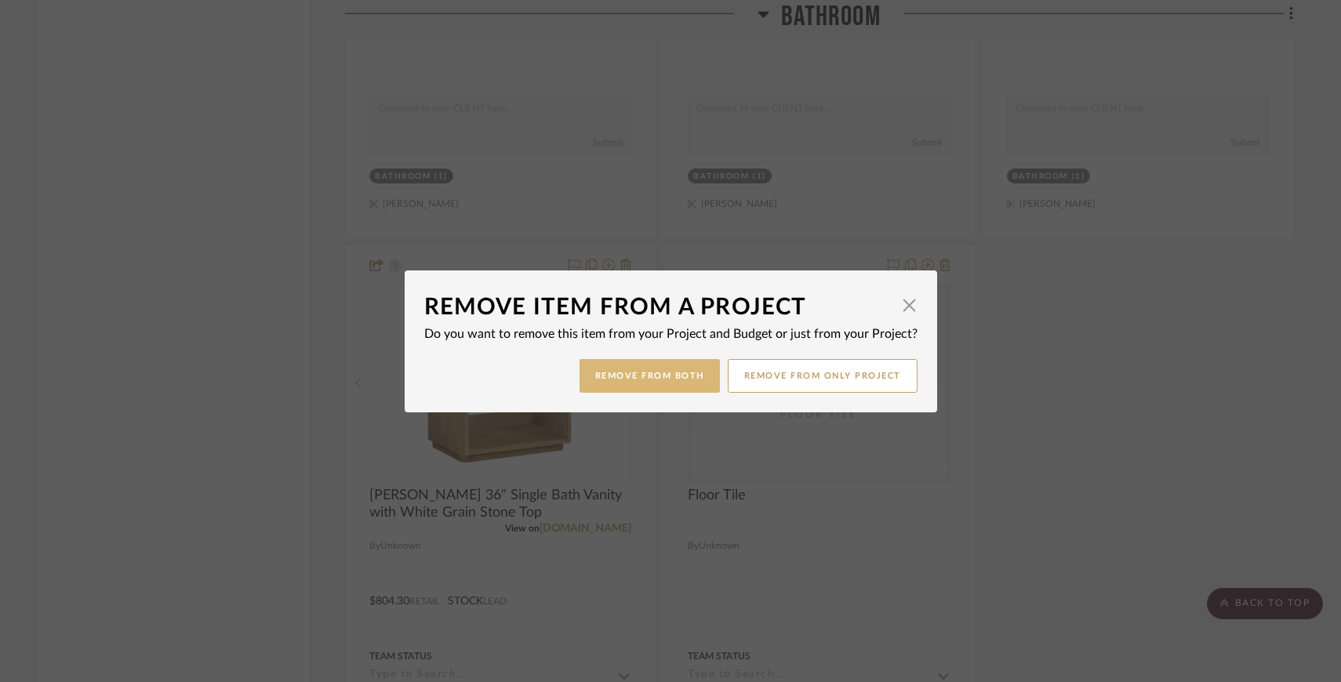
click at [673, 369] on button "Remove from Both" at bounding box center [649, 376] width 140 height 34
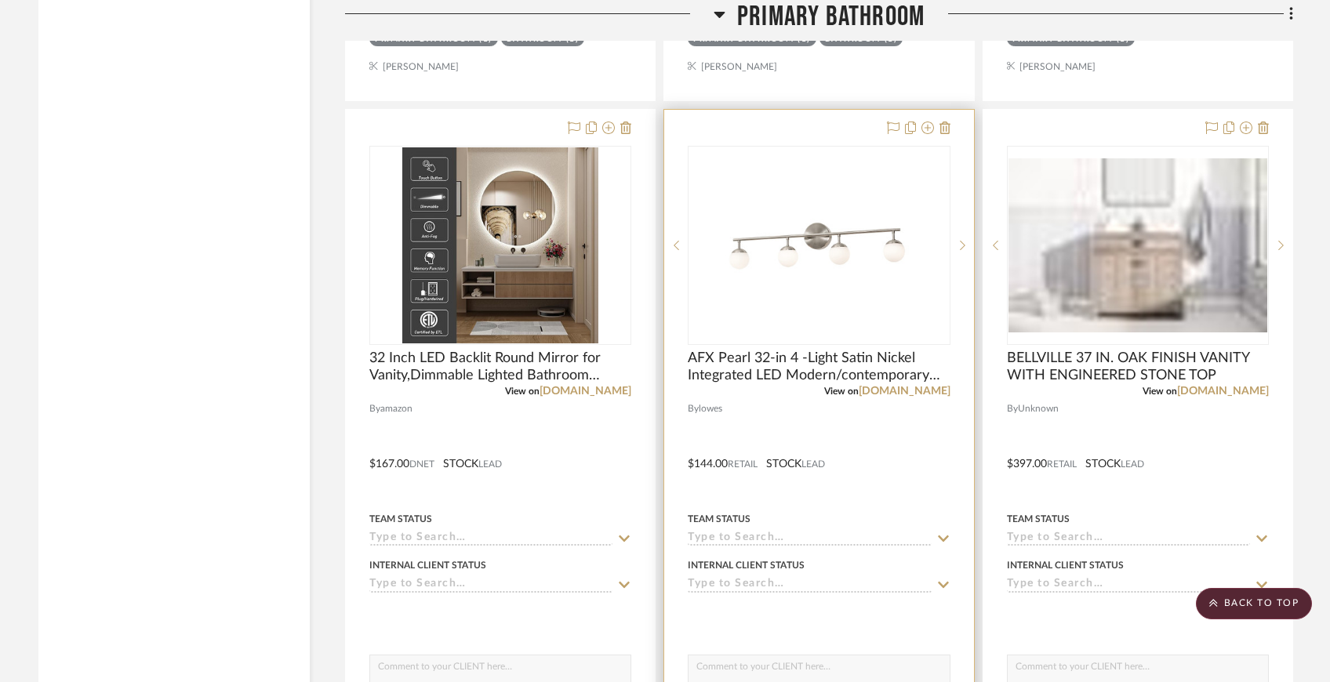
scroll to position [13507, 0]
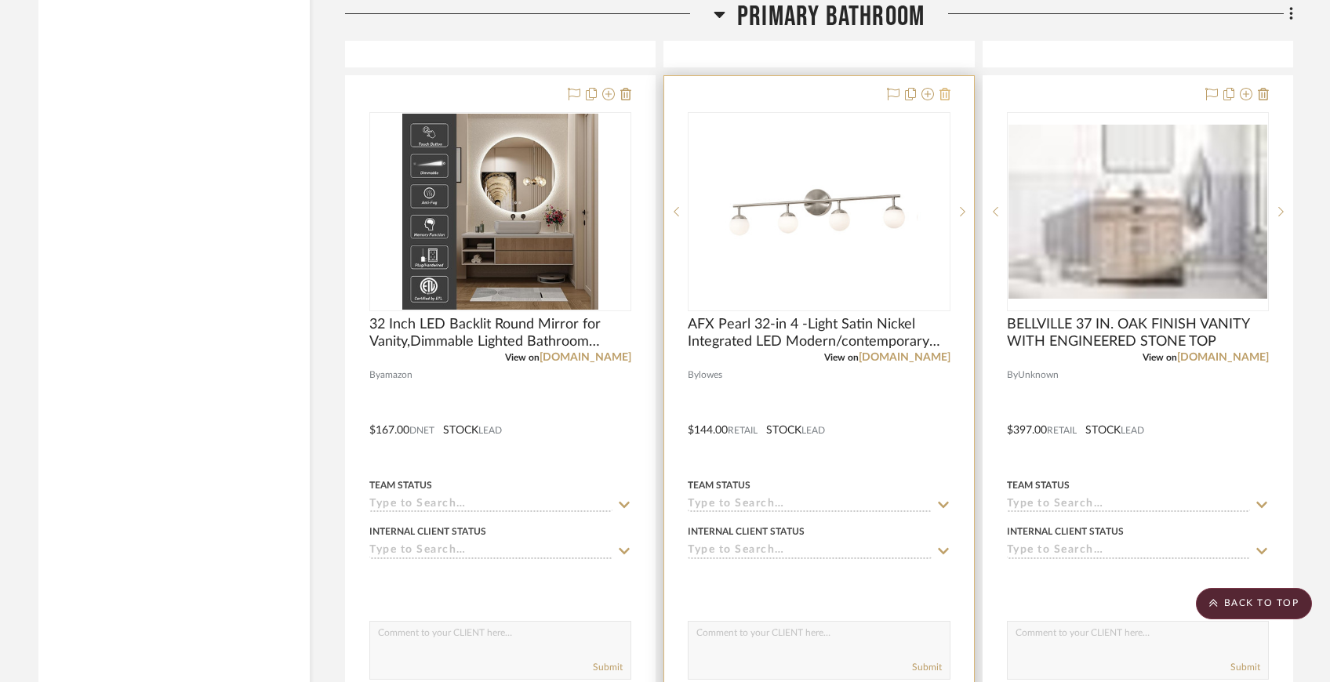
click at [947, 89] on fa-icon at bounding box center [944, 95] width 11 height 13
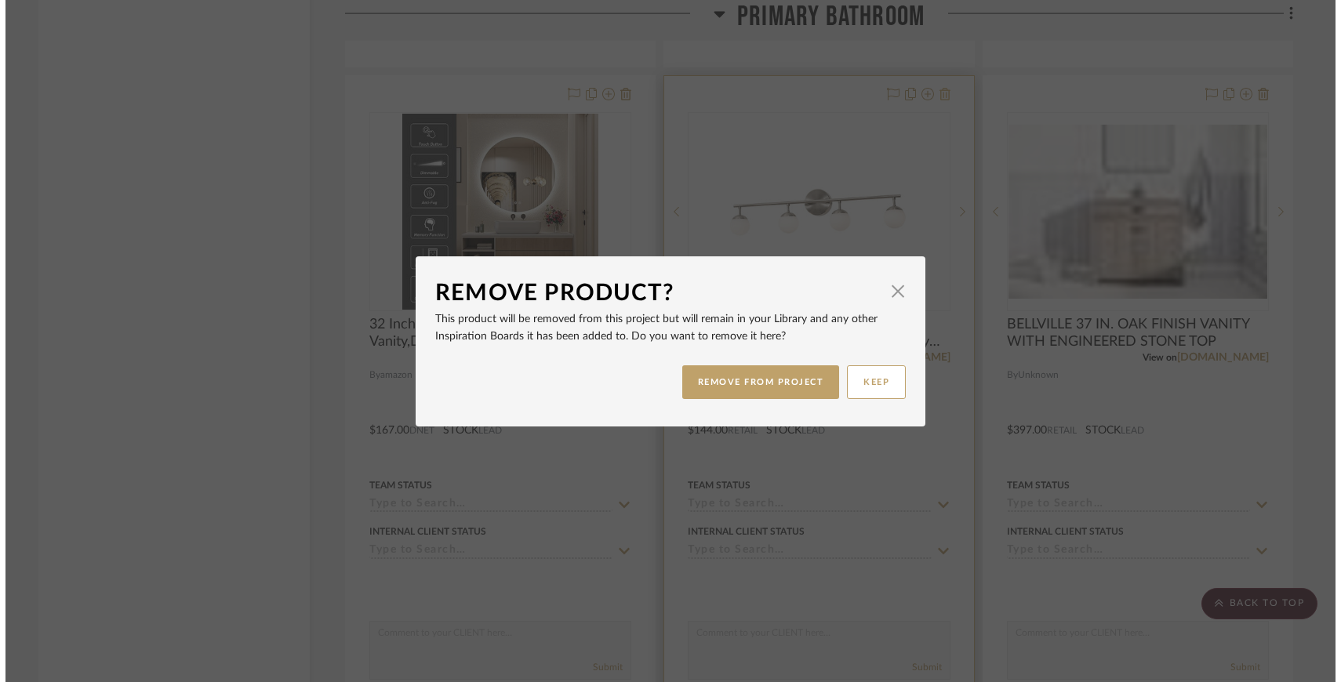
scroll to position [0, 0]
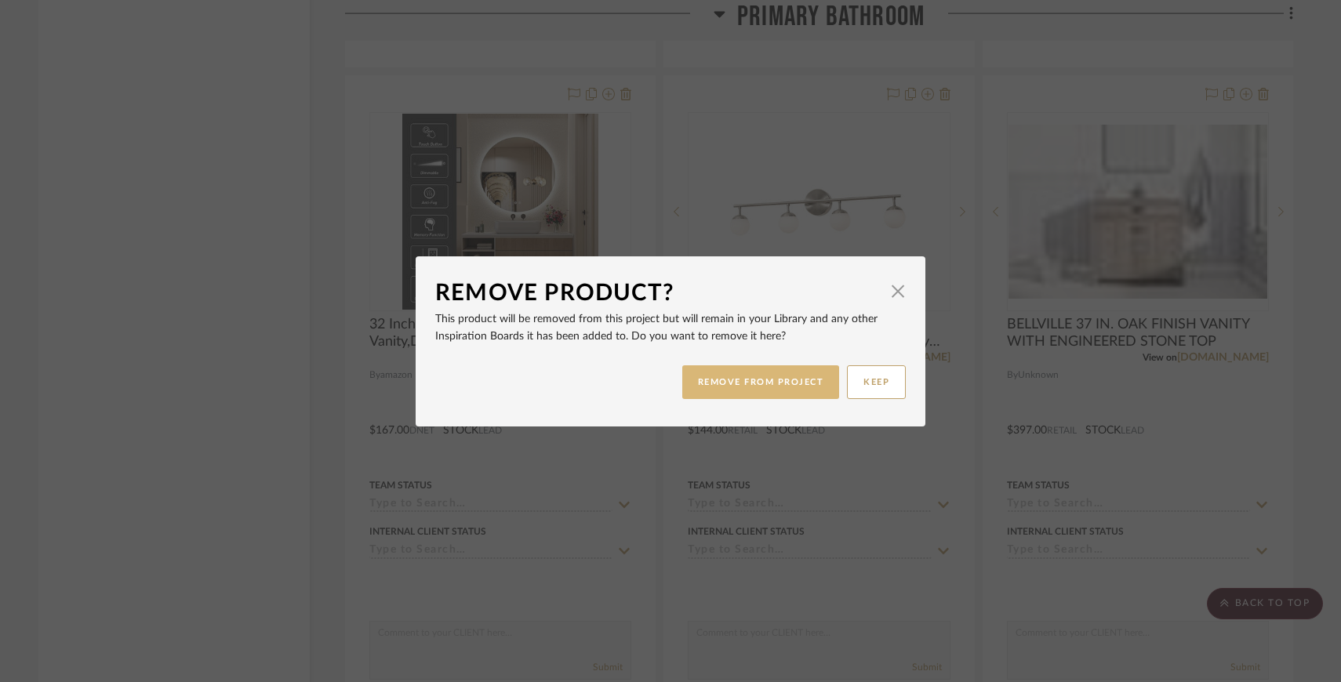
click at [815, 379] on button "REMOVE FROM PROJECT" at bounding box center [761, 382] width 158 height 34
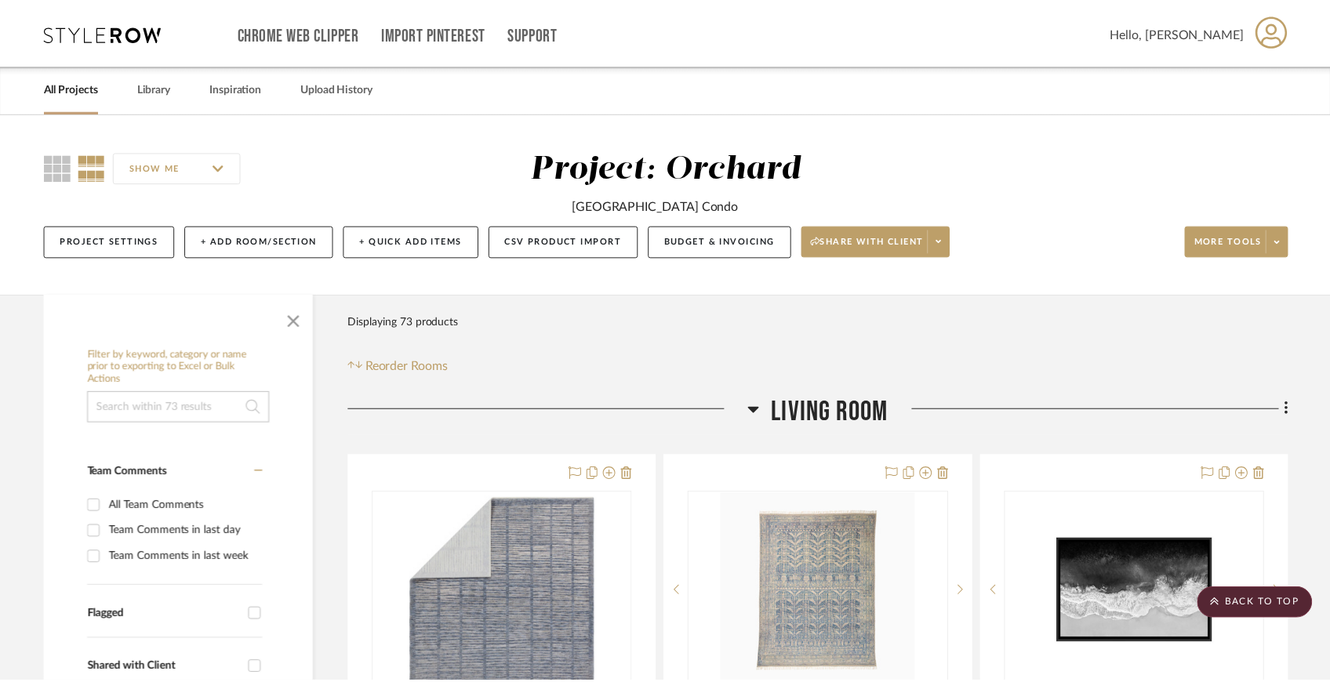
scroll to position [13507, 0]
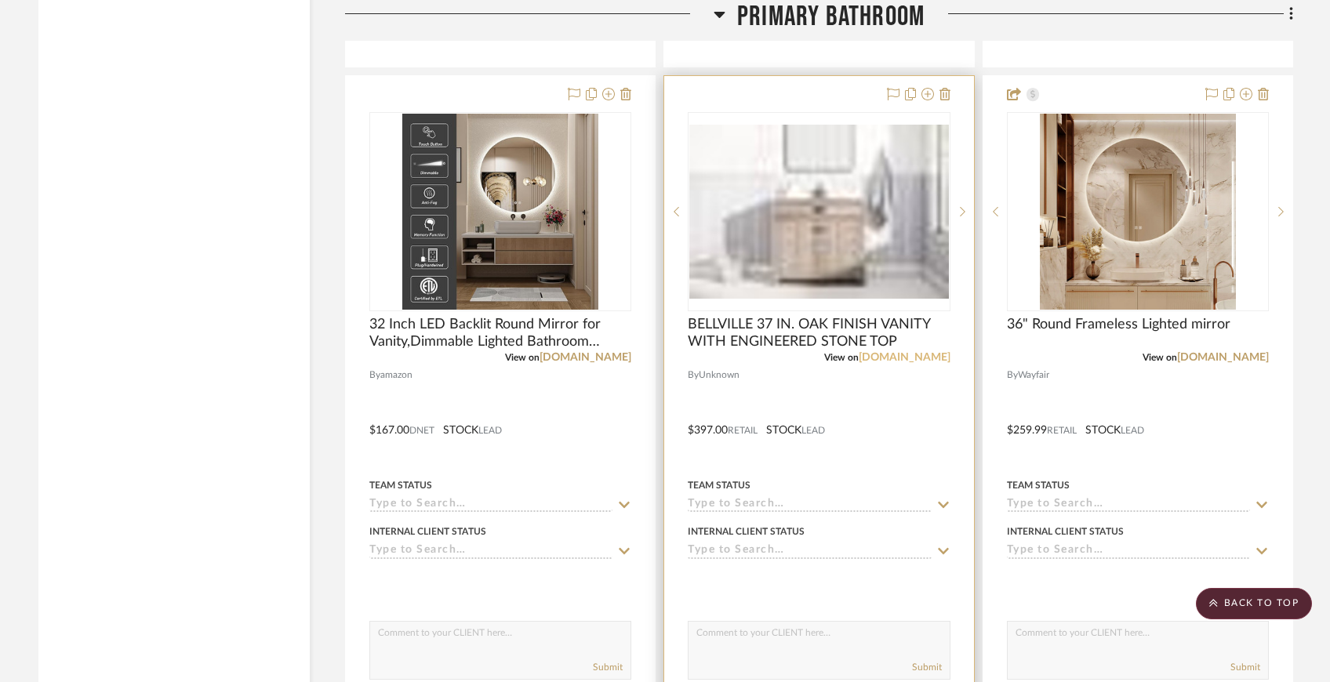
click at [881, 352] on link "[DOMAIN_NAME]" at bounding box center [905, 357] width 92 height 11
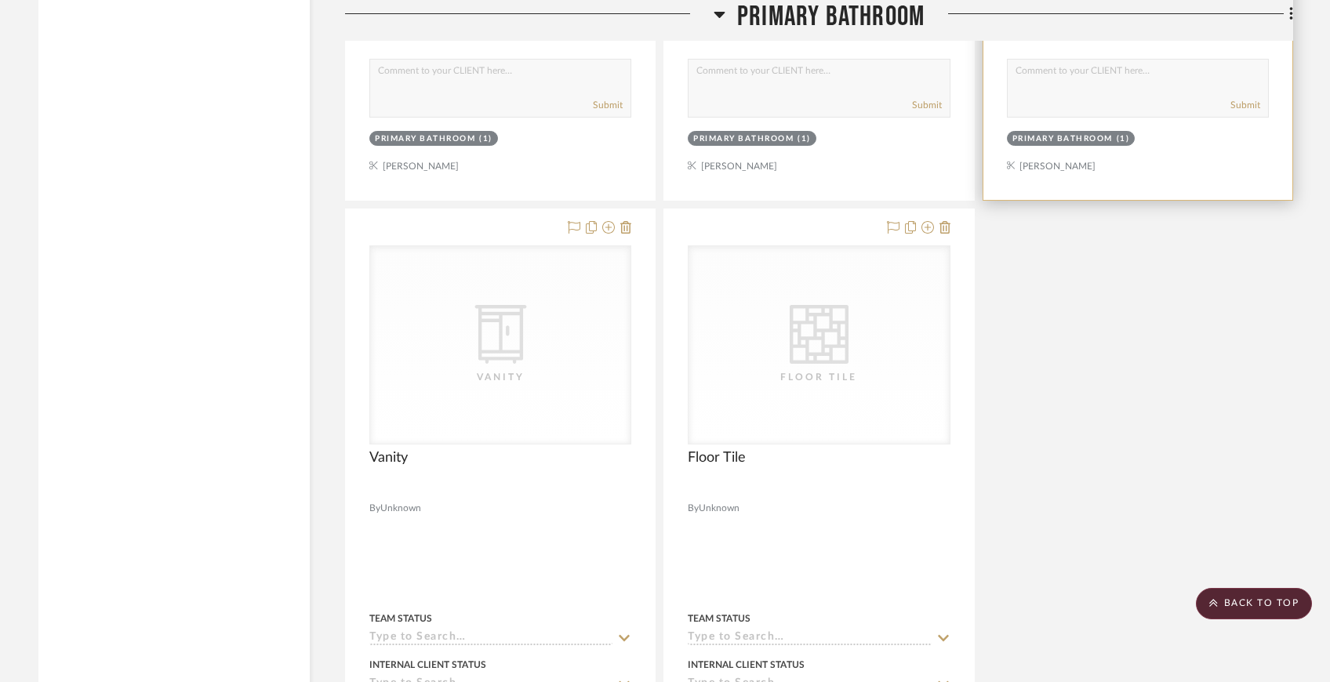
scroll to position [14132, 0]
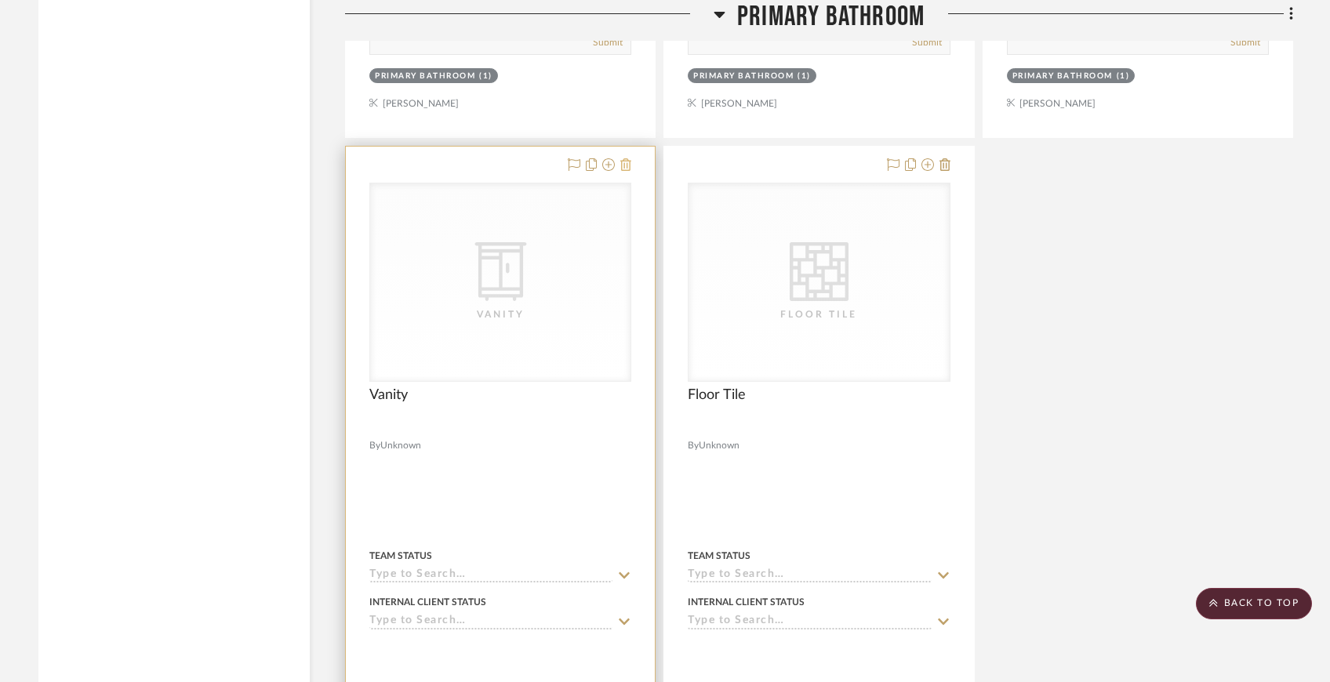
click at [627, 158] on icon at bounding box center [625, 164] width 11 height 13
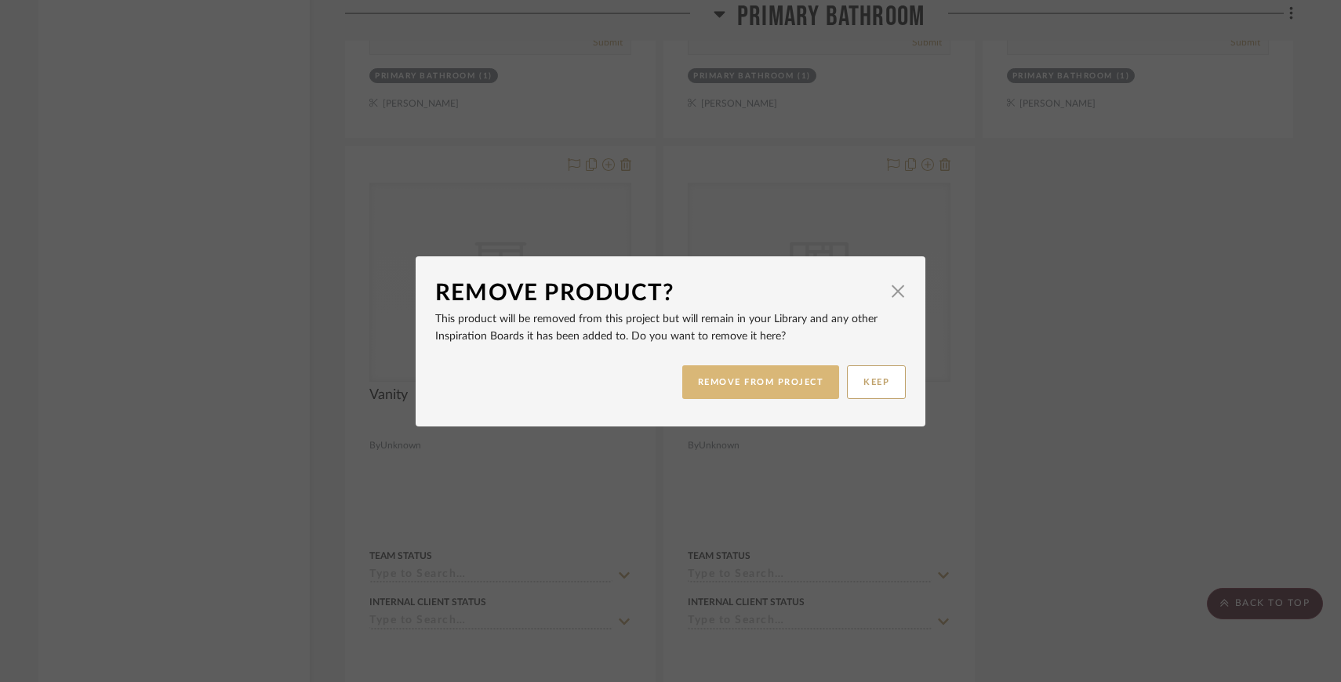
click at [766, 379] on button "REMOVE FROM PROJECT" at bounding box center [761, 382] width 158 height 34
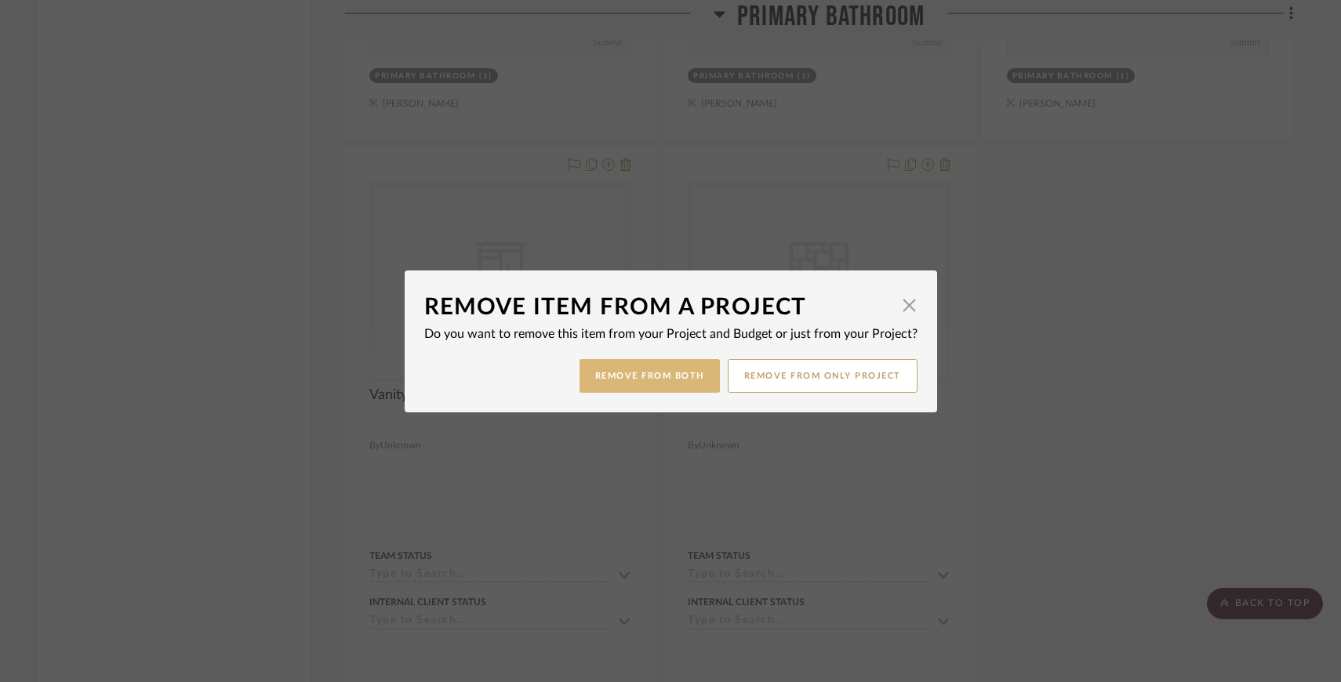
click at [666, 373] on button "Remove from Both" at bounding box center [649, 376] width 140 height 34
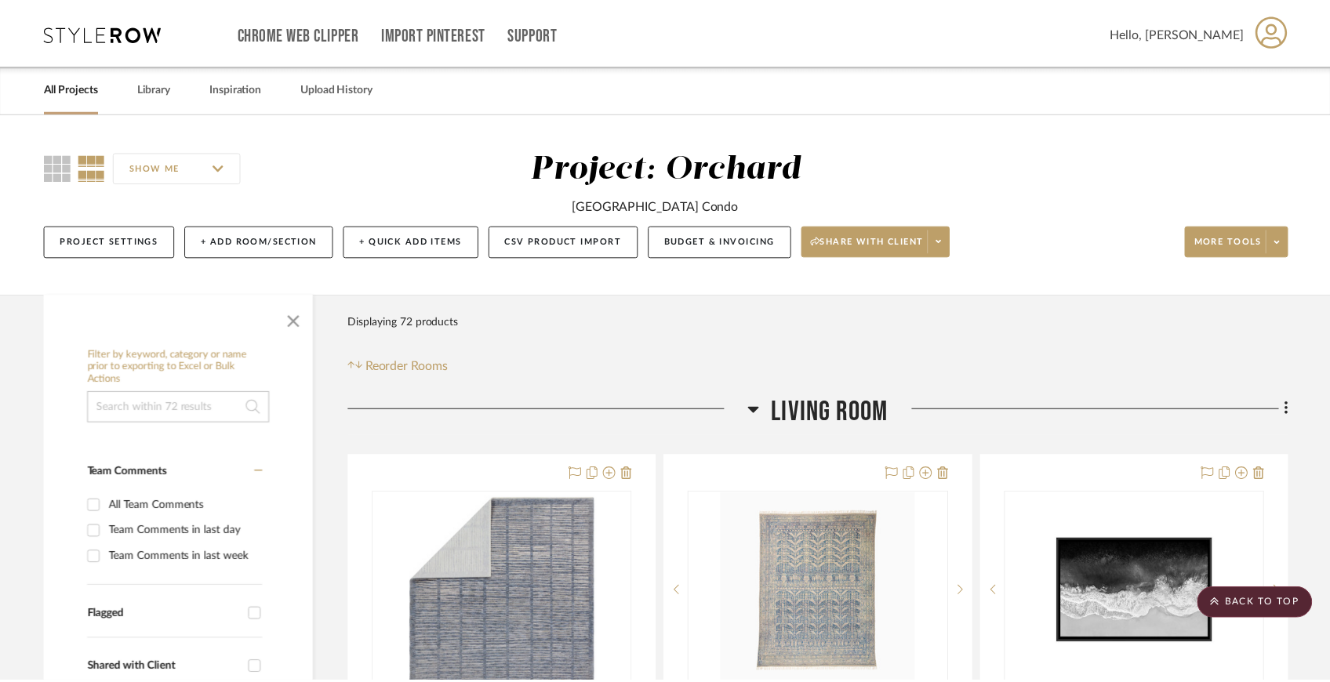
scroll to position [14132, 0]
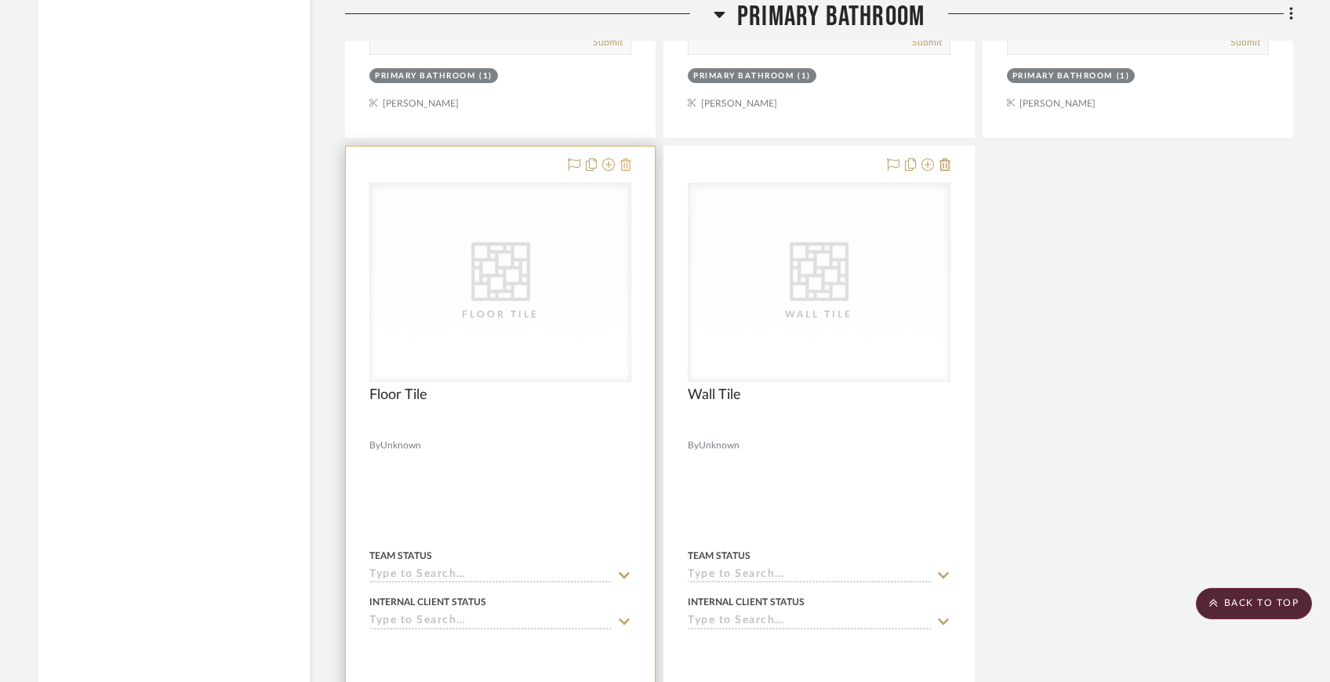
click at [622, 159] on fa-icon at bounding box center [625, 165] width 11 height 13
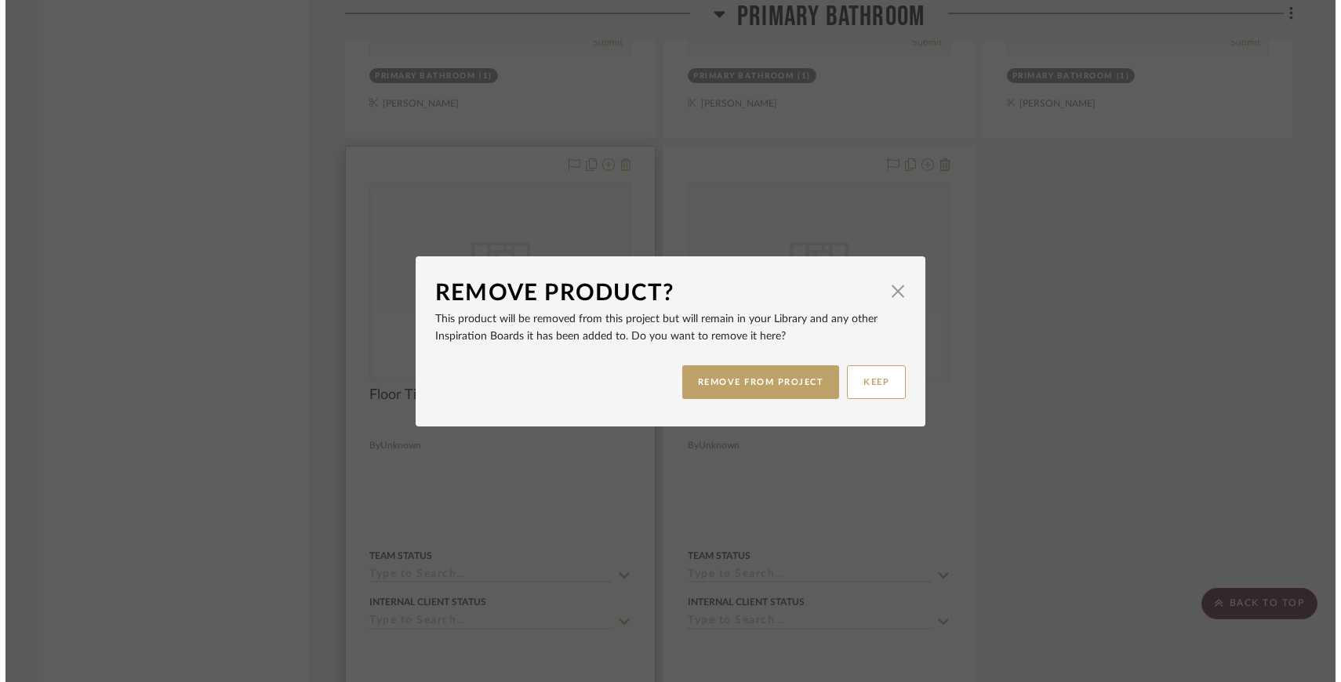
scroll to position [0, 0]
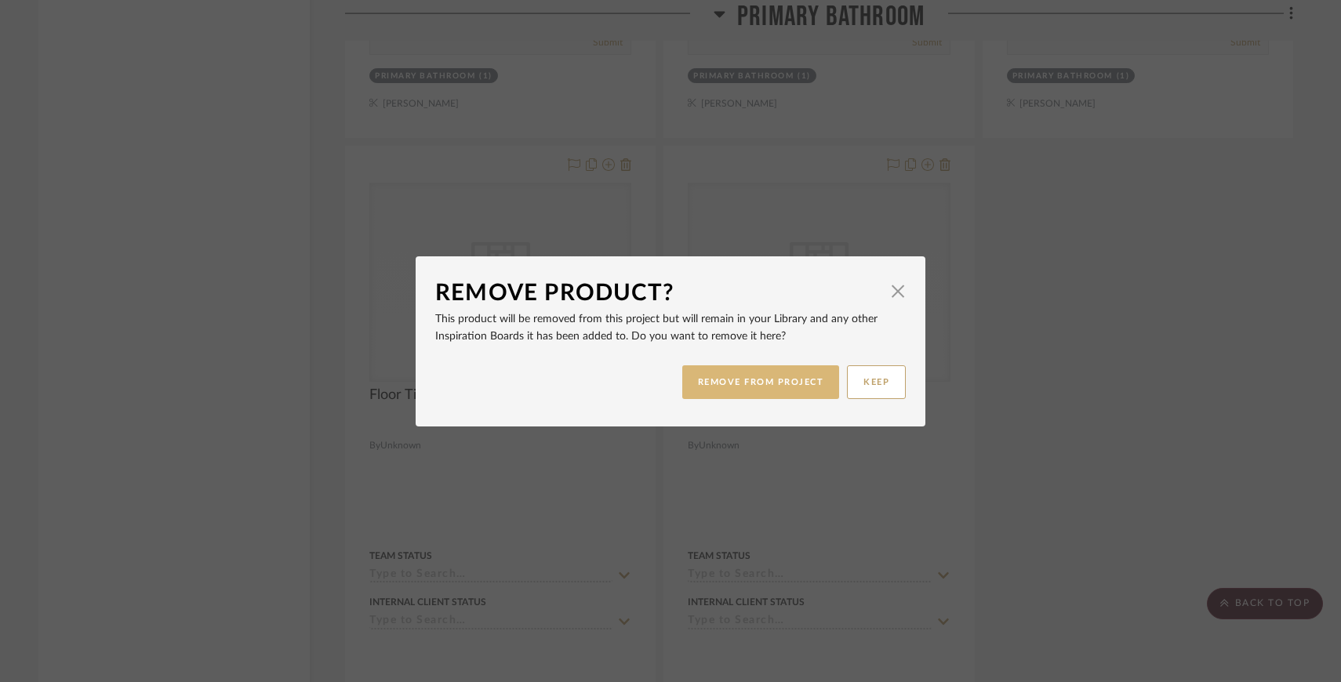
click at [717, 398] on button "REMOVE FROM PROJECT" at bounding box center [761, 382] width 158 height 34
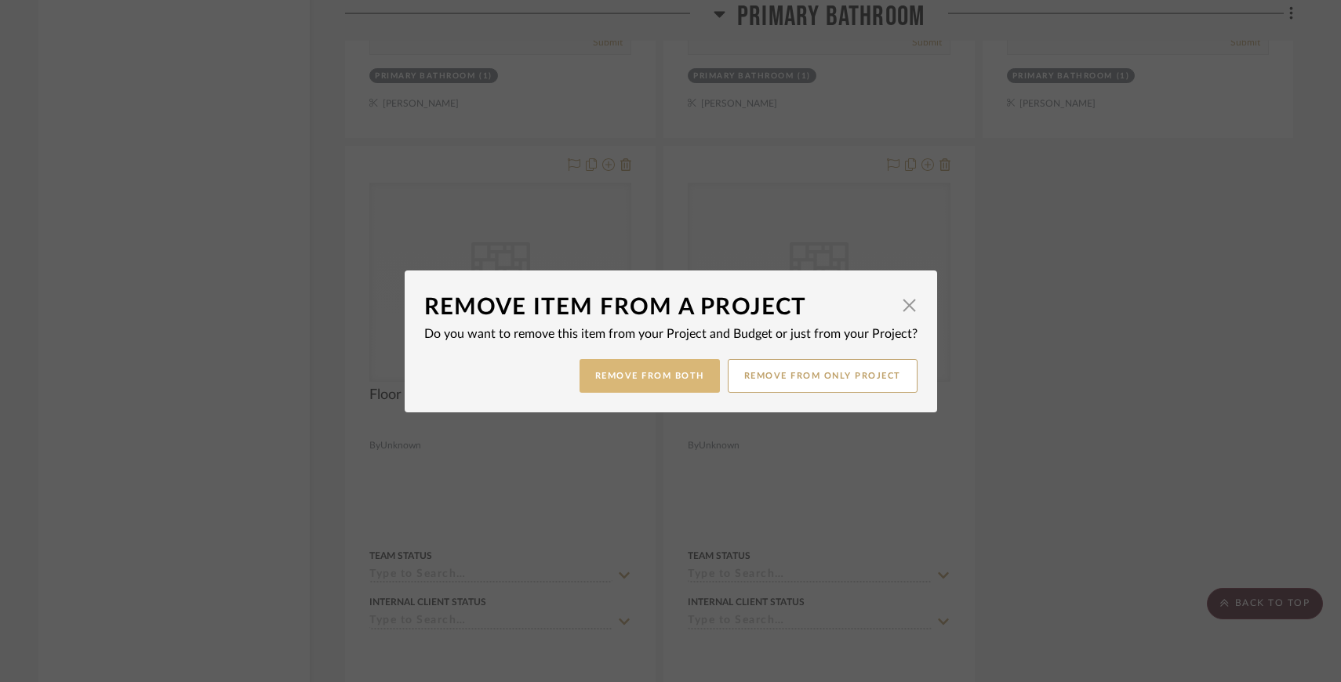
click at [601, 378] on button "Remove from Both" at bounding box center [649, 376] width 140 height 34
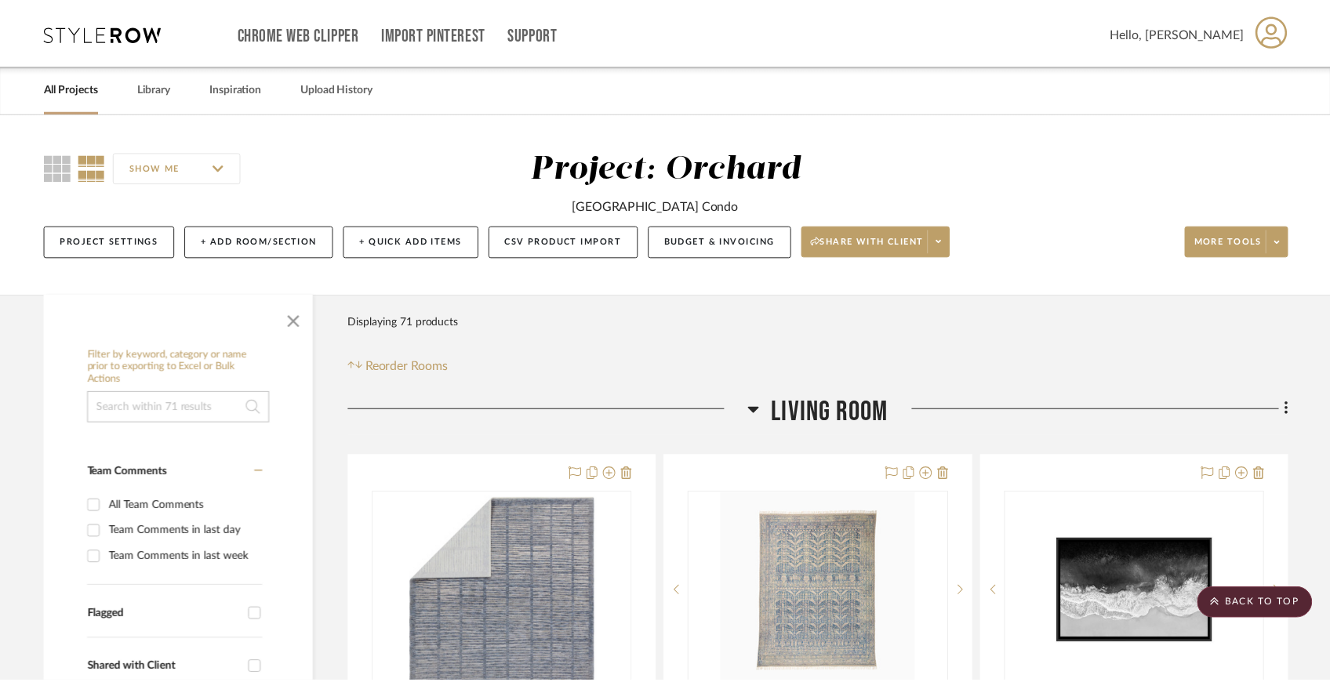
scroll to position [14132, 0]
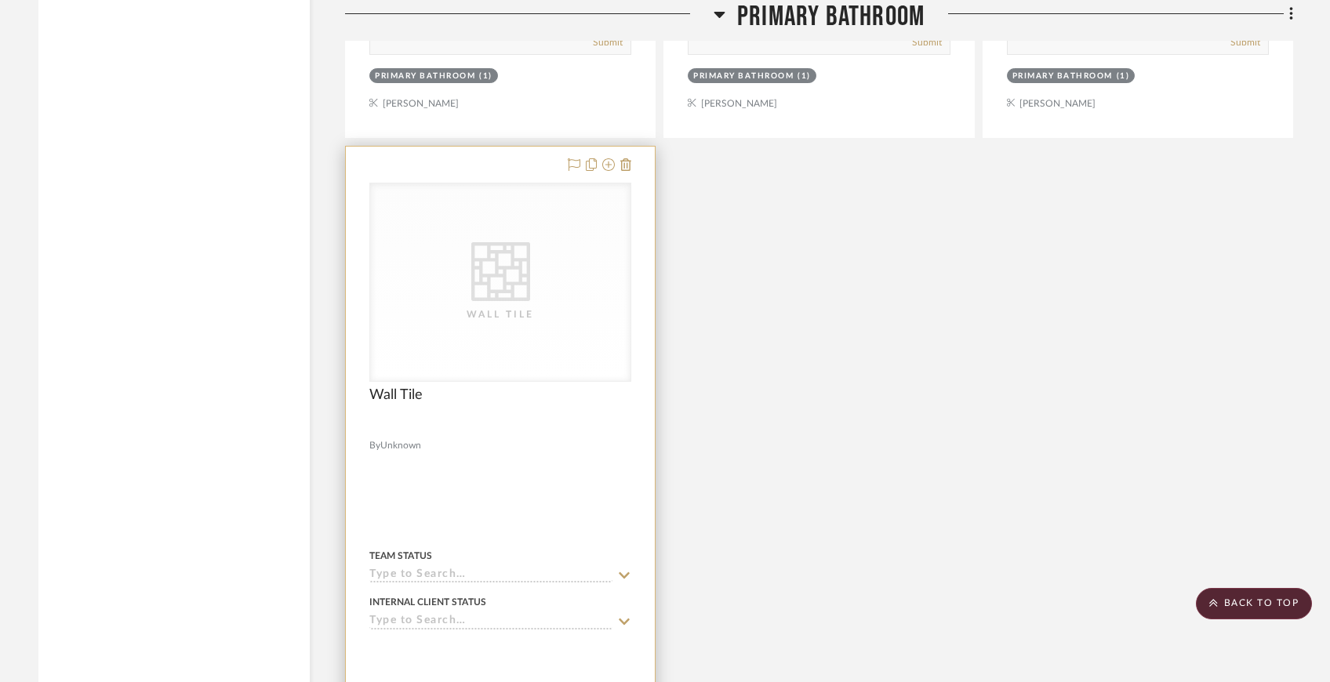
click at [620, 147] on div at bounding box center [500, 490] width 309 height 686
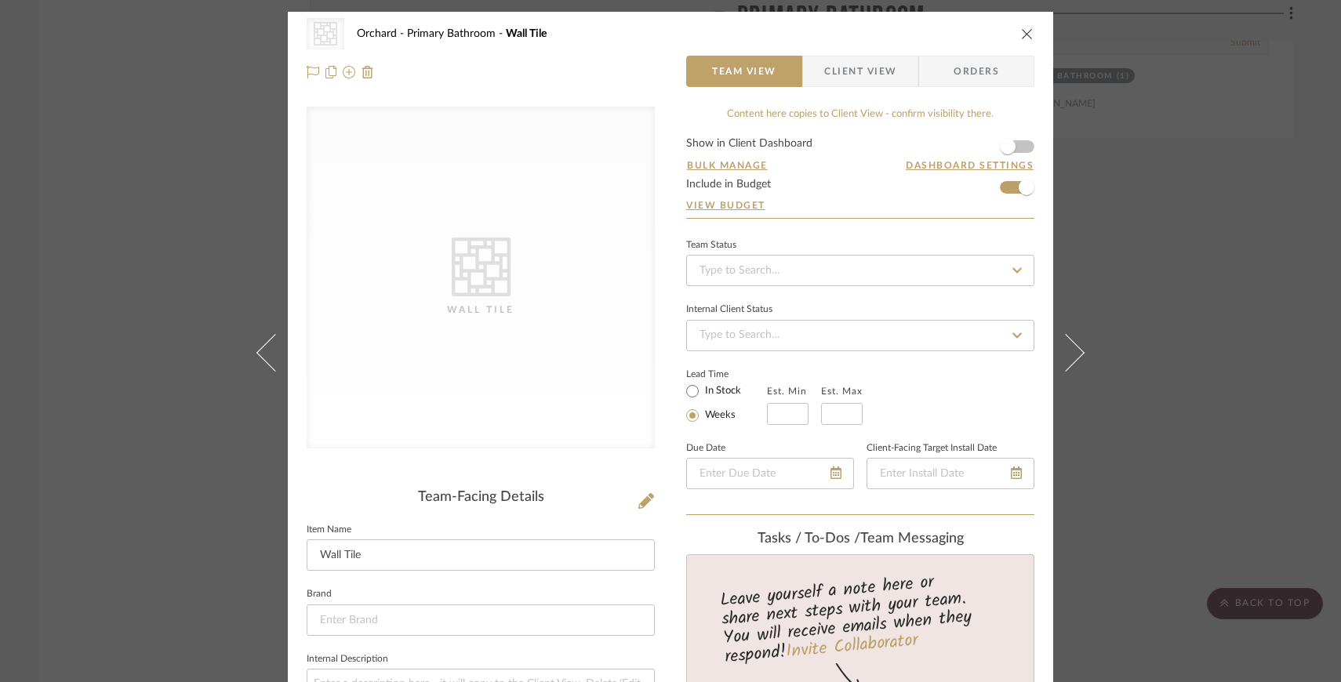
click at [1022, 35] on icon "close" at bounding box center [1027, 33] width 13 height 13
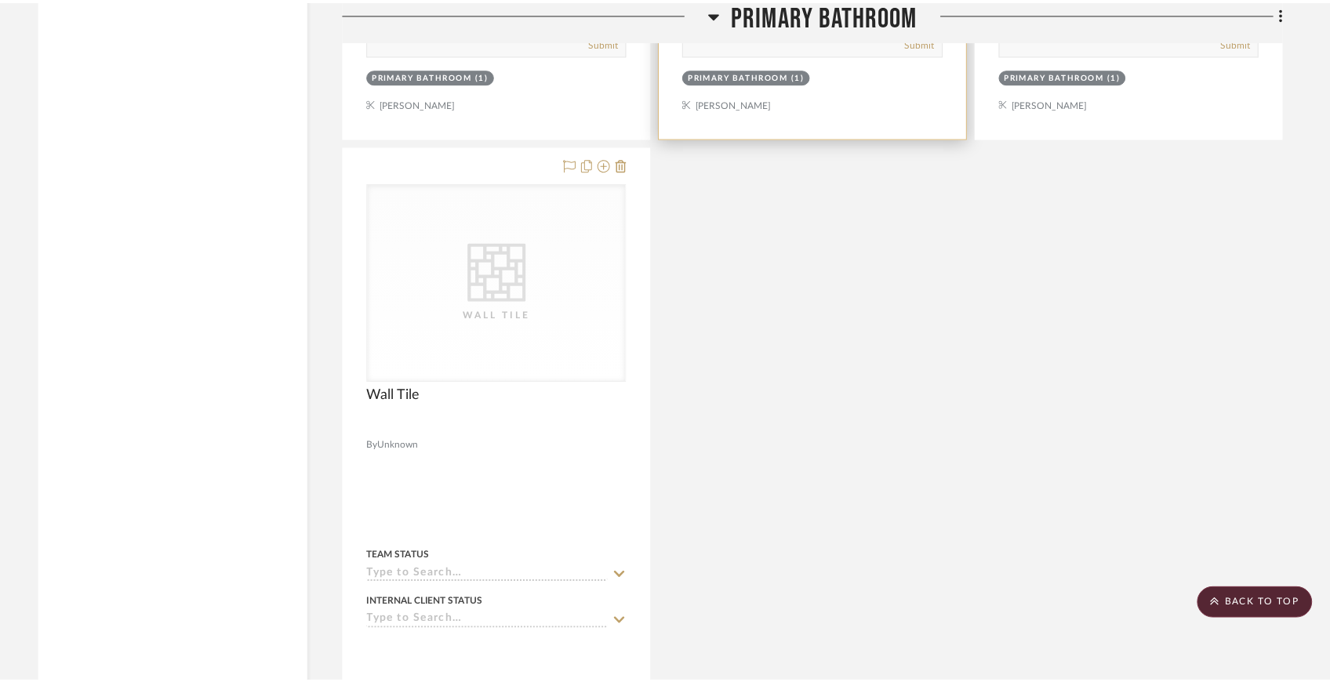
scroll to position [14132, 0]
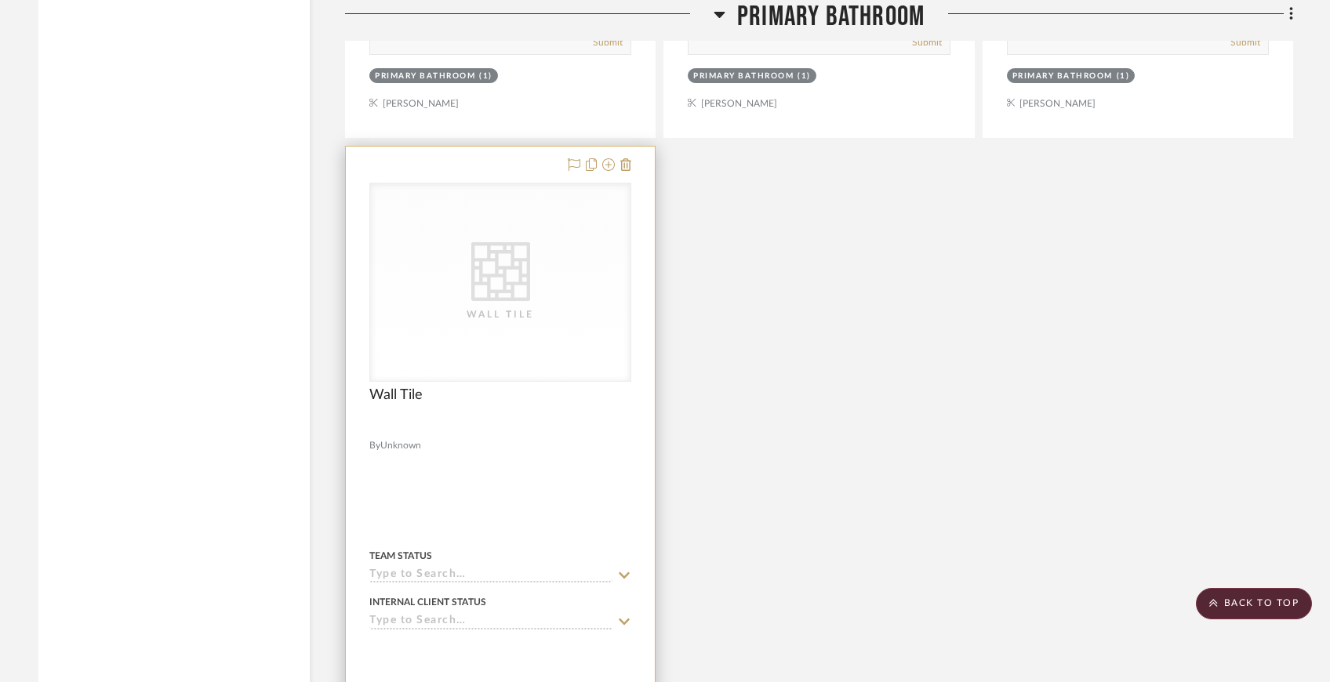
click at [634, 150] on div at bounding box center [500, 490] width 309 height 686
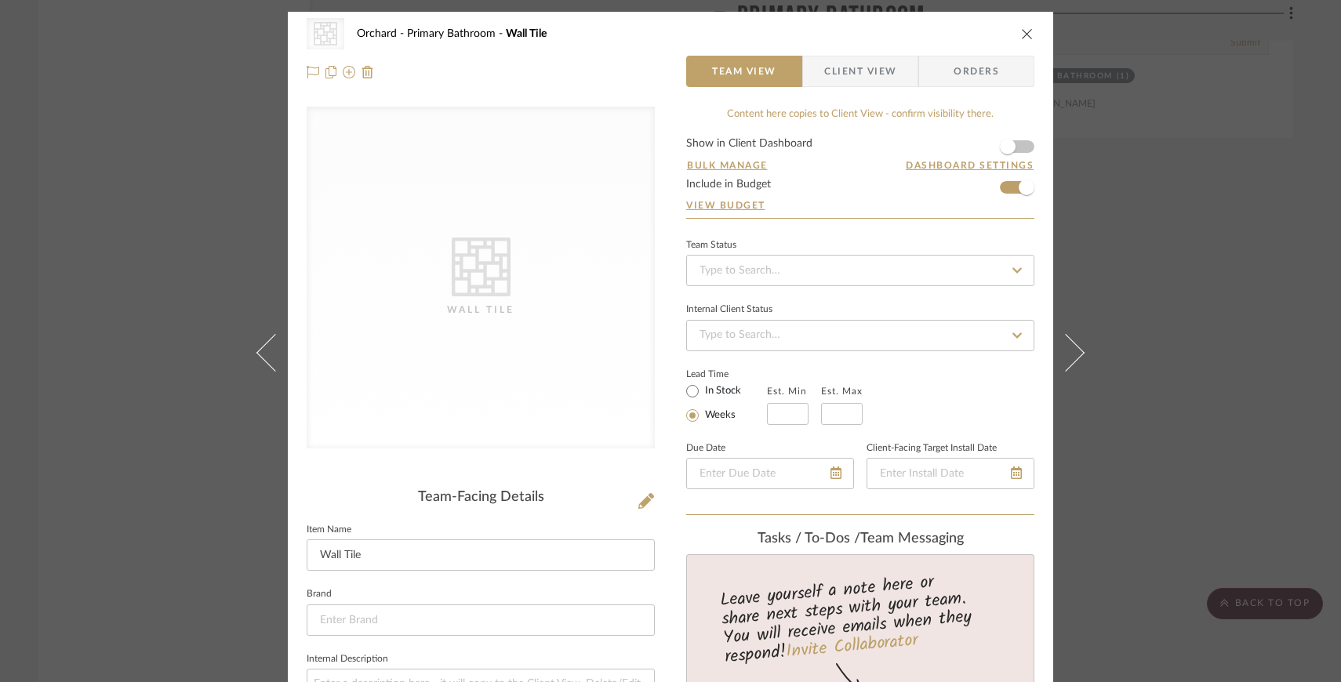
click at [1006, 31] on div "CategoryIconTile Created with Sketch. Wall [GEOGRAPHIC_DATA] Bathroom Wall Tile" at bounding box center [671, 33] width 728 height 31
click at [1021, 31] on icon "close" at bounding box center [1027, 33] width 13 height 13
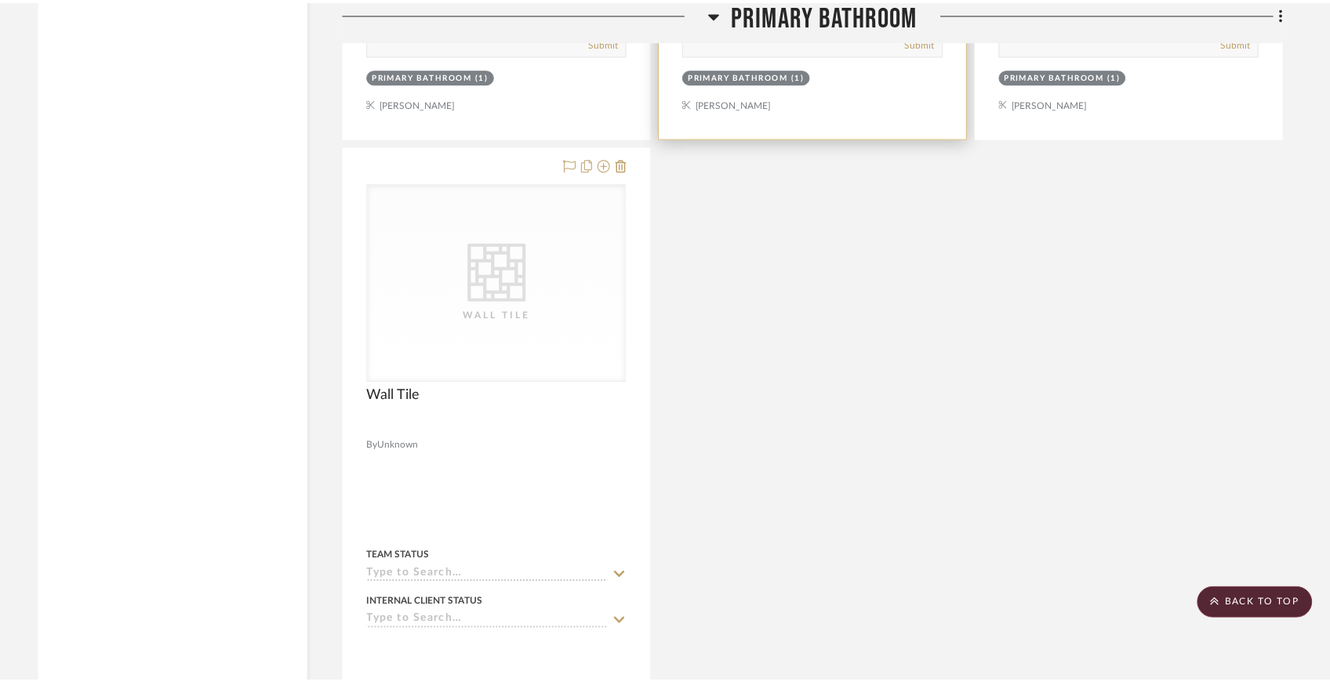
scroll to position [14132, 0]
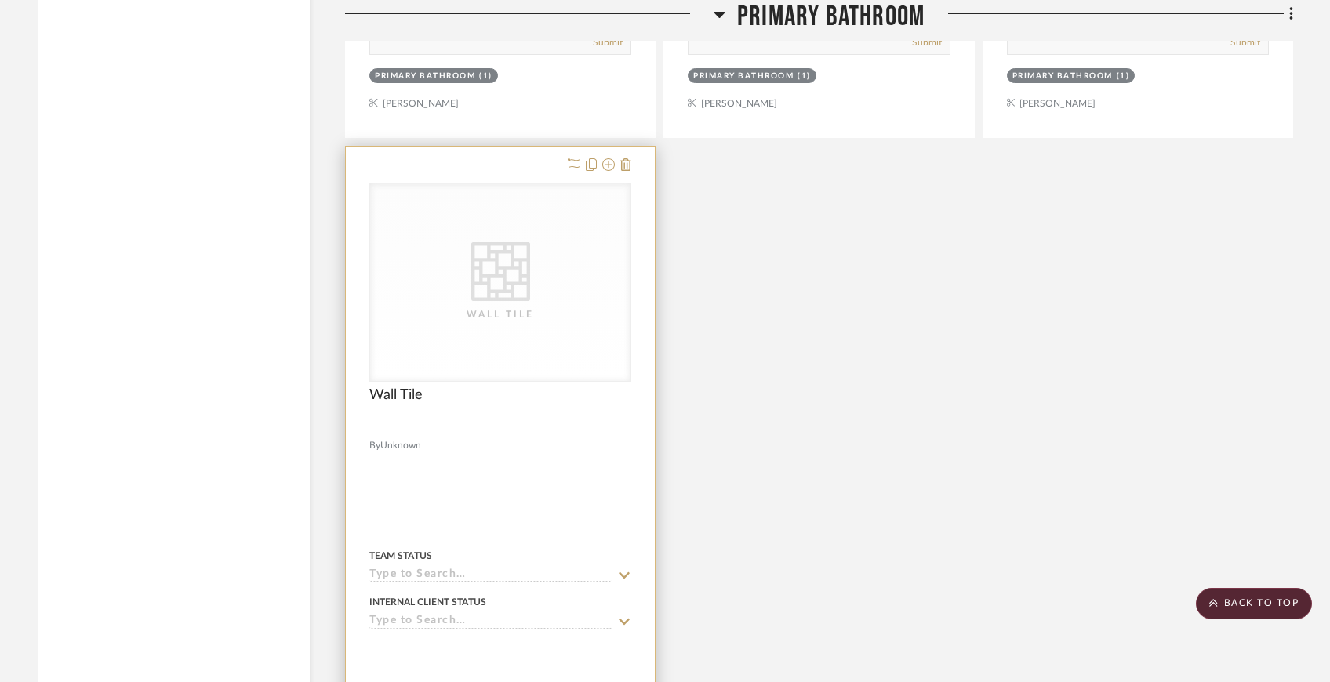
click at [631, 149] on div at bounding box center [500, 490] width 309 height 686
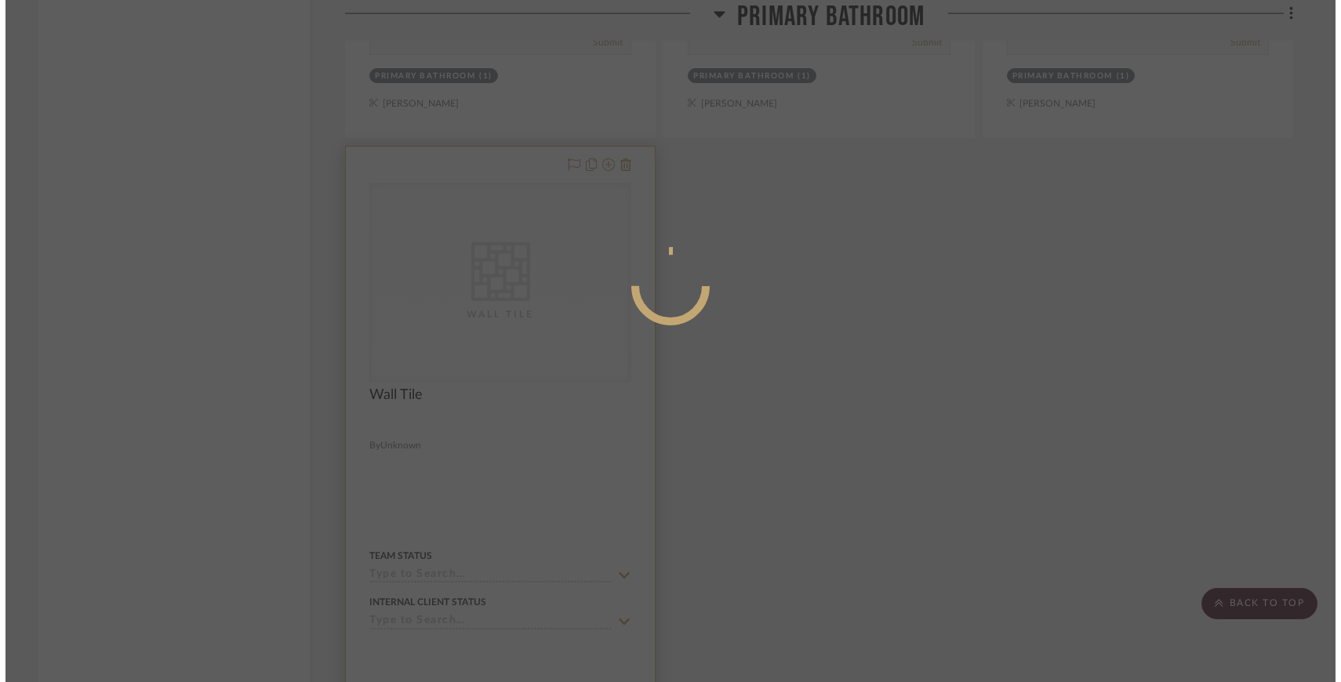
scroll to position [0, 0]
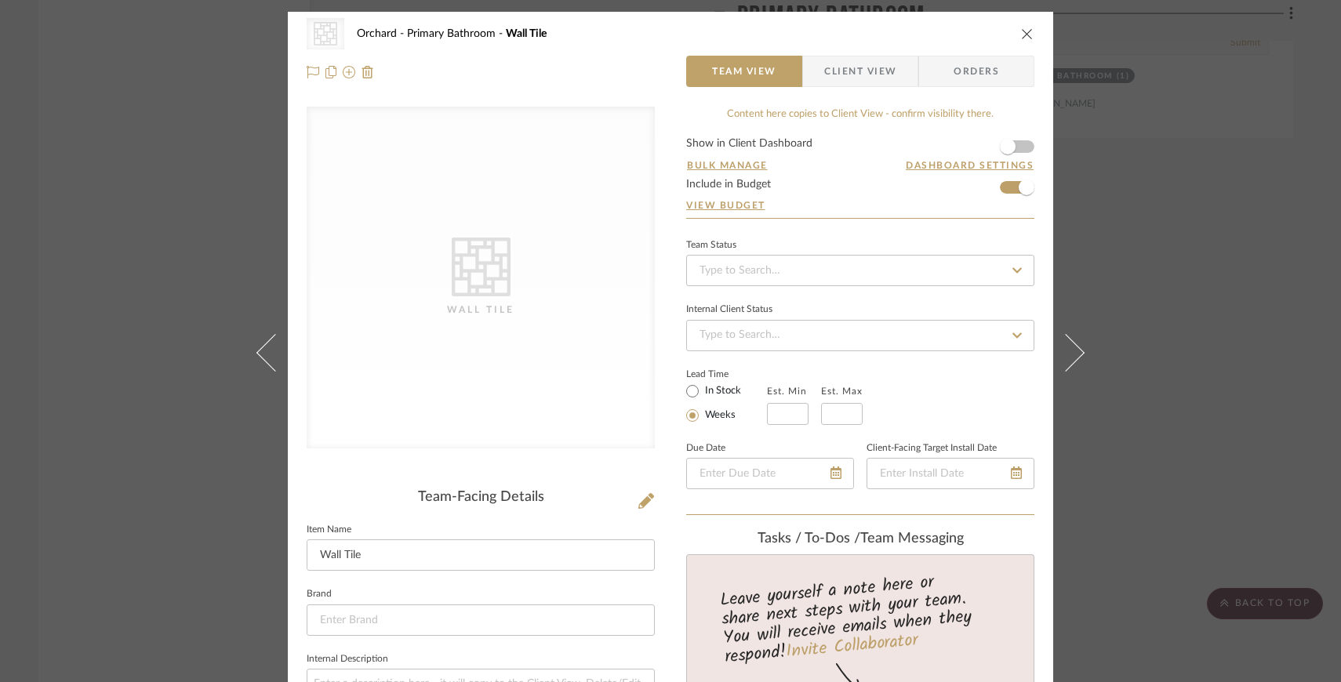
click at [1024, 30] on icon "close" at bounding box center [1027, 33] width 13 height 13
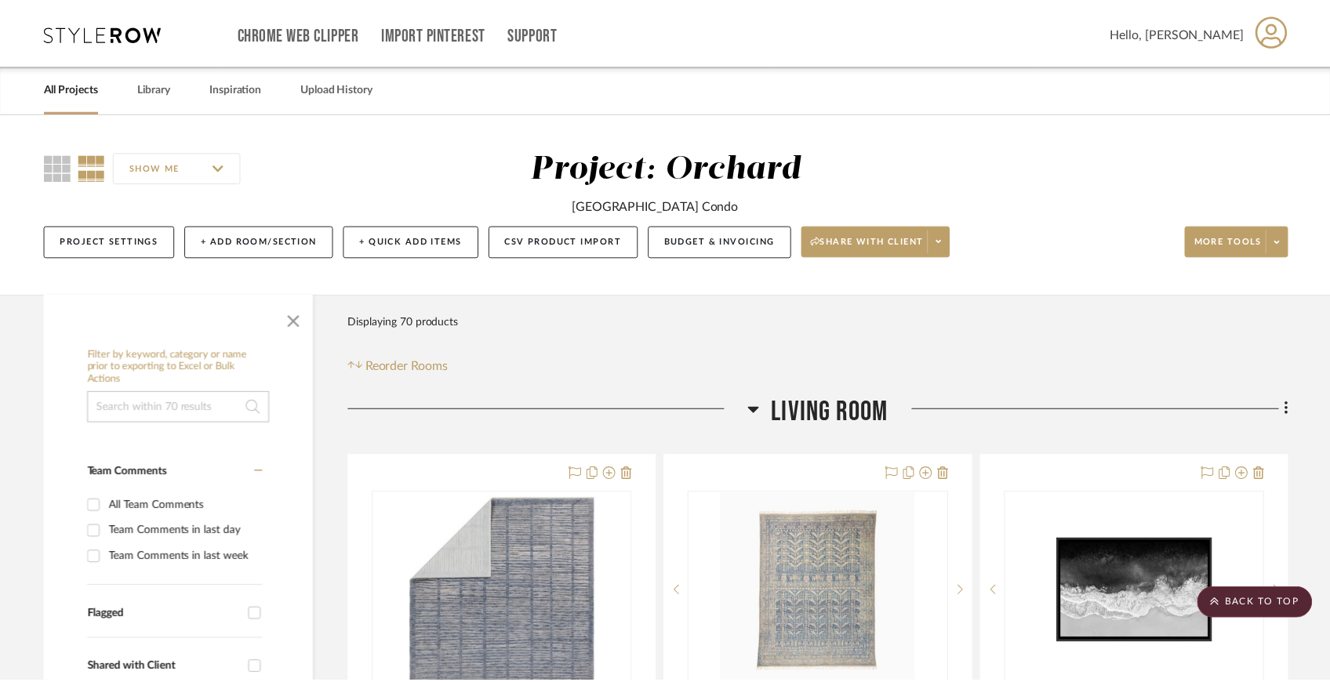
scroll to position [14132, 0]
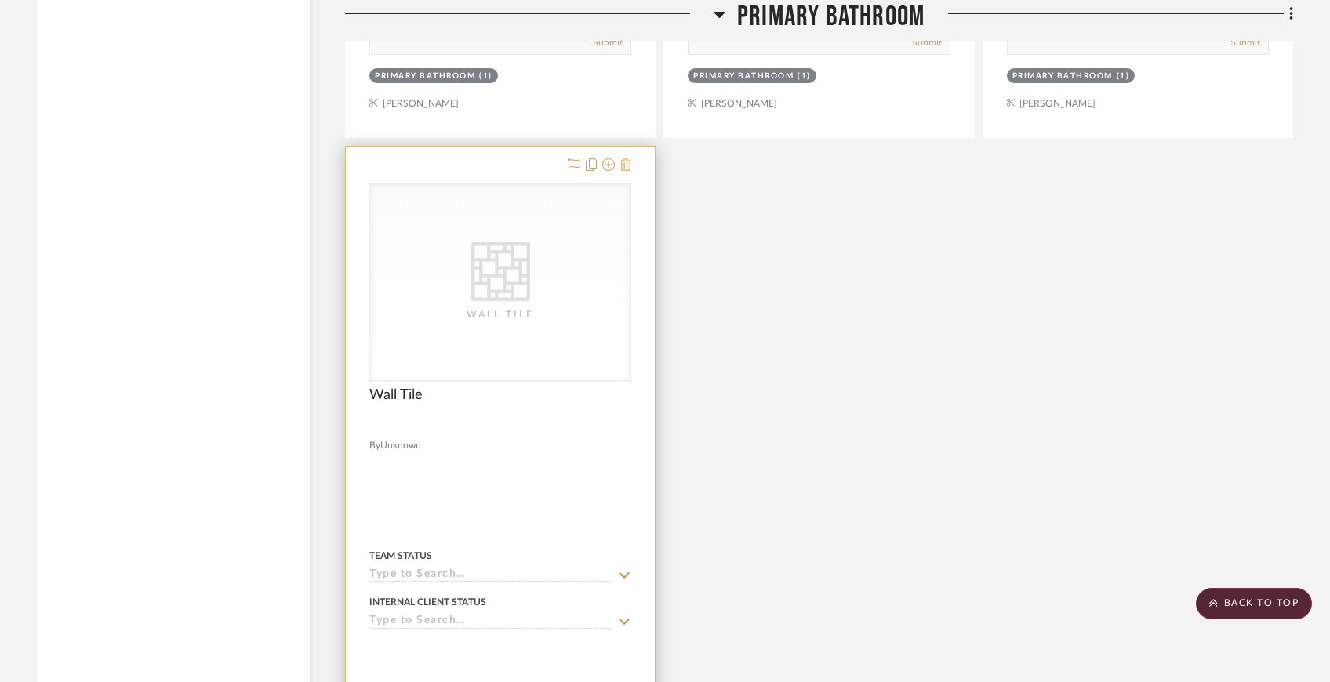
click at [626, 158] on icon at bounding box center [625, 164] width 11 height 13
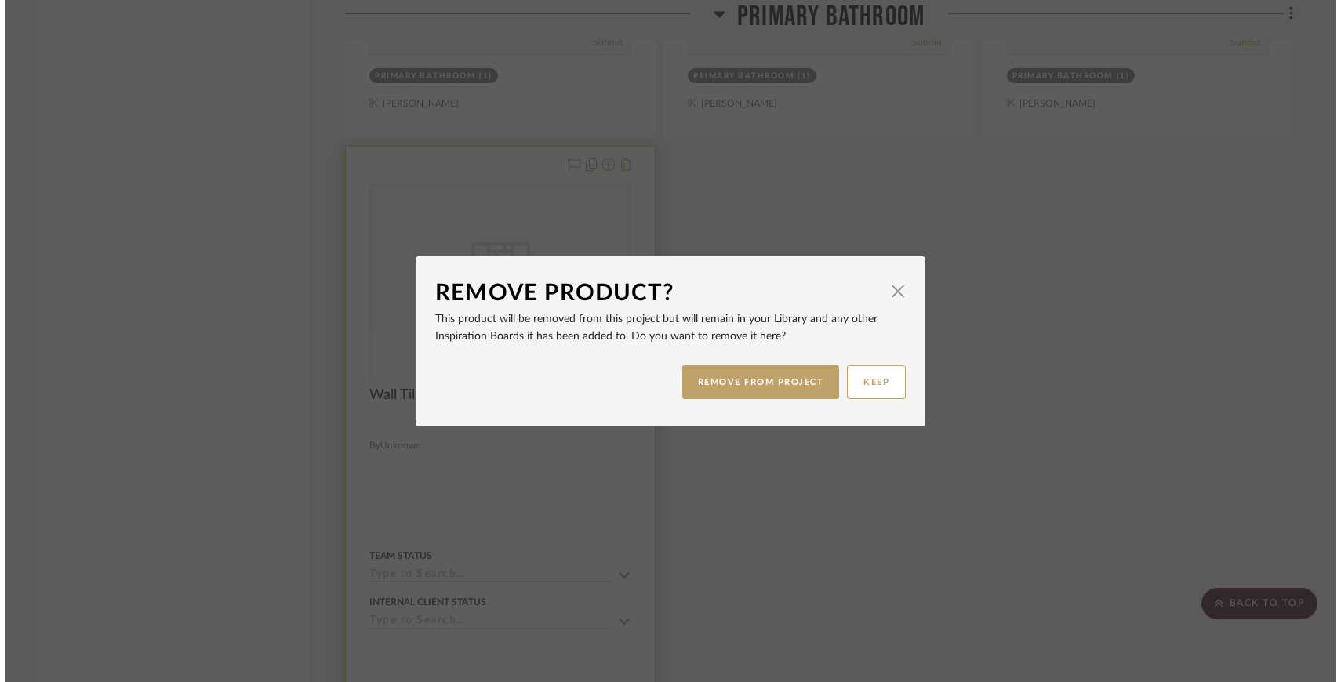
scroll to position [0, 0]
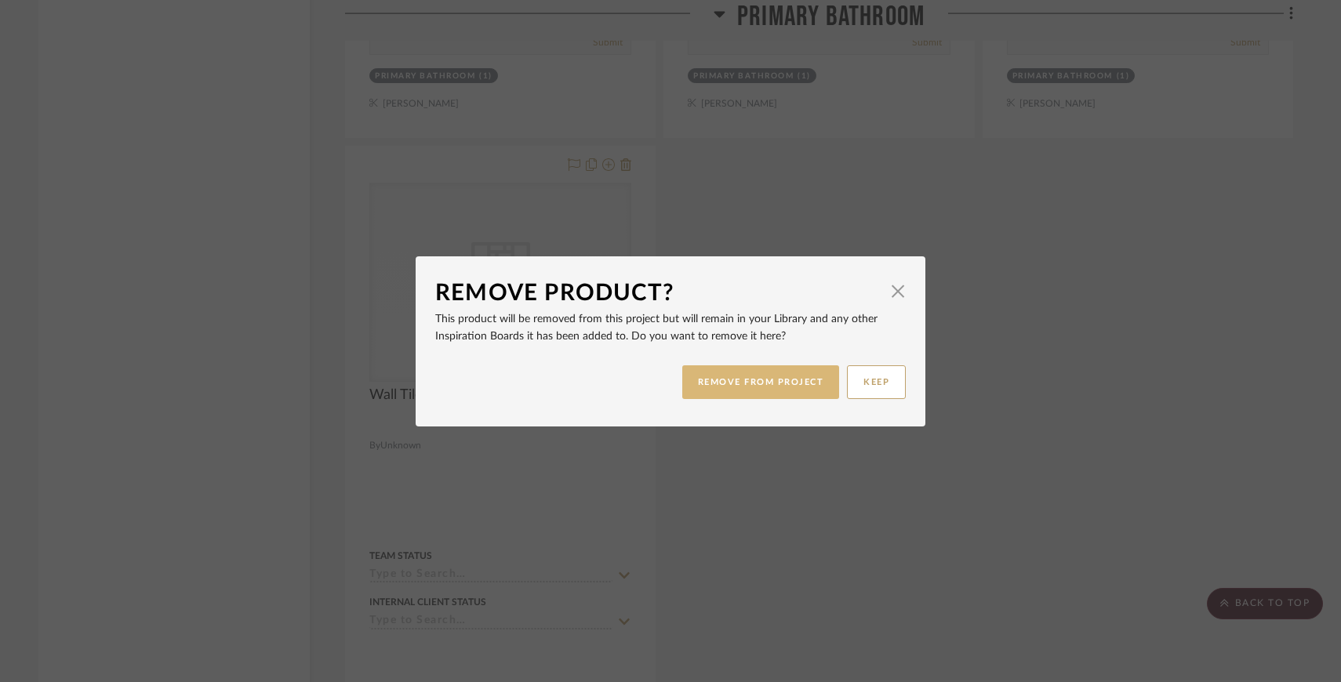
click at [751, 378] on button "REMOVE FROM PROJECT" at bounding box center [761, 382] width 158 height 34
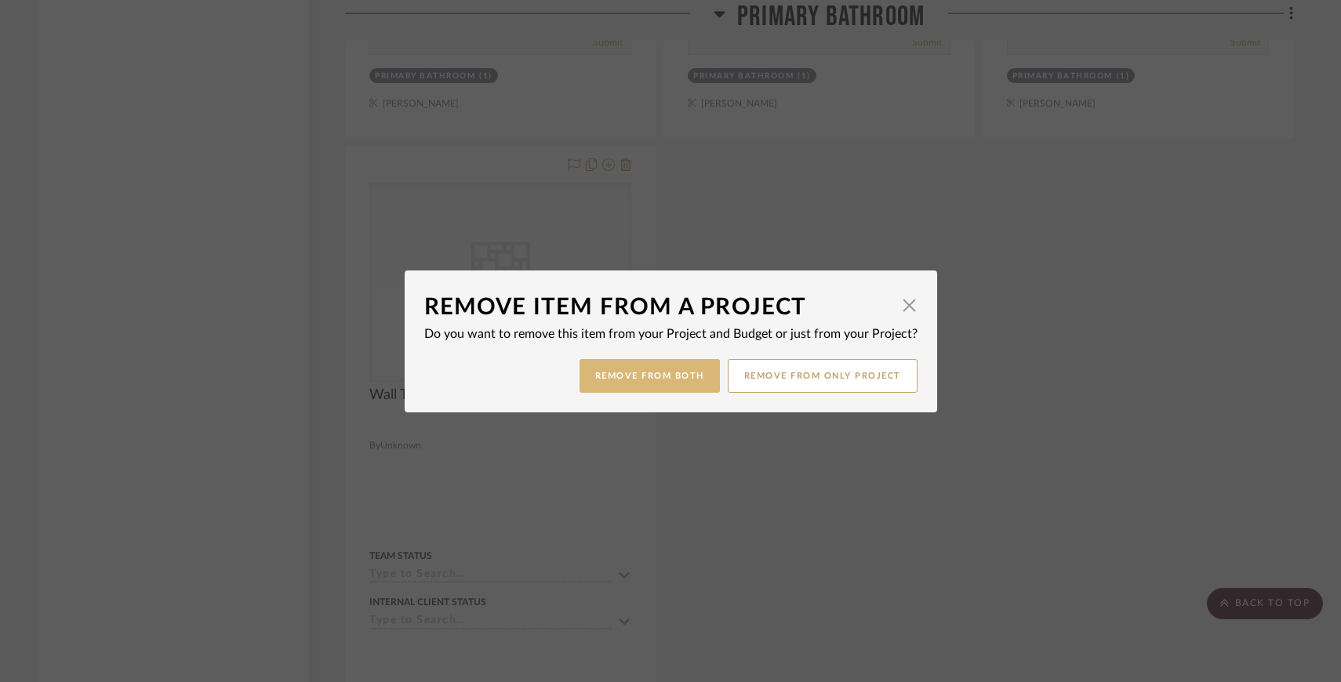
click at [689, 380] on button "Remove from Both" at bounding box center [649, 376] width 140 height 34
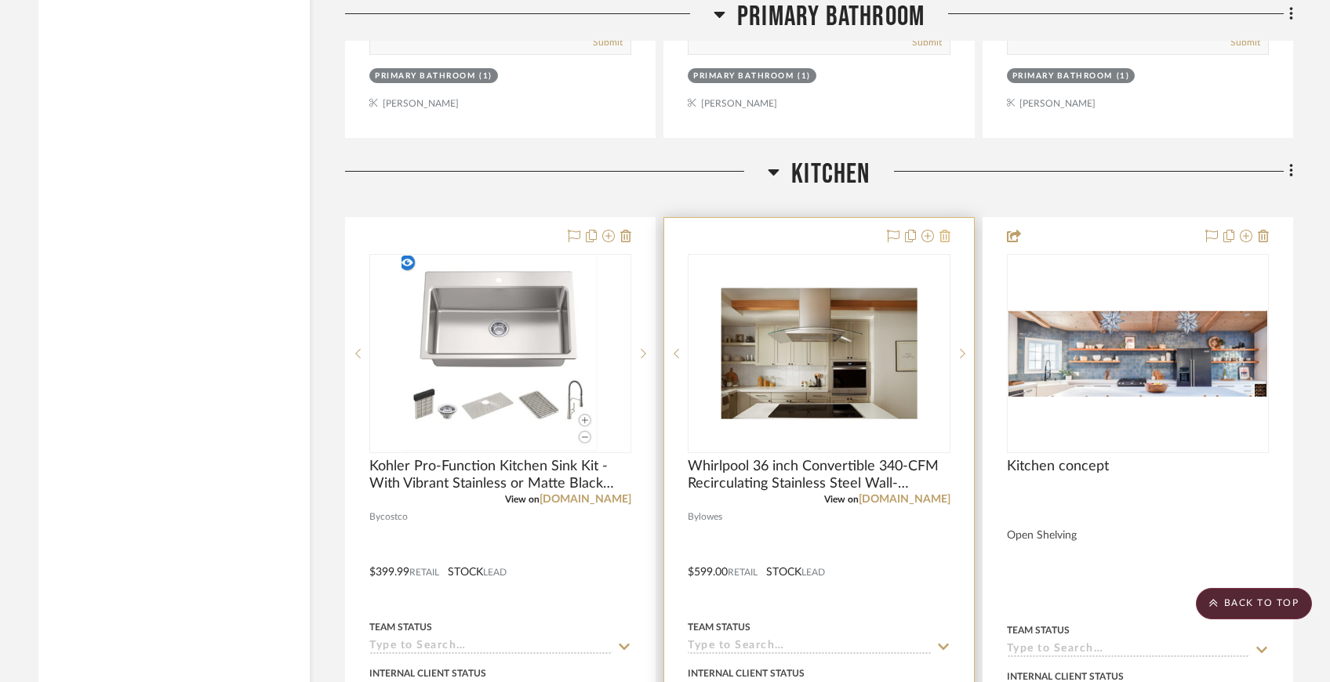
click at [948, 230] on icon at bounding box center [944, 236] width 11 height 13
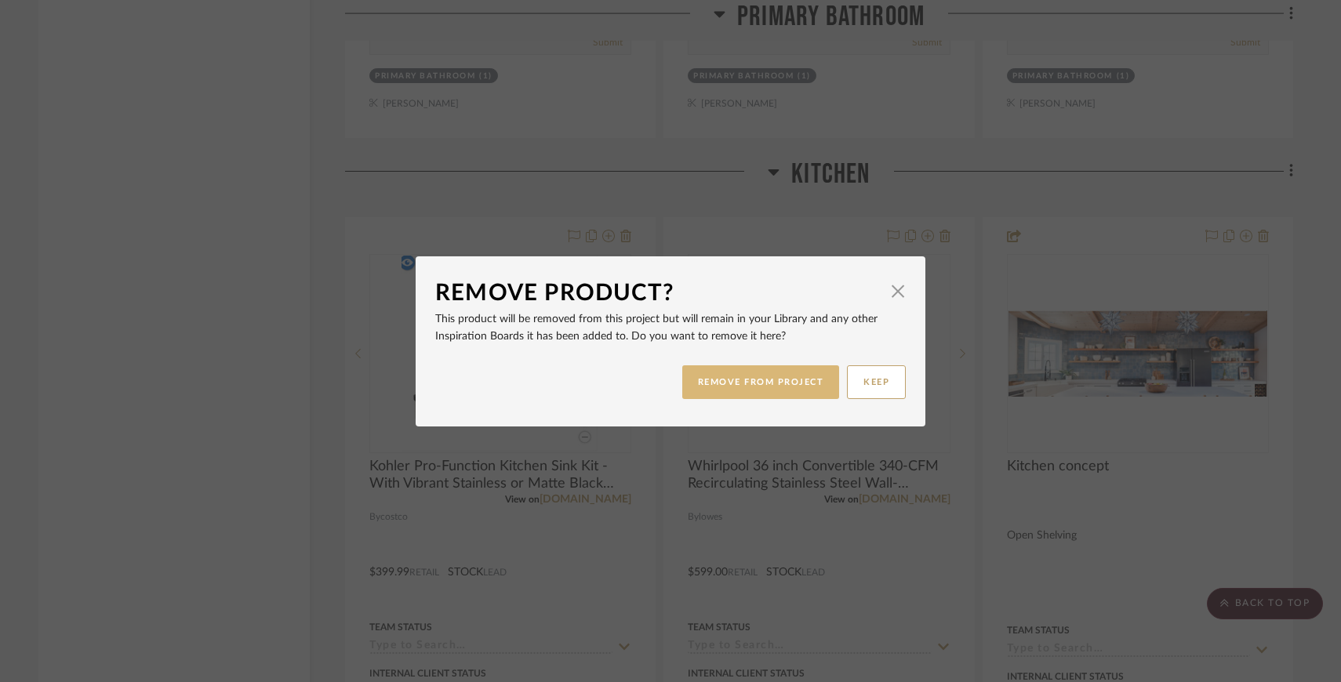
click at [780, 375] on button "REMOVE FROM PROJECT" at bounding box center [761, 382] width 158 height 34
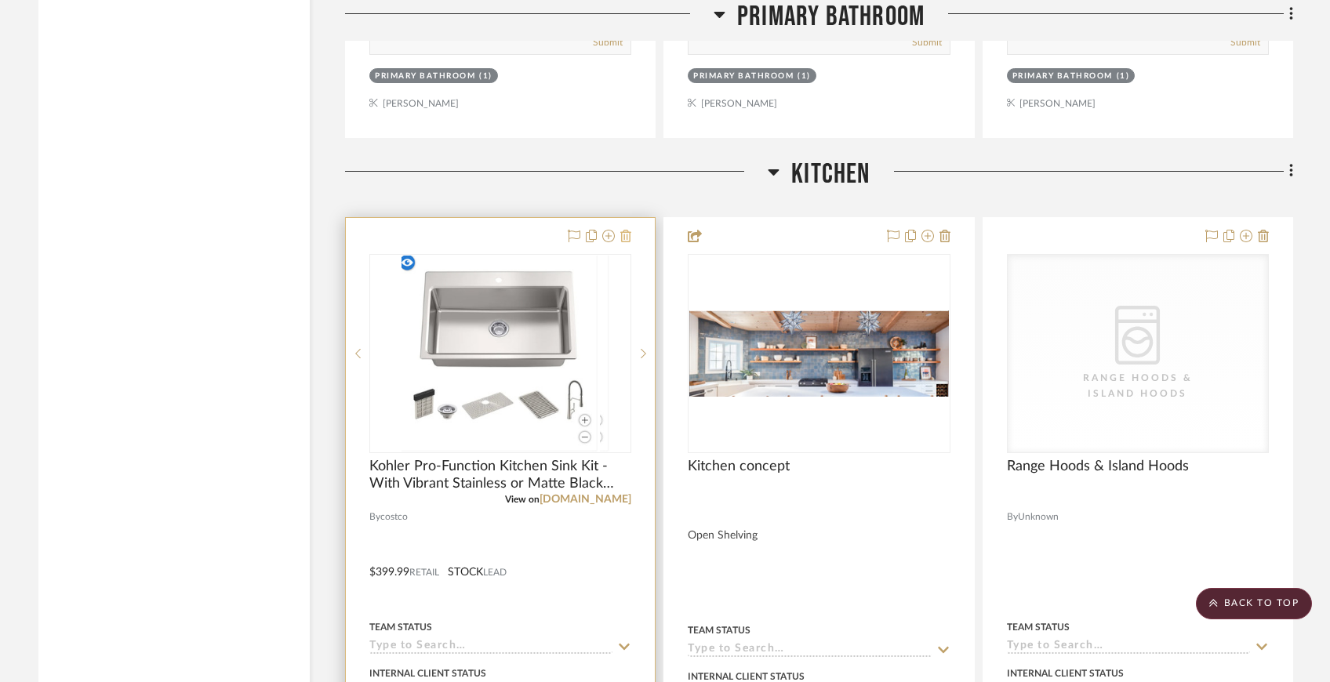
click at [630, 230] on icon at bounding box center [625, 236] width 11 height 13
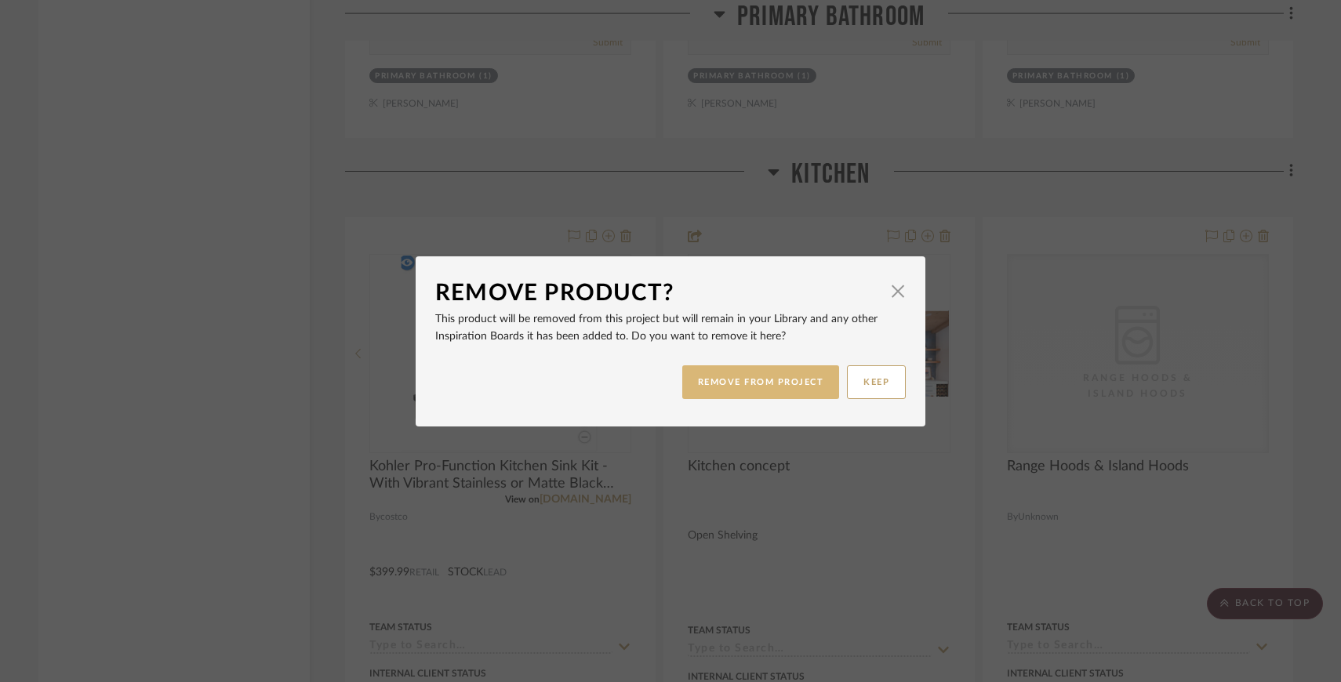
click at [735, 392] on button "REMOVE FROM PROJECT" at bounding box center [761, 382] width 158 height 34
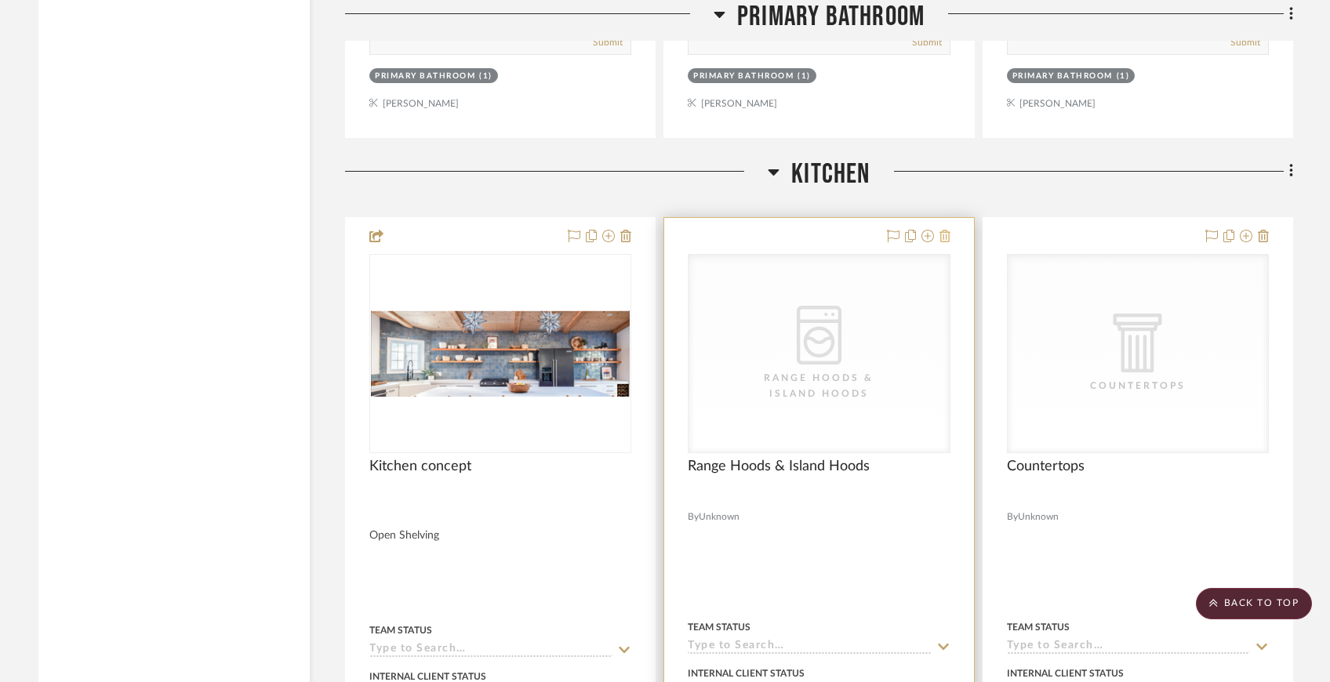
click at [942, 230] on icon at bounding box center [944, 236] width 11 height 13
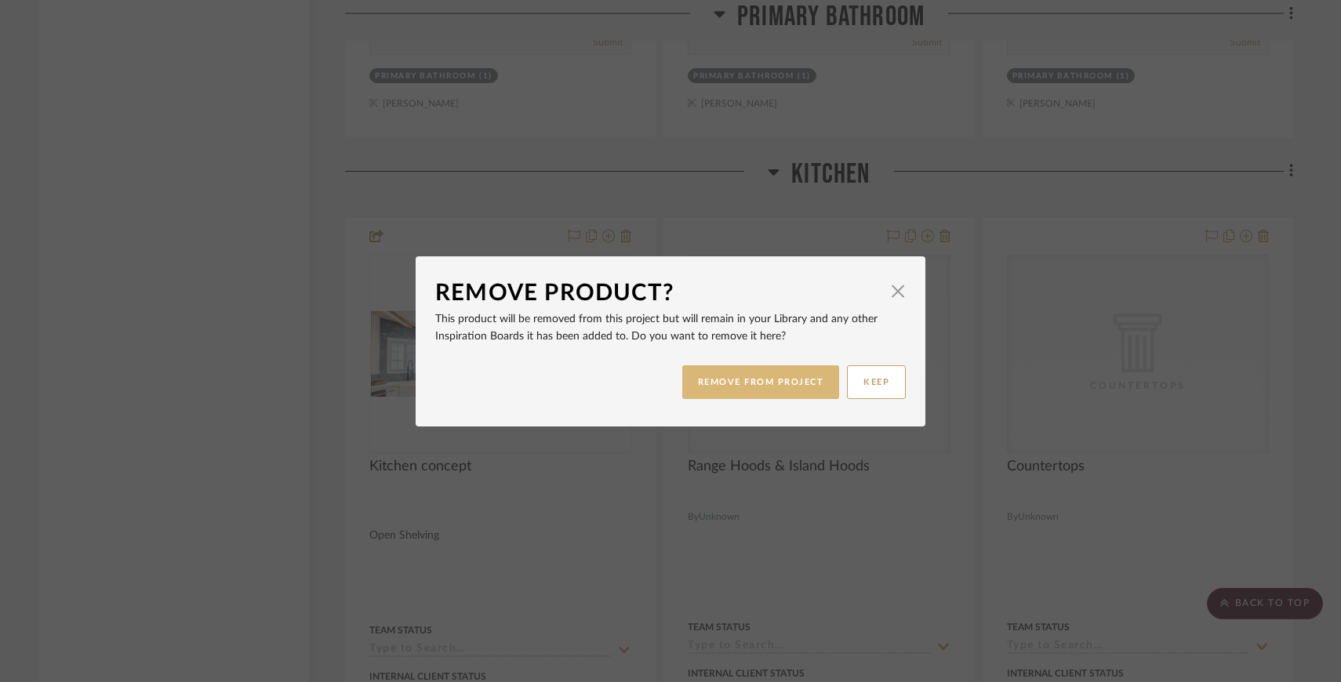
click at [794, 380] on button "REMOVE FROM PROJECT" at bounding box center [761, 382] width 158 height 34
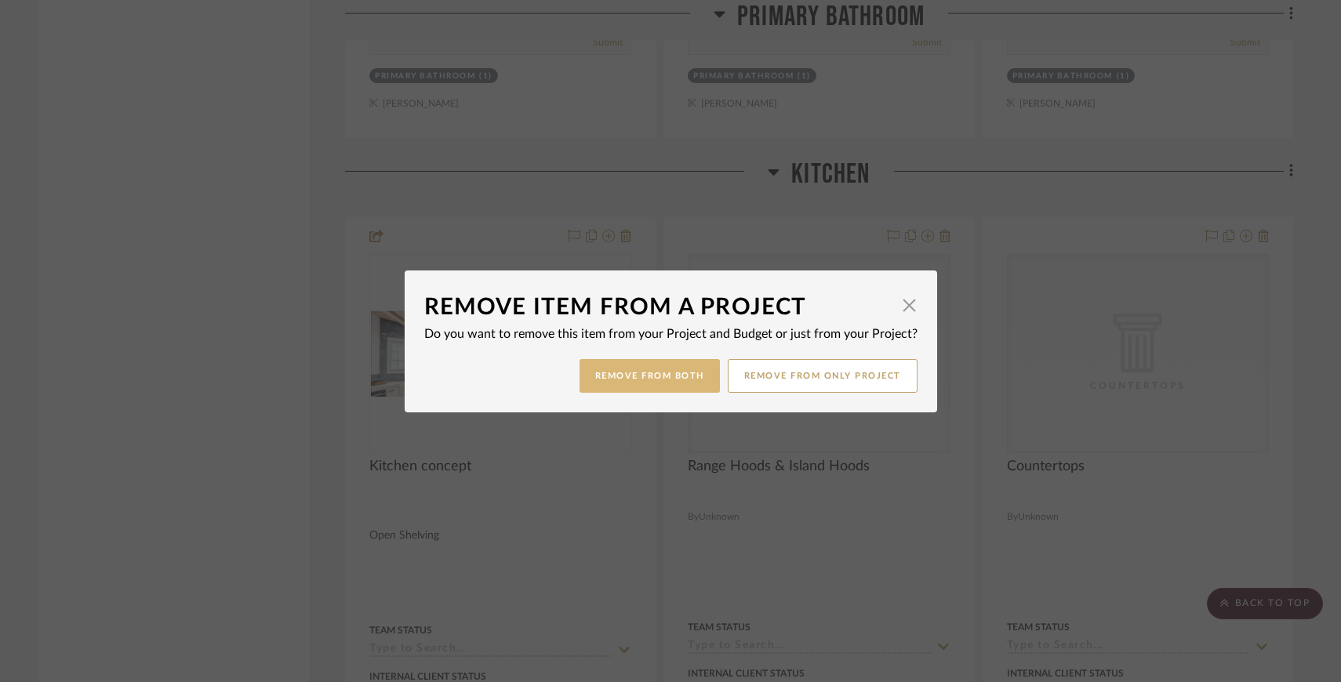
click at [688, 381] on button "Remove from Both" at bounding box center [649, 376] width 140 height 34
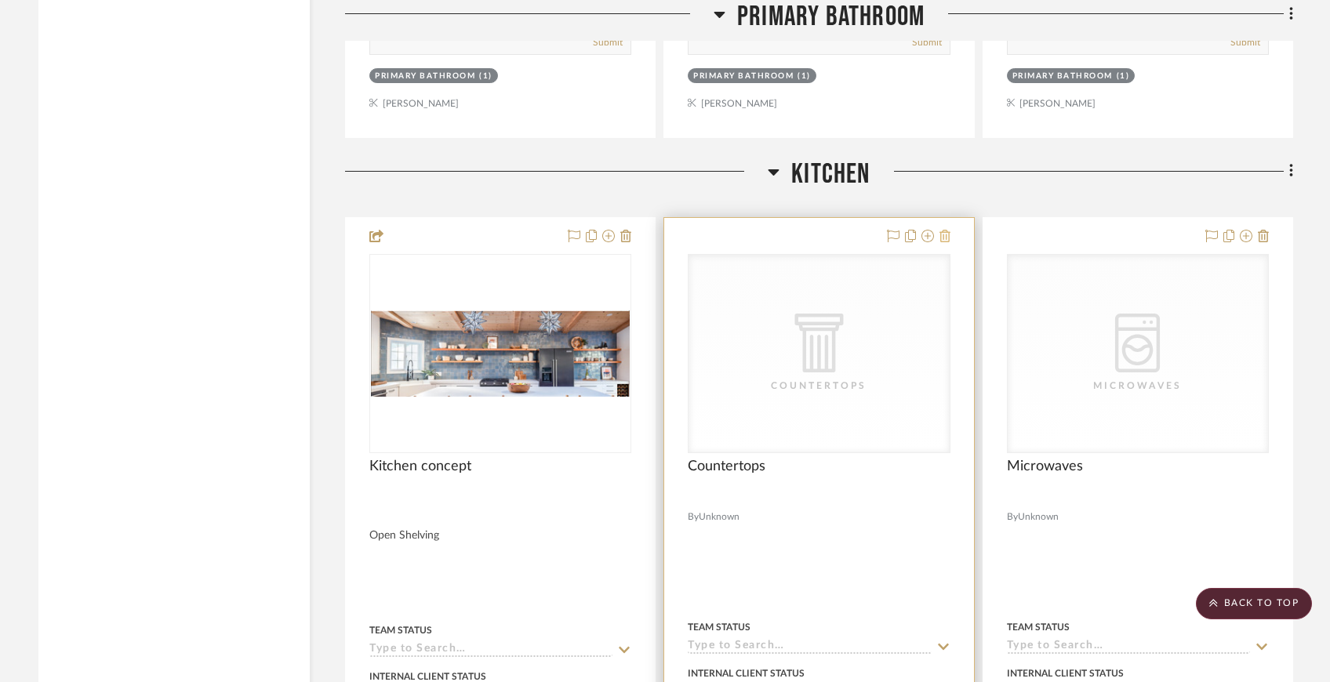
click at [944, 230] on icon at bounding box center [944, 236] width 11 height 13
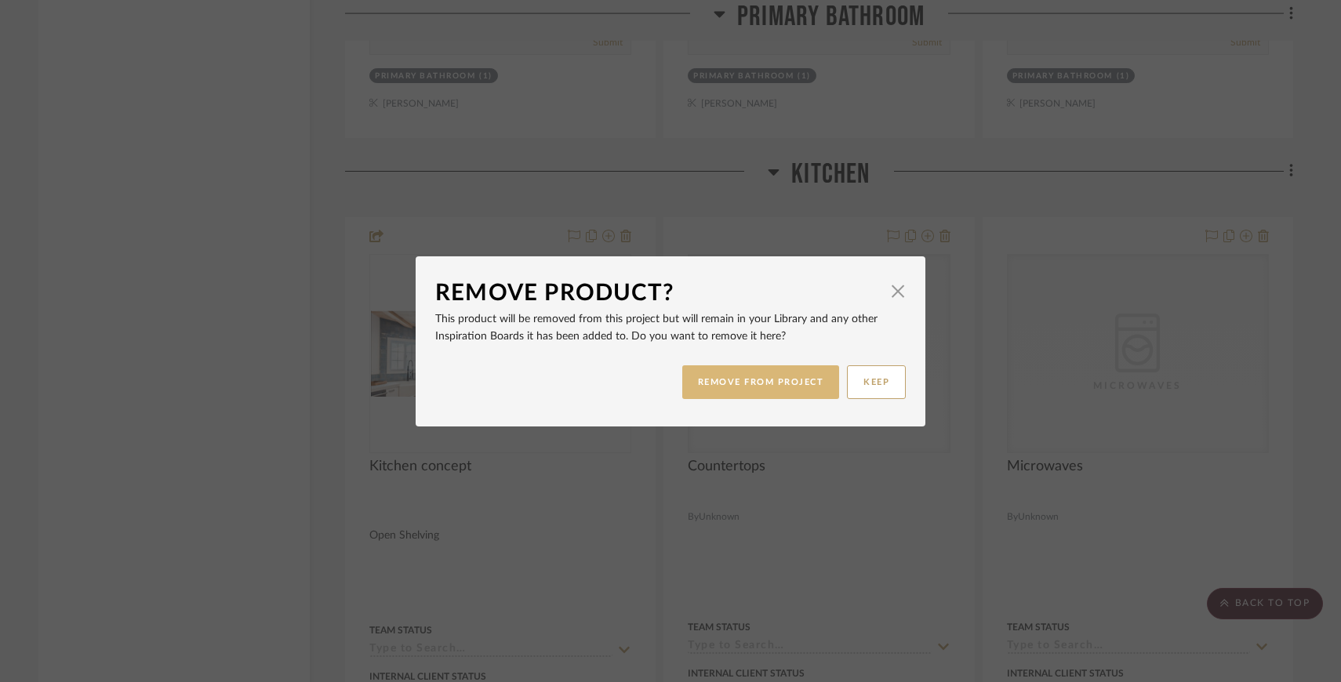
click at [800, 371] on button "REMOVE FROM PROJECT" at bounding box center [761, 382] width 158 height 34
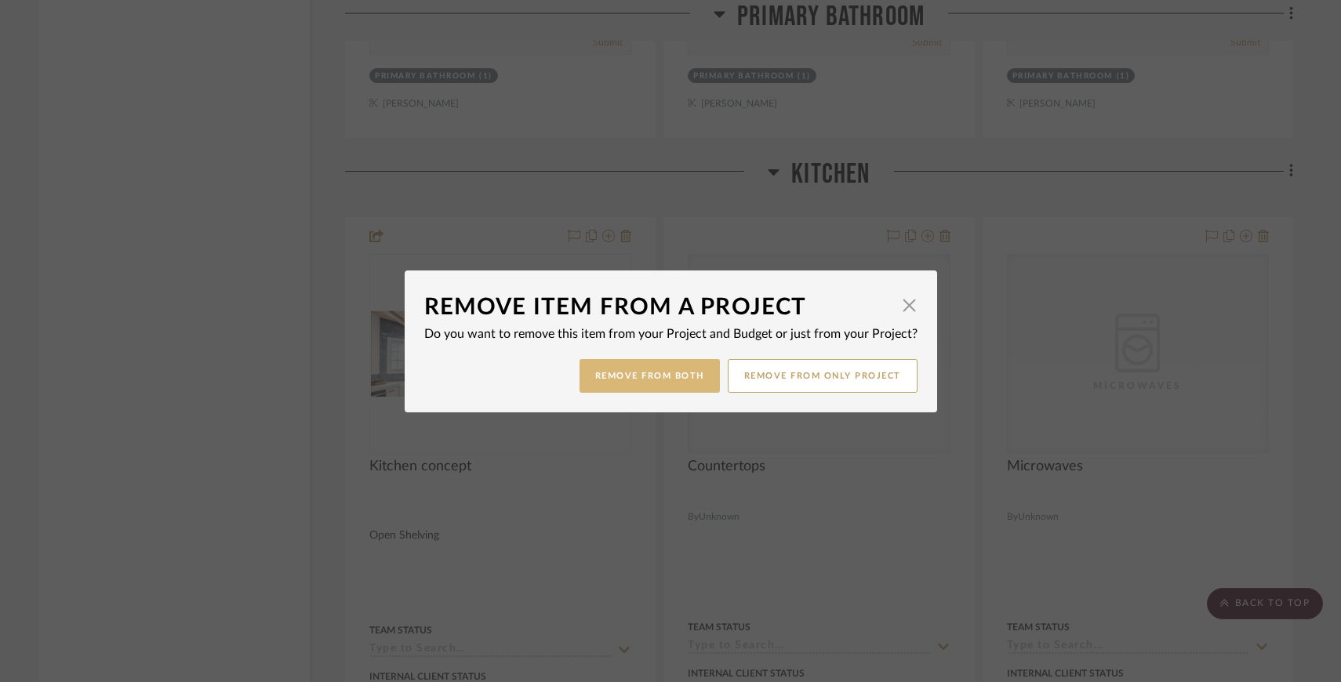
click at [693, 368] on button "Remove from Both" at bounding box center [649, 376] width 140 height 34
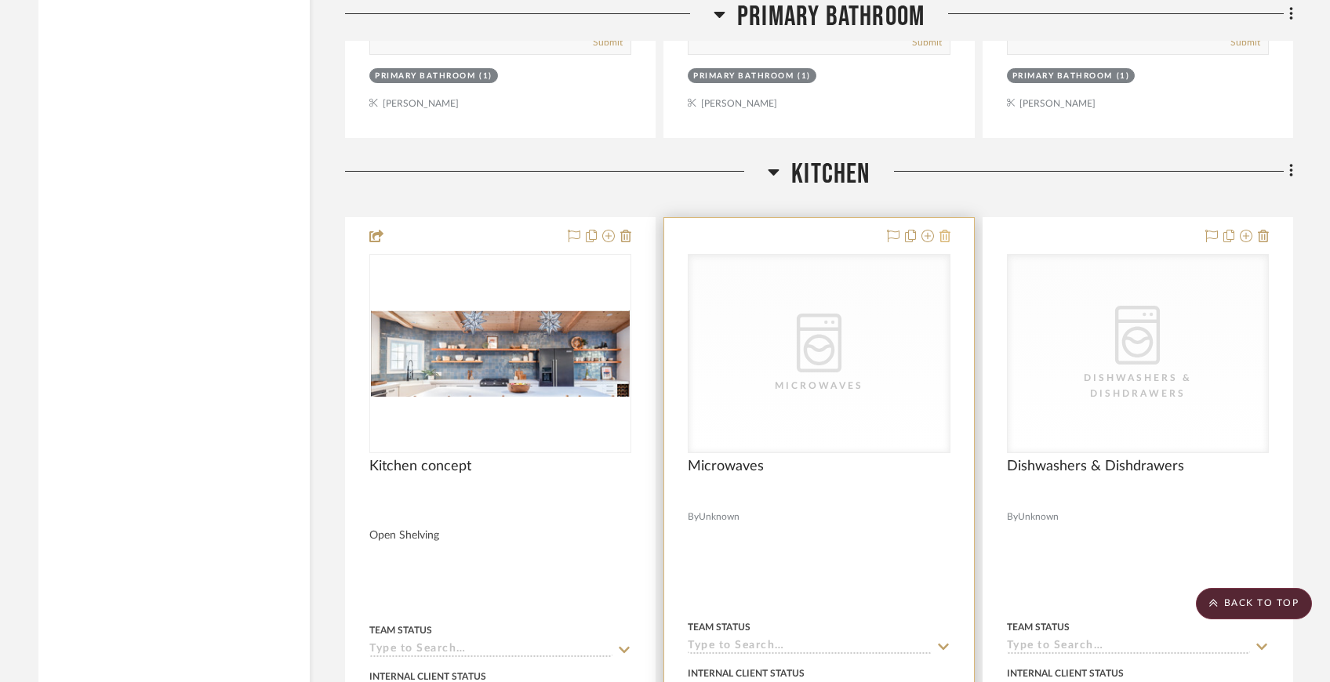
click at [945, 230] on icon at bounding box center [944, 236] width 11 height 13
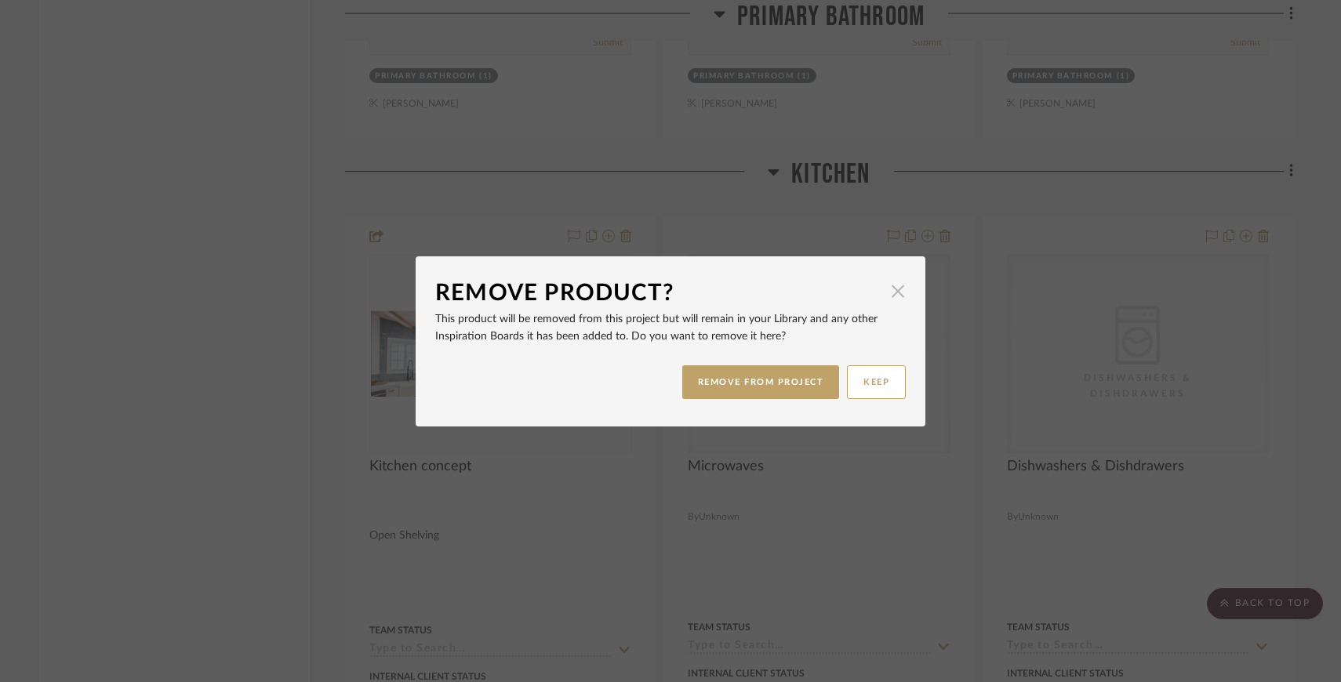
click at [895, 289] on span "button" at bounding box center [897, 291] width 31 height 31
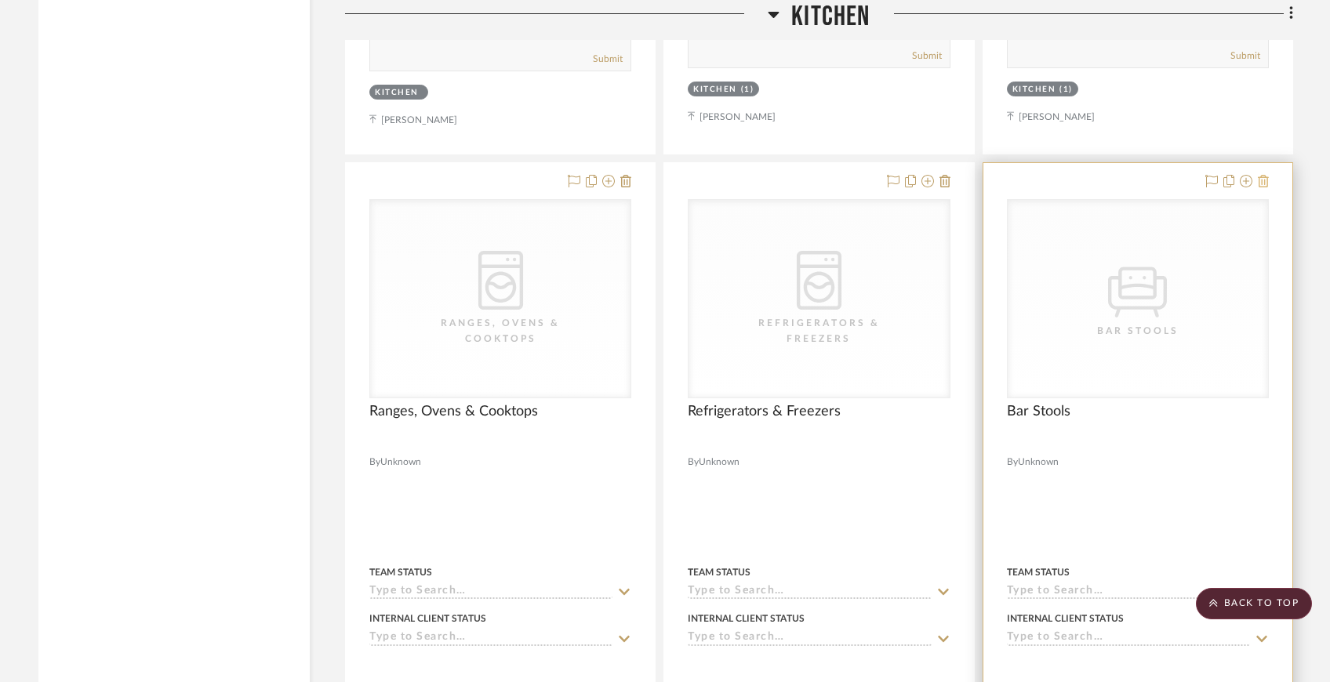
click at [1262, 175] on icon at bounding box center [1263, 181] width 11 height 13
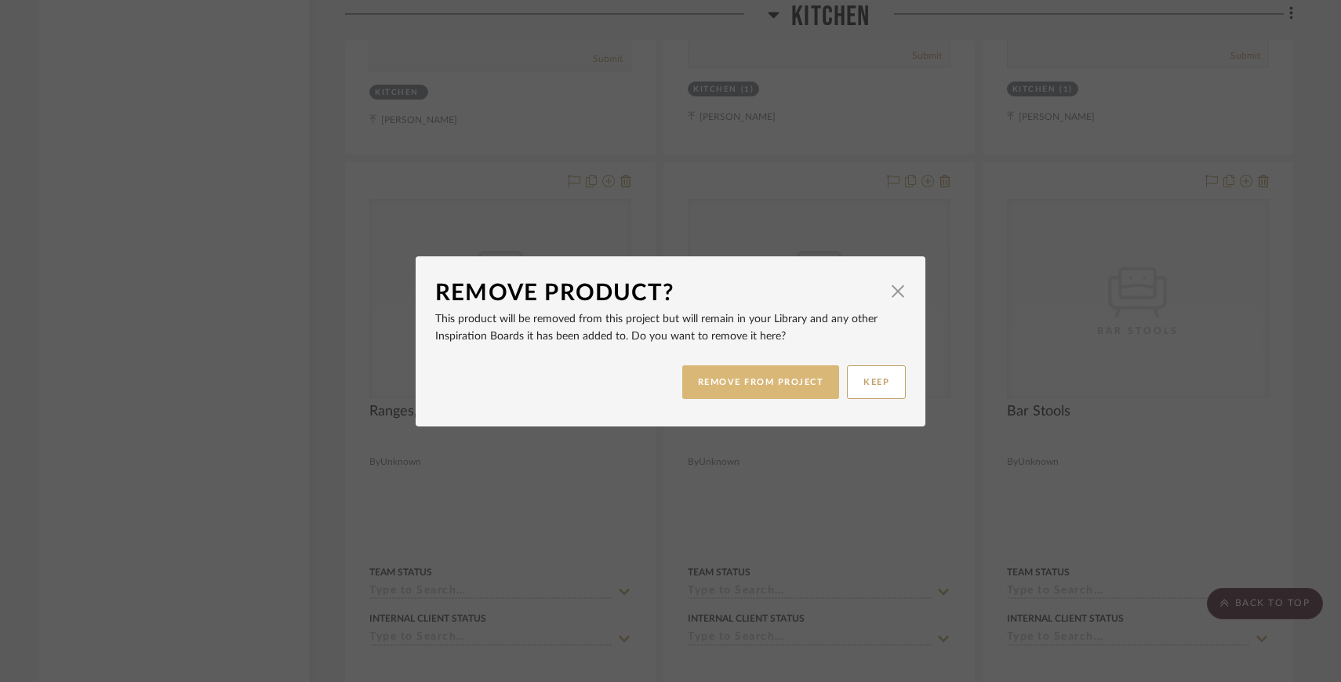
click at [818, 372] on button "REMOVE FROM PROJECT" at bounding box center [761, 382] width 158 height 34
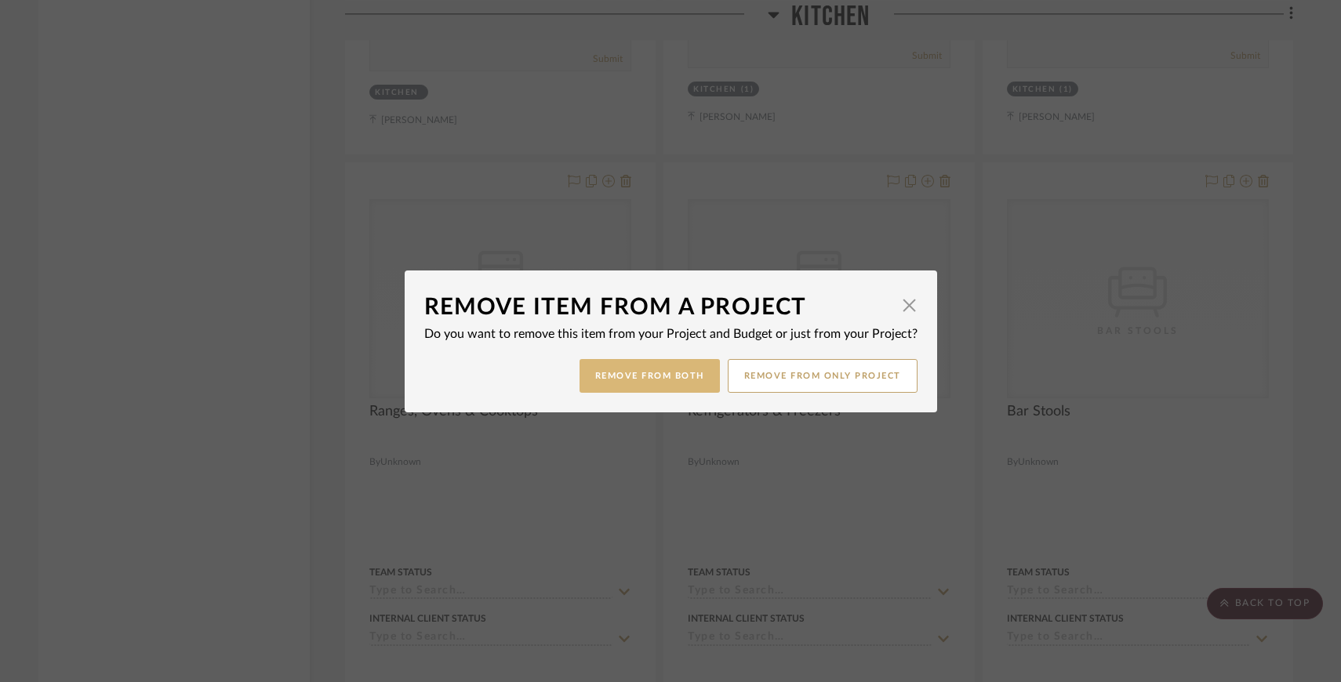
click at [695, 378] on button "Remove from Both" at bounding box center [649, 376] width 140 height 34
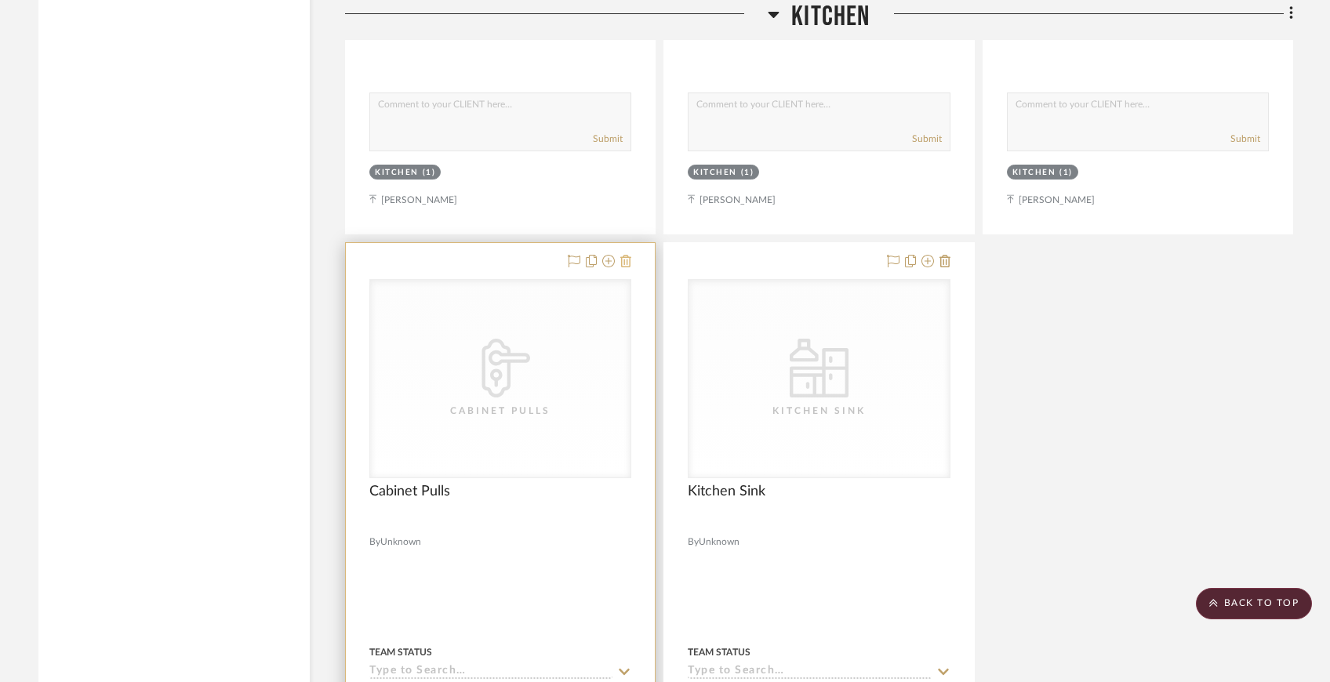
click at [627, 255] on icon at bounding box center [625, 261] width 11 height 13
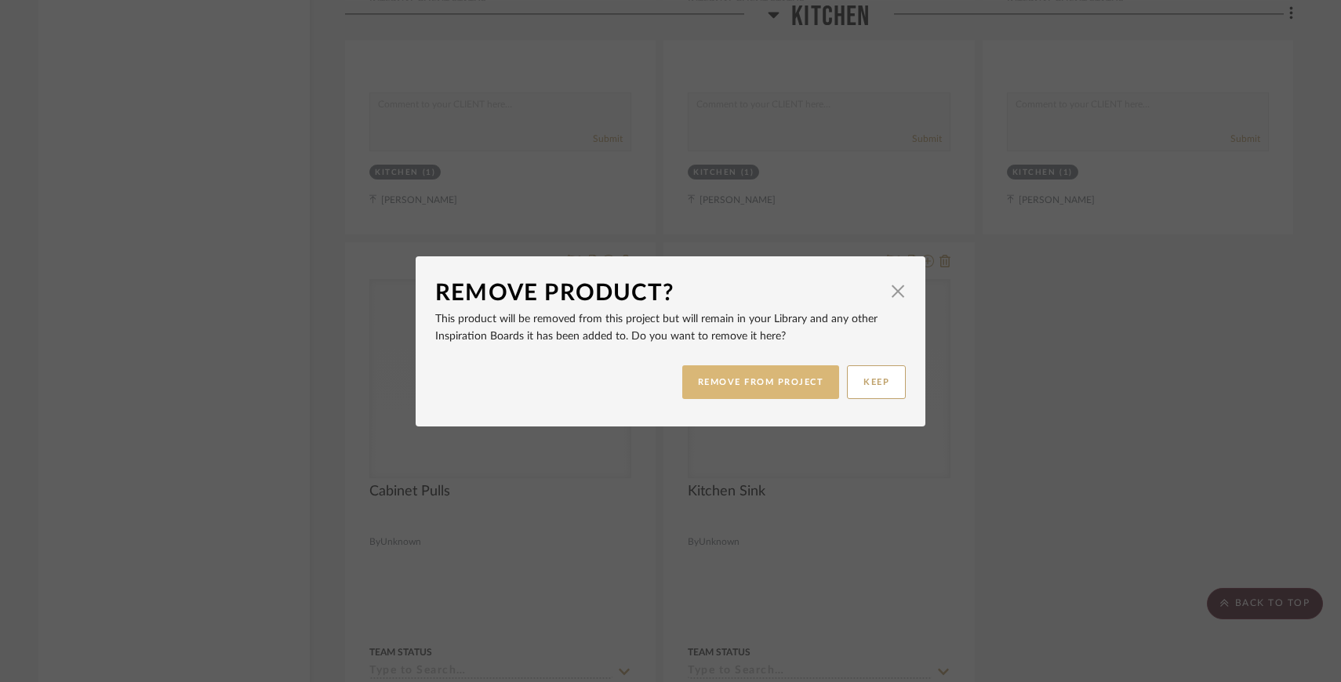
click at [716, 376] on button "REMOVE FROM PROJECT" at bounding box center [761, 382] width 158 height 34
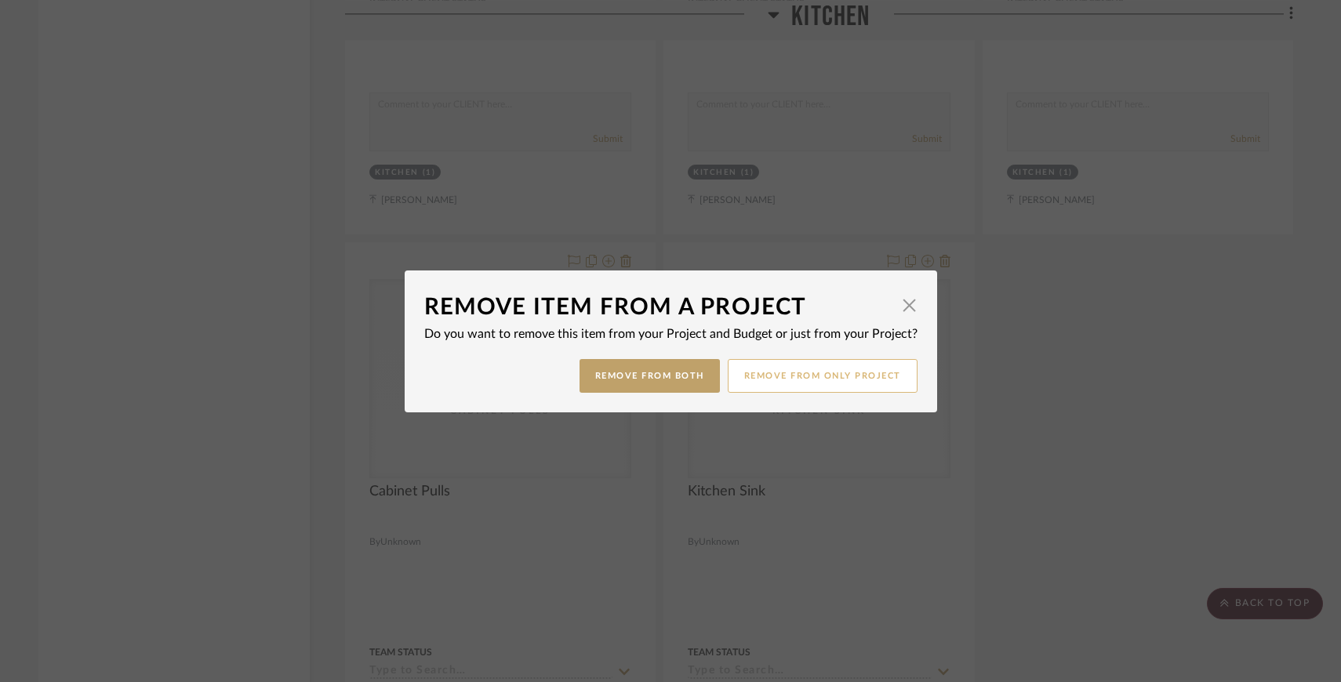
click at [849, 377] on button "Remove from only Project" at bounding box center [823, 376] width 190 height 34
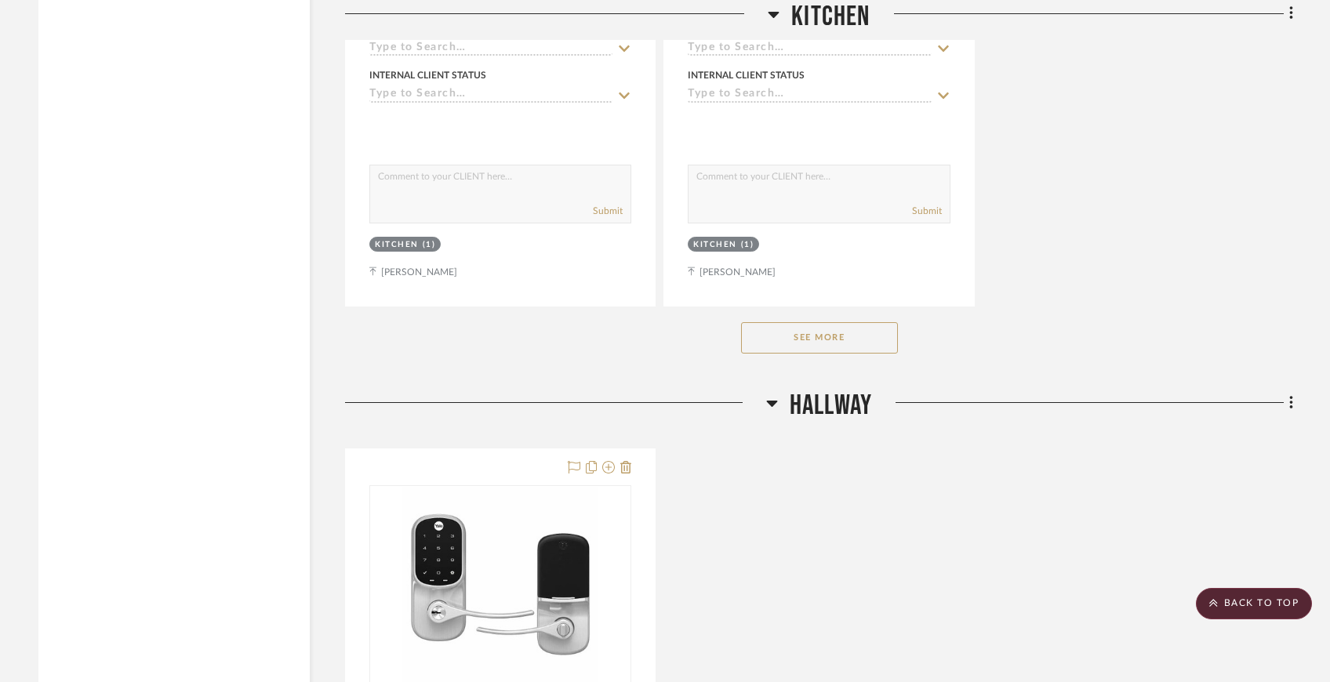
click at [840, 325] on button "See More" at bounding box center [819, 337] width 157 height 31
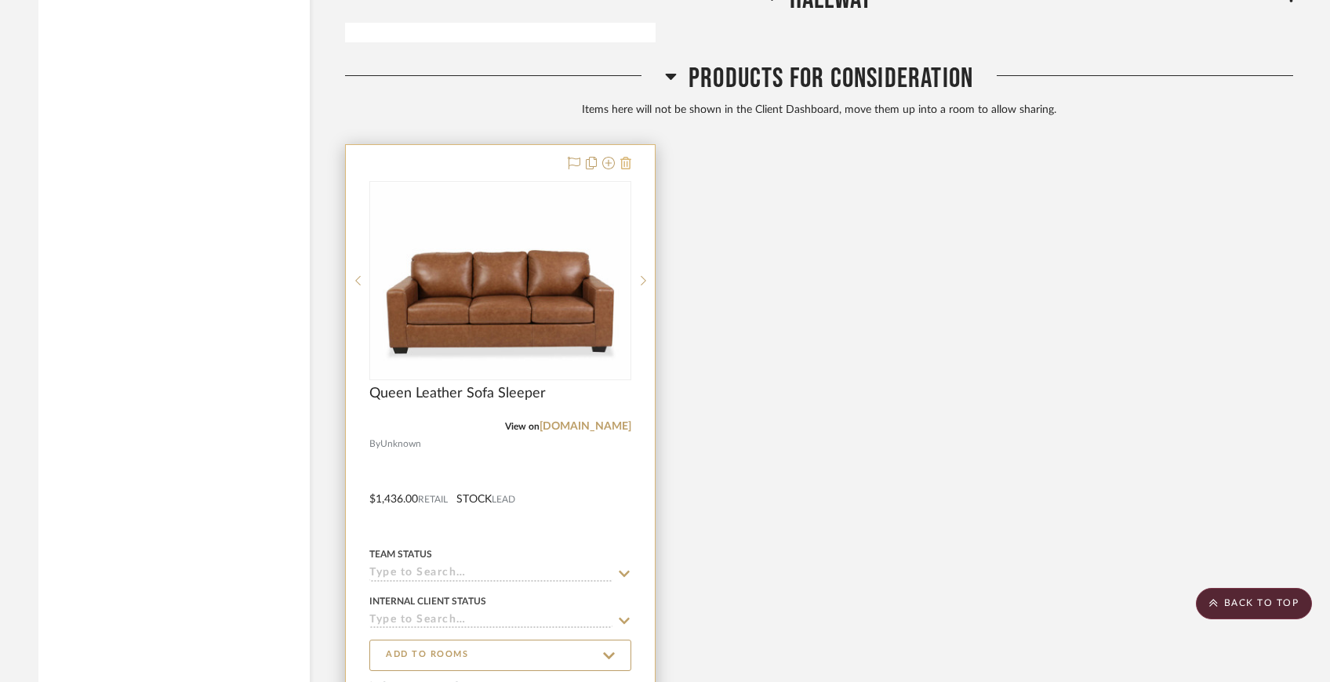
click at [625, 157] on icon at bounding box center [625, 163] width 11 height 13
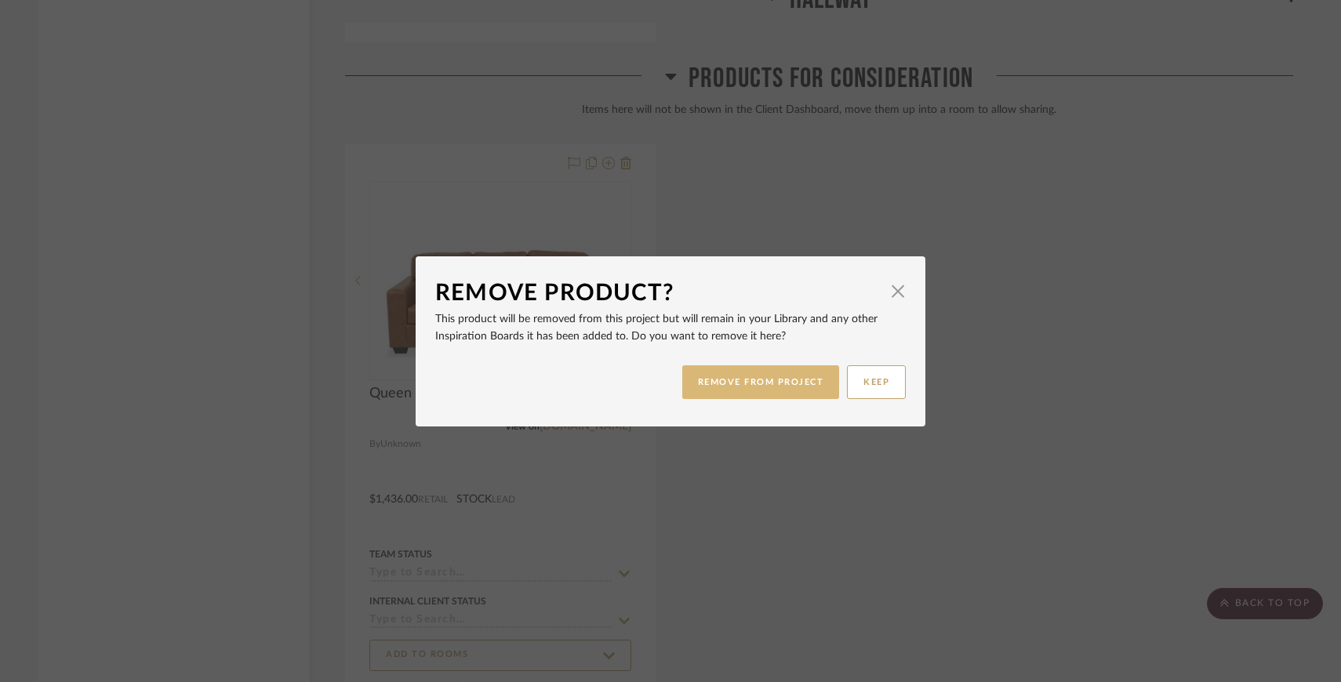
click at [795, 383] on button "REMOVE FROM PROJECT" at bounding box center [761, 382] width 158 height 34
